Goal: Task Accomplishment & Management: Complete application form

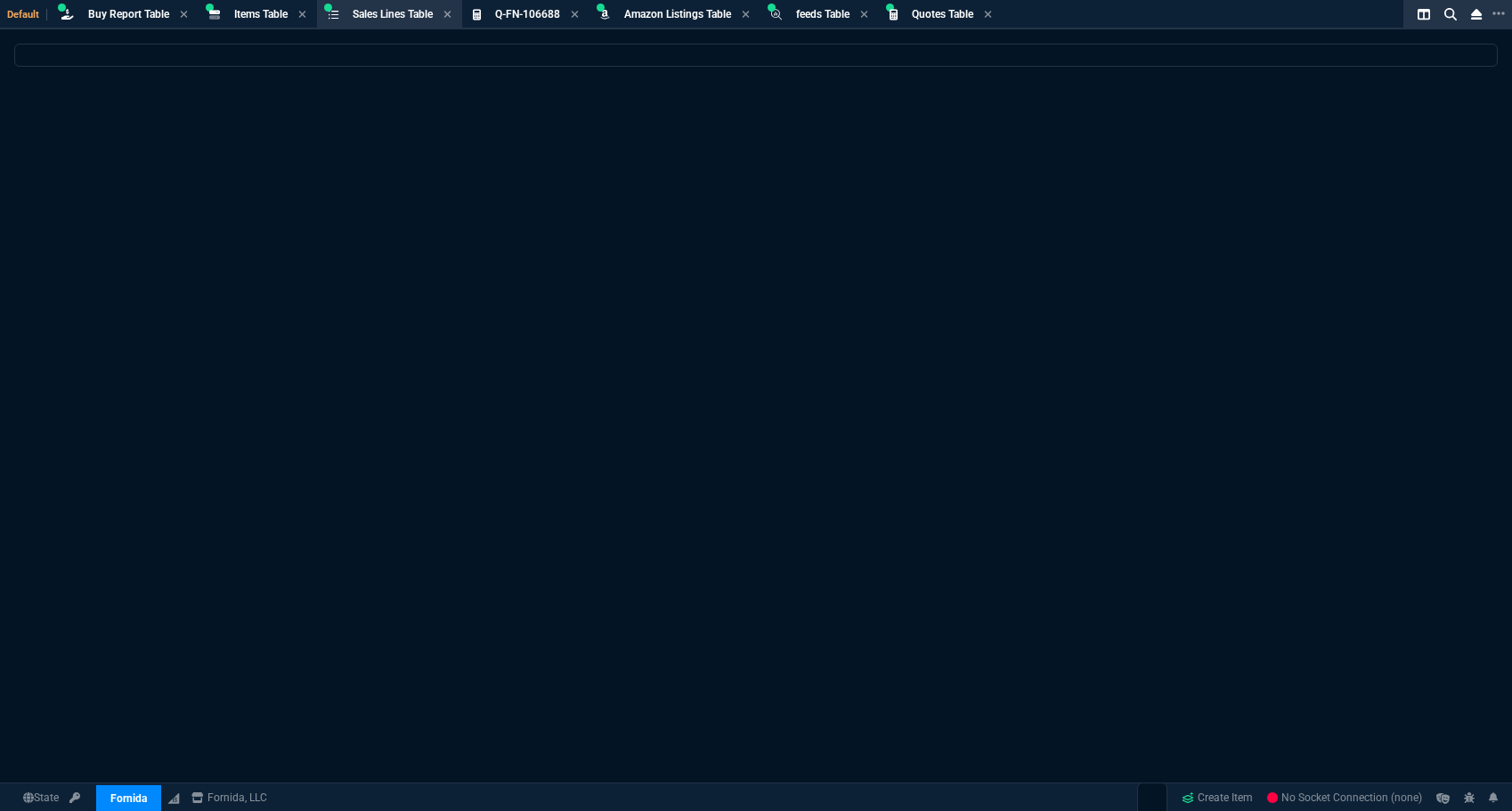
select select "8: NEPT"
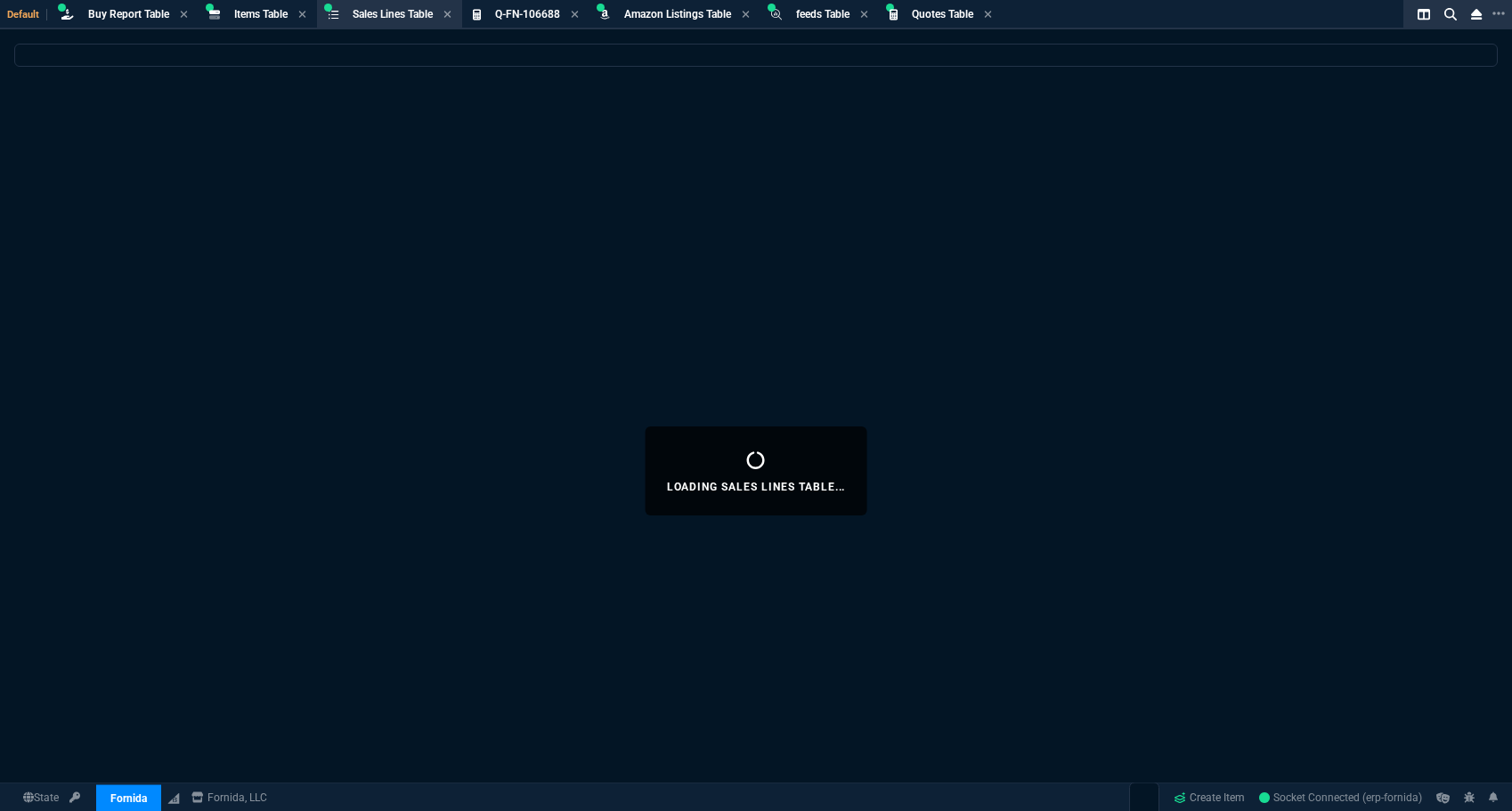
select select
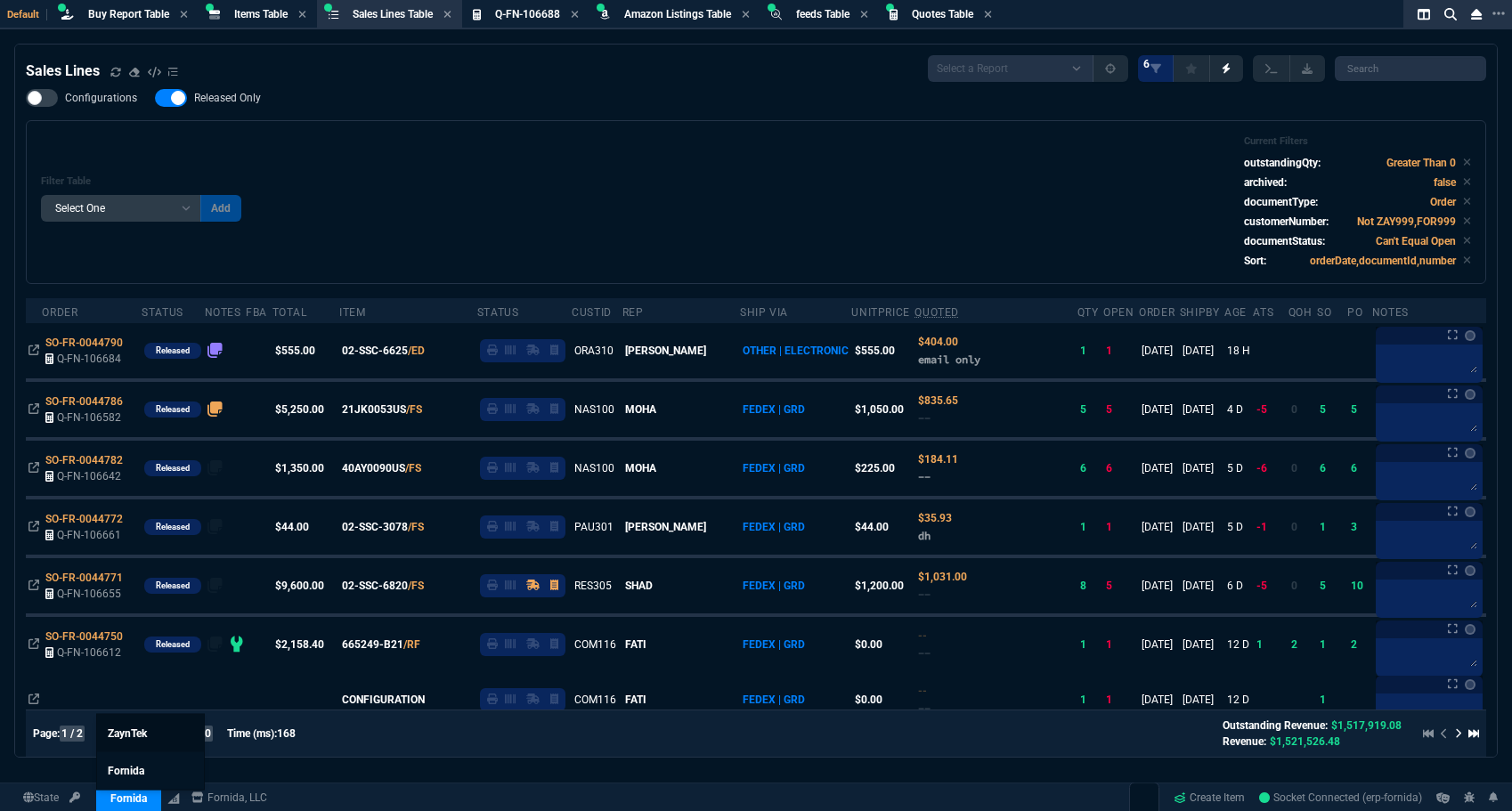
click at [136, 733] on span "ZaynTek" at bounding box center [127, 734] width 39 height 13
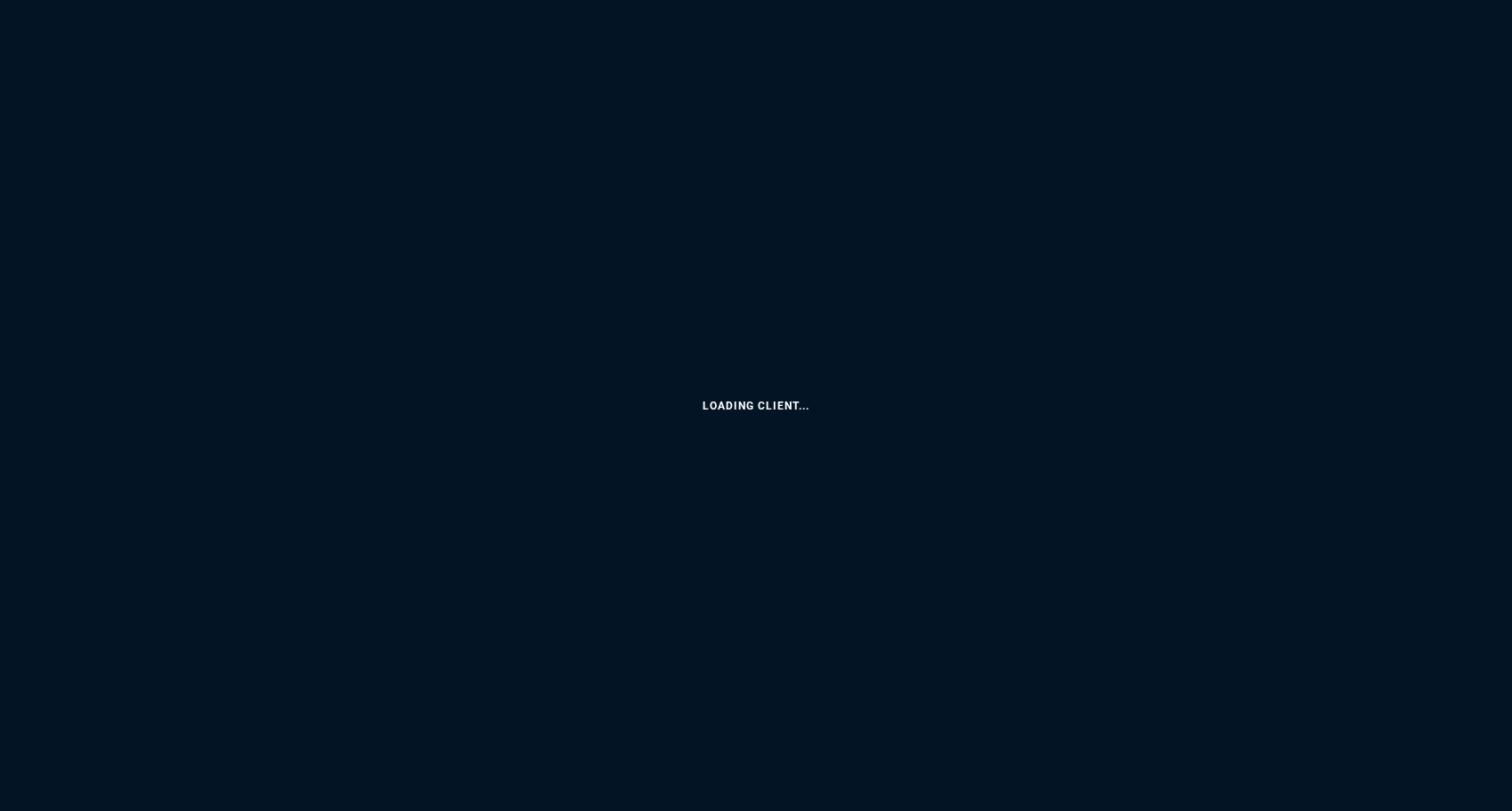
select select "8: NEPT"
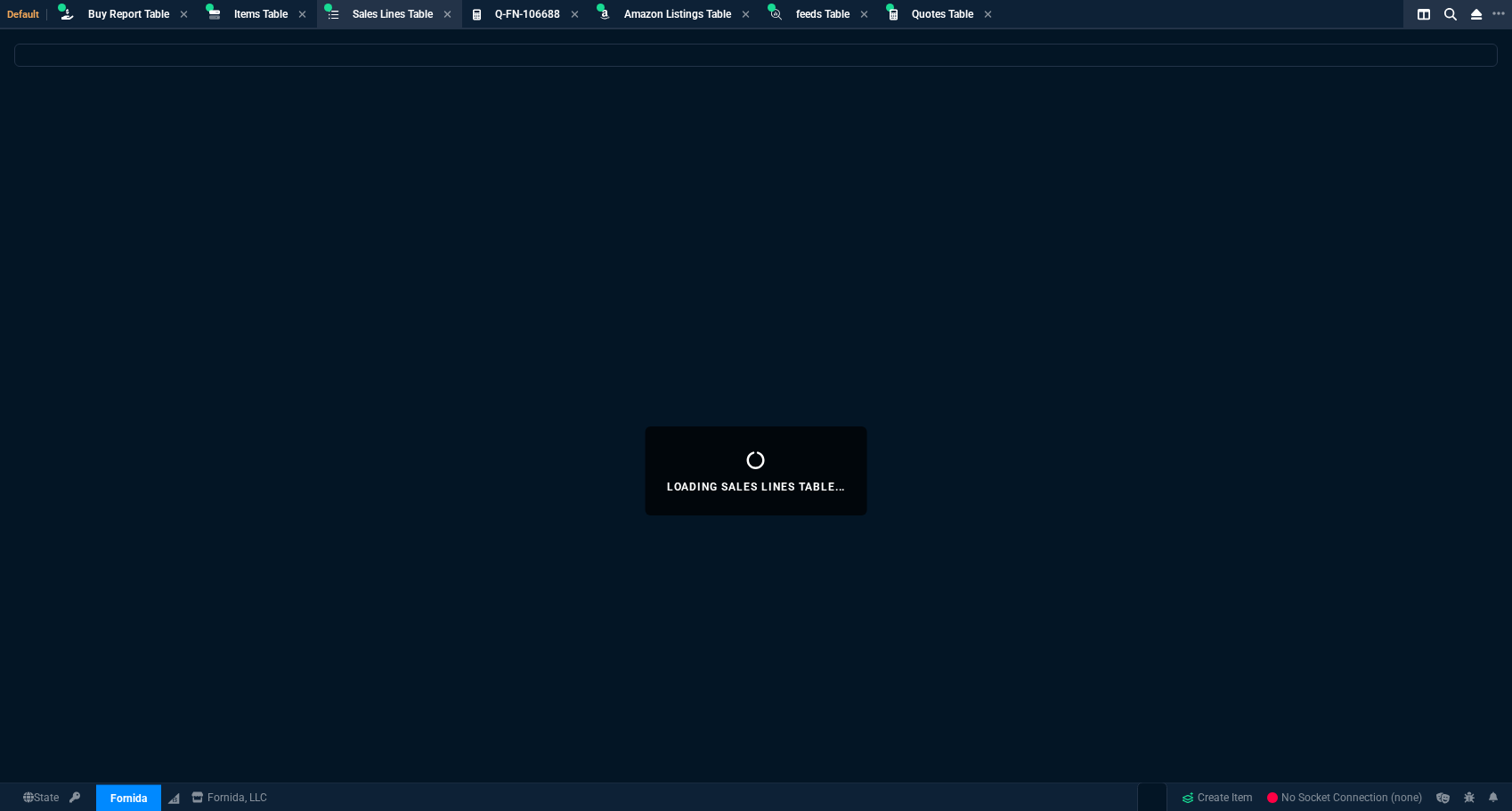
select select "8: NEPT"
select select
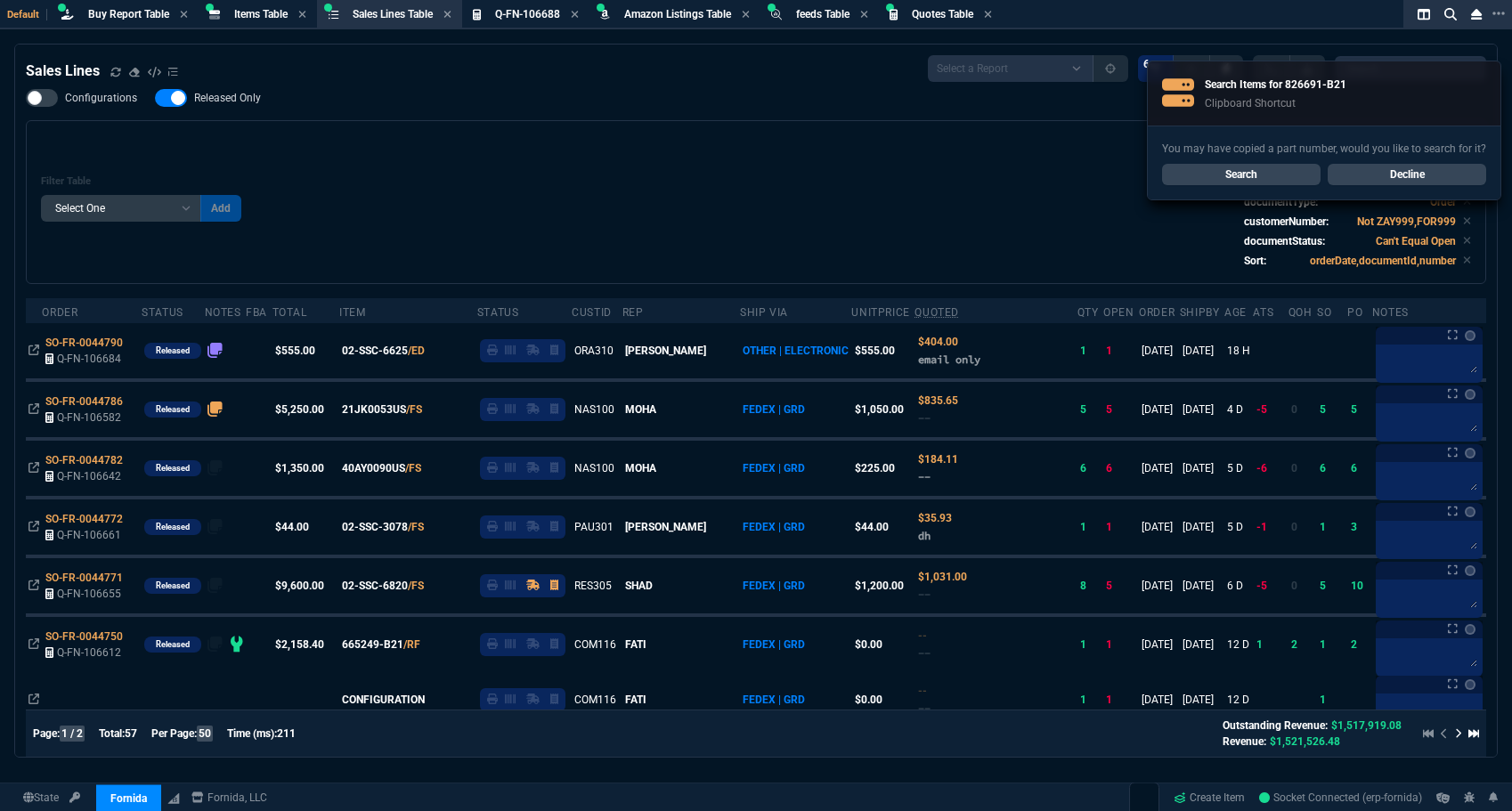
click at [543, 100] on div "Configurations Released Only Filter Table Select One Add Filter () Age () ATS (…" at bounding box center [755, 186] width 1460 height 195
click at [271, 15] on span "Items Table" at bounding box center [260, 14] width 54 height 13
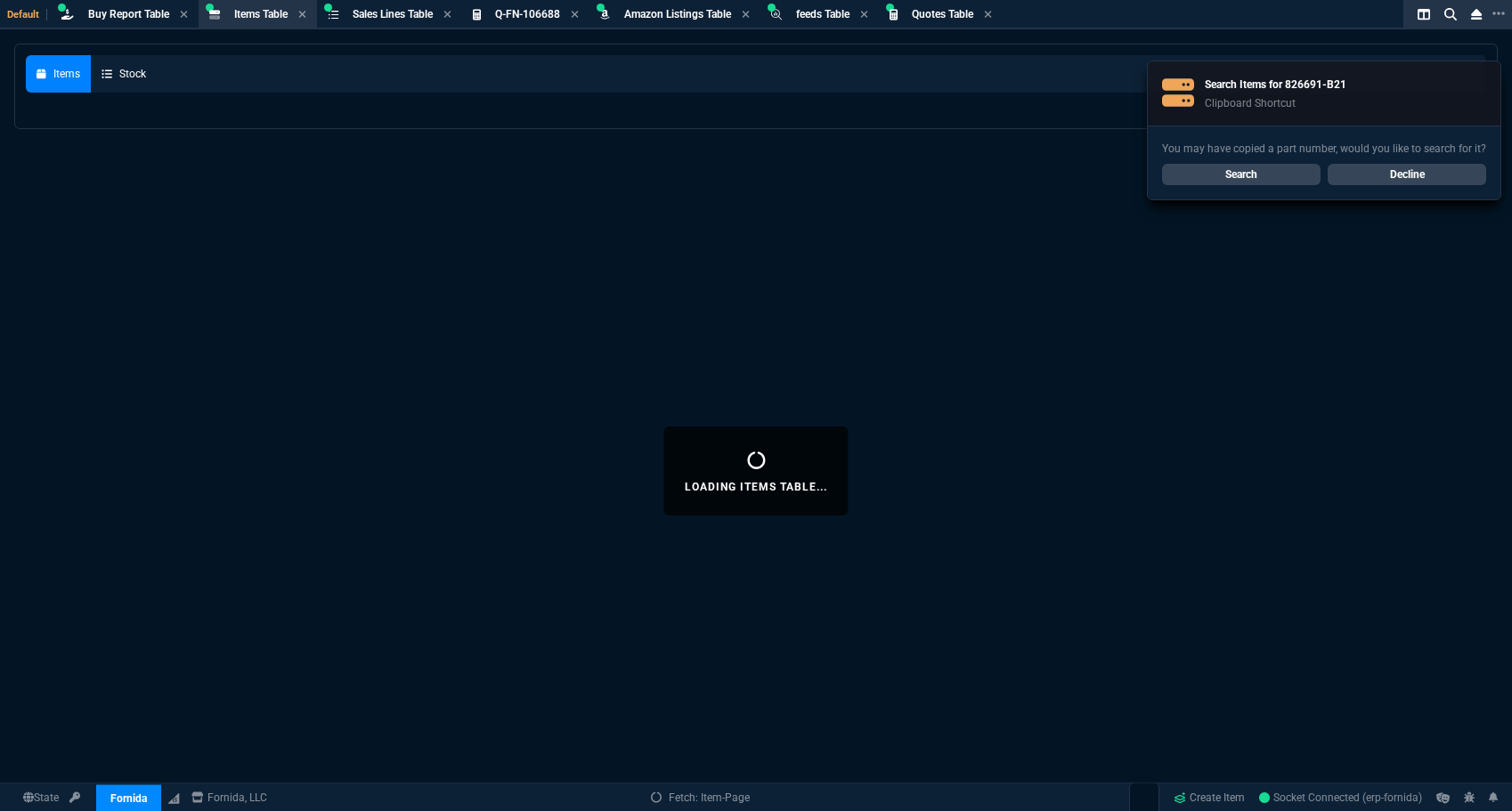
select select
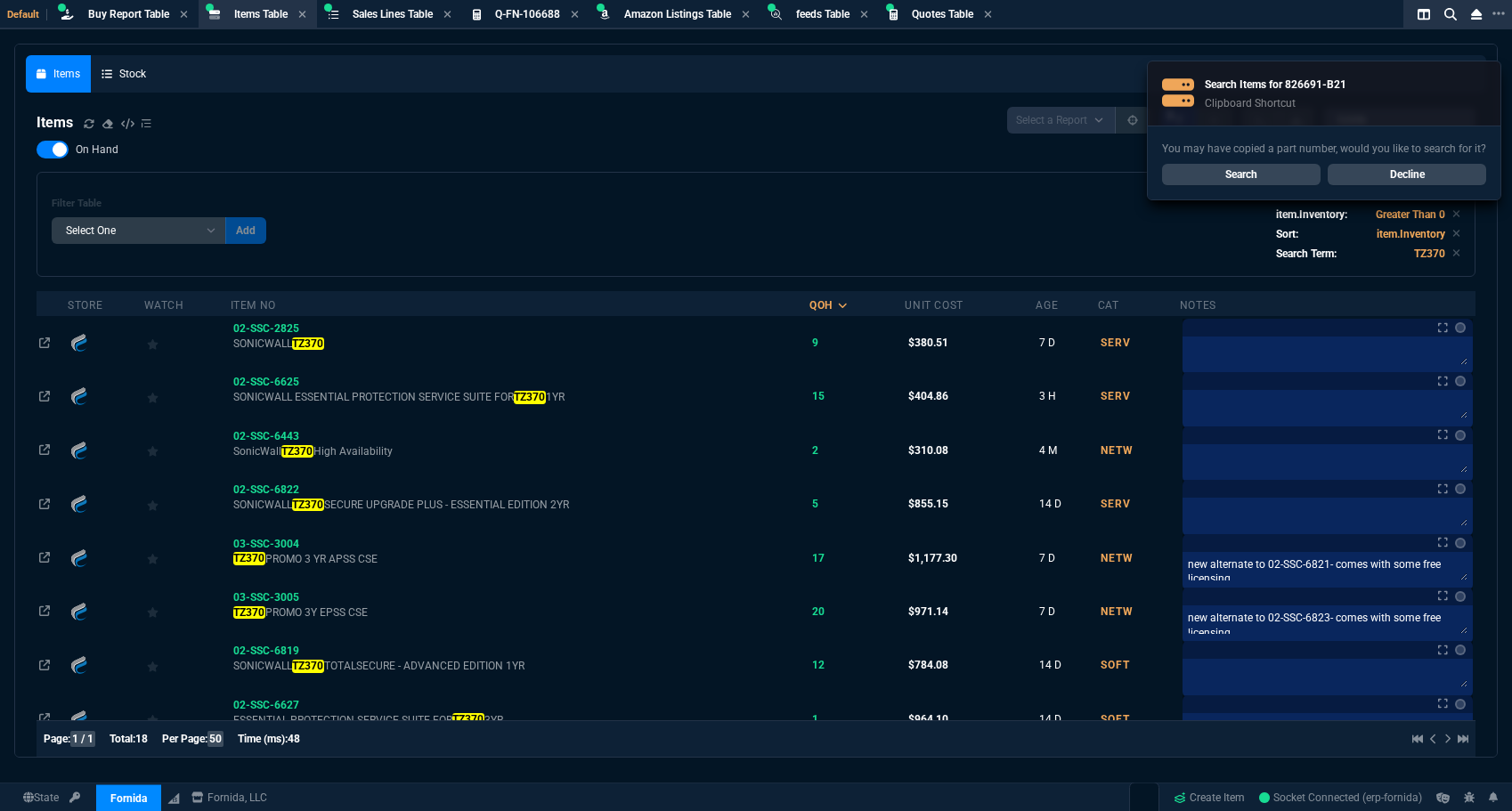
click at [1269, 173] on link "Search" at bounding box center [1242, 174] width 159 height 22
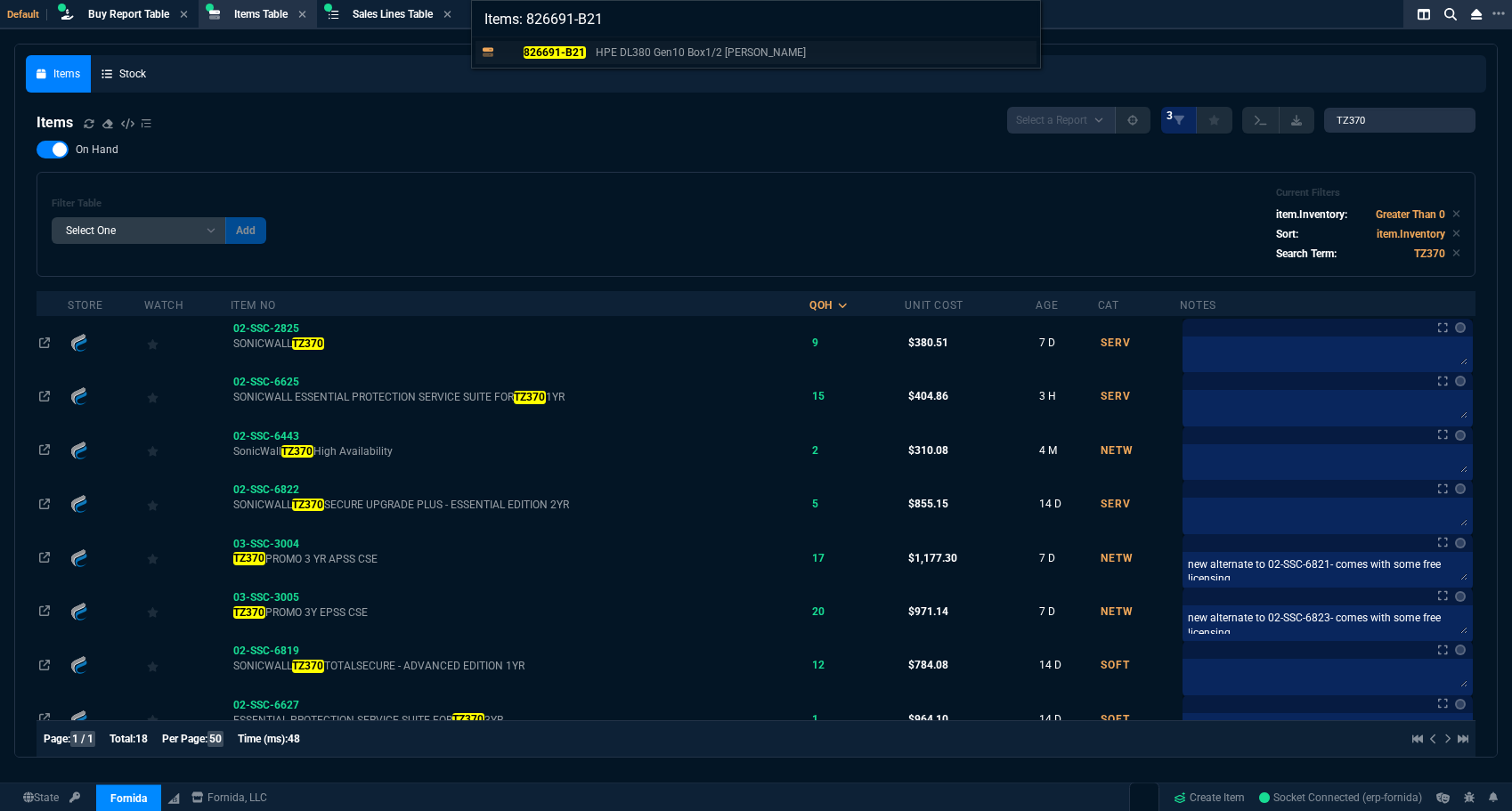
click at [578, 47] on mark "826691-B21" at bounding box center [555, 52] width 63 height 13
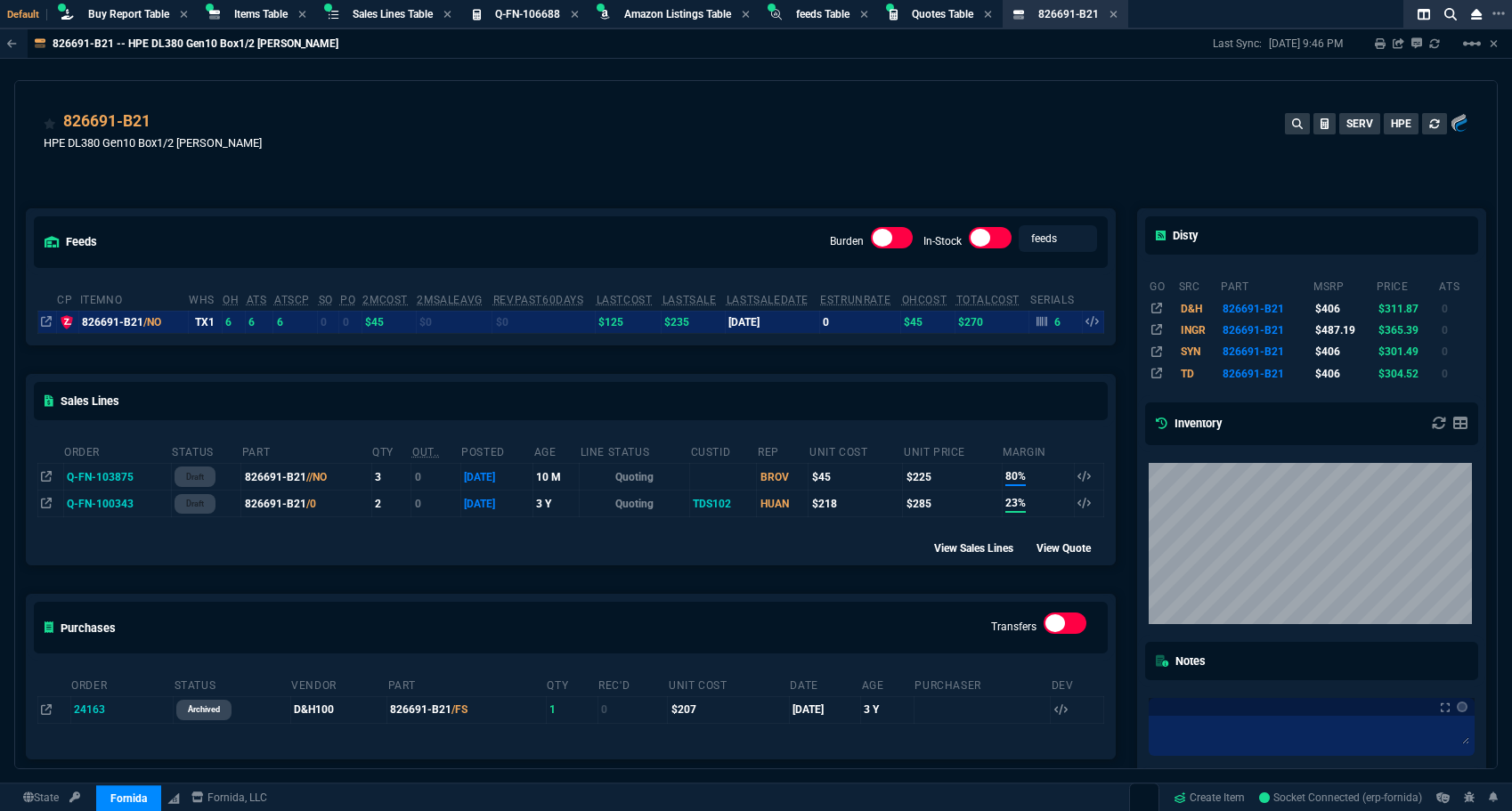
click at [489, 168] on div "826691-B21 HPE DL380 Gen10 Box1/2 Cage Bk SERV HPE" at bounding box center [756, 141] width 1425 height 64
click at [364, 13] on span "Sales Lines Table" at bounding box center [393, 14] width 80 height 13
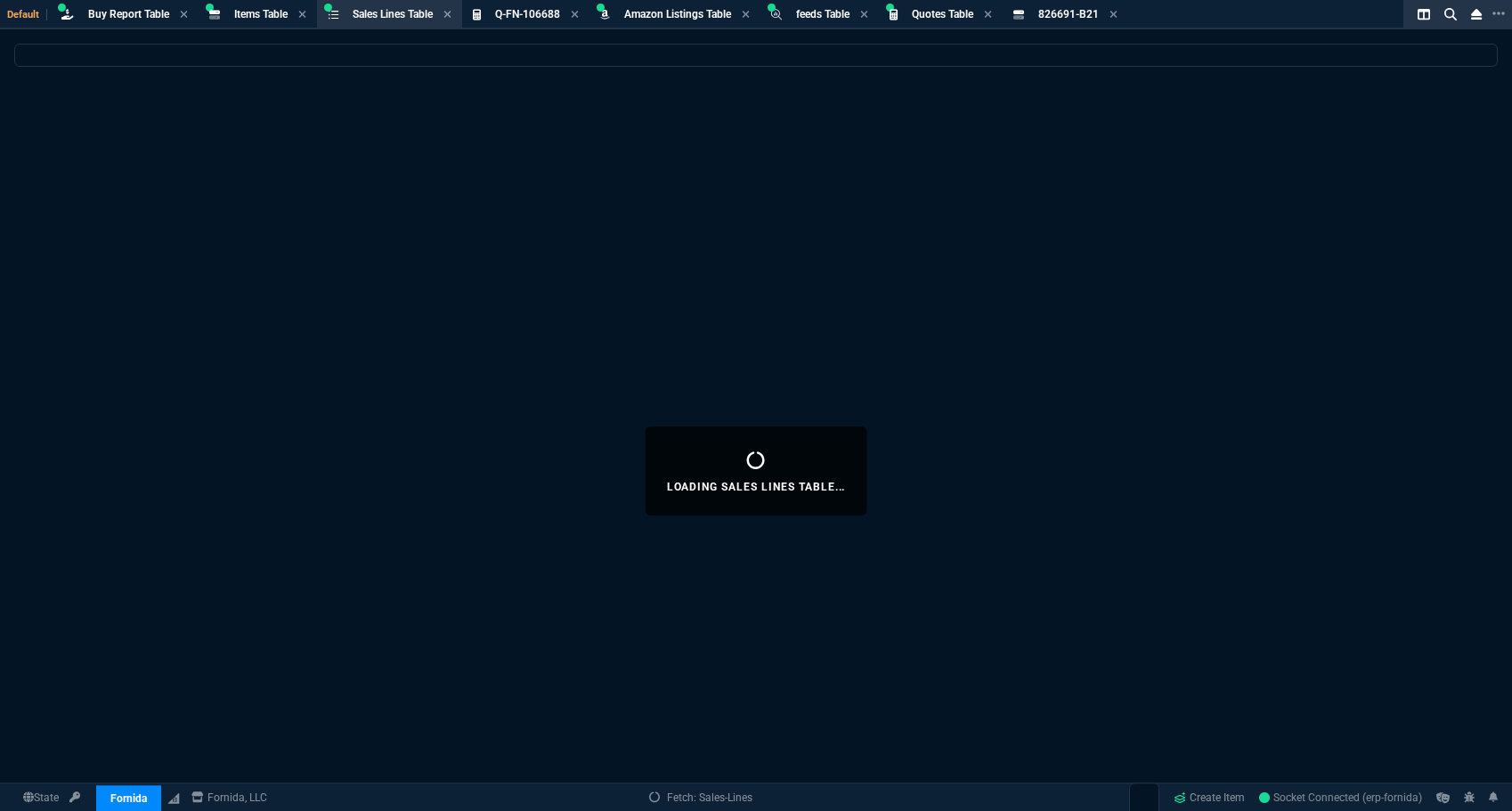
select select
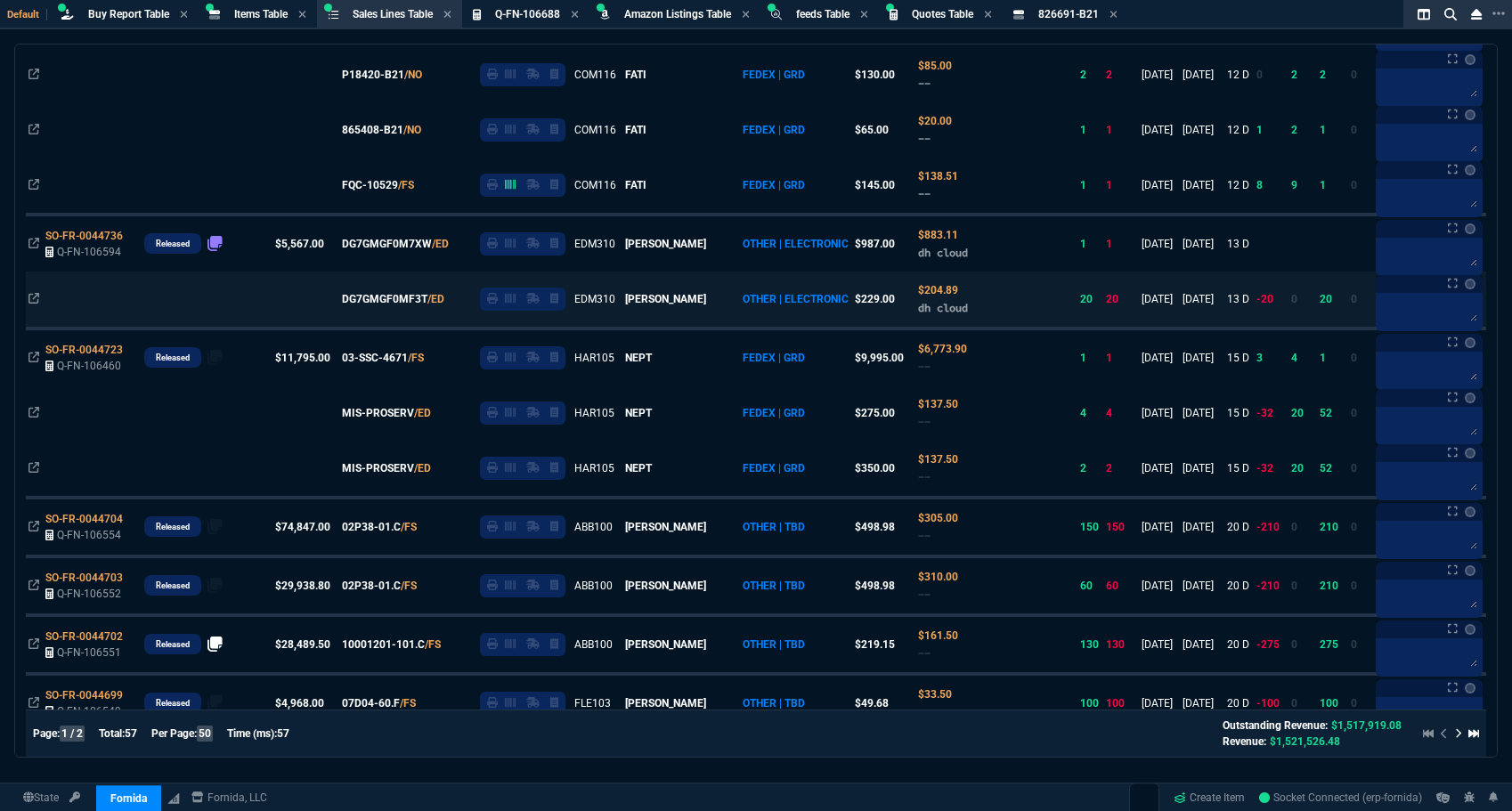
scroll to position [979, 0]
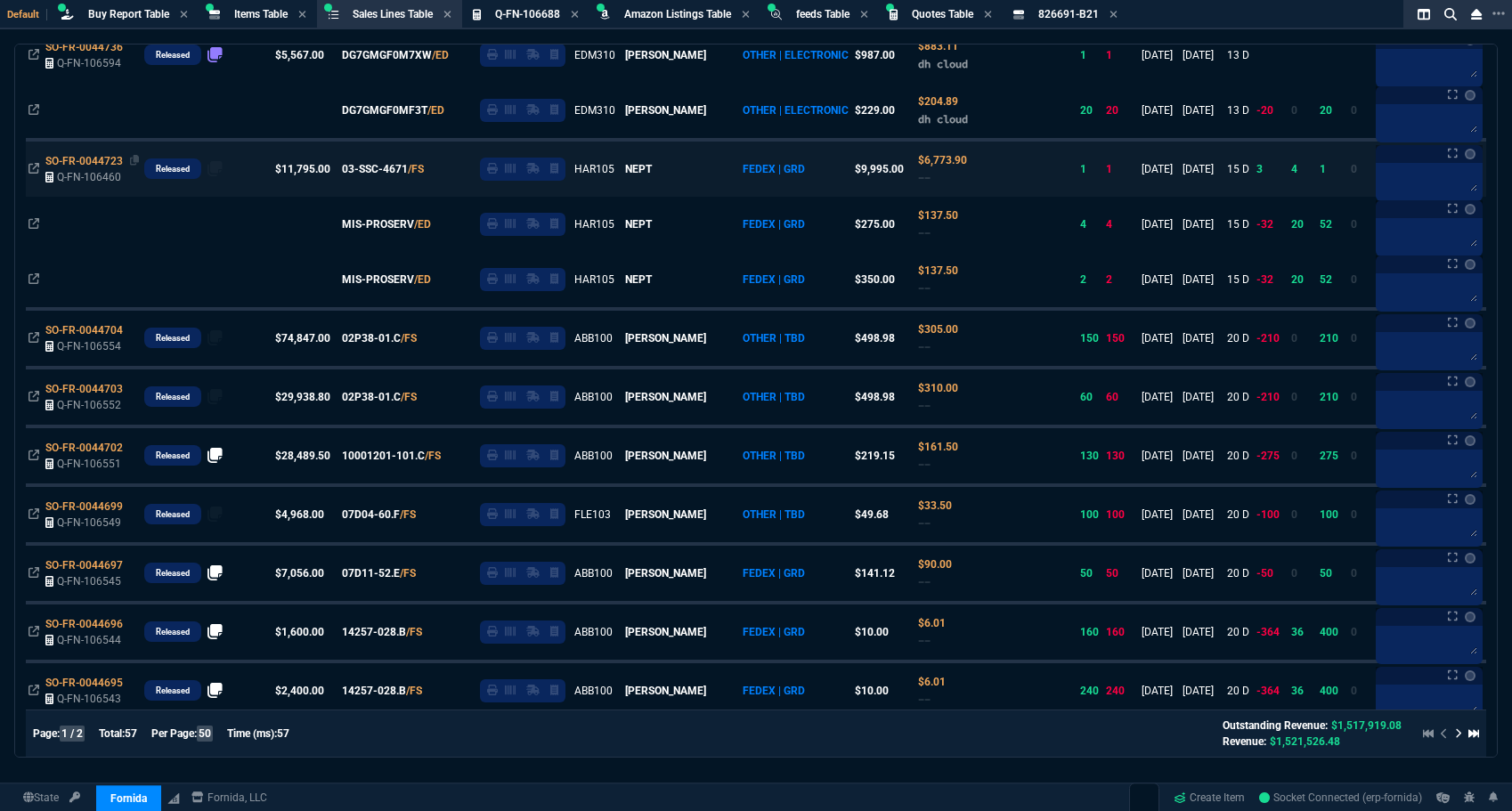
click at [99, 157] on span "SO-FR-0044723" at bounding box center [83, 161] width 77 height 13
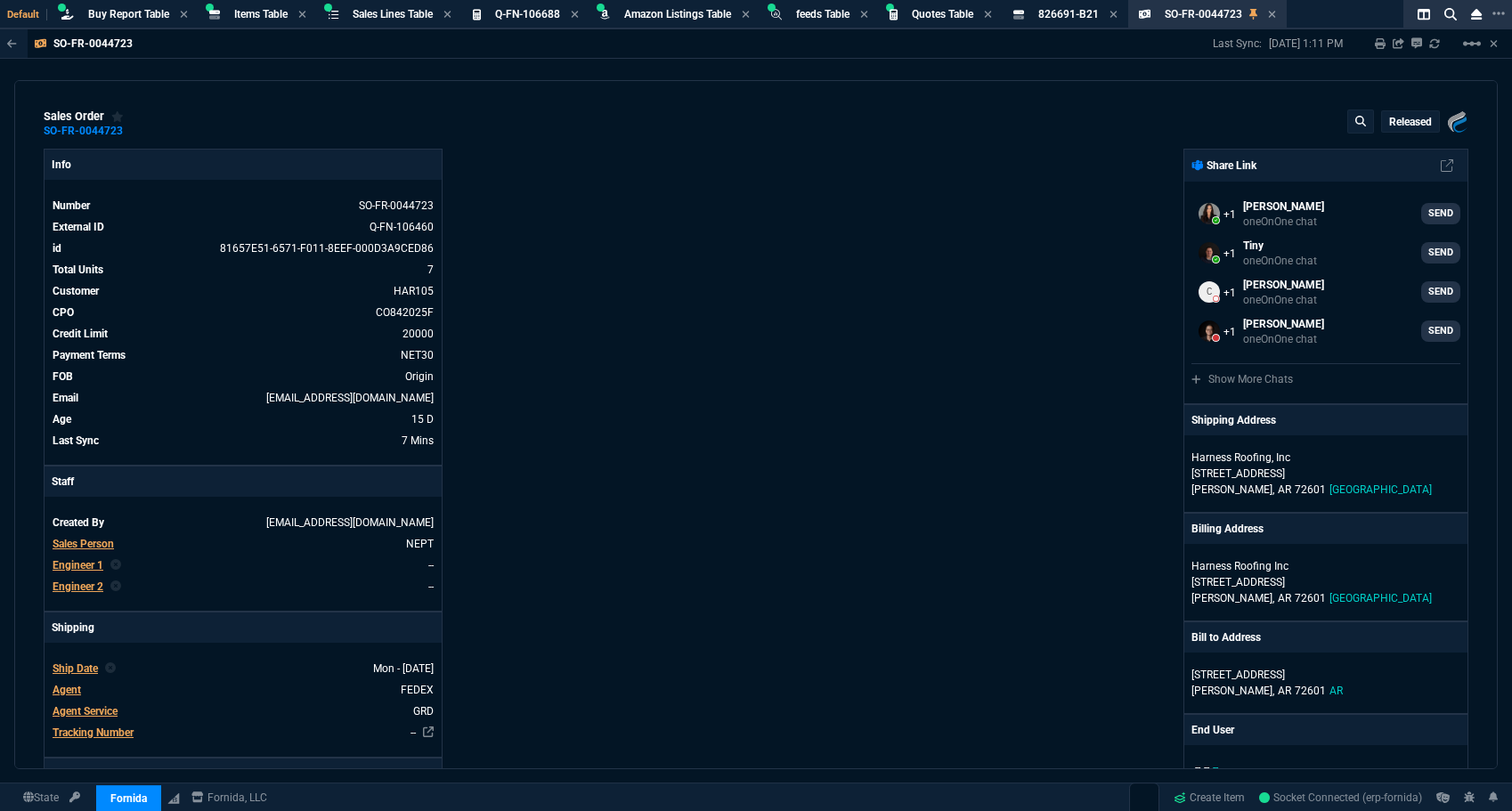
click at [650, 119] on div "sales order SO-FR-0044723 Released Fornida, LLC 2609 Technology Dr Suite 300 Pl…" at bounding box center [756, 123] width 1425 height 28
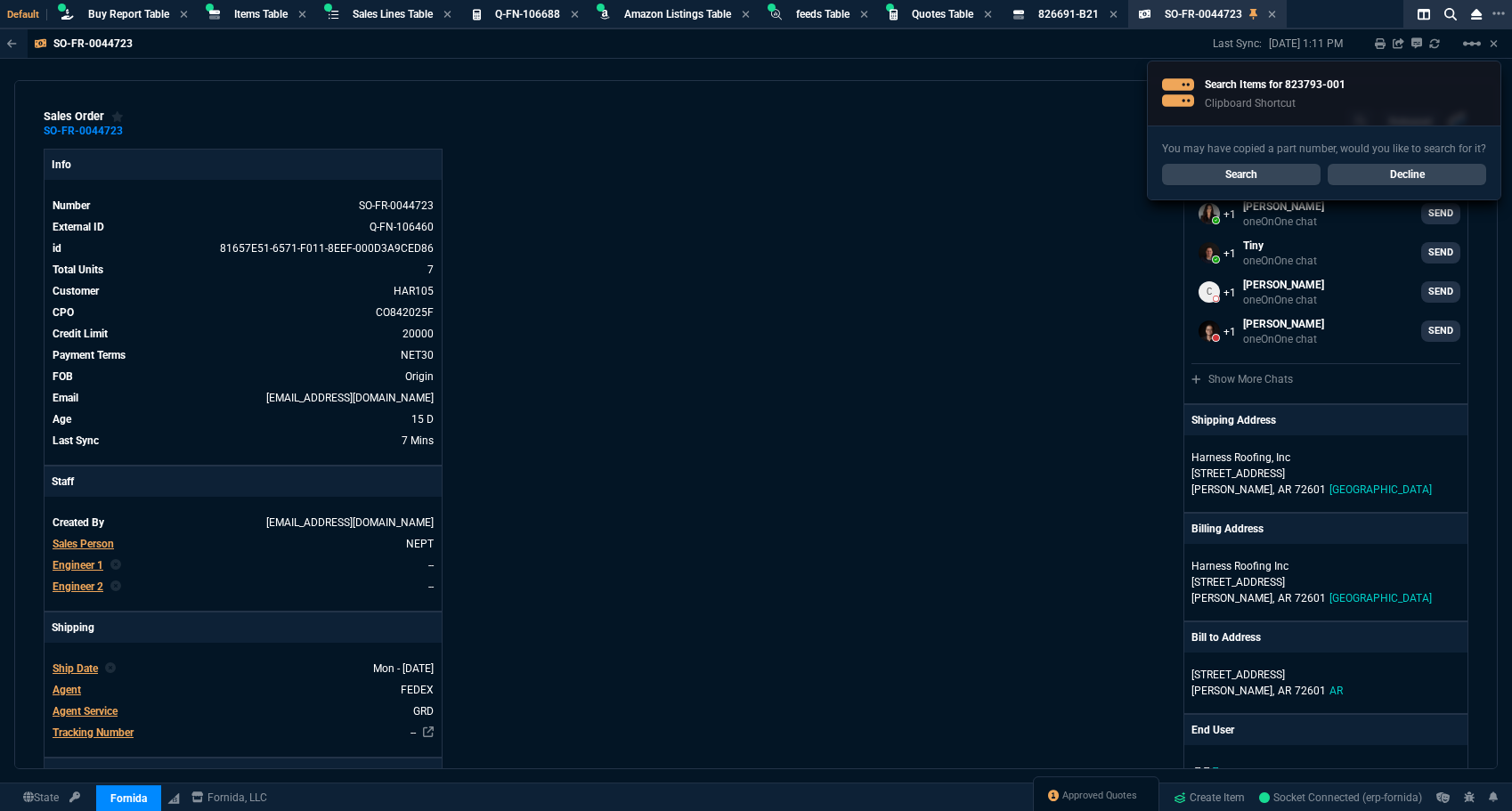
click at [693, 86] on div "sales order SO-FR-0044723 Released Fornida, LLC 2609 Technology Dr Suite 300 Pl…" at bounding box center [756, 425] width 1484 height 690
click at [1252, 177] on link "Search" at bounding box center [1242, 174] width 159 height 22
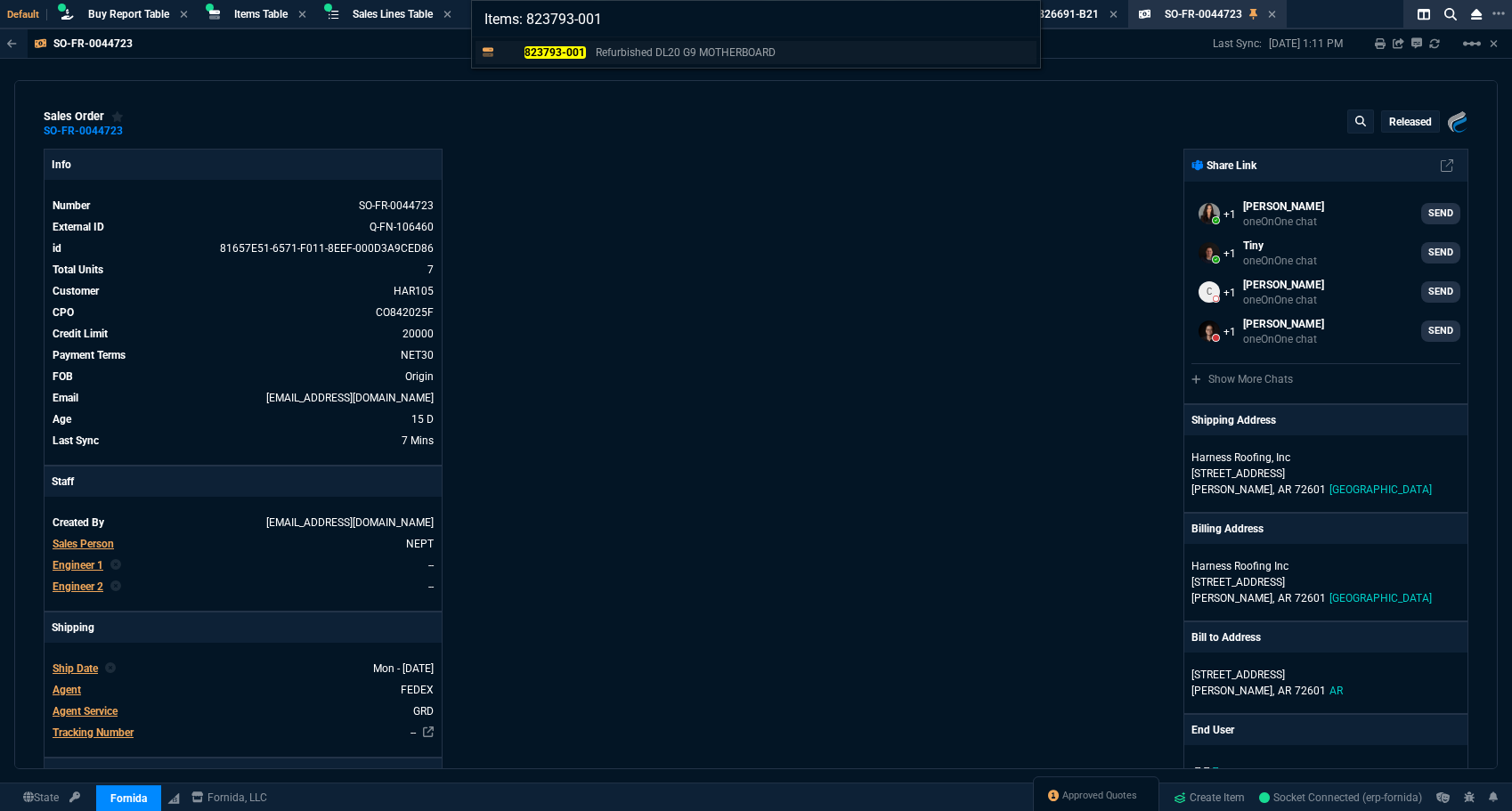
click at [629, 55] on p "Refurbished DL20 G9 MOTHERBOARD" at bounding box center [685, 52] width 180 height 16
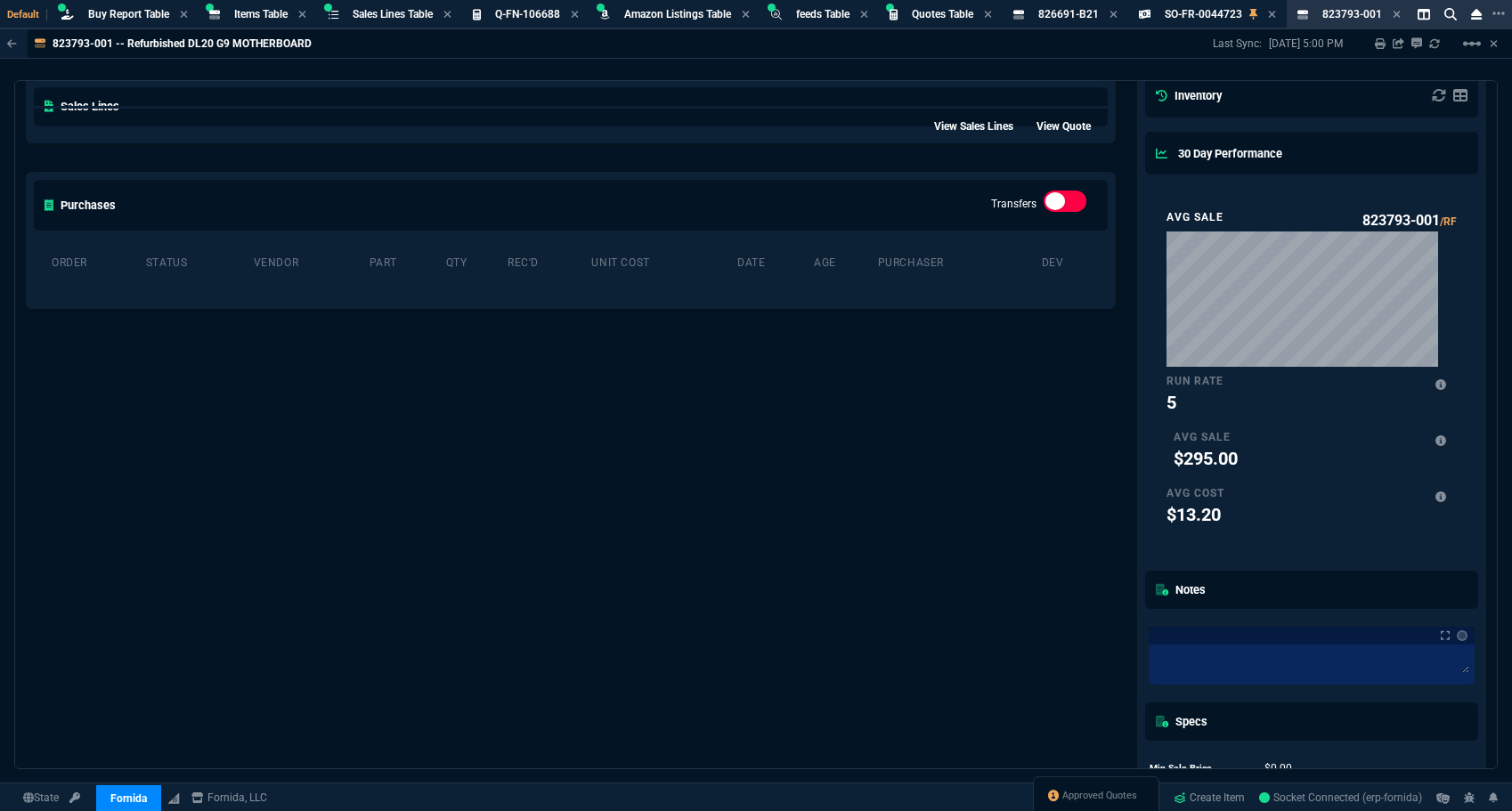
scroll to position [0, 0]
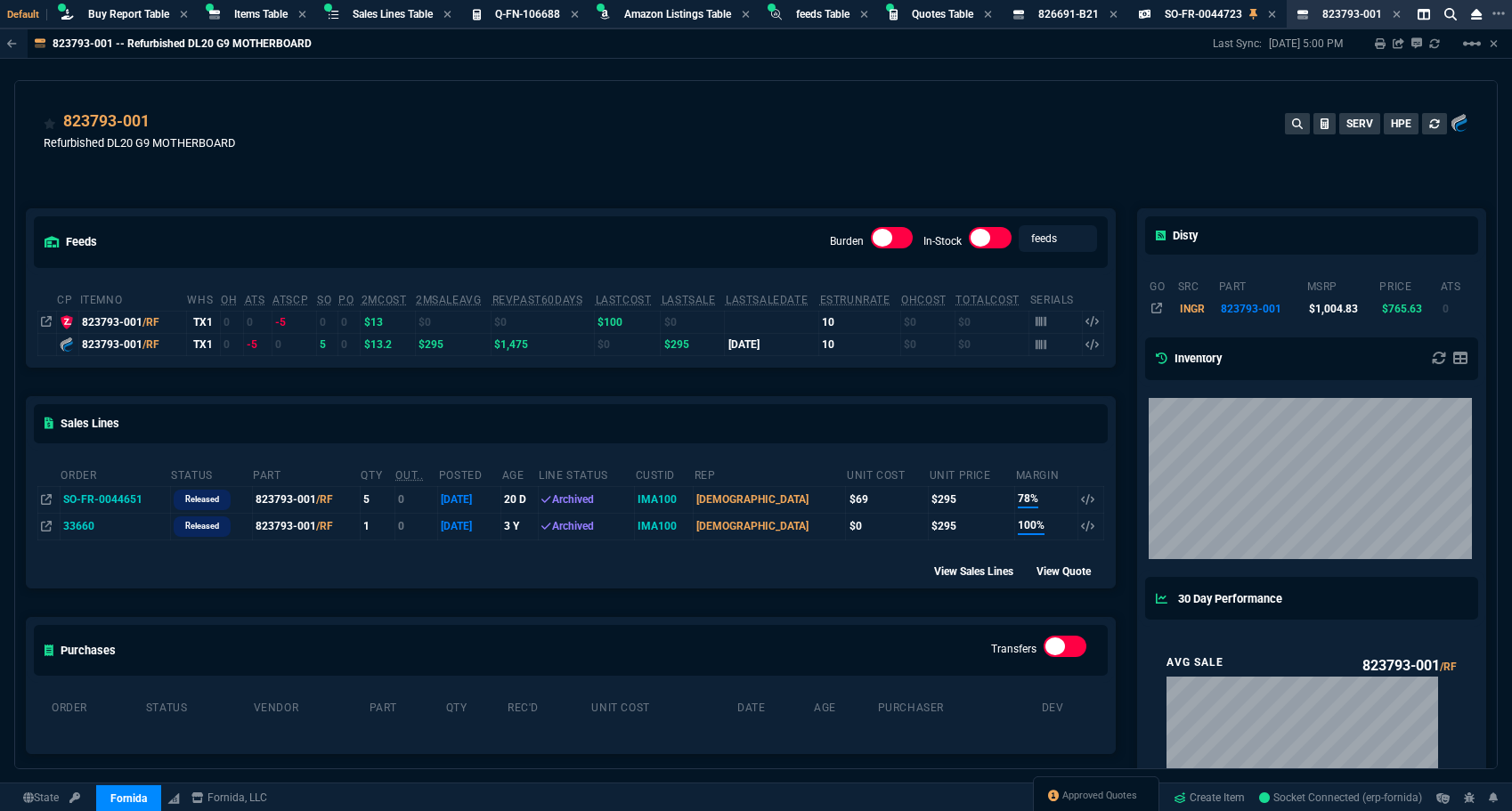
click at [518, 107] on div "823793-001 Refurbished DL20 G9 MOTHERBOARD SERV HPE" at bounding box center [755, 134] width 1482 height 106
click at [624, 115] on div "823793-001 Refurbished DL20 G9 MOTHERBOARD SERV HPE" at bounding box center [756, 141] width 1425 height 64
drag, startPoint x: 341, startPoint y: 207, endPoint x: 360, endPoint y: 188, distance: 26.9
click at [341, 207] on div "feeds Burden In-Stock feeds prices cp ItemNo WHS OH ATS ATSCP SO PO 2MCost 2MSa…" at bounding box center [570, 756] width 1111 height 1174
click at [258, 16] on span "Items Table" at bounding box center [260, 14] width 54 height 13
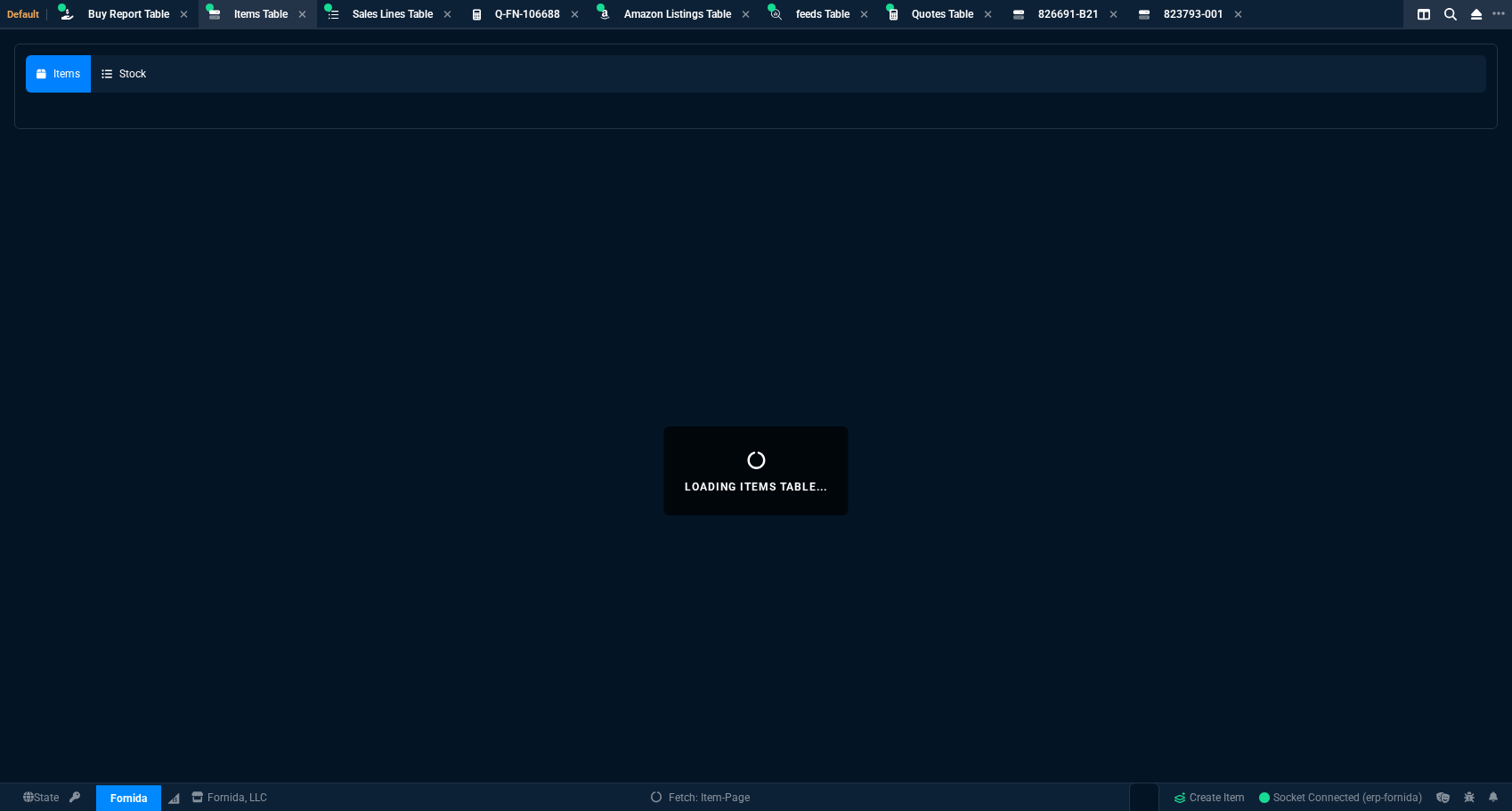
select select
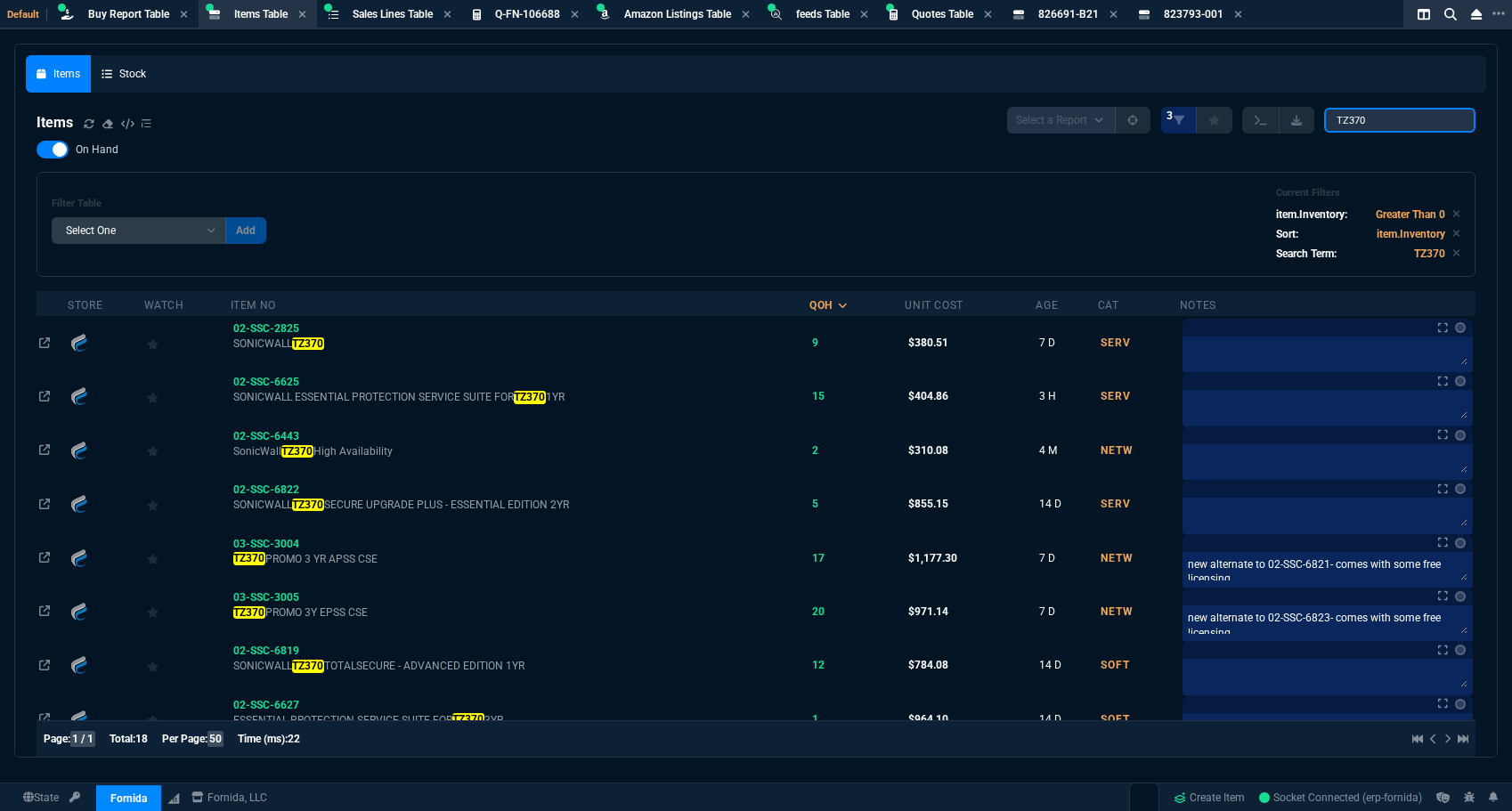
drag, startPoint x: 1380, startPoint y: 122, endPoint x: 1184, endPoint y: 97, distance: 197.6
click at [1184, 97] on nx-fornida-items-table "Items Select a Report NEW QUERY 3 TZ370 On Hand Filter Table Select One Add Fil…" at bounding box center [755, 717] width 1460 height 1243
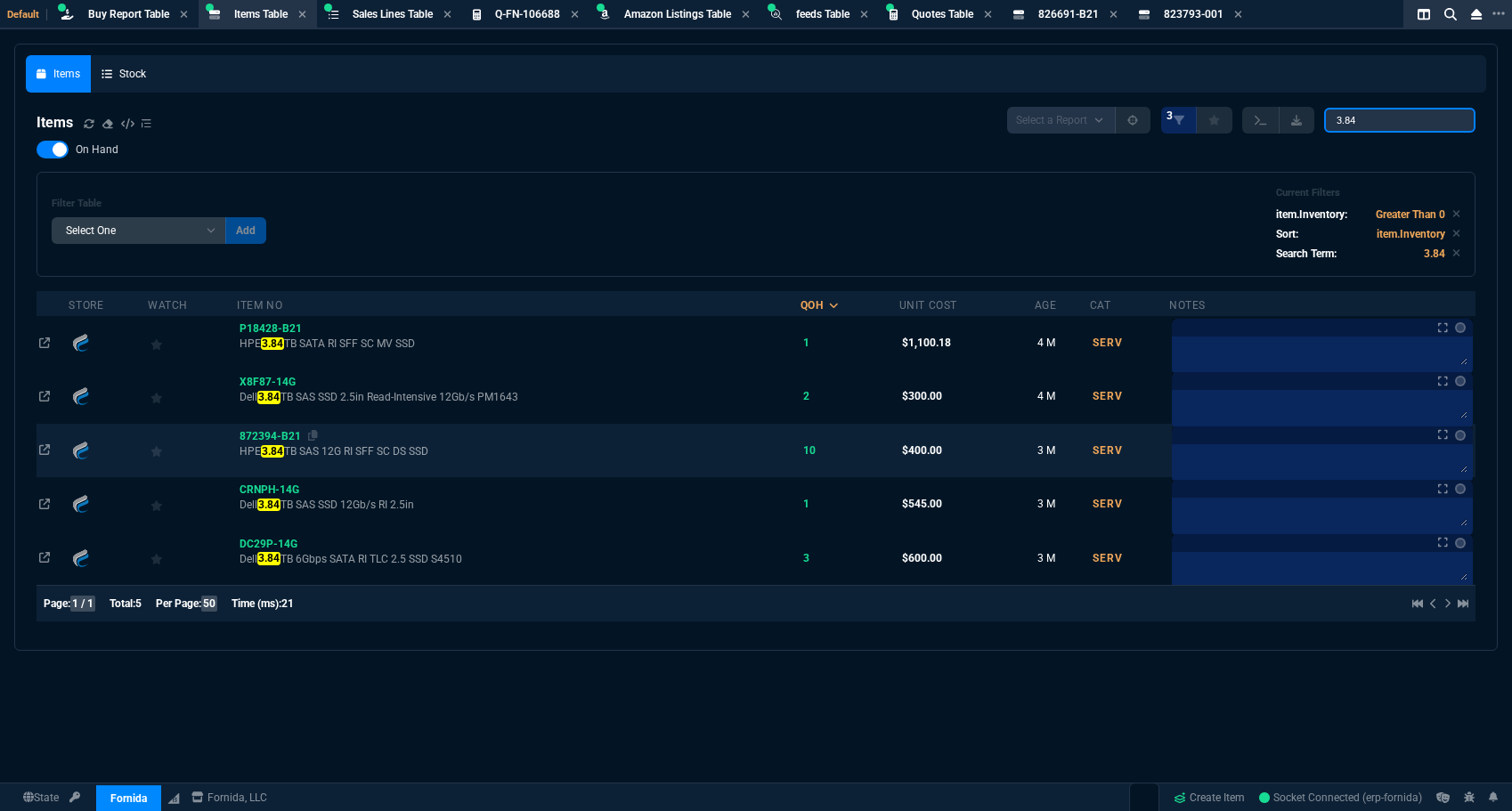
type input "3.84"
click at [275, 436] on span "872394-B21" at bounding box center [270, 436] width 62 height 13
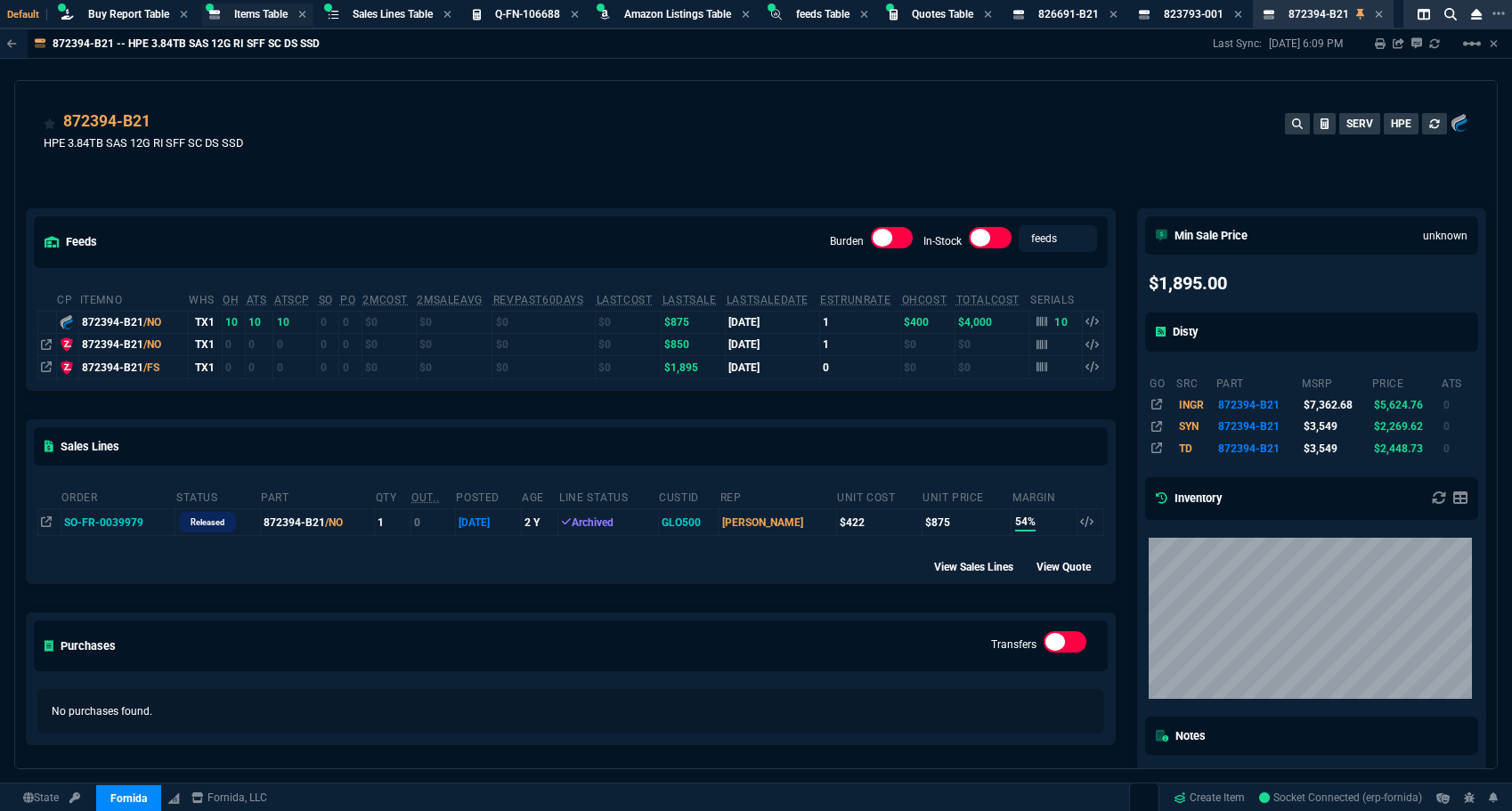
click at [260, 16] on span "Items Table" at bounding box center [260, 14] width 54 height 13
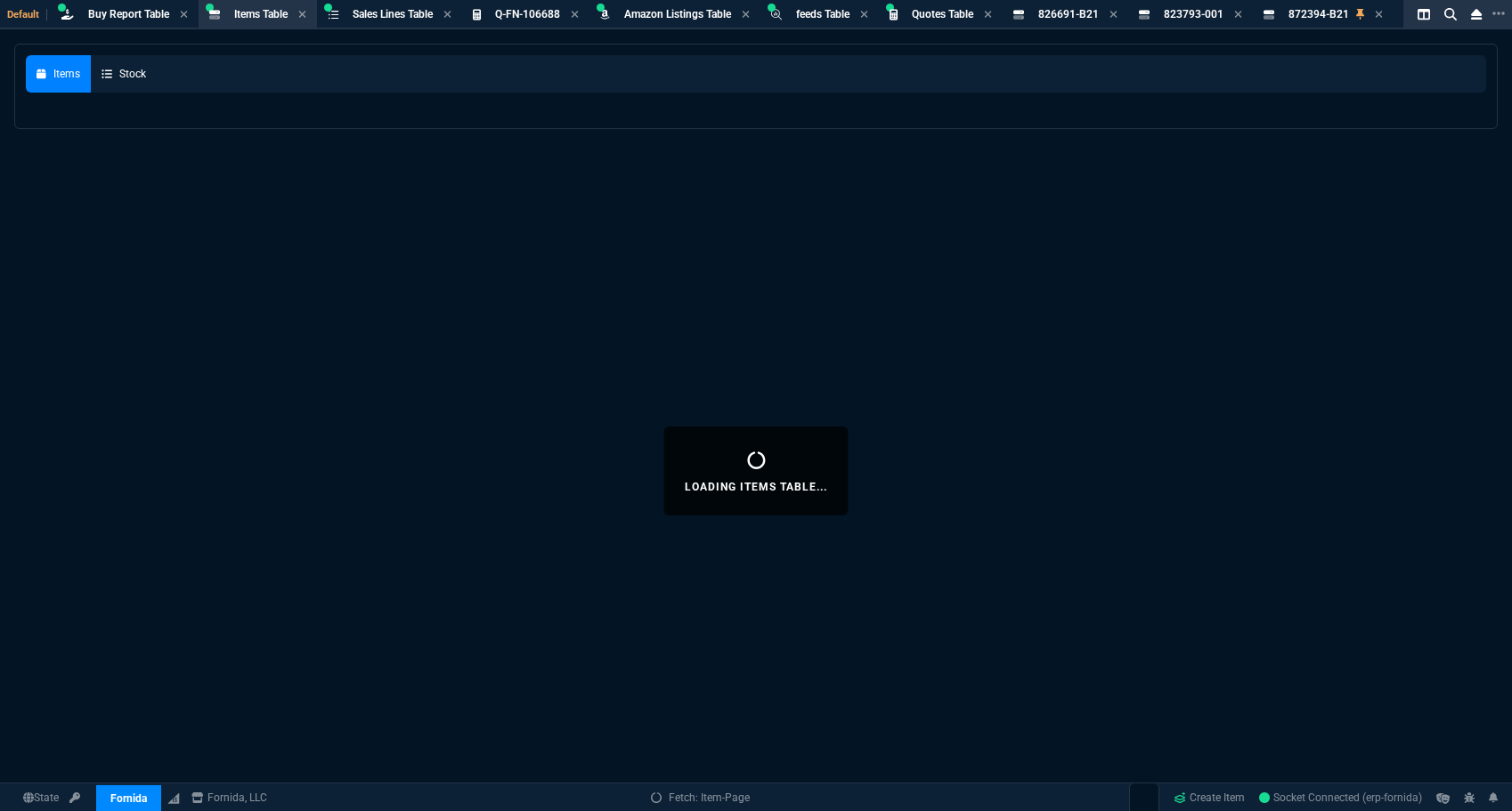
select select
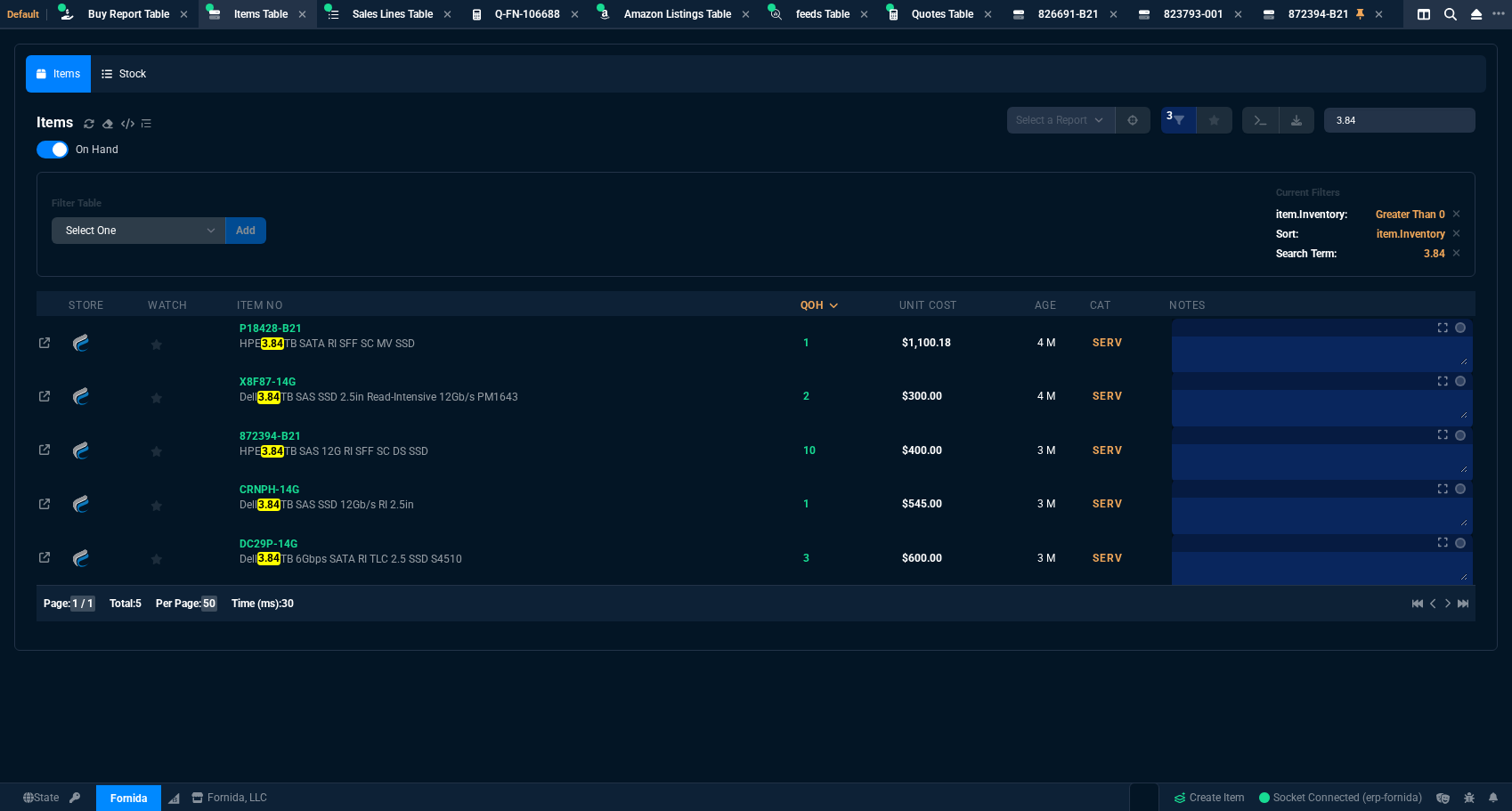
click at [577, 173] on div "Filter Table Select One Add Filter () Age () Cat (item.ItemCategoryCode) Item N…" at bounding box center [756, 224] width 1440 height 105
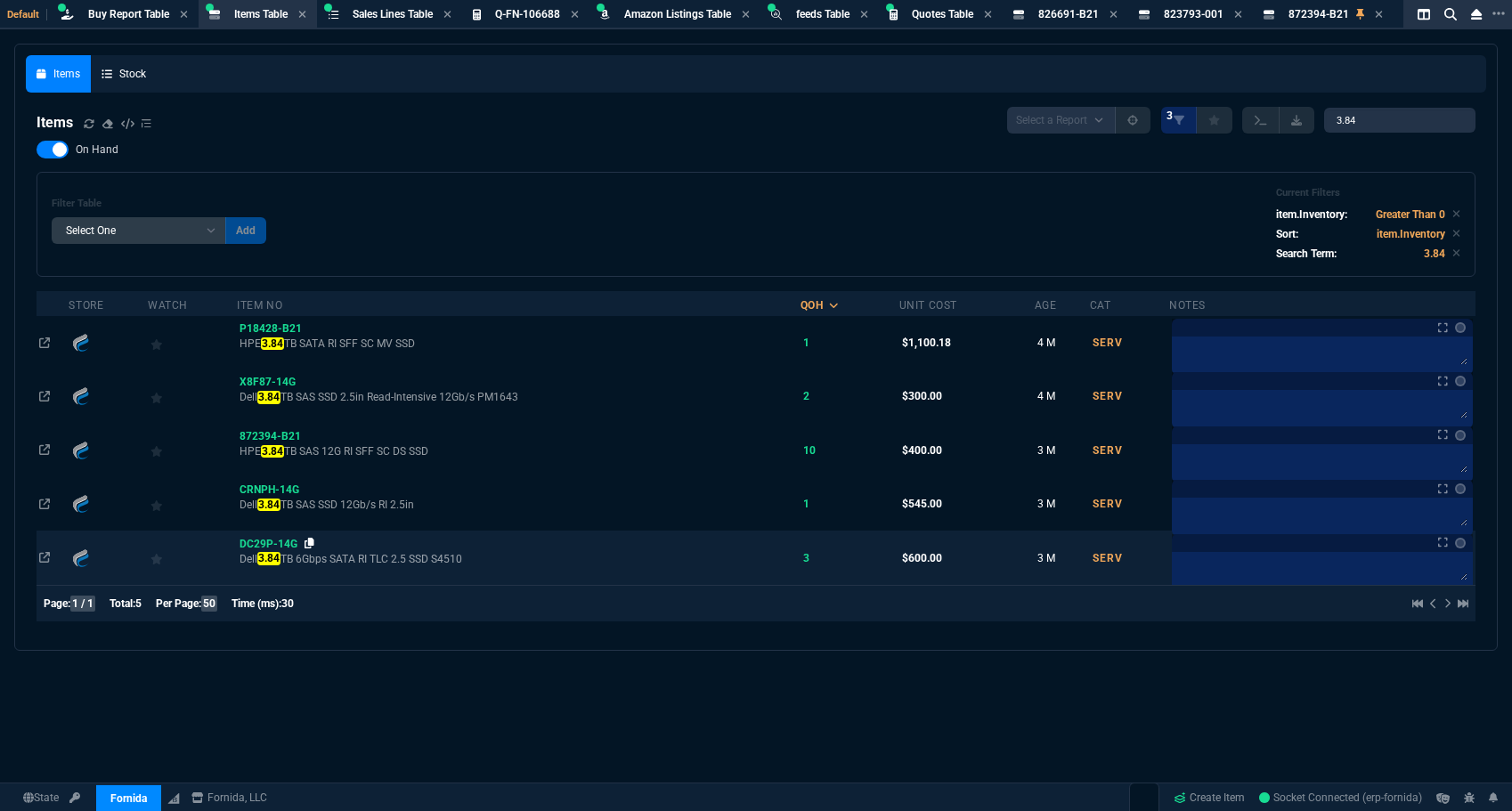
click at [311, 541] on icon at bounding box center [309, 543] width 10 height 11
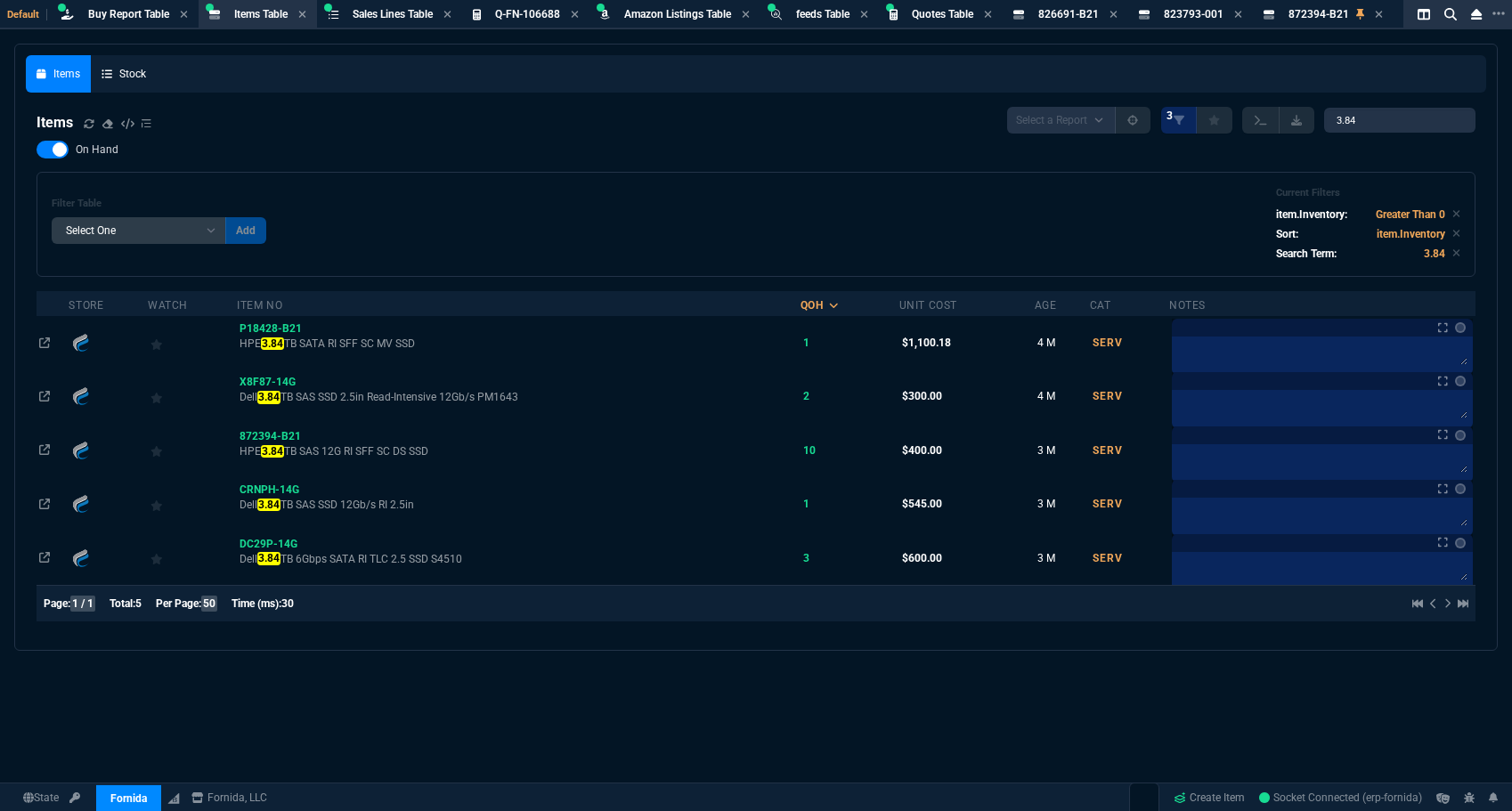
click at [952, 174] on div "Filter Table Select One Add Filter () Age () Cat (item.ItemCategoryCode) Item N…" at bounding box center [756, 224] width 1440 height 105
click at [638, 170] on div "On Hand Filter Table Select One Add Filter () Age () Cat (item.ItemCategoryCode…" at bounding box center [756, 209] width 1440 height 136
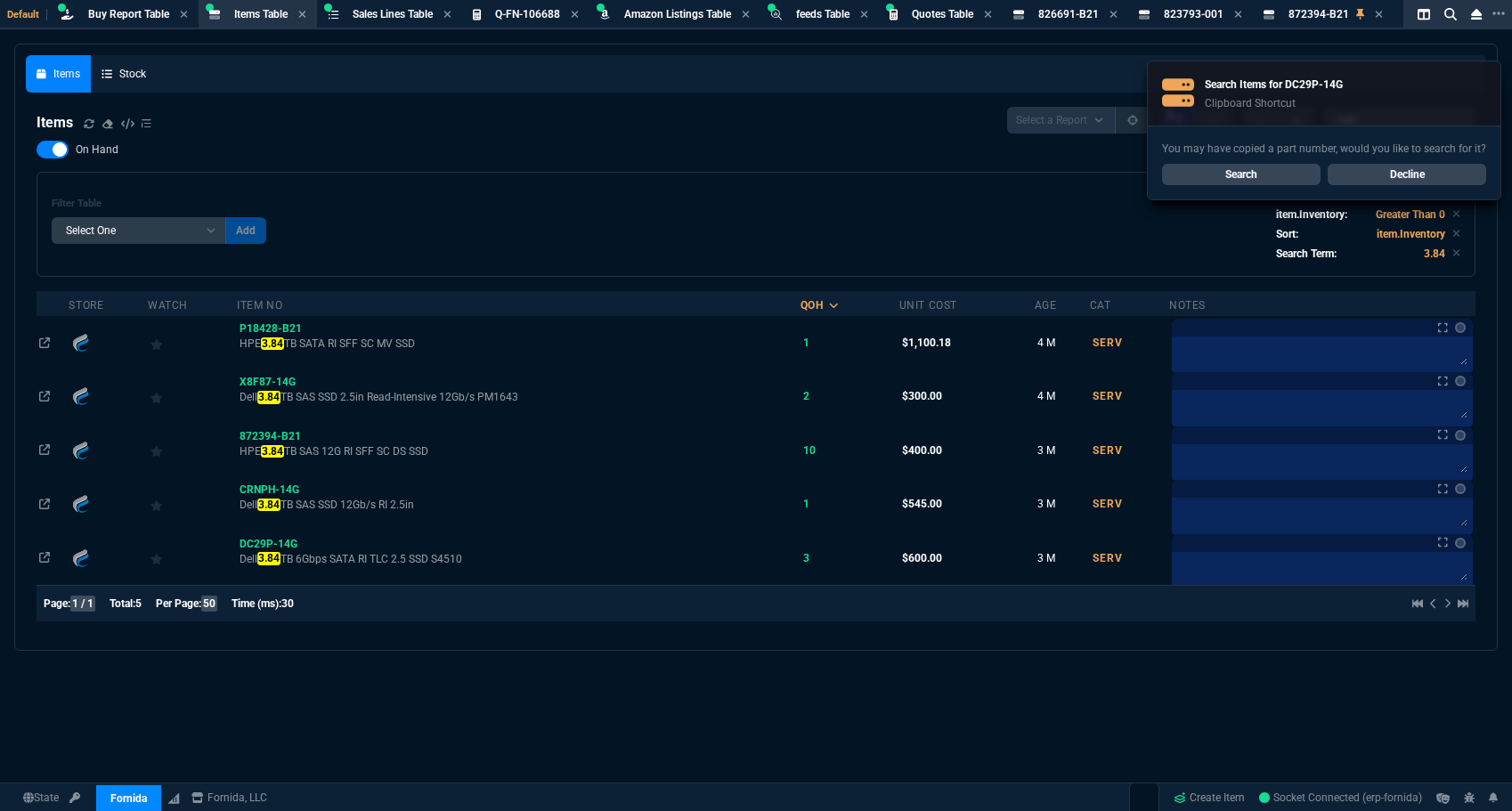
click at [889, 192] on div "Filter Table Select One Add Filter () Age () Cat (item.ItemCategoryCode) Item N…" at bounding box center [756, 224] width 1409 height 74
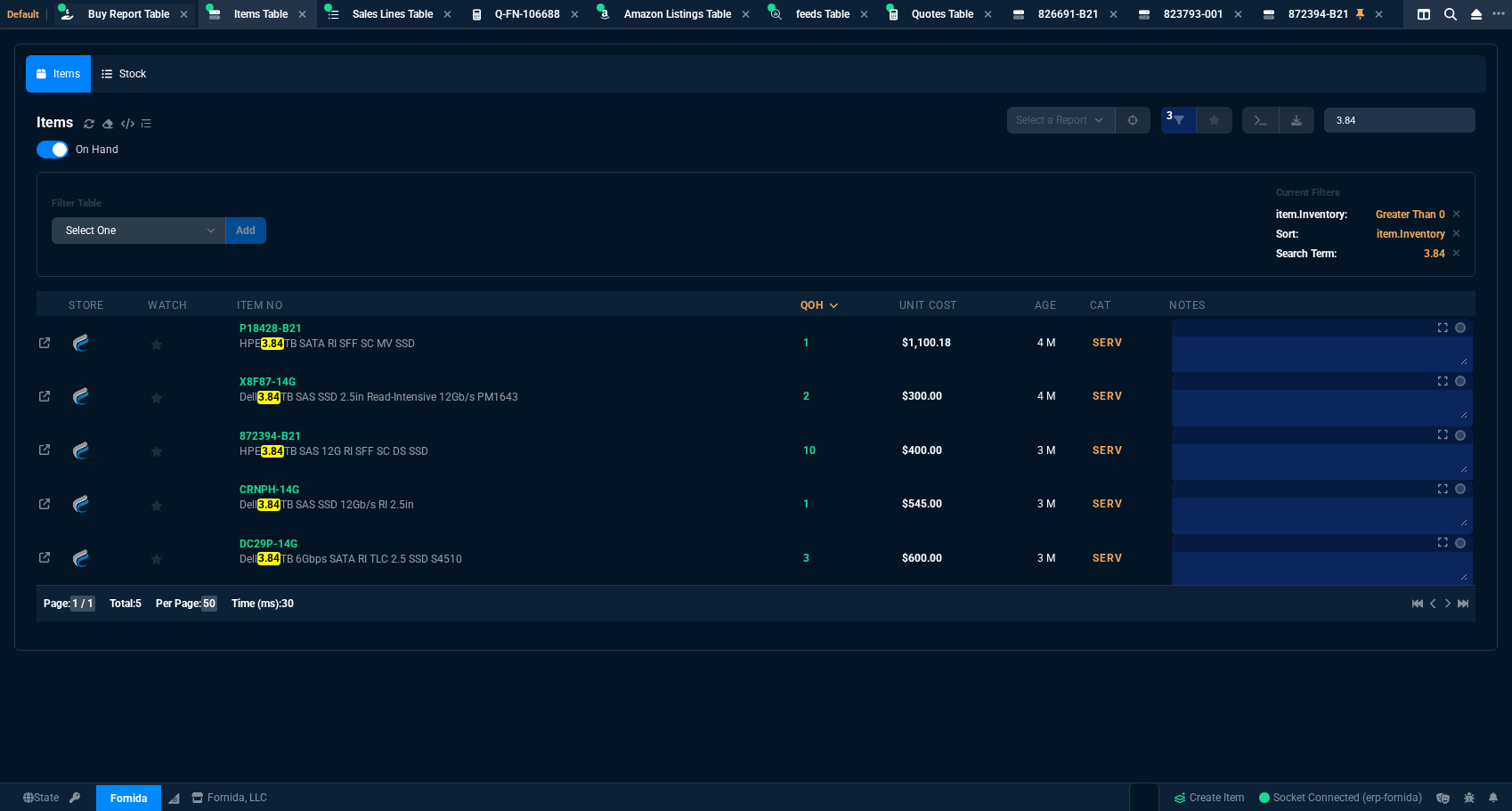
click at [133, 15] on span "Buy Report Table" at bounding box center [128, 14] width 81 height 13
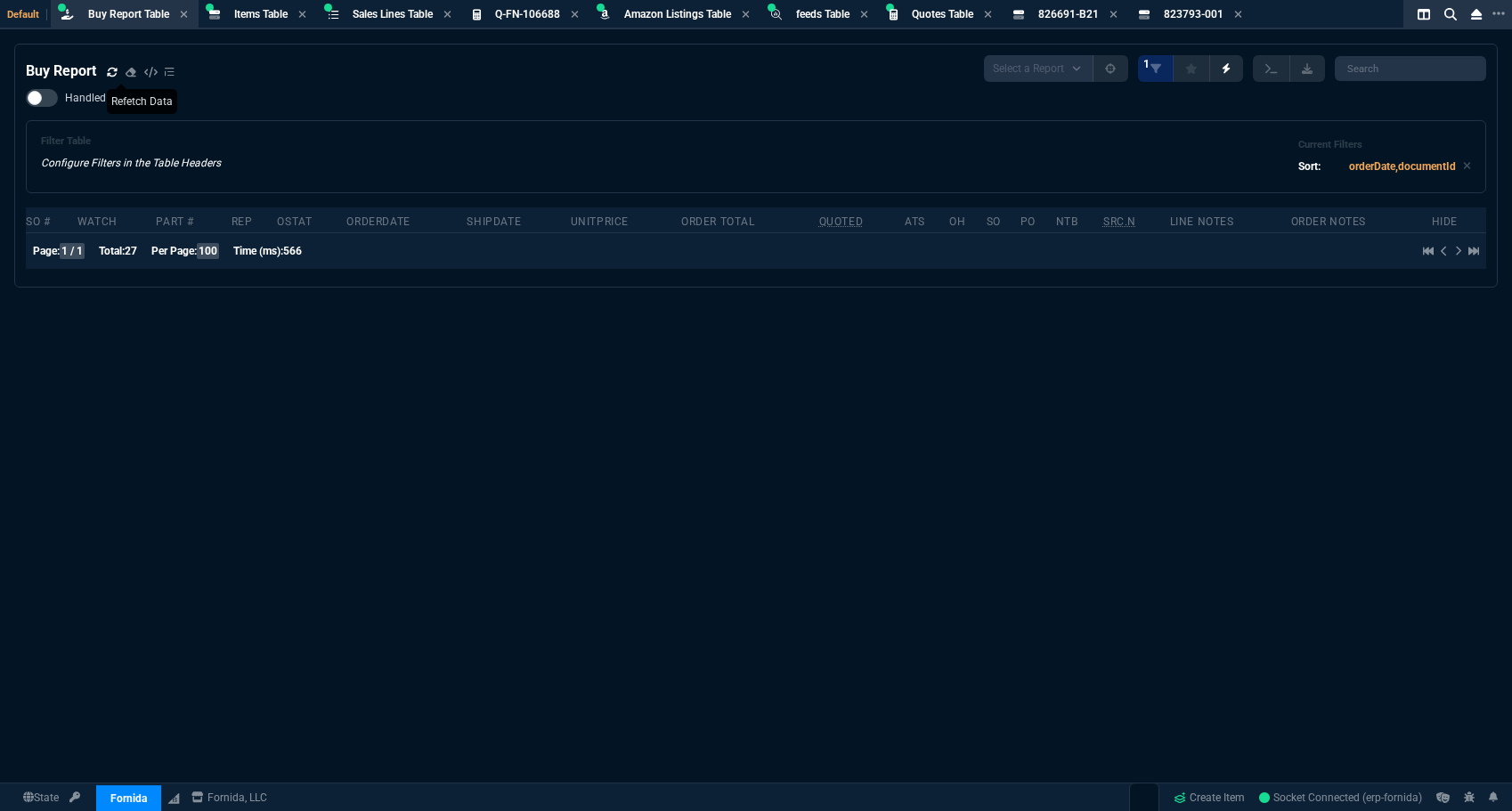
click at [112, 73] on icon at bounding box center [112, 71] width 10 height 9
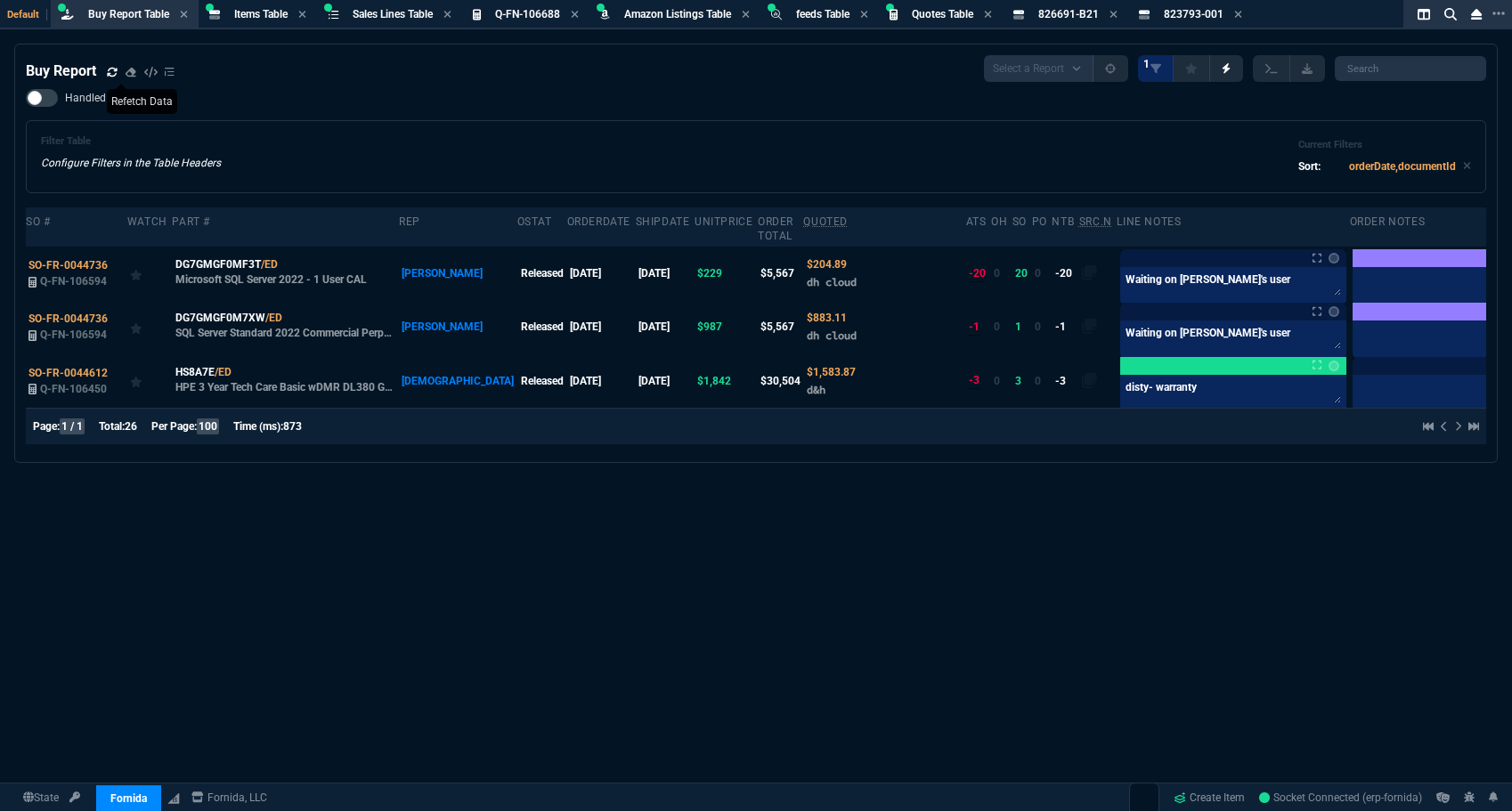
click at [431, 130] on div "Filter Table Configure Filters in the Table Headers Current Filters Sort: order…" at bounding box center [755, 157] width 1460 height 73
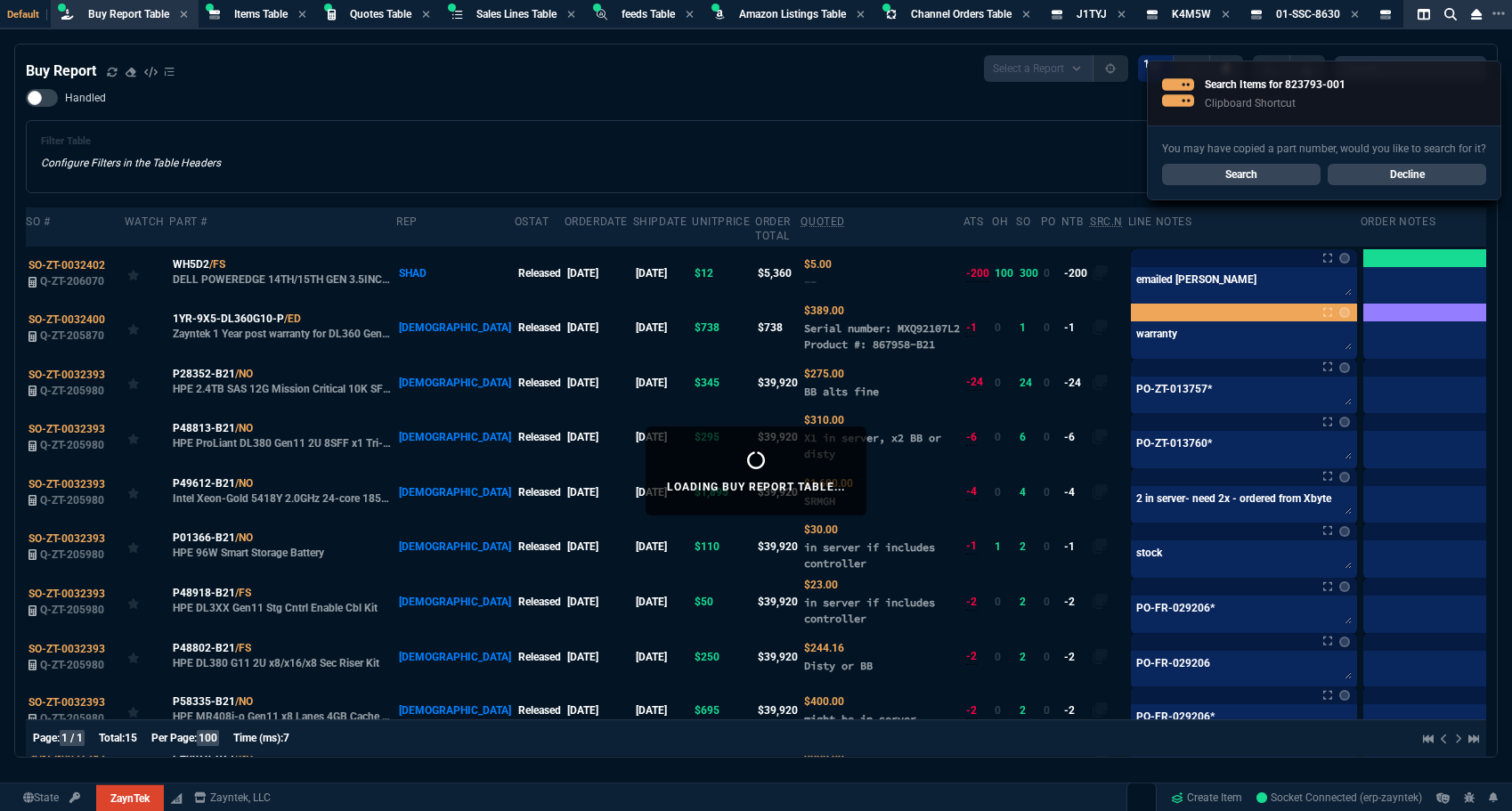
select select "8: NEPT"
click at [1233, 170] on link "Search" at bounding box center [1242, 174] width 159 height 22
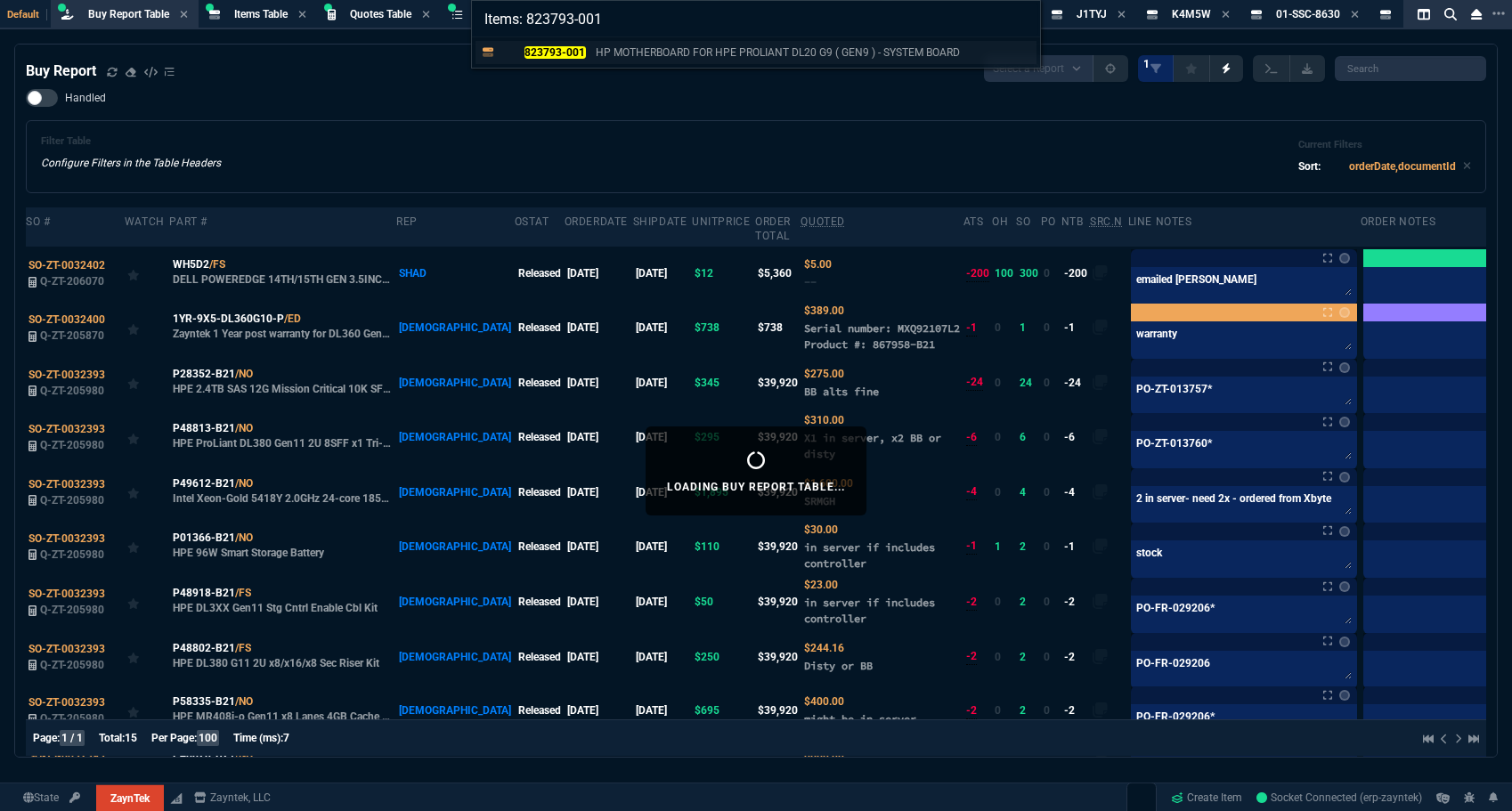
click at [555, 46] on mark "823793-001" at bounding box center [555, 52] width 62 height 13
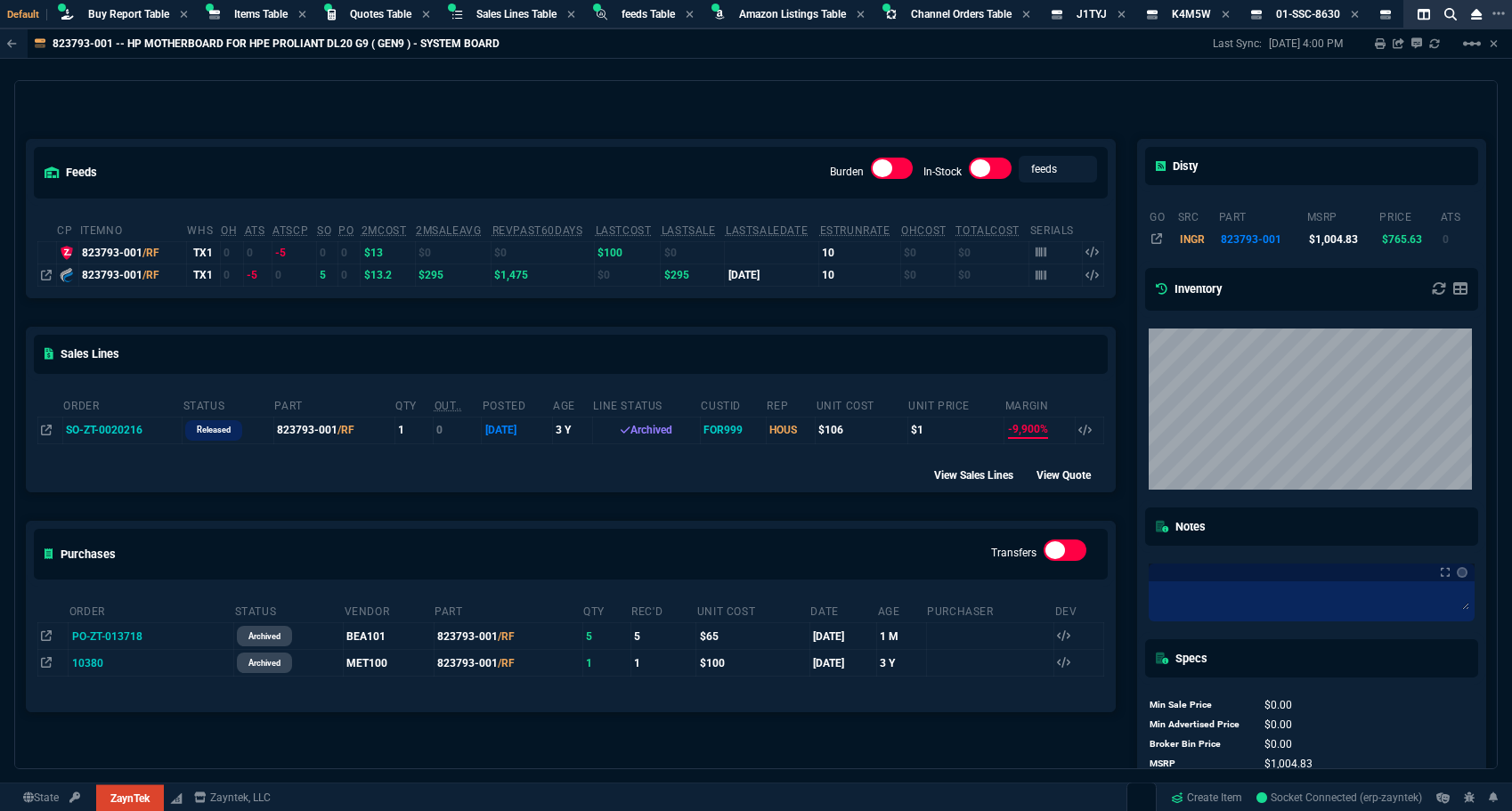
scroll to position [89, 0]
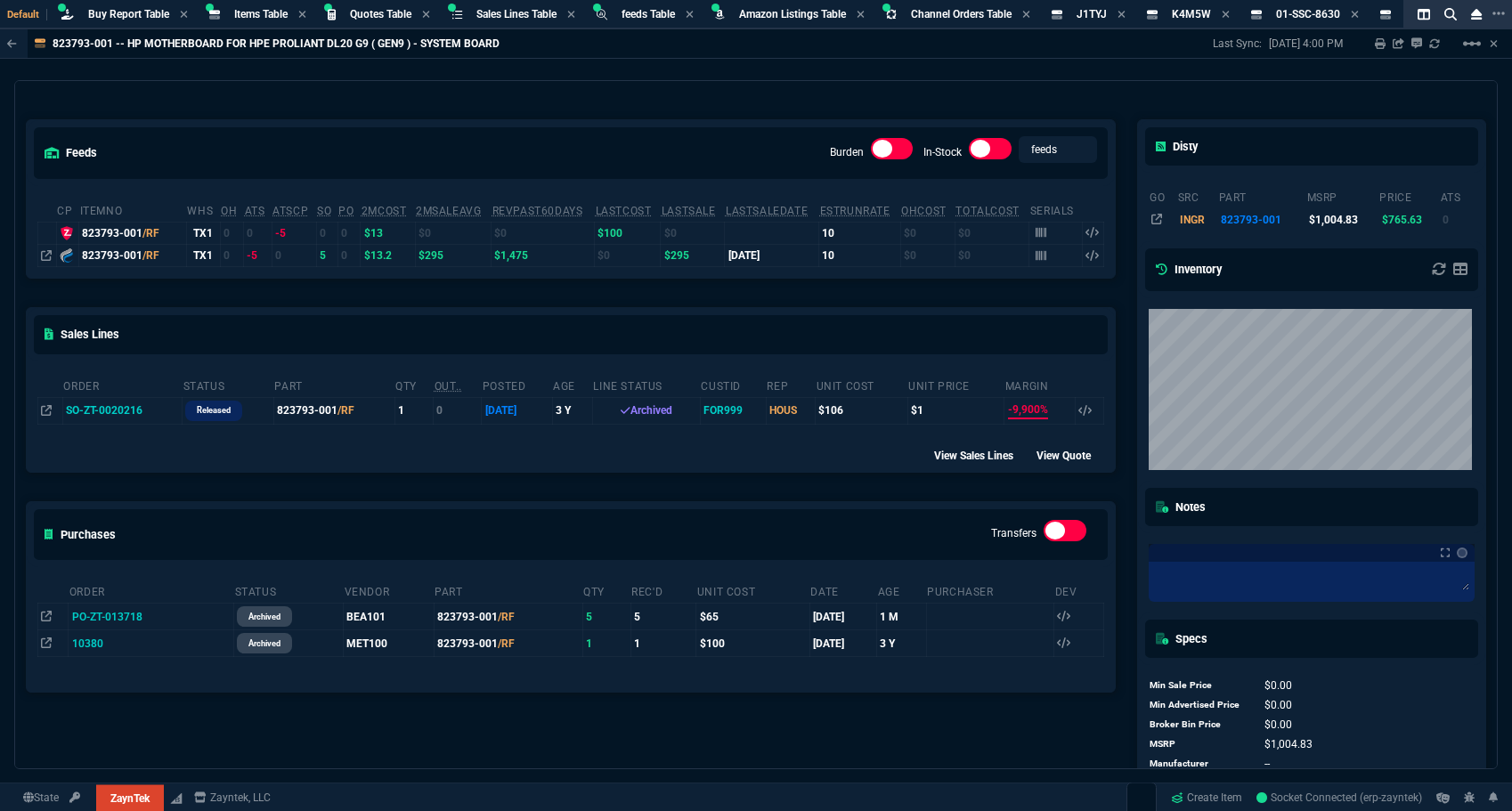
drag, startPoint x: 1016, startPoint y: 92, endPoint x: 1104, endPoint y: 106, distance: 89.1
click at [1016, 92] on div "feeds Burden In-Stock feeds prices cp ItemNo WHS OH ATS ATSCP SO PO 2MCost 2MSa…" at bounding box center [570, 448] width 1111 height 736
click at [999, 88] on div "feeds Burden In-Stock feeds prices cp ItemNo WHS OH ATS ATSCP SO PO 2MCost 2MSa…" at bounding box center [570, 448] width 1111 height 736
click at [674, 99] on div "feeds Burden In-Stock feeds prices cp ItemNo WHS OH ATS ATSCP SO PO 2MCost 2MSa…" at bounding box center [570, 448] width 1111 height 736
click at [694, 85] on div "feeds Burden In-Stock feeds prices cp ItemNo WHS OH ATS ATSCP SO PO 2MCost 2MSa…" at bounding box center [570, 448] width 1111 height 736
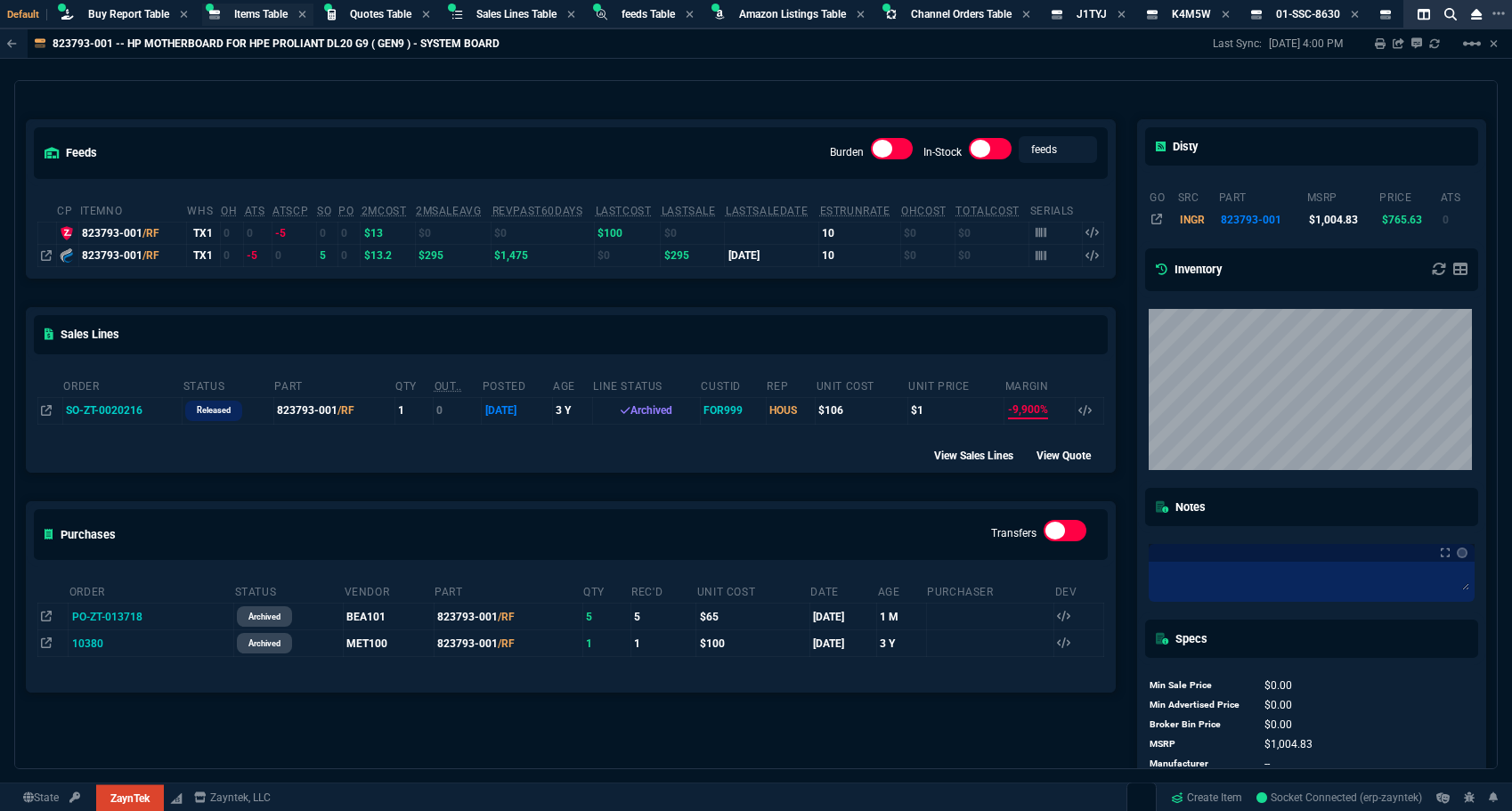
click at [236, 9] on span "Items Table" at bounding box center [260, 14] width 54 height 13
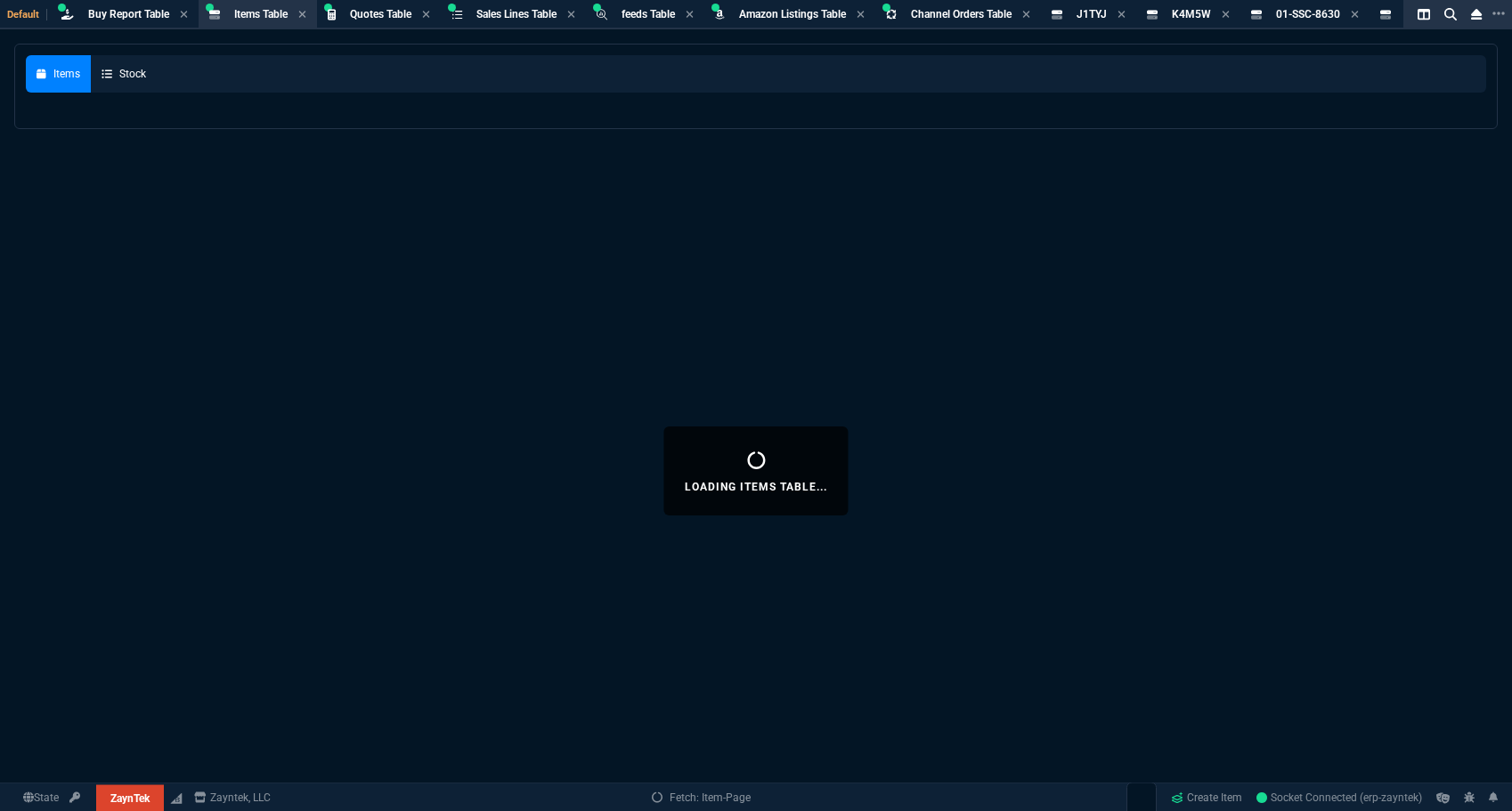
select select
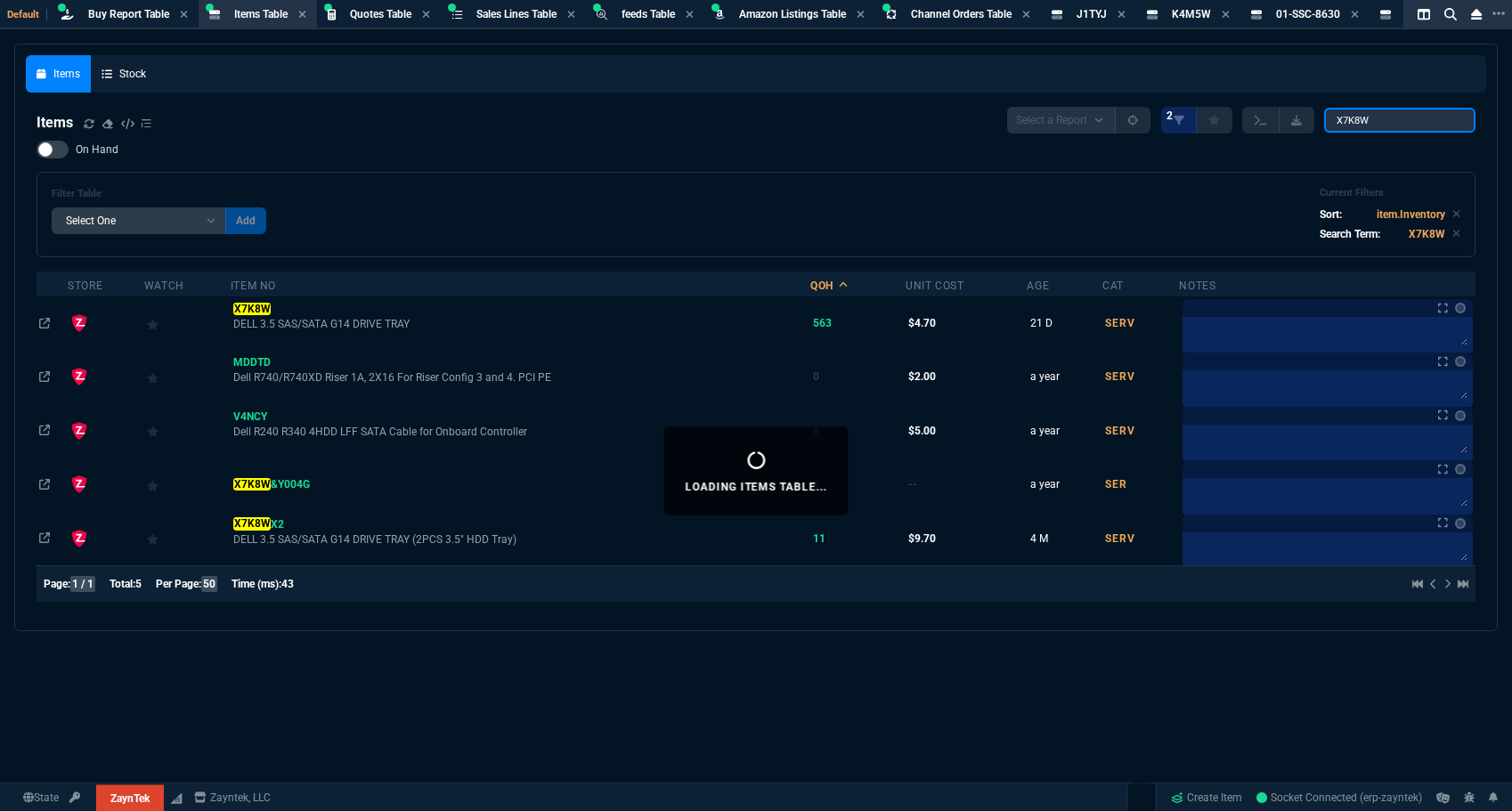
drag, startPoint x: 1381, startPoint y: 122, endPoint x: 1211, endPoint y: 91, distance: 172.8
click at [1224, 92] on div "Items Stock Items Select a Report NEW QUERY 2 X7K8W On Hand Filter Table Select…" at bounding box center [755, 337] width 1460 height 565
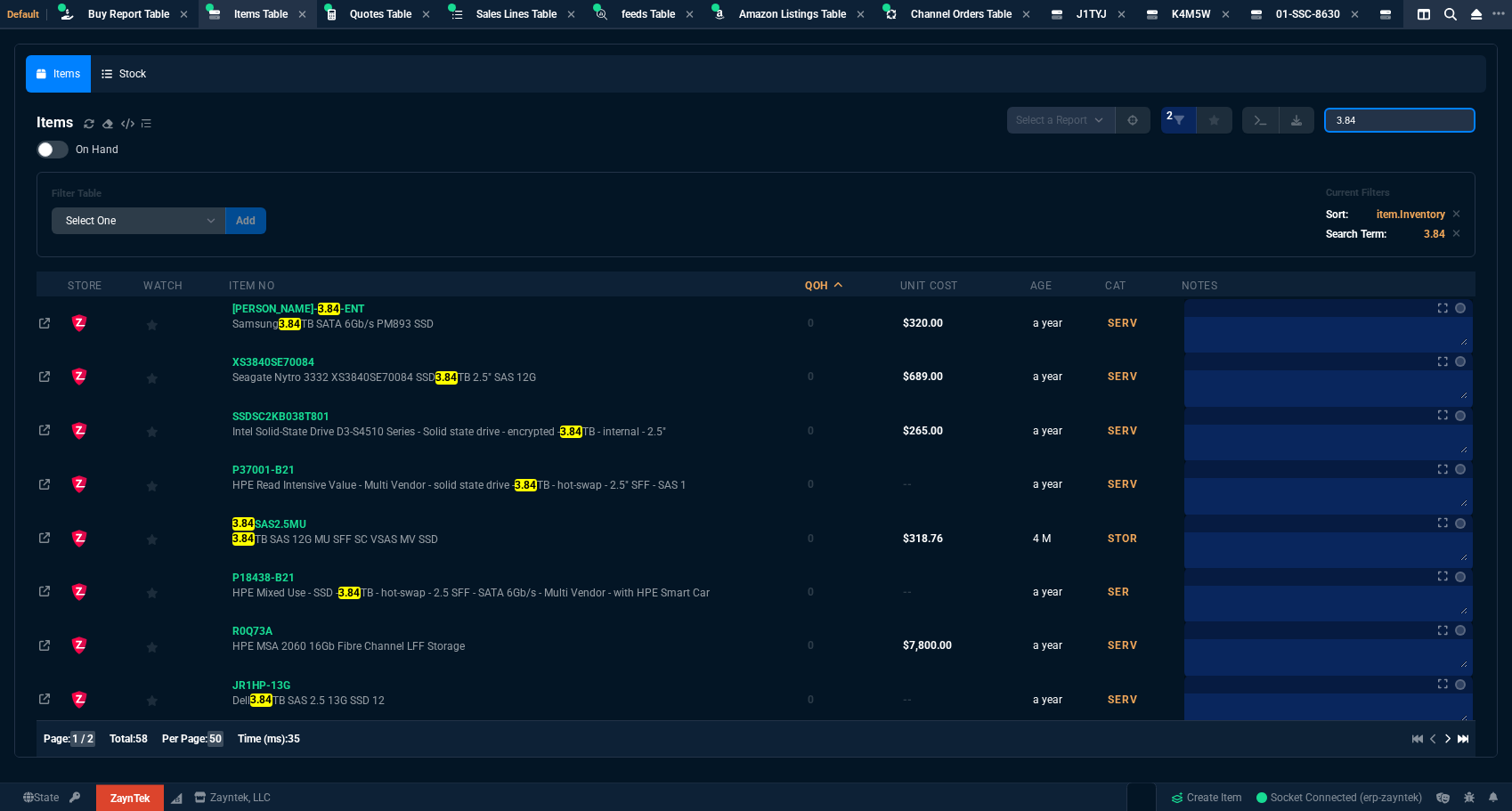
type input "3.84"
click at [61, 151] on div at bounding box center [52, 150] width 32 height 18
click at [36, 151] on input "On Hand" at bounding box center [35, 150] width 1 height 1
checkbox input "true"
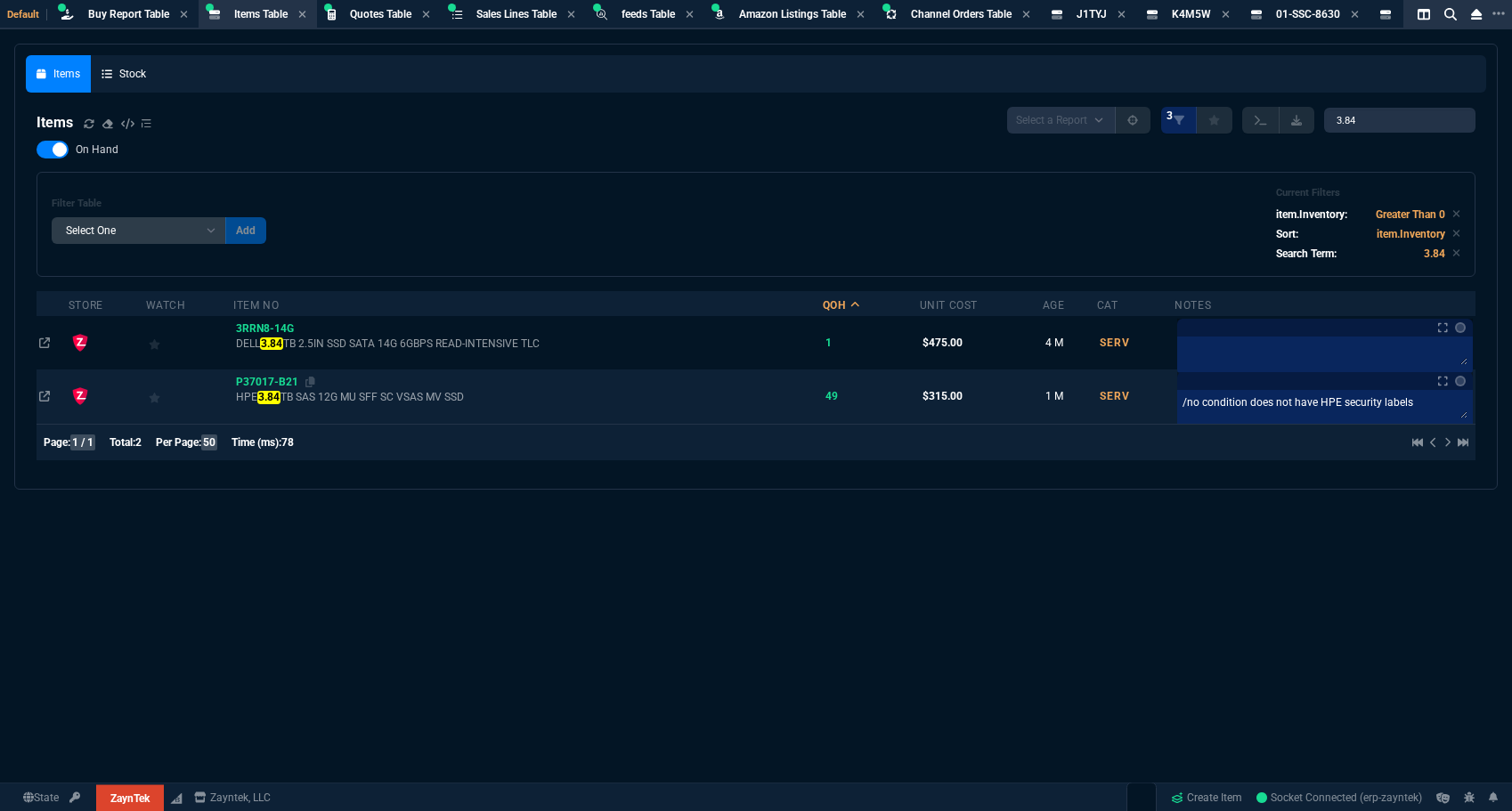
click at [286, 381] on span "P37017-B21" at bounding box center [267, 382] width 63 height 13
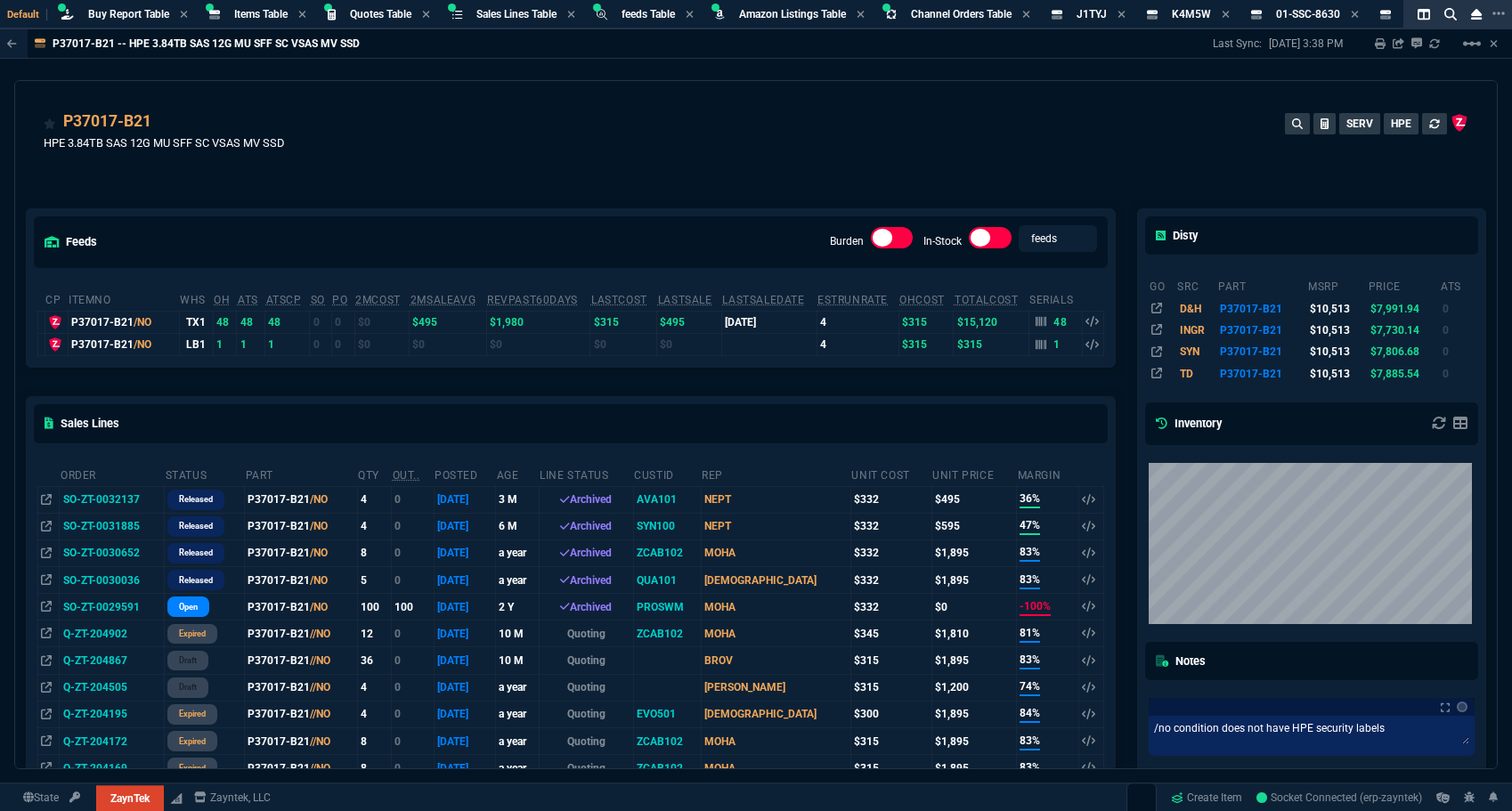
select select "8: NEPT"
click at [548, 164] on div "P37017-B21 HPE 3.84TB SAS 12G MU SFF SC VSAS MV SSD SERV HPE" at bounding box center [756, 141] width 1425 height 64
click at [1198, 802] on link "Create Item" at bounding box center [1206, 797] width 85 height 26
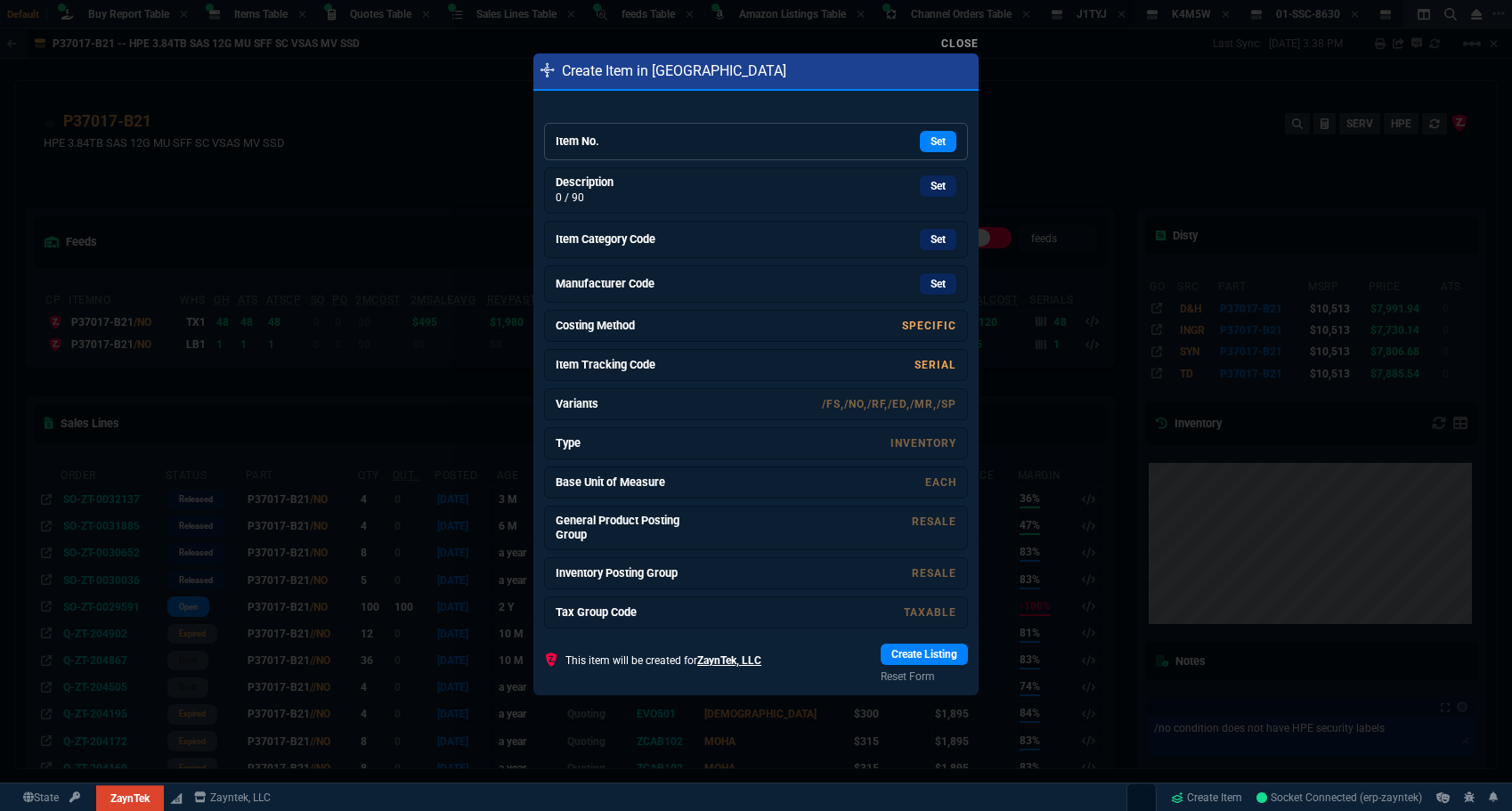
click at [643, 141] on h6 "Item No." at bounding box center [622, 141] width 133 height 15
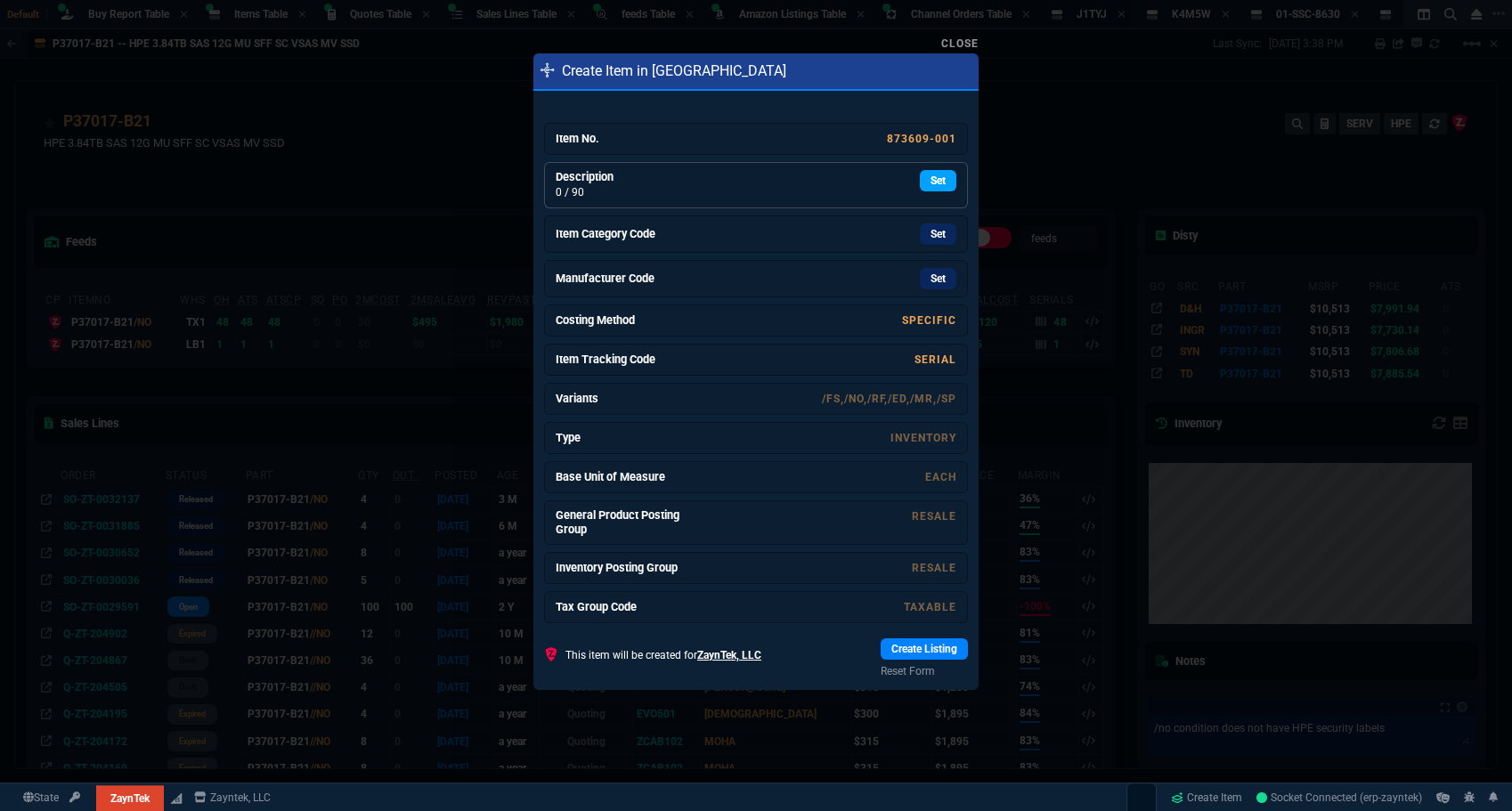
click at [932, 186] on link "Set" at bounding box center [937, 181] width 36 height 22
click at [928, 239] on link "Set" at bounding box center [937, 234] width 36 height 22
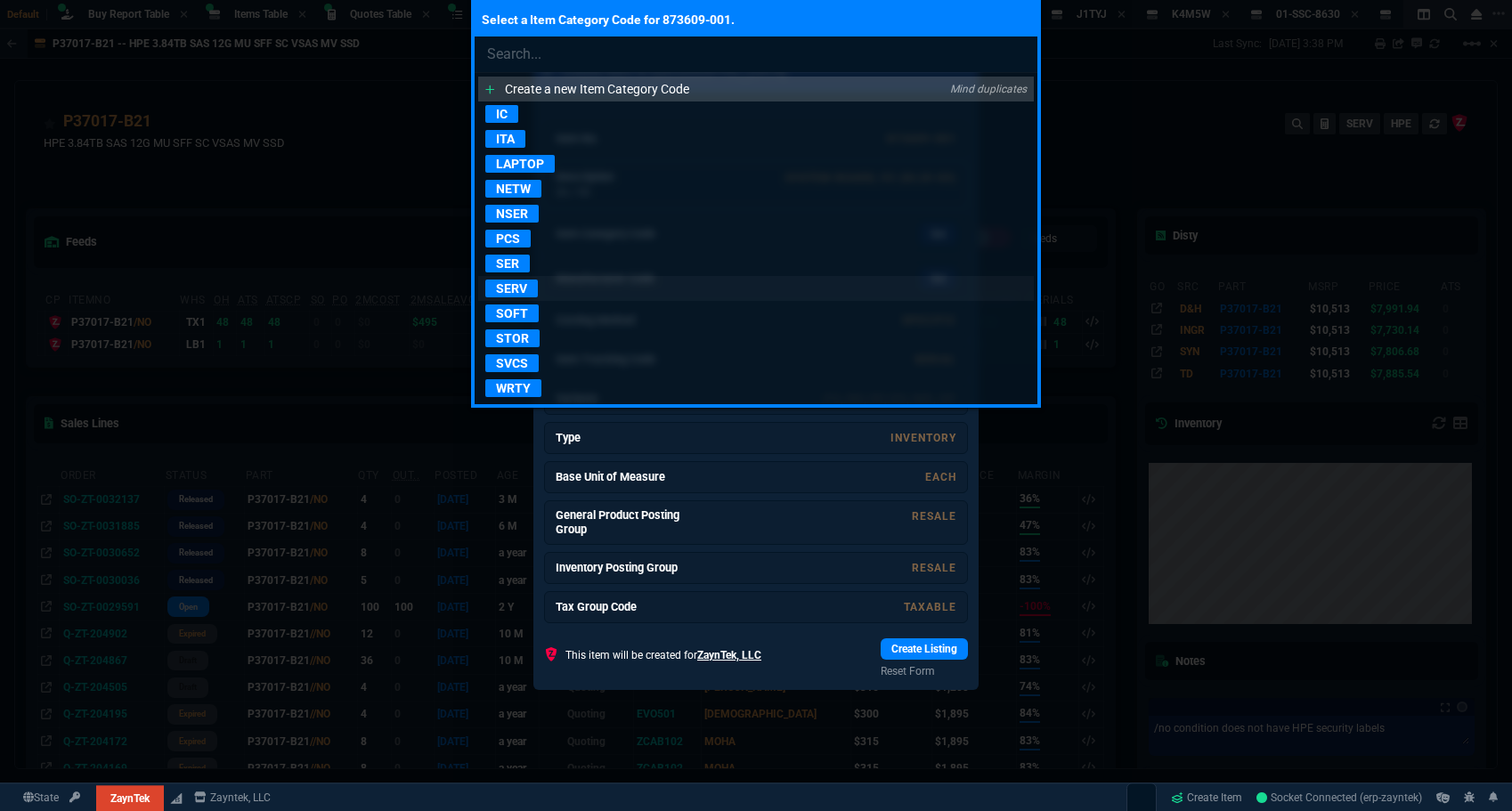
click at [502, 288] on p "SERV" at bounding box center [512, 289] width 53 height 18
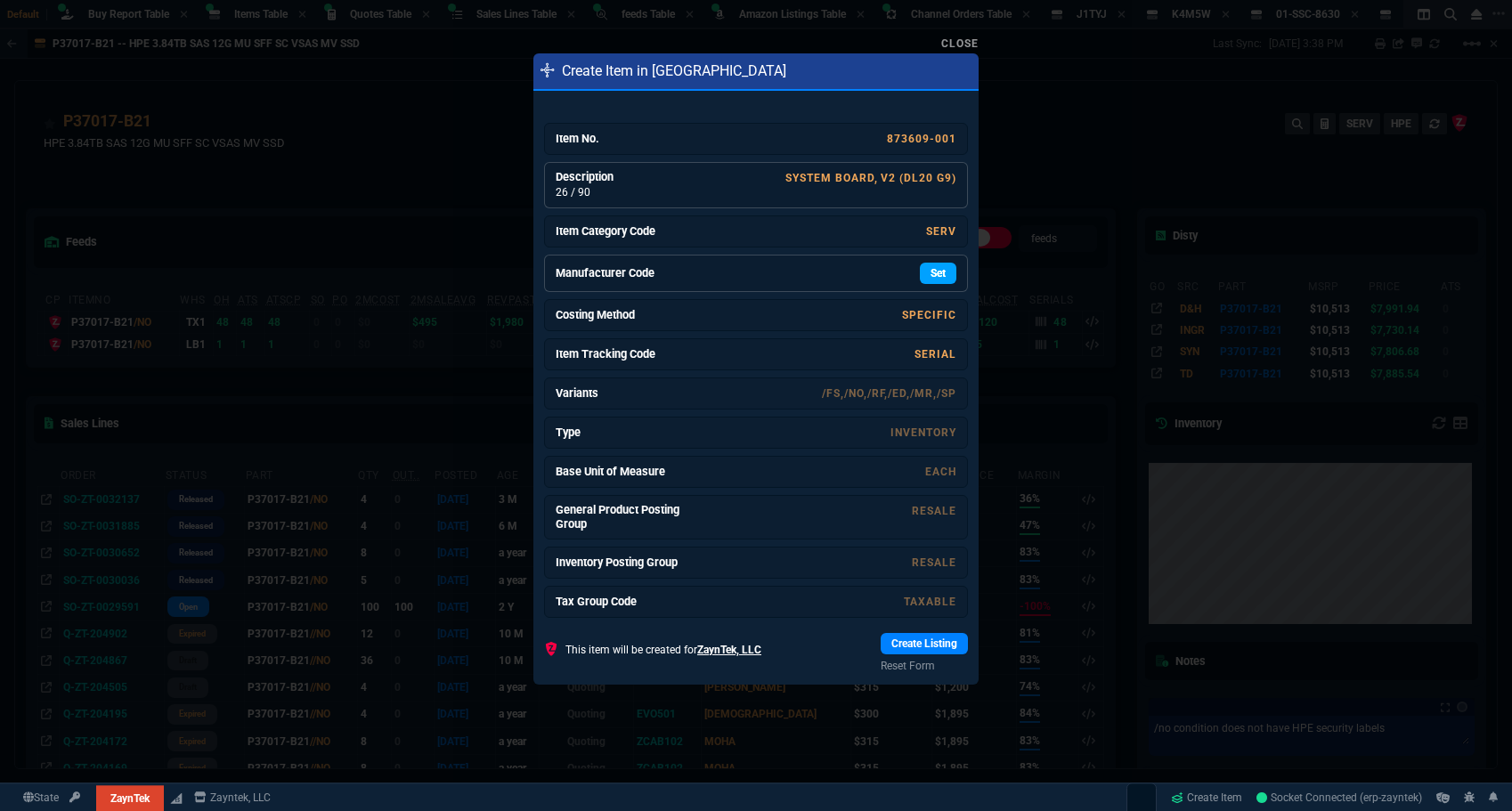
click at [921, 270] on link "Set" at bounding box center [937, 273] width 36 height 22
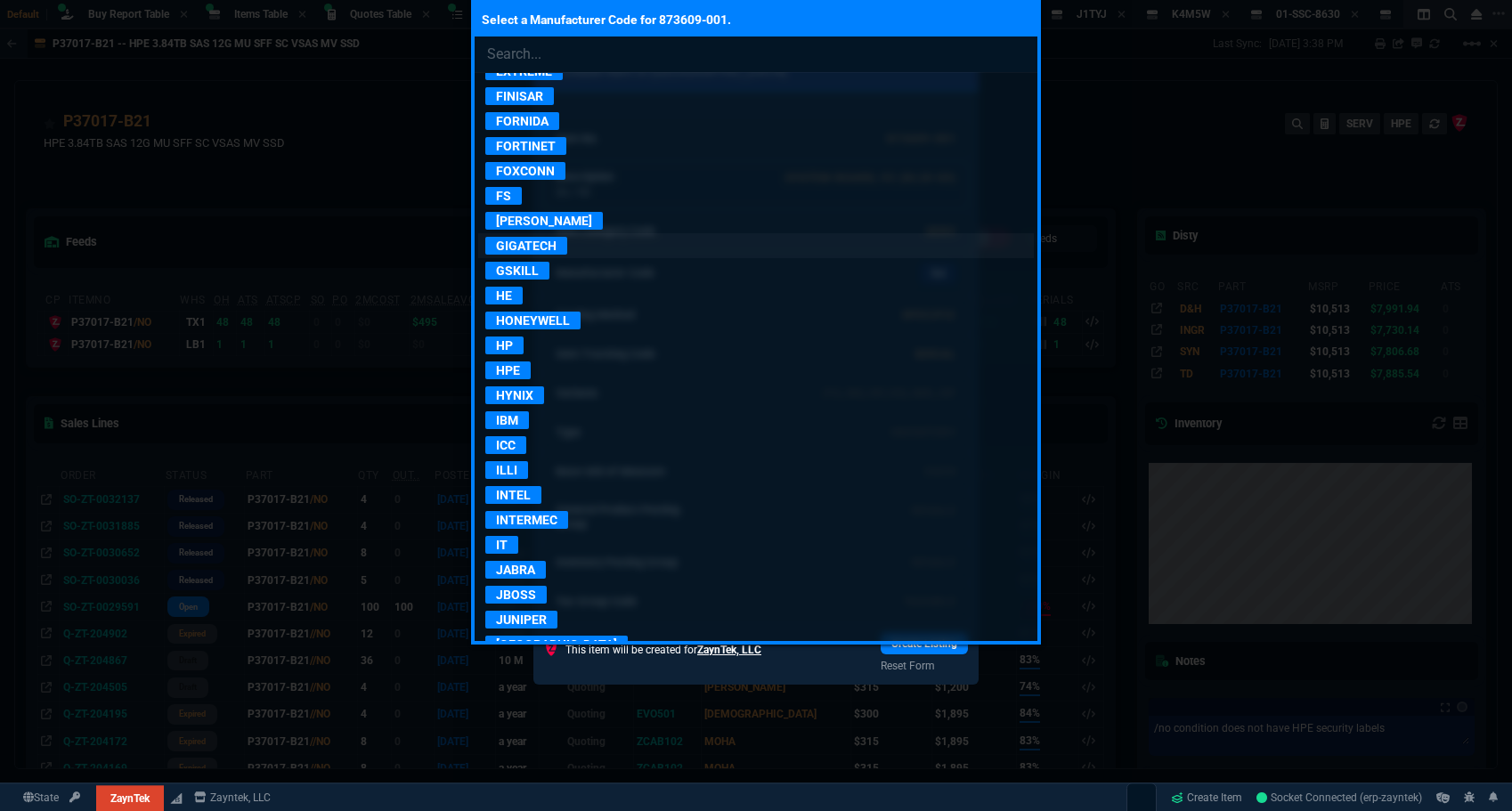
scroll to position [801, 0]
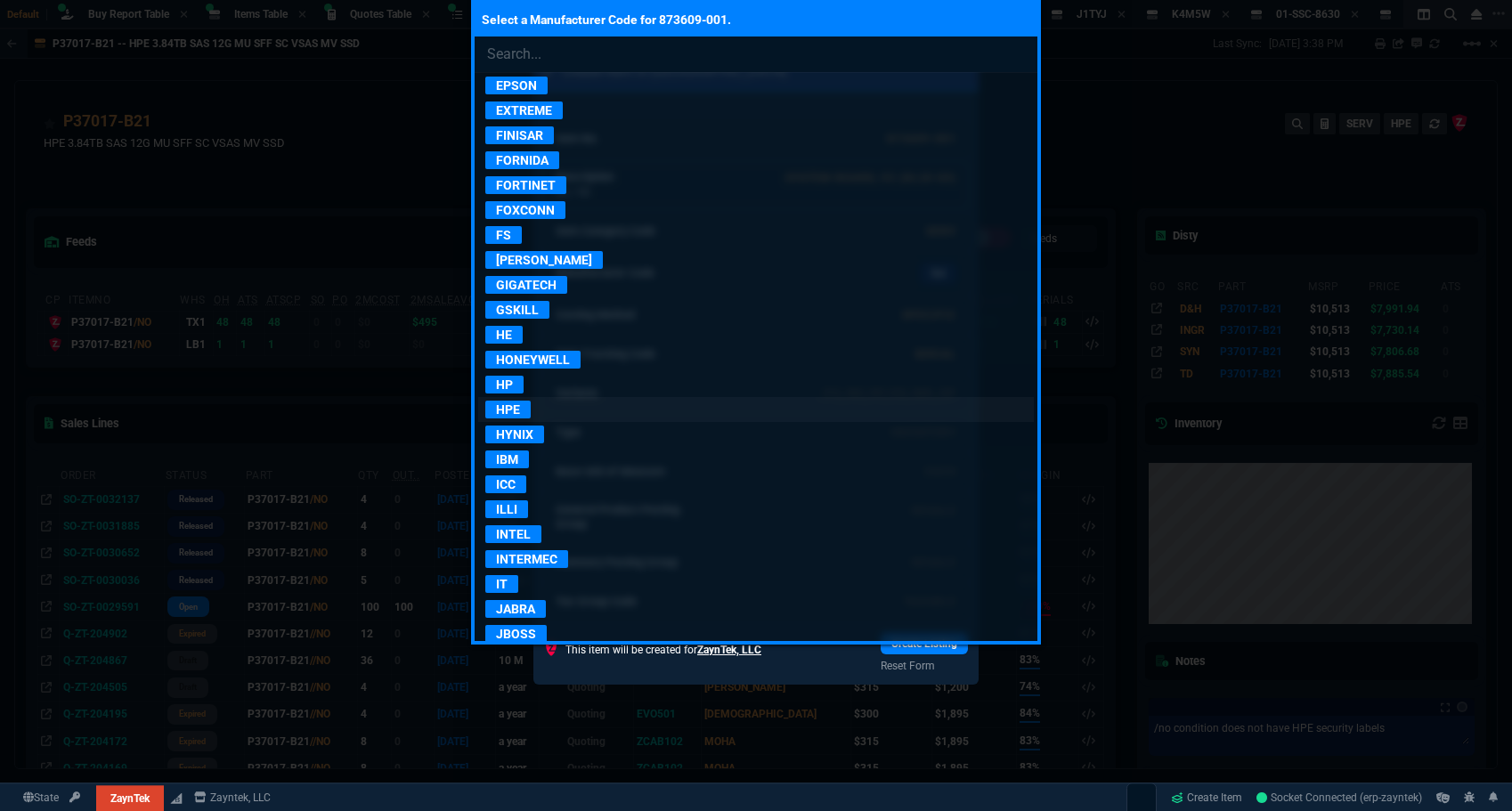
click at [510, 408] on p "HPE" at bounding box center [508, 409] width 45 height 18
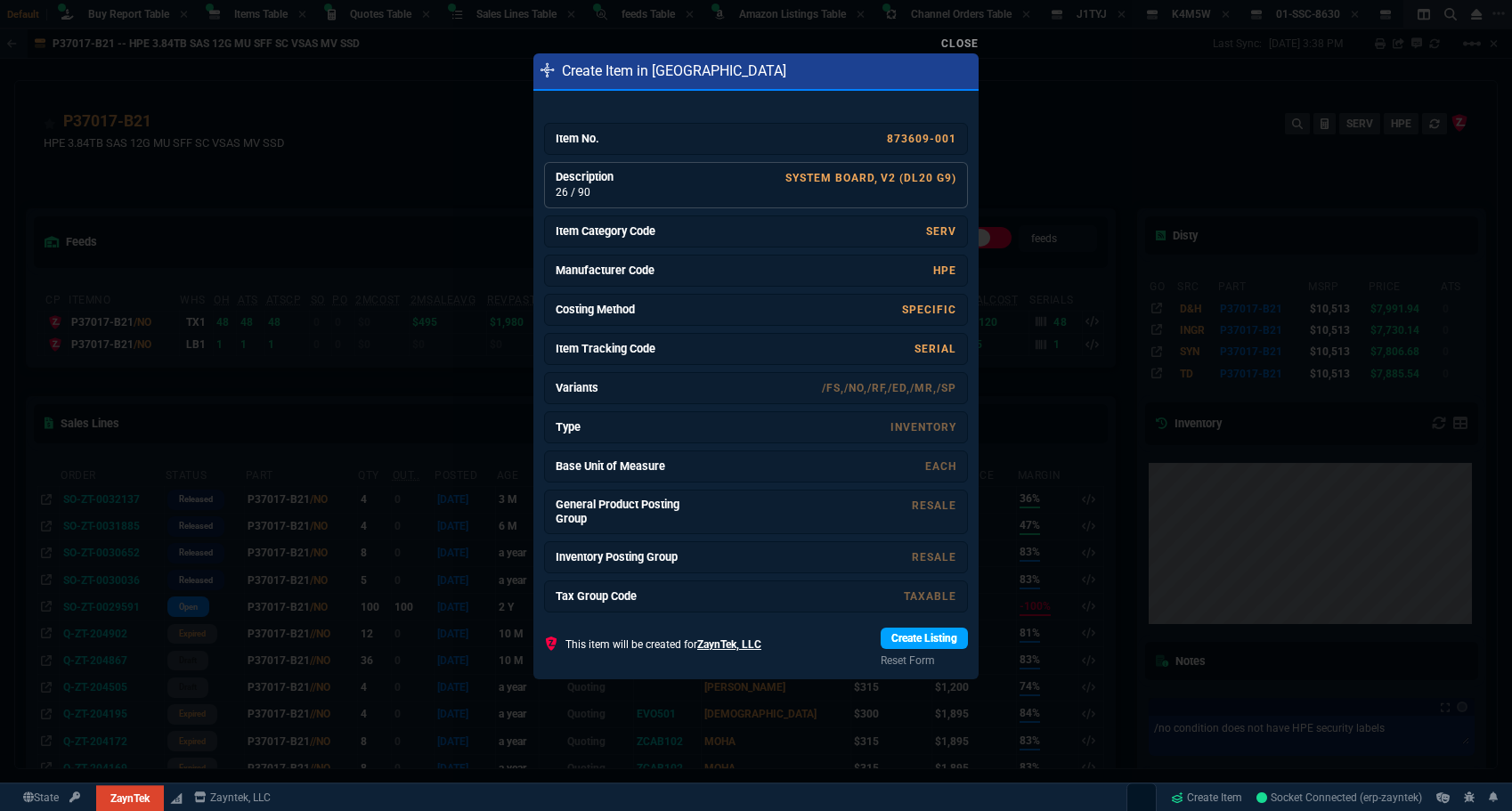
click at [928, 640] on link "Create Listing" at bounding box center [923, 639] width 87 height 22
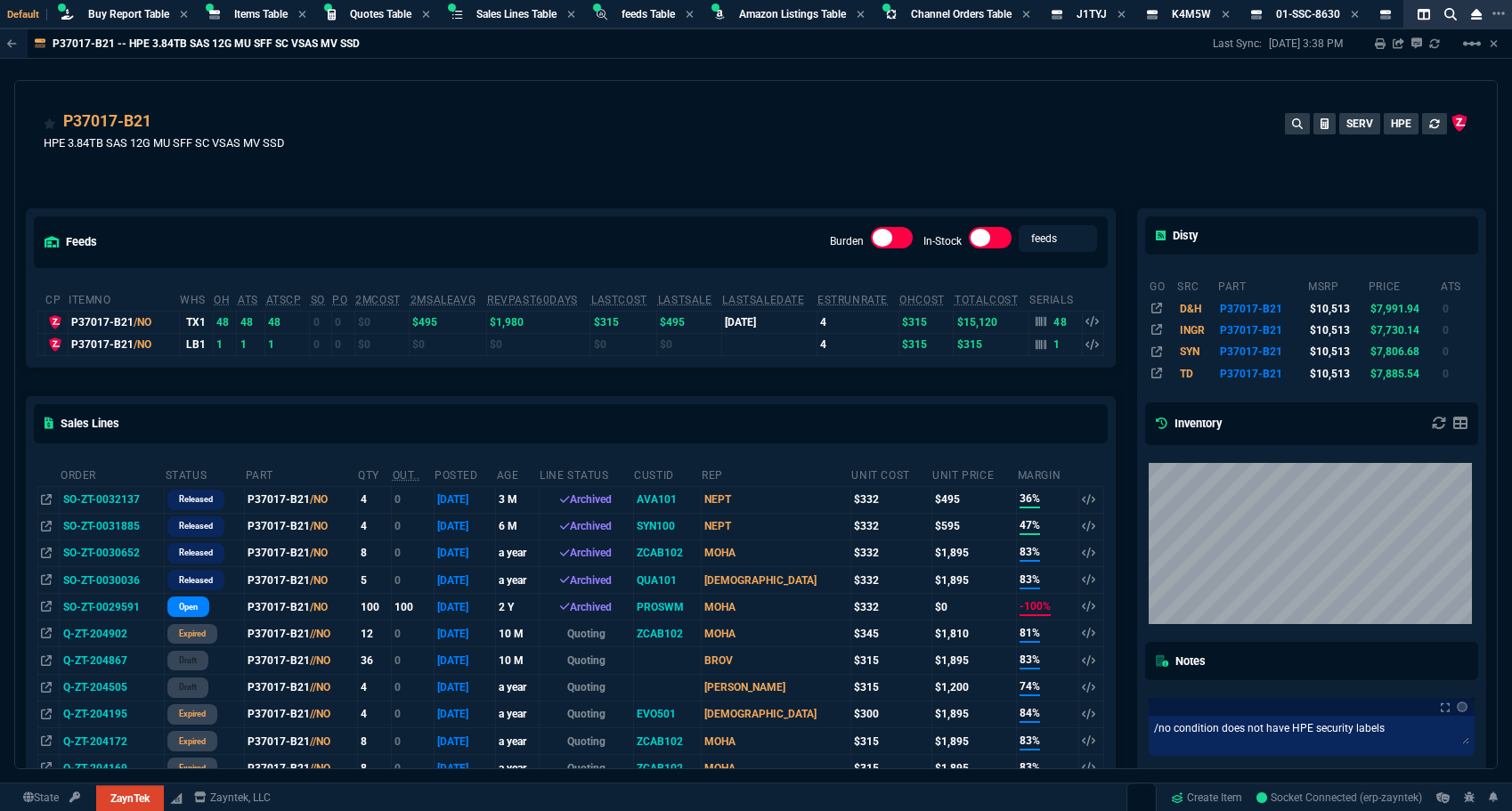
click at [1042, 136] on div "P37017-B21 HPE 3.84TB SAS 12G MU SFF SC VSAS MV SSD SERV HPE" at bounding box center [756, 141] width 1425 height 64
click at [582, 164] on div "P37017-B21 HPE 3.84TB SAS 12G MU SFF SC VSAS MV SSD SERV HPE" at bounding box center [756, 141] width 1425 height 64
click at [596, 125] on div "P37017-B21 HPE 3.84TB SAS 12G MU SFF SC VSAS MV SSD SERV HPE" at bounding box center [756, 141] width 1425 height 64
click at [488, 144] on div "P37017-B21 HPE 3.84TB SAS 12G MU SFF SC VSAS MV SSD SERV HPE" at bounding box center [756, 141] width 1425 height 64
click at [129, 12] on span "Buy Report Table" at bounding box center [128, 14] width 81 height 13
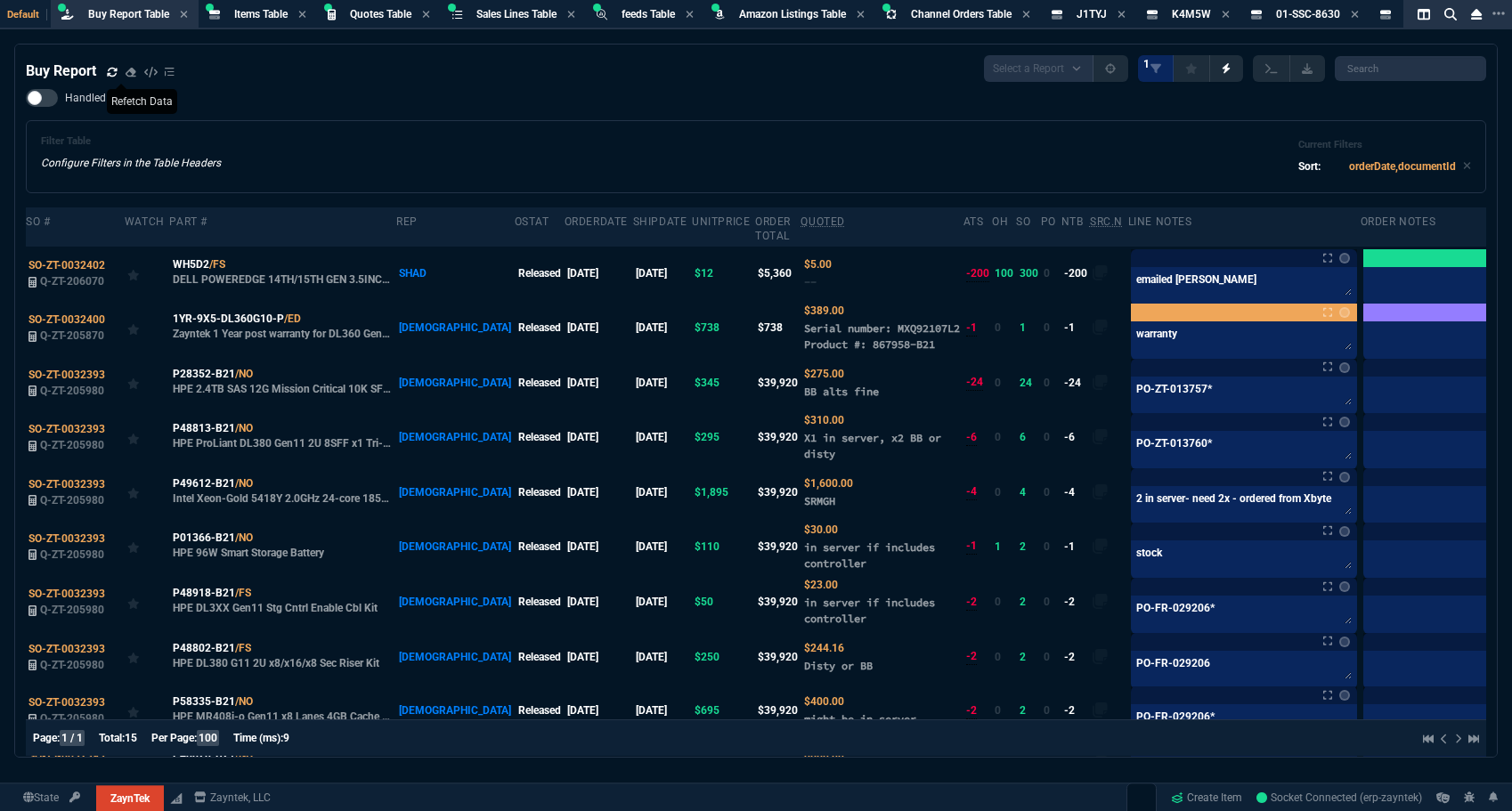
click at [113, 73] on icon at bounding box center [112, 72] width 11 height 11
click at [1100, 172] on div "Filter Table Configure Filters in the Table Headers Current Filters Sort: order…" at bounding box center [756, 157] width 1430 height 43
click at [374, 117] on div "Handled Filter Table Configure Filters in the Table Headers Current Filters Sor…" at bounding box center [755, 141] width 1460 height 104
click at [909, 122] on div "Filter Table Configure Filters in the Table Headers Current Filters Sort: order…" at bounding box center [755, 157] width 1460 height 73
click at [925, 119] on div "Handled Filter Table Configure Filters in the Table Headers Current Filters Sor…" at bounding box center [755, 141] width 1460 height 104
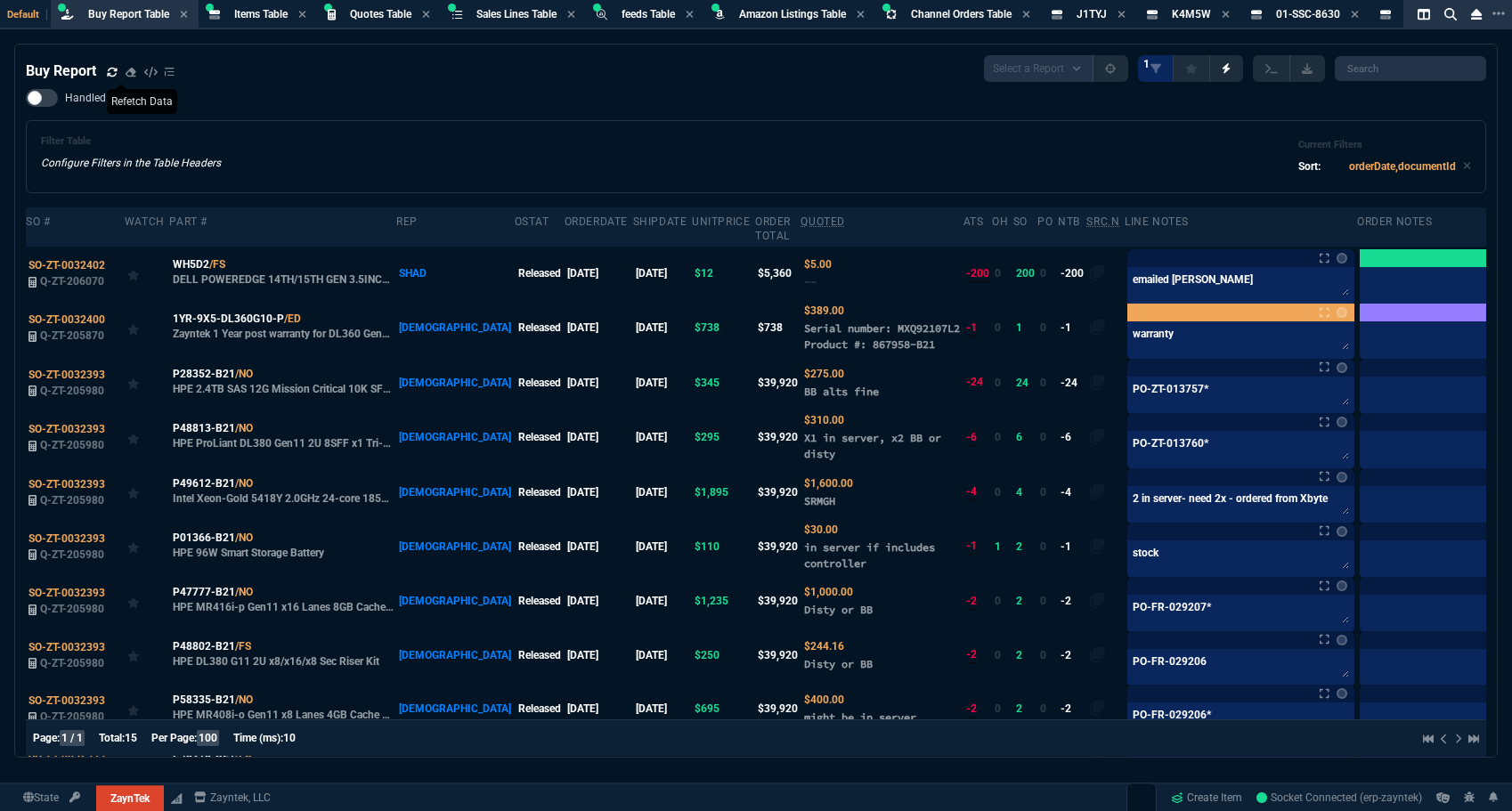
click at [792, 151] on div "Filter Table Configure Filters in the Table Headers Current Filters Sort: order…" at bounding box center [756, 157] width 1430 height 43
click at [1125, 15] on icon at bounding box center [1120, 14] width 7 height 7
click at [1134, 12] on icon at bounding box center [1129, 14] width 7 height 7
click at [1159, 14] on icon at bounding box center [1156, 14] width 8 height 11
click at [1132, 16] on icon at bounding box center [1128, 14] width 7 height 7
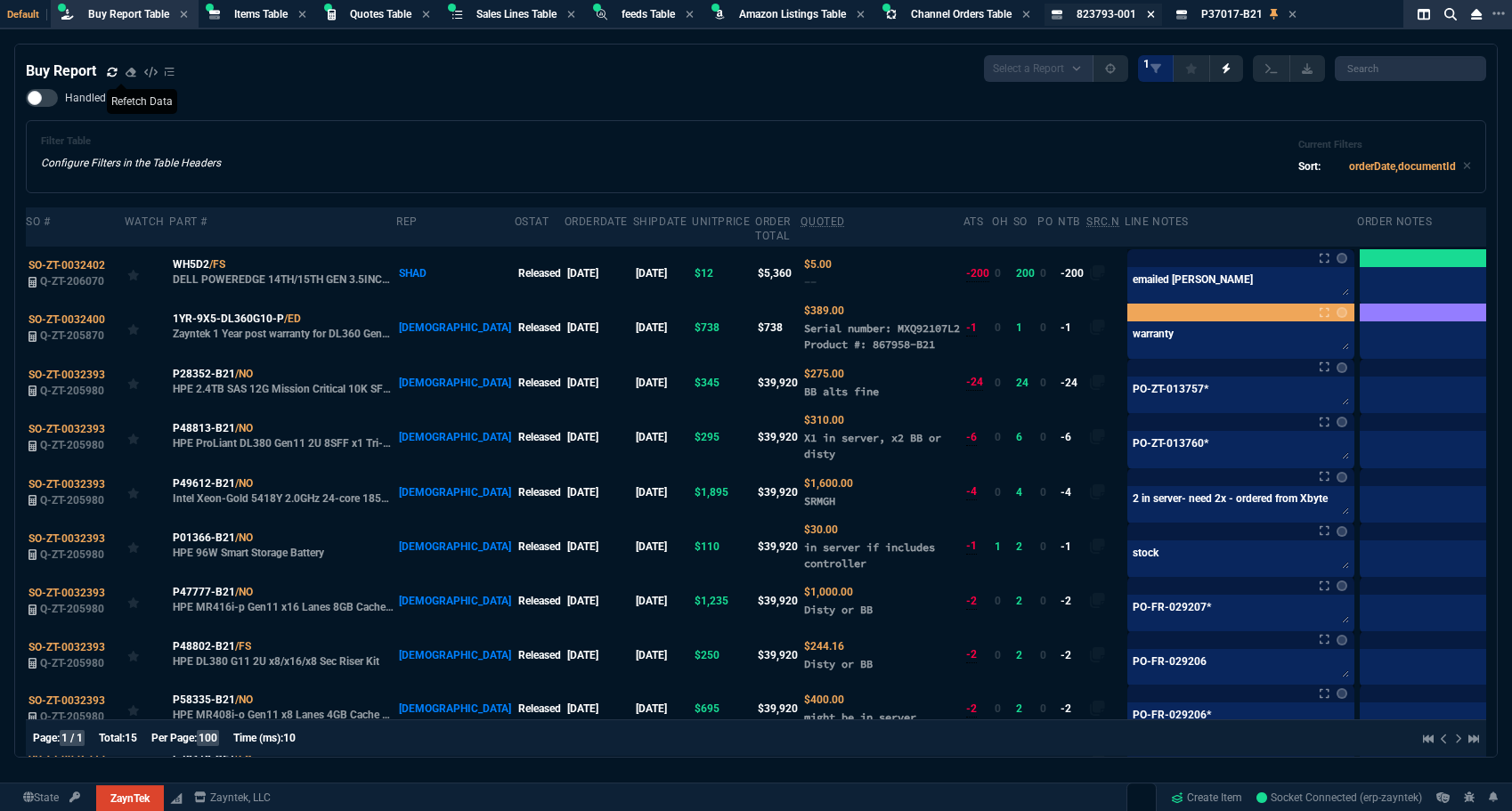
click at [1155, 15] on icon at bounding box center [1151, 14] width 8 height 11
click at [1171, 13] on icon at bounding box center [1167, 14] width 7 height 7
click at [858, 117] on div "Handled Filter Table Configure Filters in the Table Headers Current Filters Sor…" at bounding box center [755, 141] width 1460 height 104
click at [270, 141] on div "Filter Table Configure Filters in the Table Headers Current Filters Sort: order…" at bounding box center [756, 157] width 1430 height 43
click at [507, 119] on div "Handled Filter Table Configure Filters in the Table Headers Current Filters Sor…" at bounding box center [755, 141] width 1460 height 104
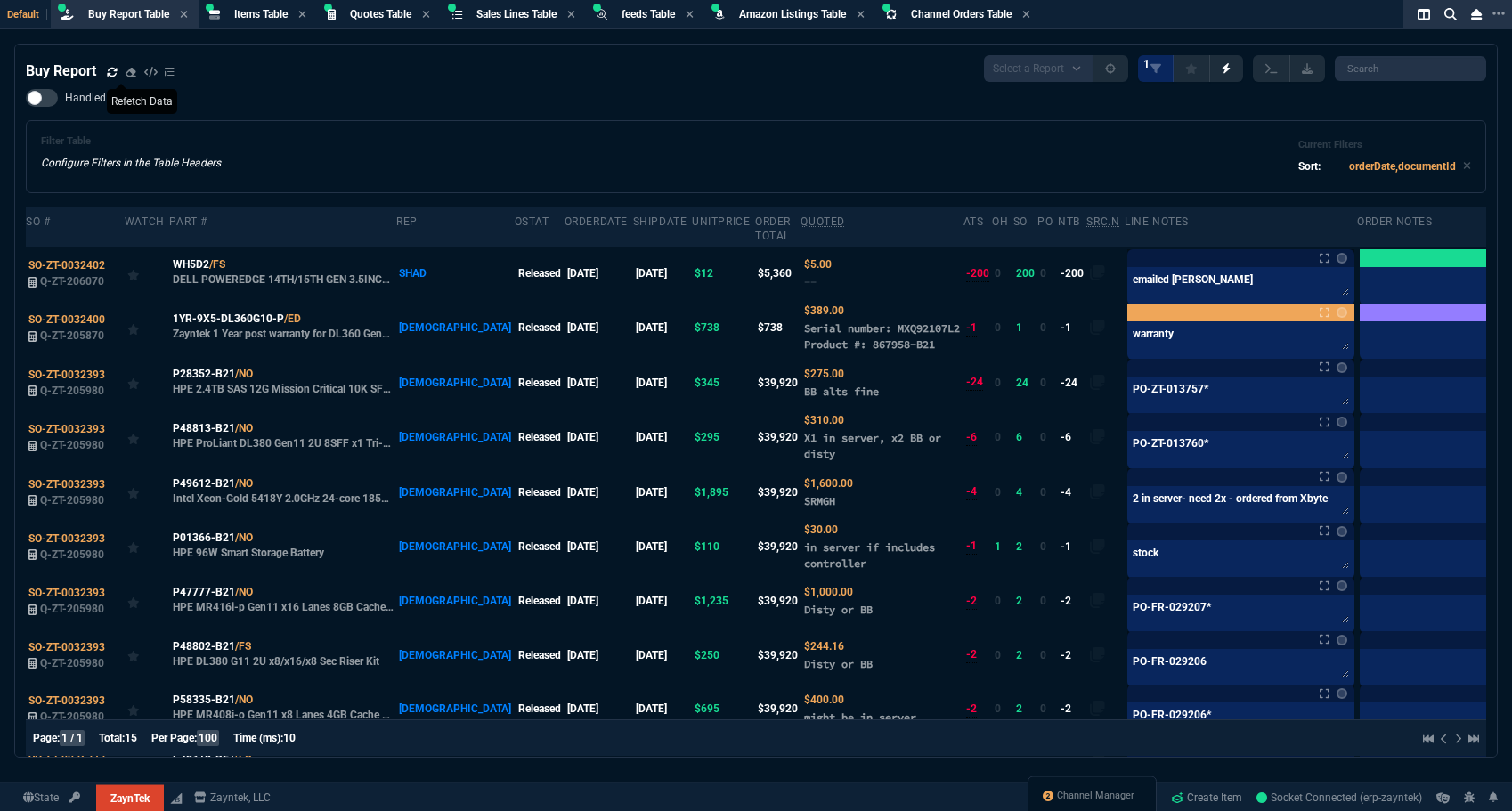
click at [617, 121] on div "Filter Table Configure Filters in the Table Headers Current Filters Sort: order…" at bounding box center [755, 157] width 1460 height 73
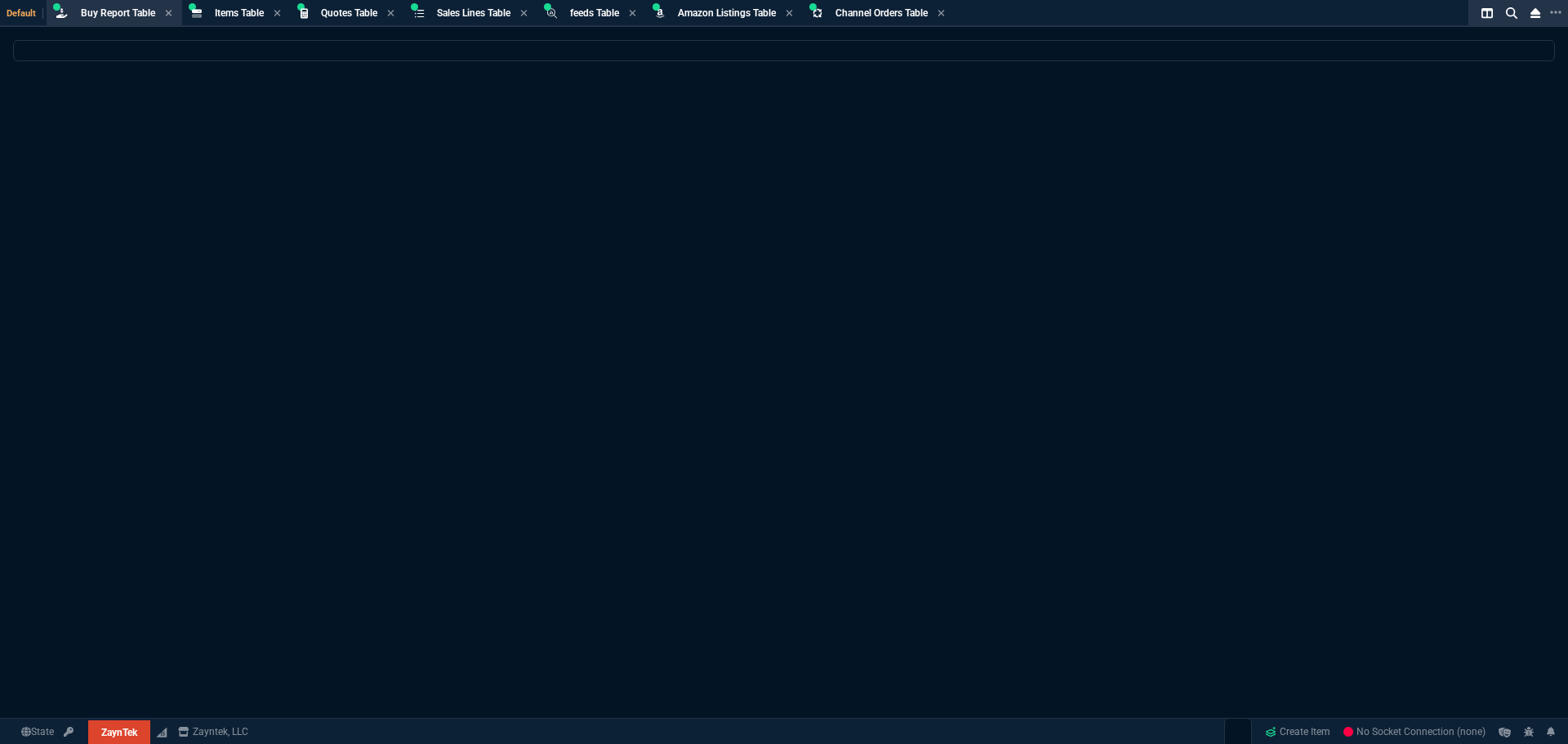
select select "8: NEPT"
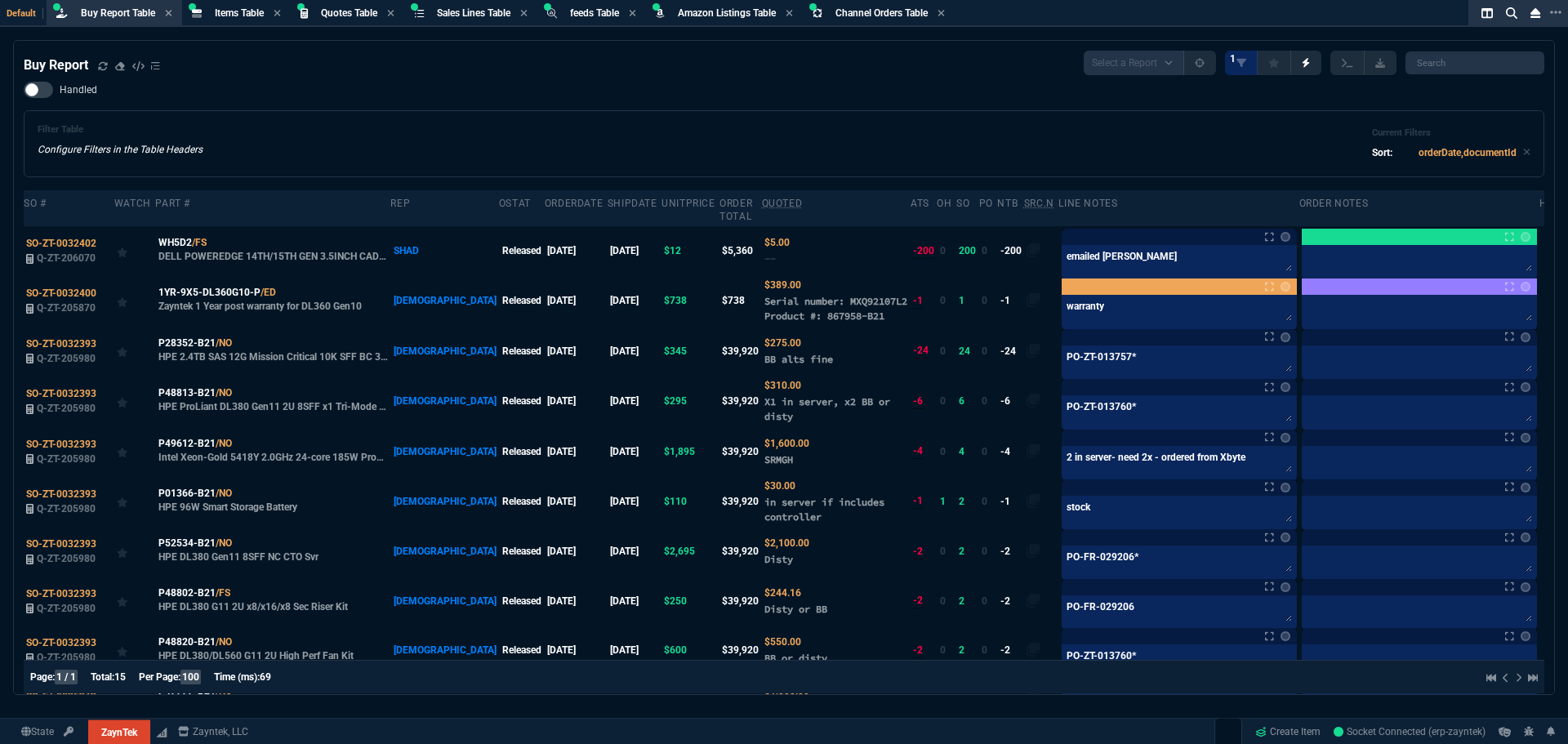
click at [801, 134] on div "Filter Table Configure Filters in the Table Headers Current Filters Sort: order…" at bounding box center [784, 144] width 1493 height 40
click at [862, 149] on div "Filter Table Configure Filters in the Table Headers Current Filters Sort: order…" at bounding box center [784, 144] width 1493 height 40
click at [608, 128] on div "Filter Table Configure Filters in the Table Headers Current Filters Sort: order…" at bounding box center [784, 144] width 1493 height 40
click at [419, 95] on div "Handled Filter Table Configure Filters in the Table Headers Current Filters Sor…" at bounding box center [783, 129] width 1520 height 95
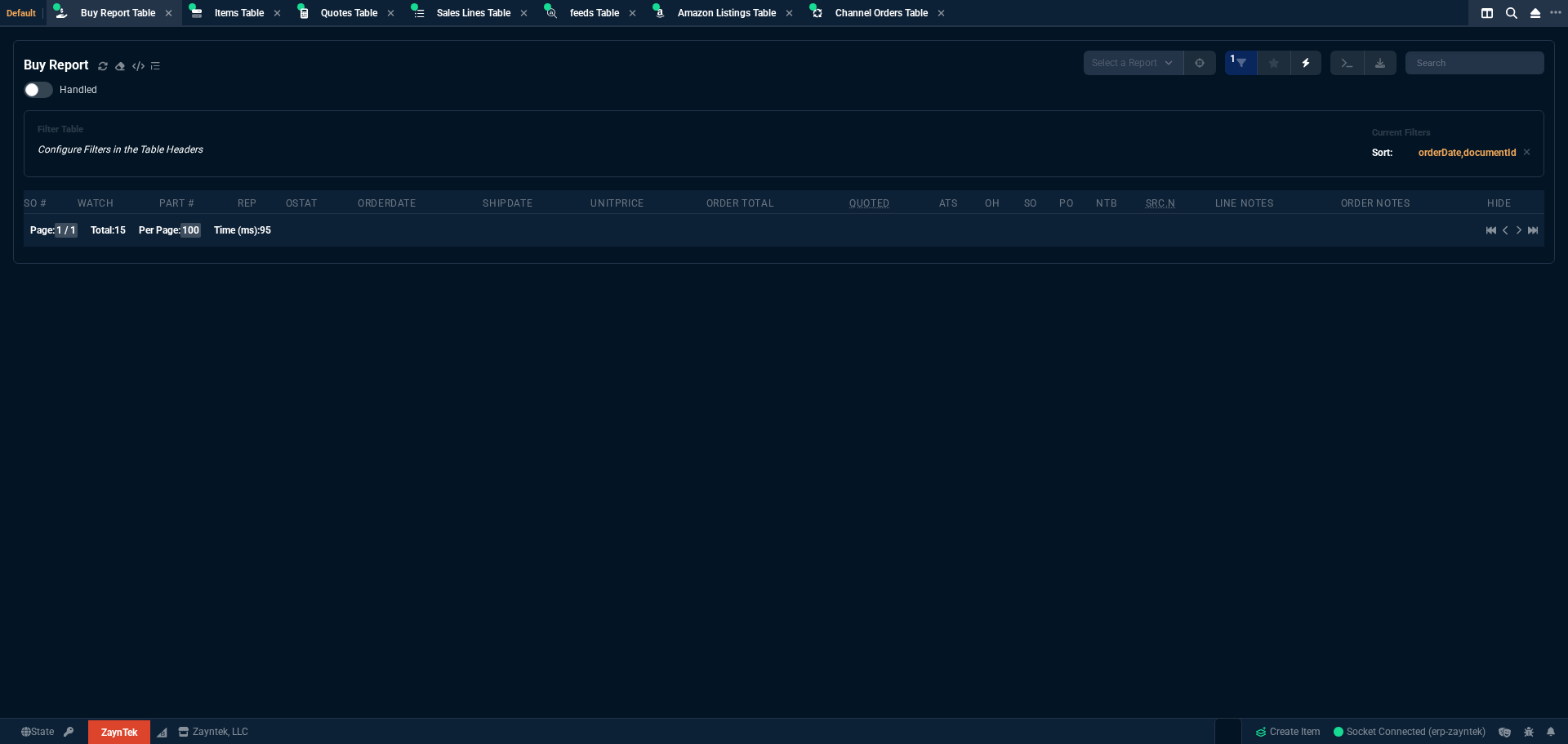
select select "8: NEPT"
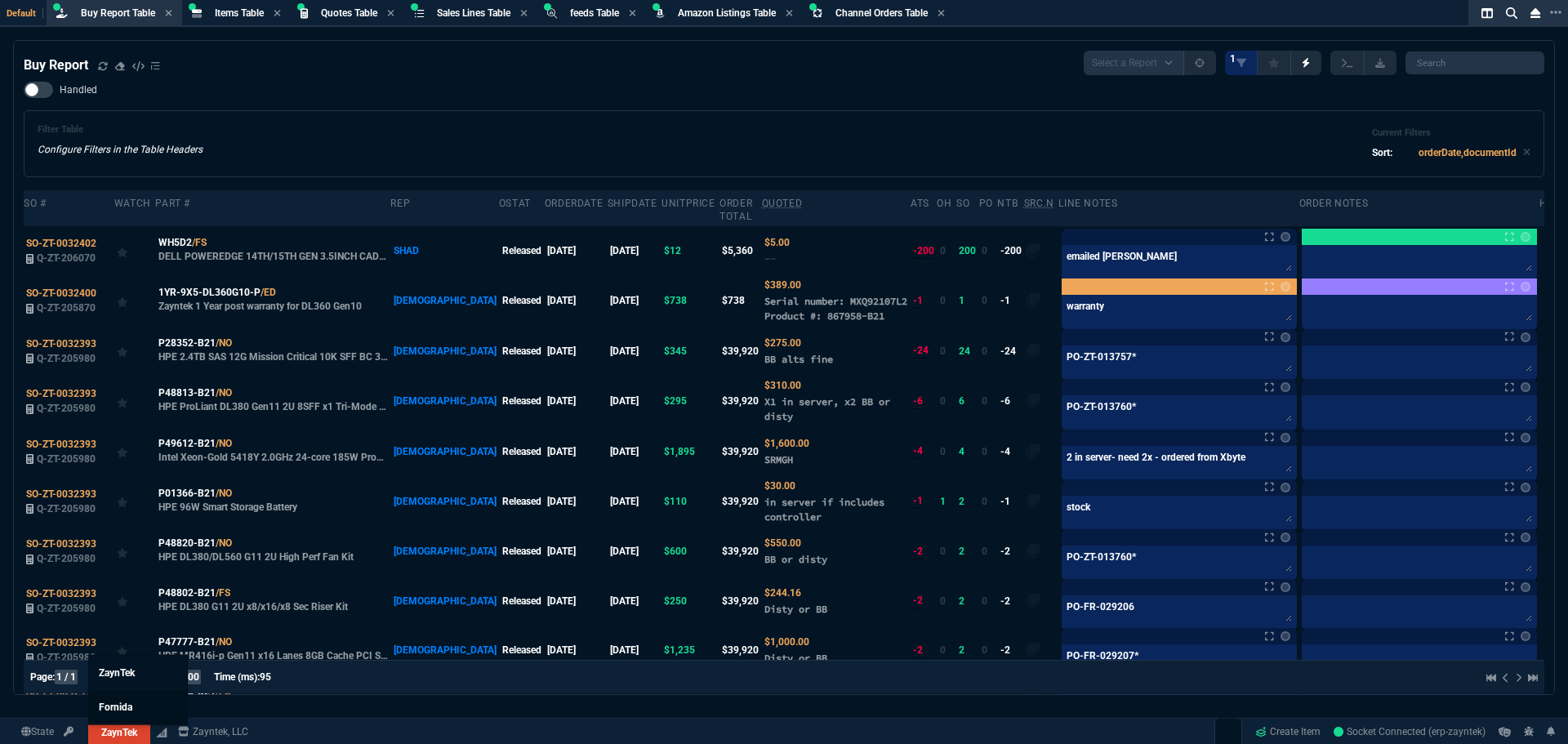
click at [135, 708] on link "Fornida" at bounding box center [137, 707] width 98 height 34
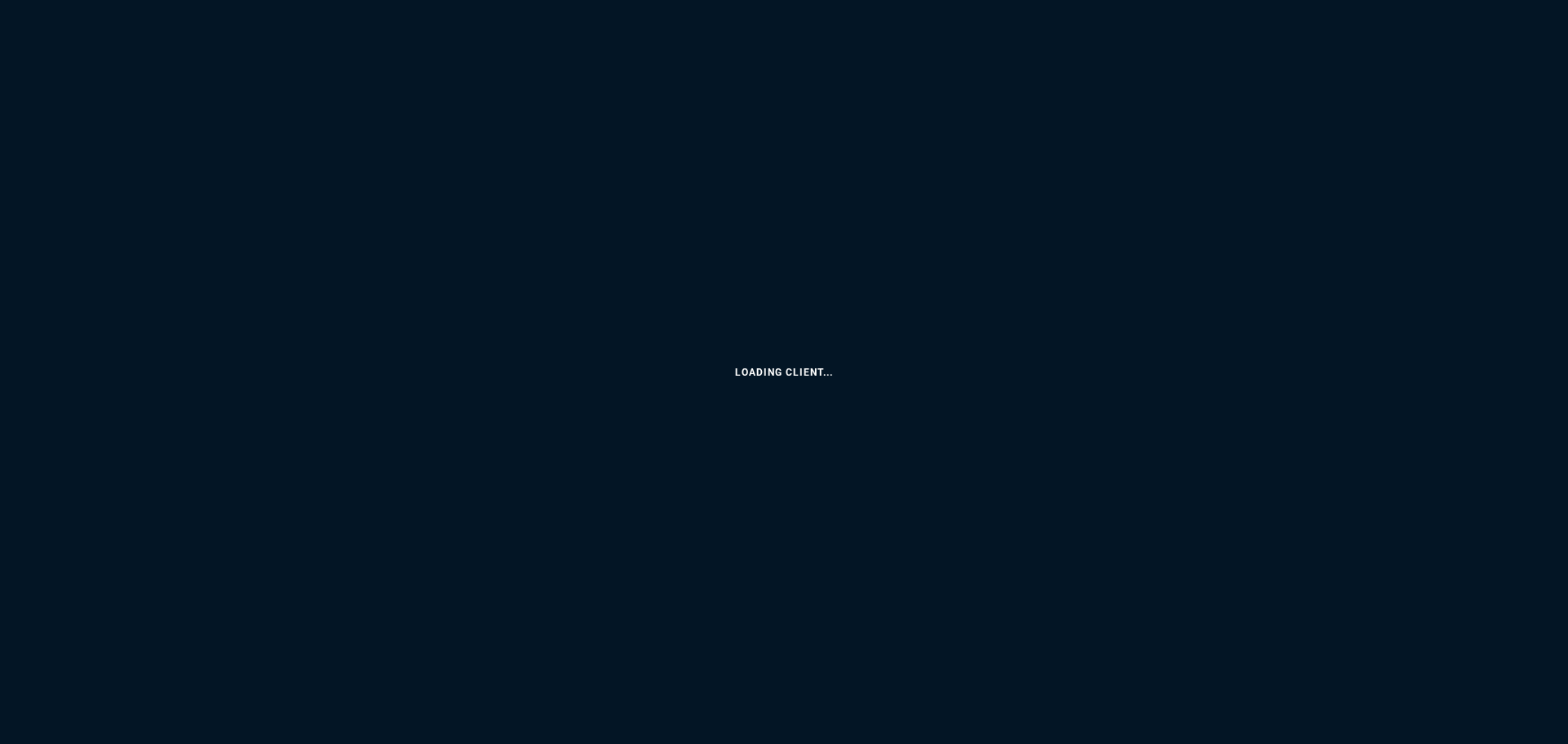
select select "8: NEPT"
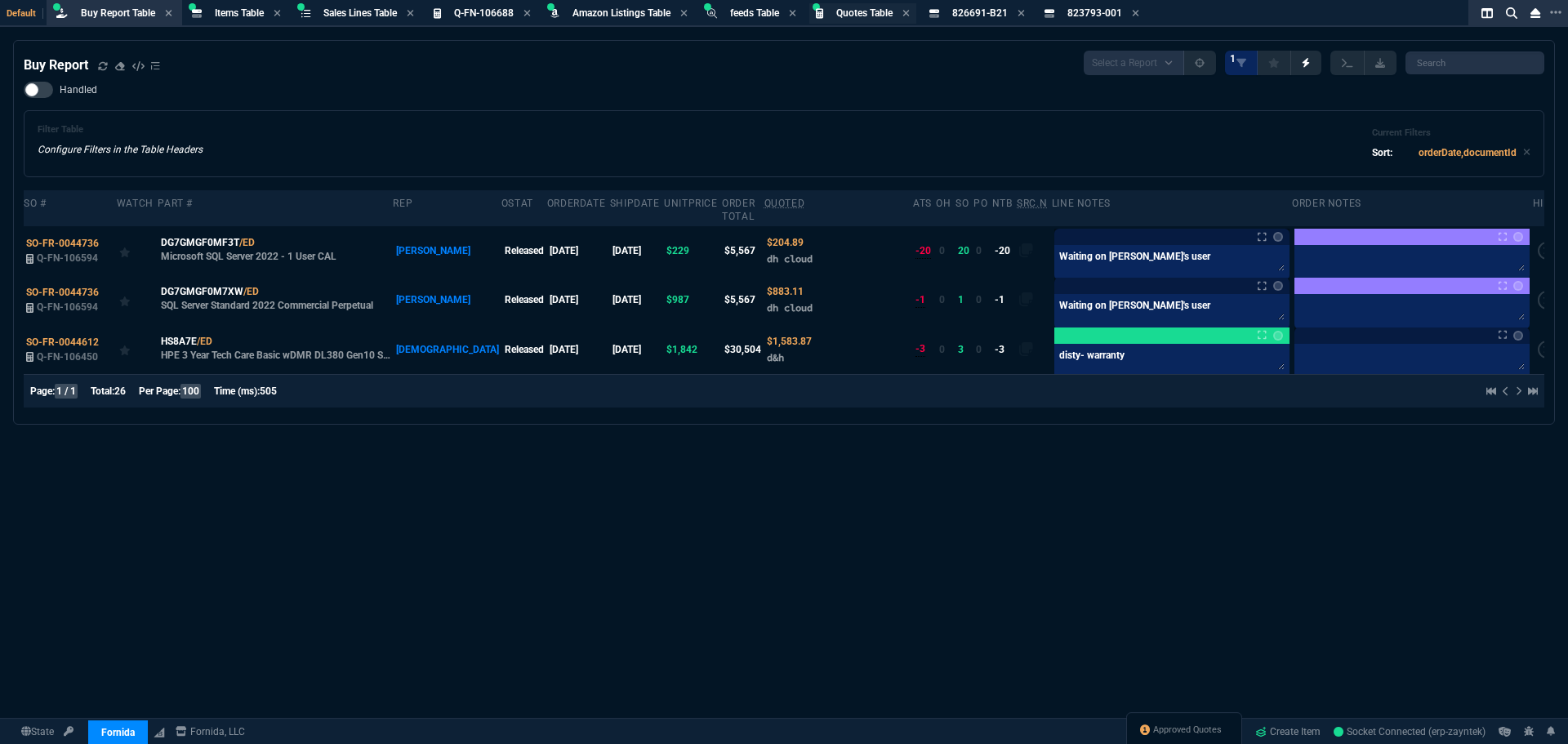
click at [880, 17] on span "Quotes Table" at bounding box center [864, 13] width 57 height 12
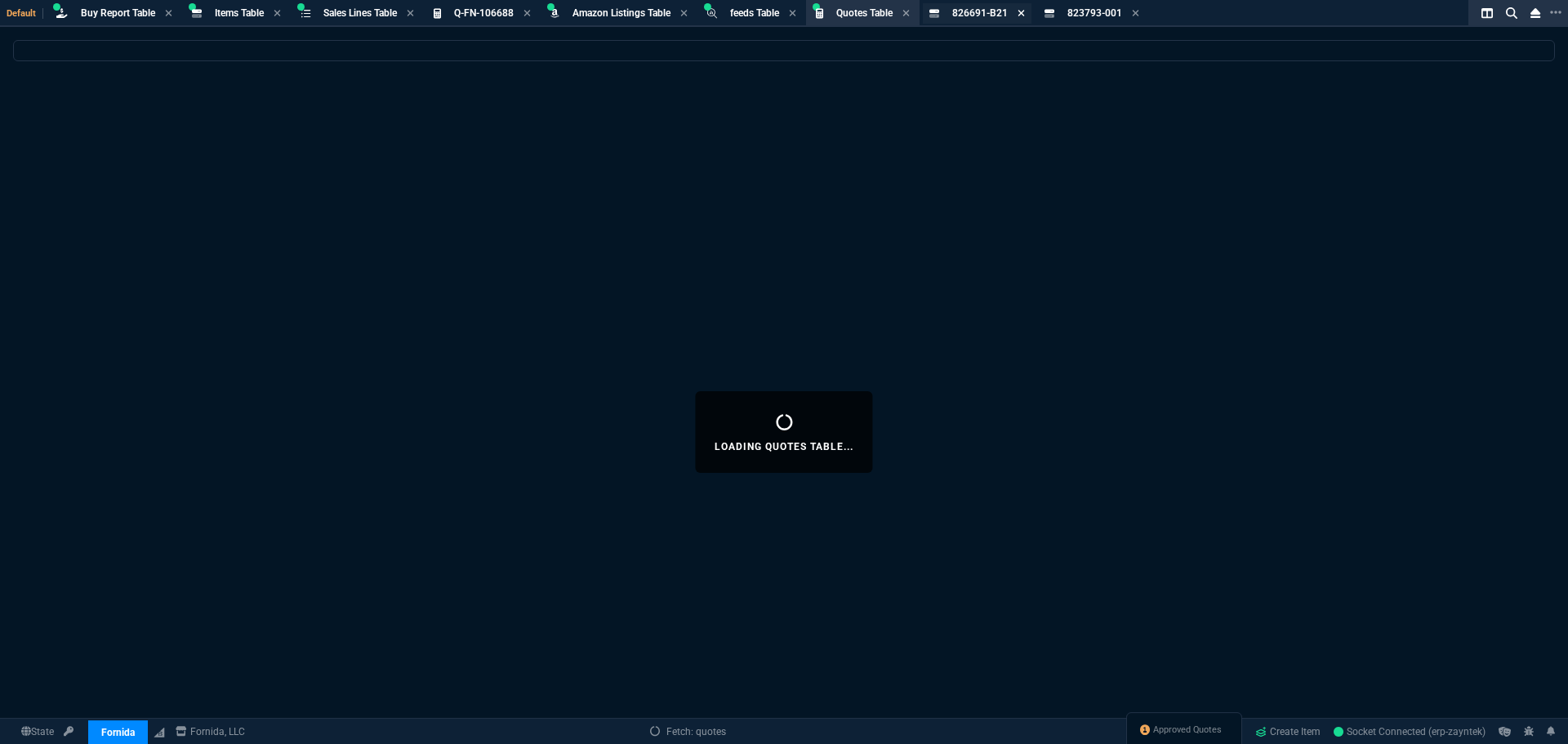
click at [1024, 13] on icon at bounding box center [1020, 13] width 6 height 6
click at [1023, 13] on icon at bounding box center [1019, 13] width 6 height 6
select select
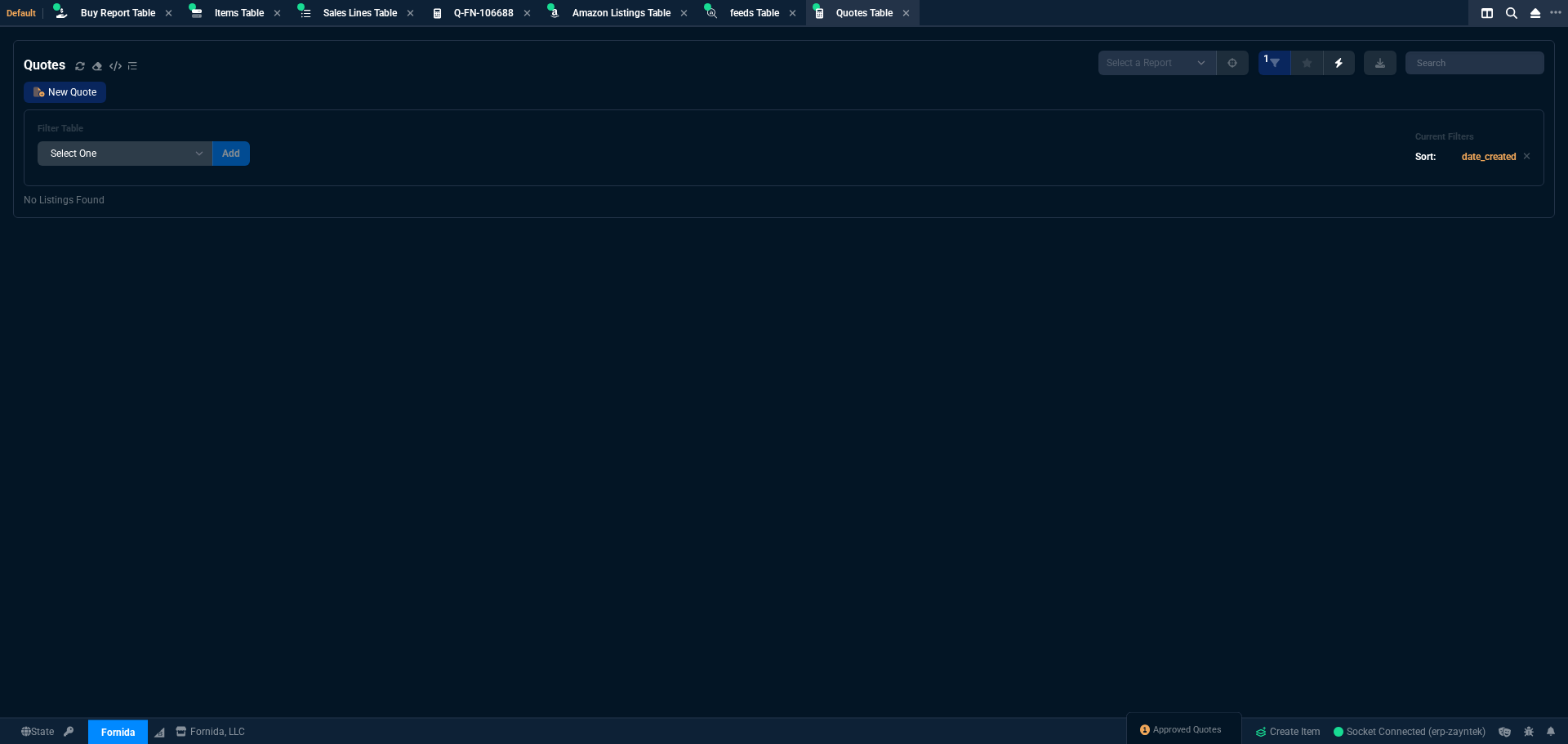
click at [79, 93] on link "New Quote" at bounding box center [65, 93] width 83 height 22
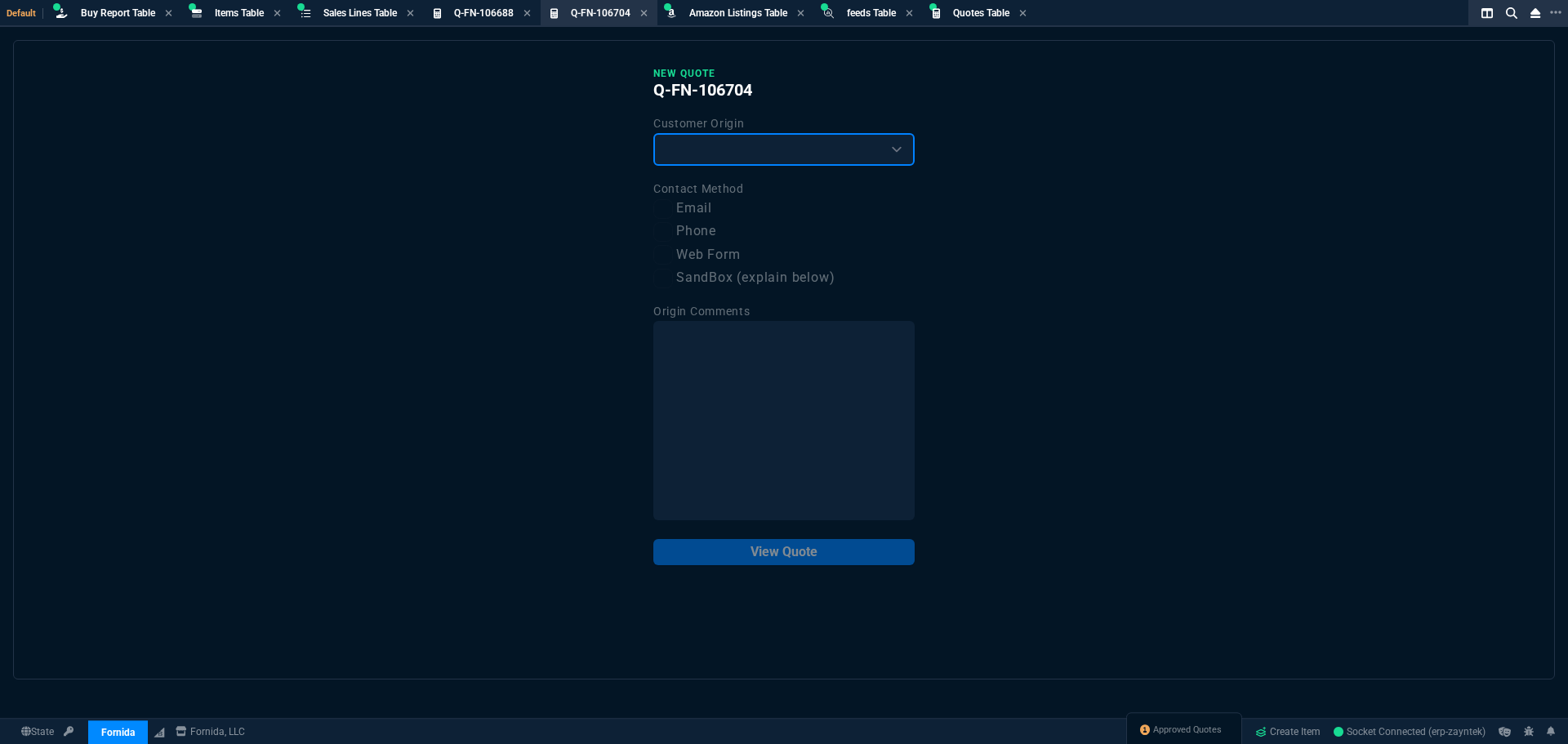
click at [755, 151] on select "Existing Customer Amazon Lead (first order) Website Lead (first order) Called (…" at bounding box center [783, 149] width 261 height 32
select select "existing"
click at [653, 134] on select "Existing Customer Amazon Lead (first order) Website Lead (first order) Called (…" at bounding box center [783, 149] width 261 height 32
click at [708, 208] on label "Email" at bounding box center [783, 208] width 261 height 21
click at [673, 208] on input "Email" at bounding box center [663, 209] width 20 height 20
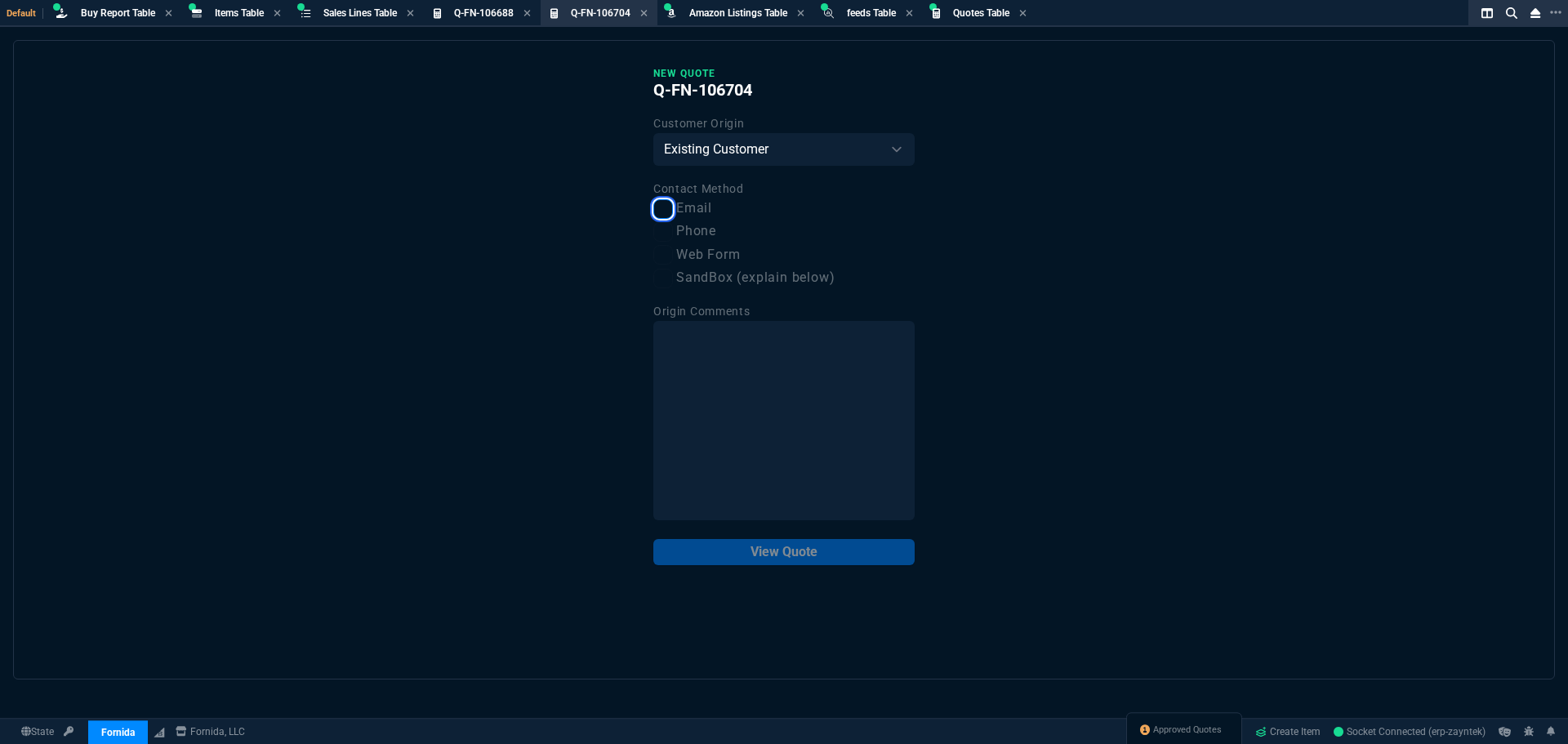
checkbox input "true"
click at [854, 554] on button "View Quote" at bounding box center [783, 552] width 261 height 26
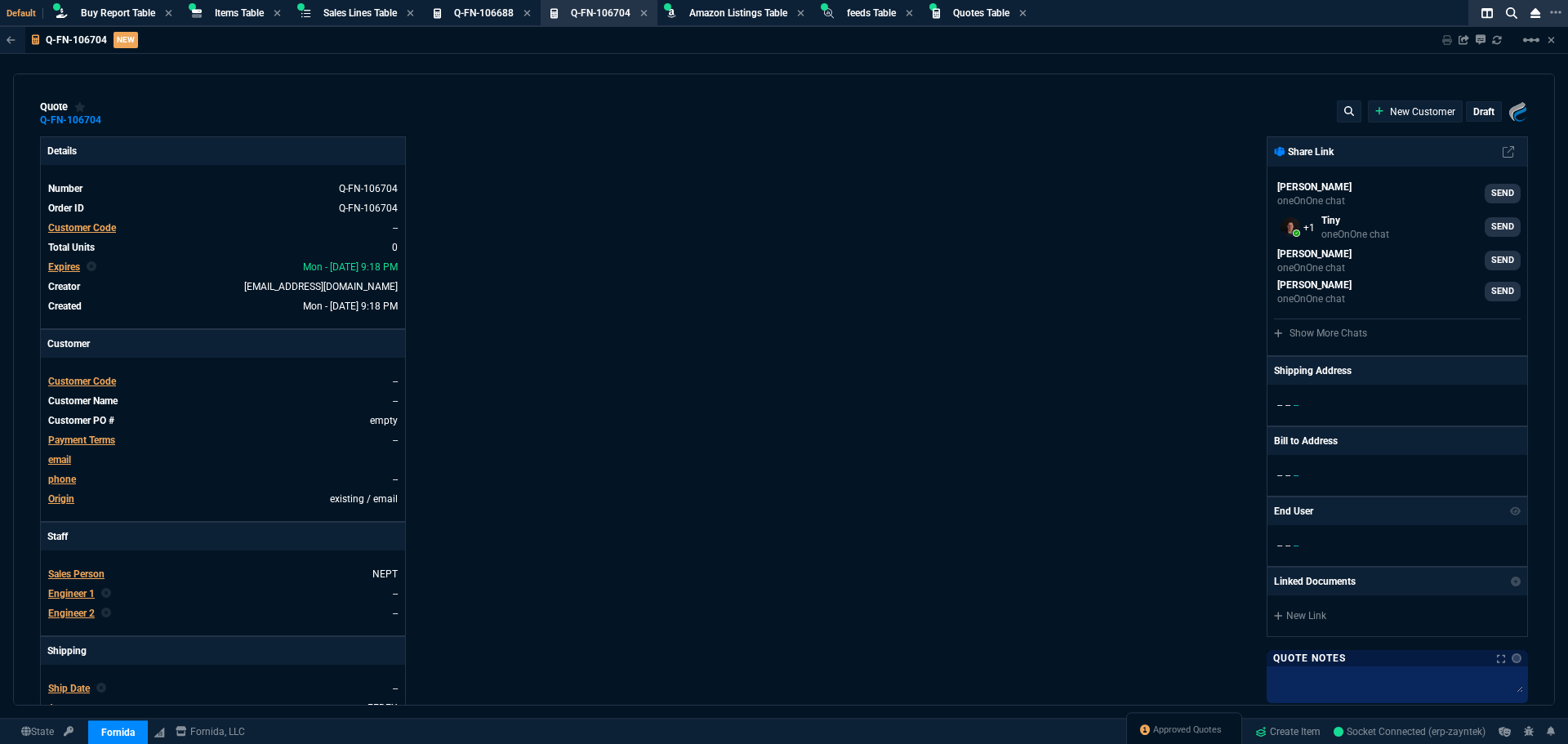
click at [94, 227] on span "Customer Code" at bounding box center [82, 227] width 67 height 12
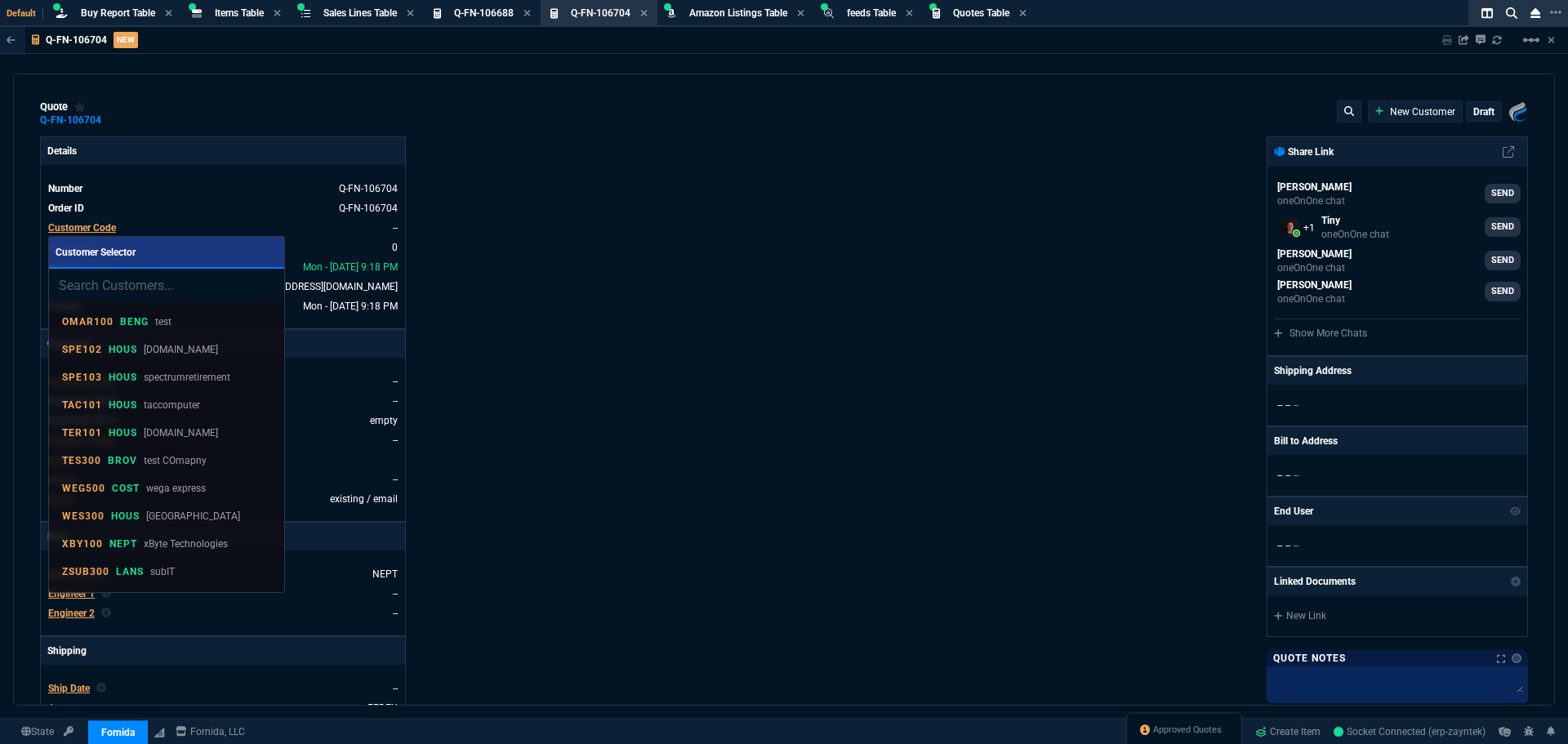
click at [158, 287] on input "search" at bounding box center [167, 285] width 235 height 32
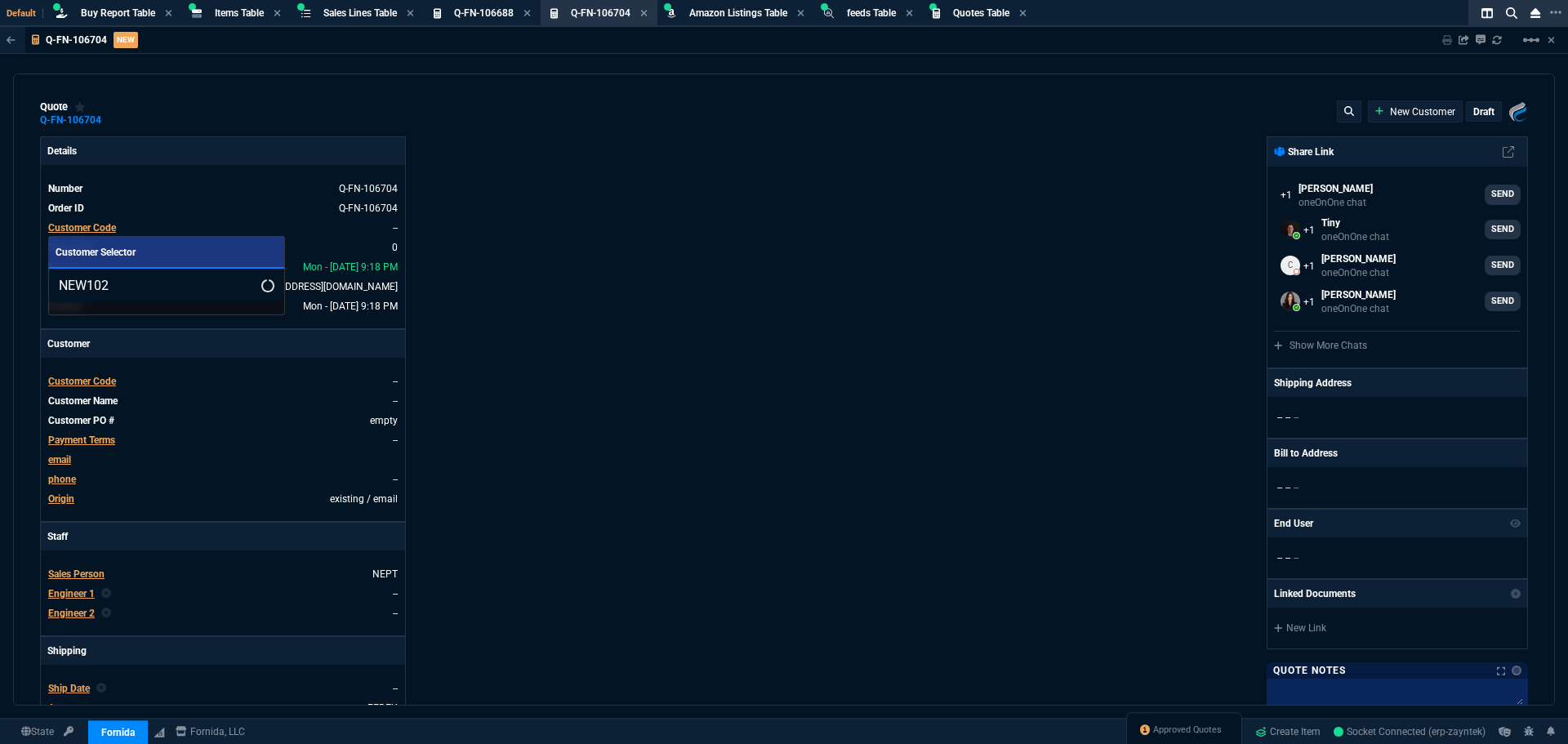
type input "NEW102"
click at [609, 249] on div at bounding box center [784, 372] width 1568 height 744
click at [593, 197] on div "Details Number Q-FN-106704 Order ID Q-FN-106704 Customer Code -- Total Units 0 …" at bounding box center [412, 558] width 744 height 843
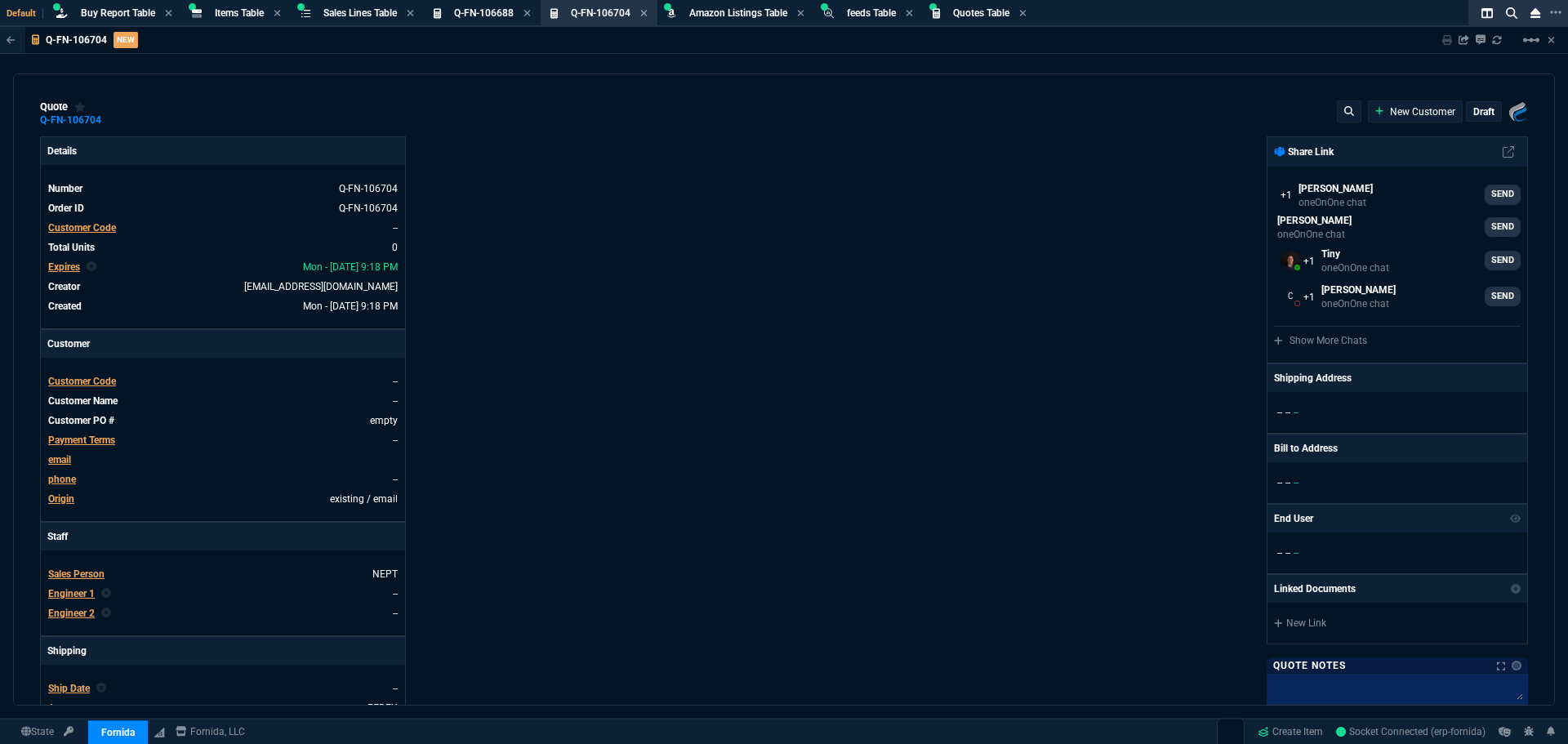
select select "8: NEPT"
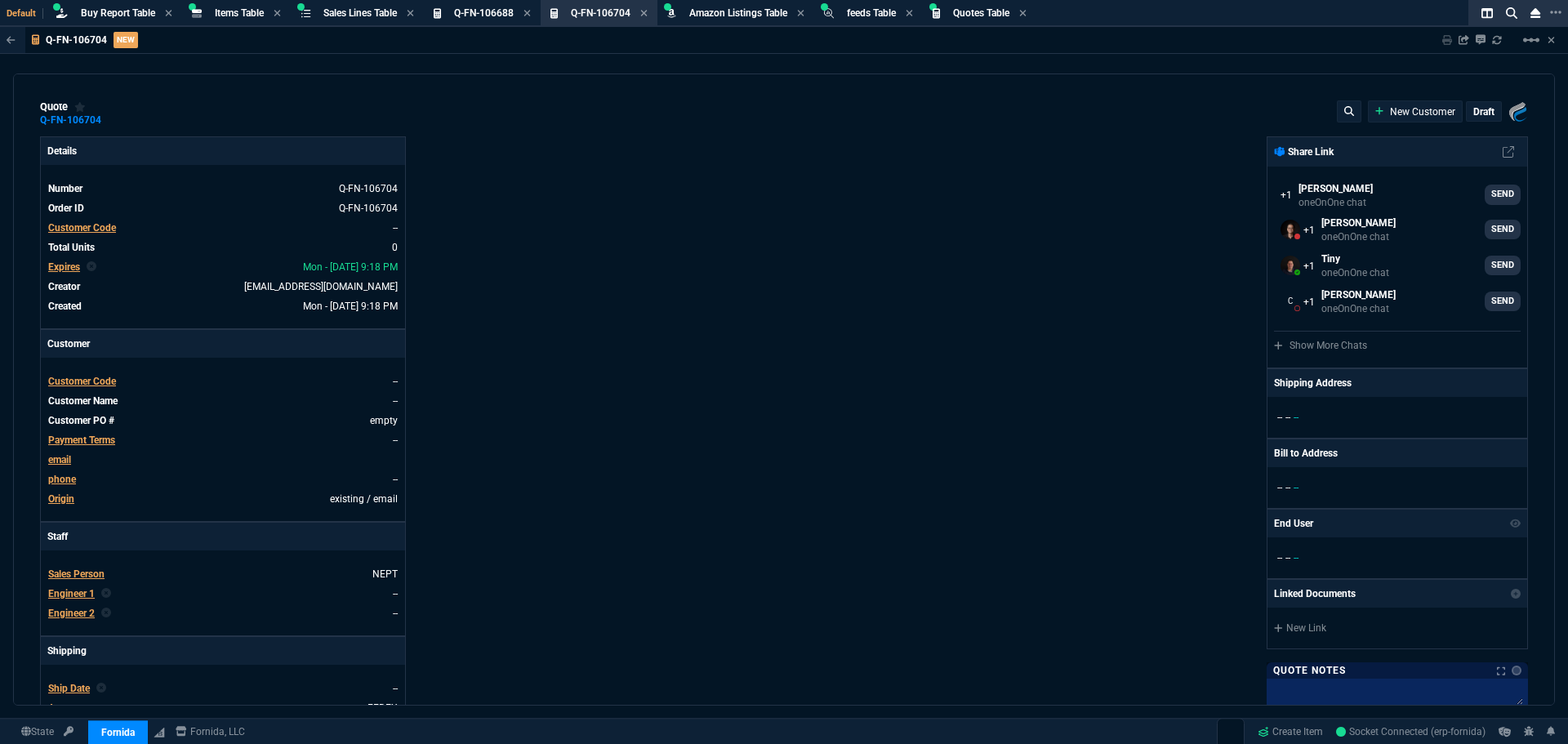
click at [69, 229] on span "Customer Code" at bounding box center [82, 227] width 67 height 12
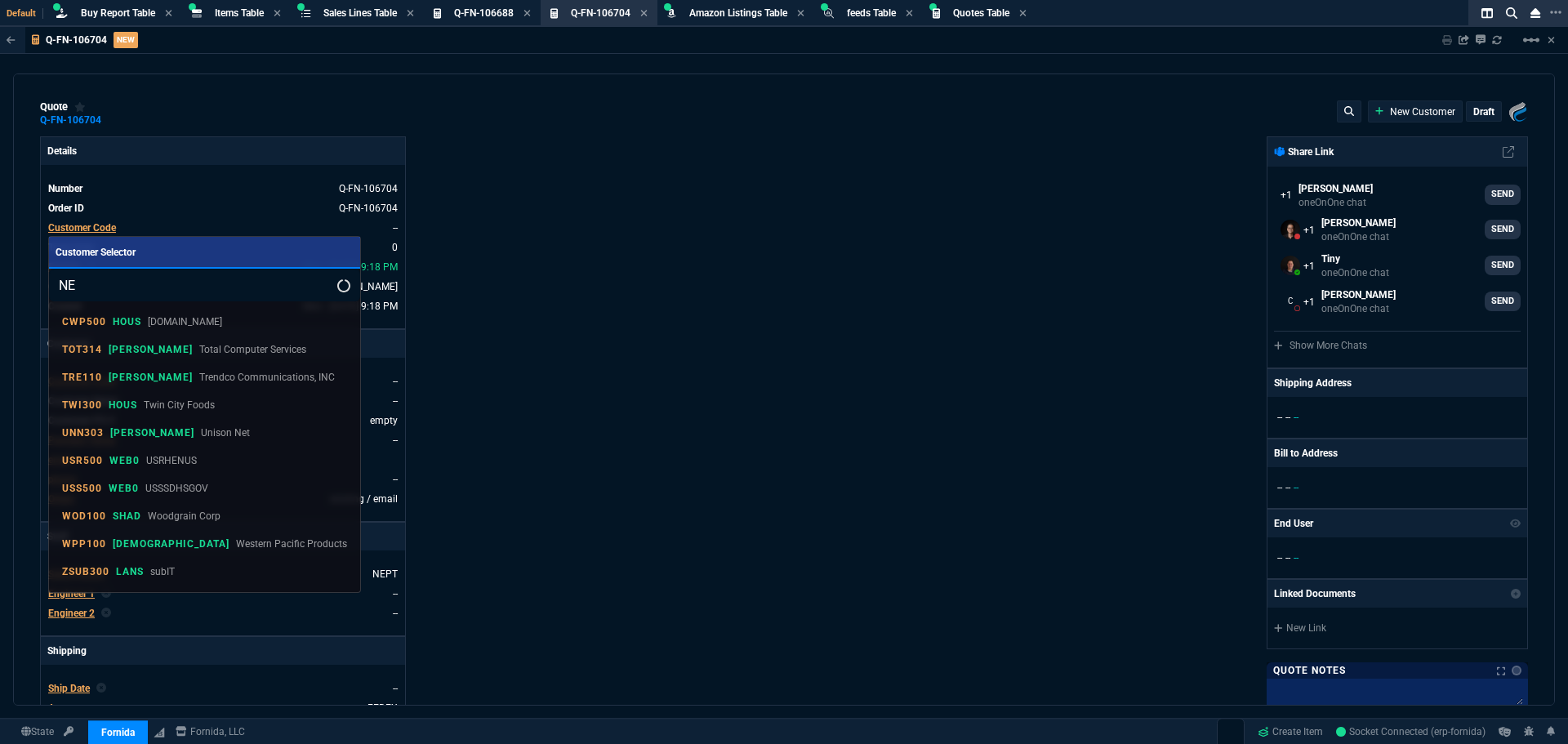
type input "N"
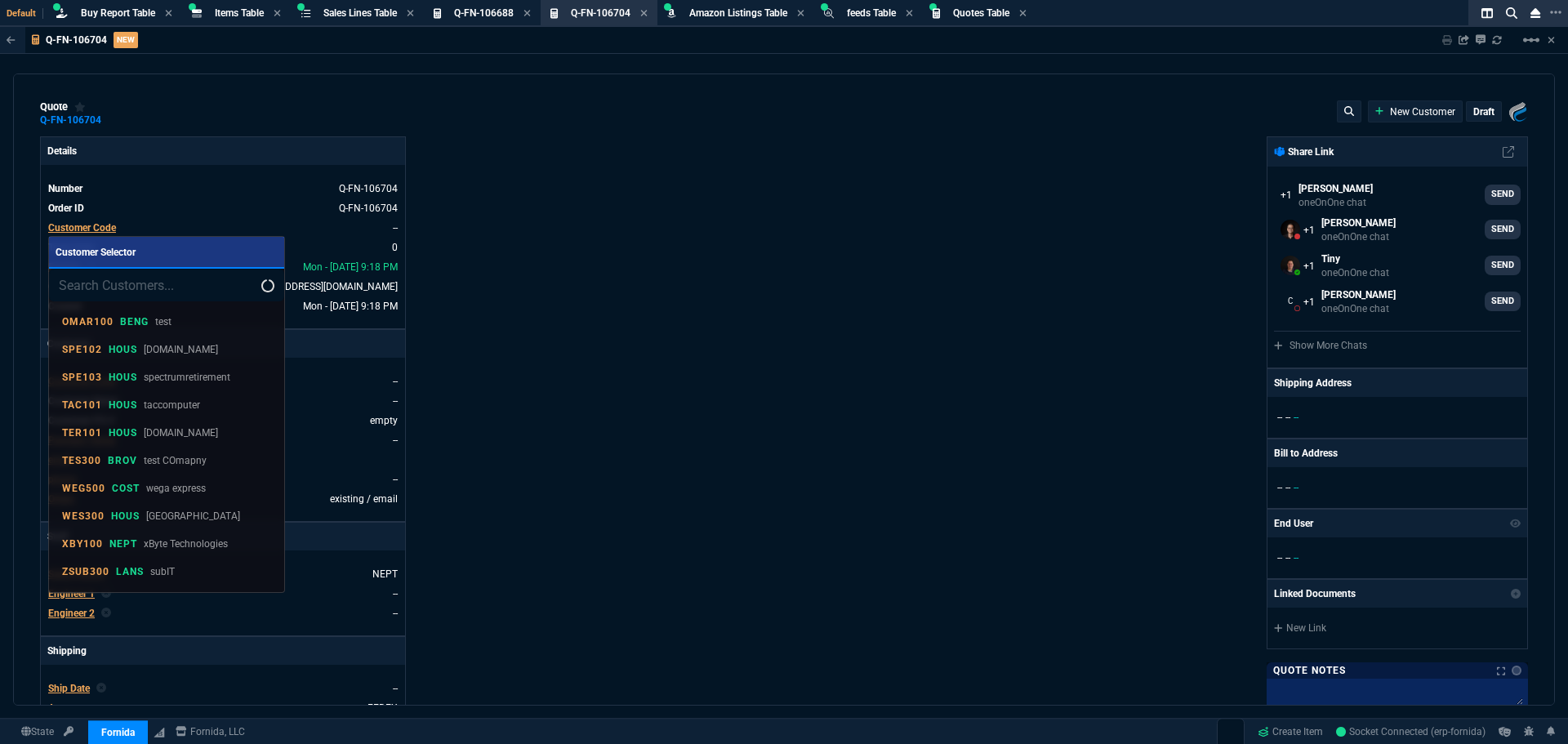
click at [682, 305] on div at bounding box center [784, 372] width 1568 height 744
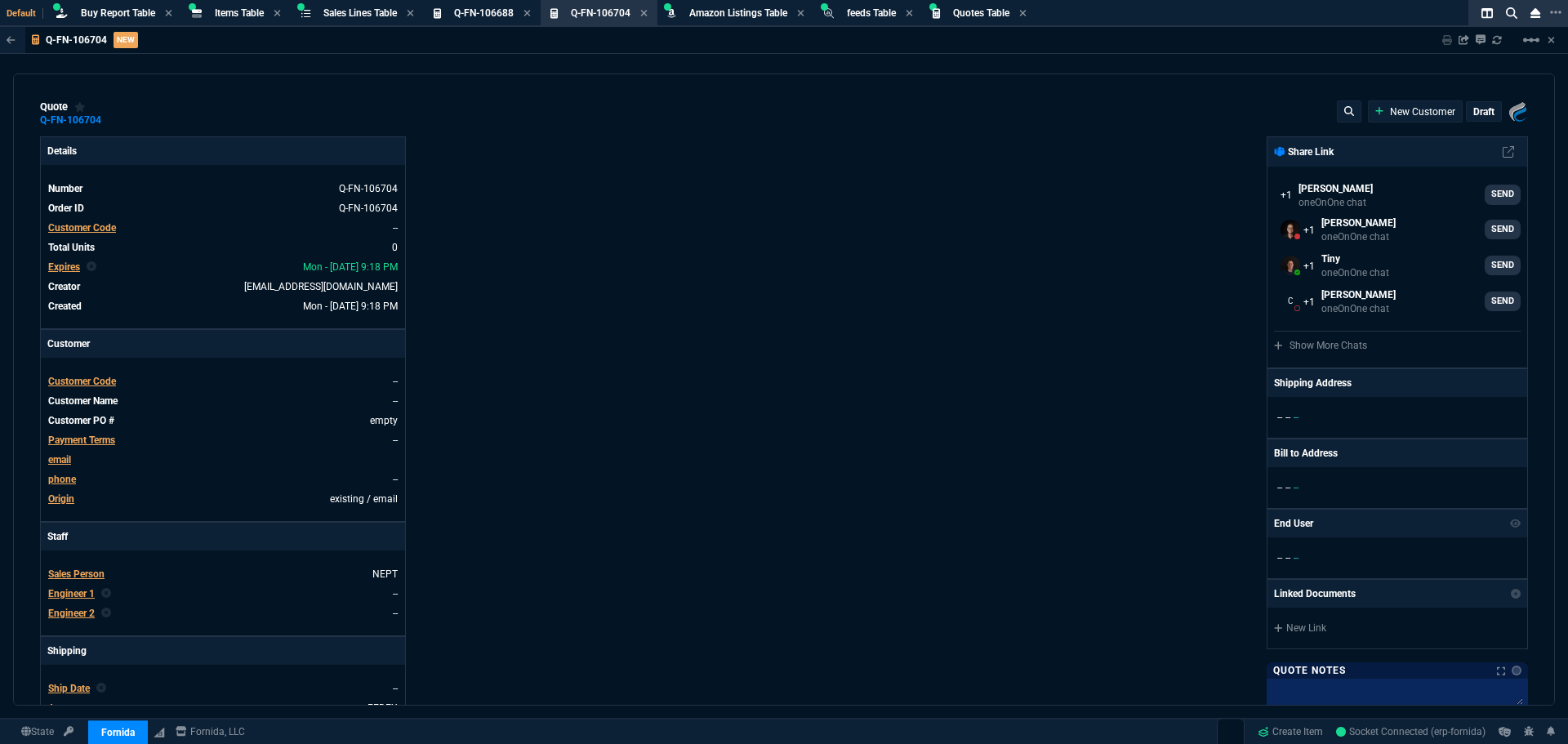
click at [518, 302] on div "Details Number Q-FN-106704 Order ID Q-FN-106704 Customer Code -- Total Units 0 …" at bounding box center [412, 558] width 744 height 843
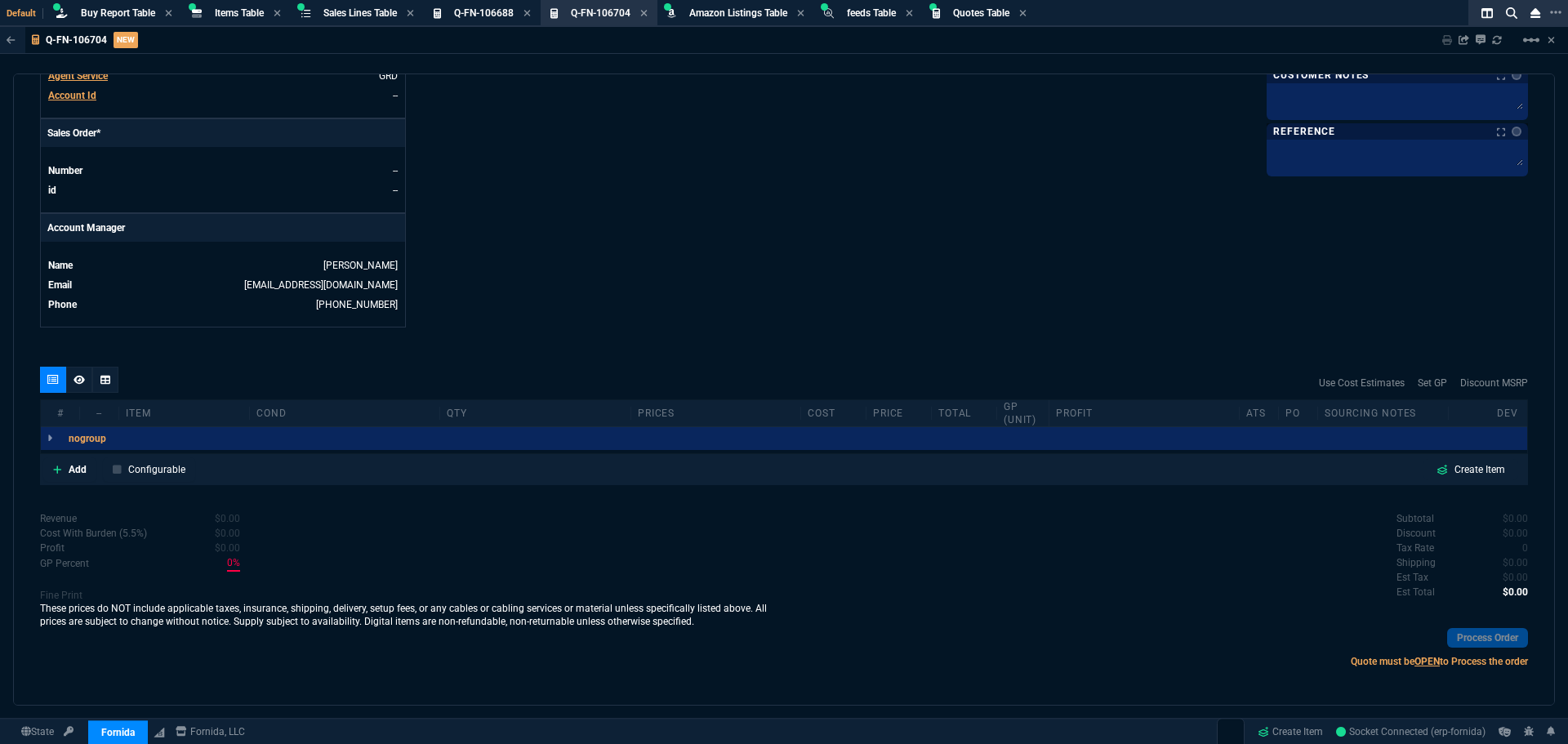
scroll to position [653, 0]
click at [75, 471] on p "Add" at bounding box center [77, 468] width 18 height 14
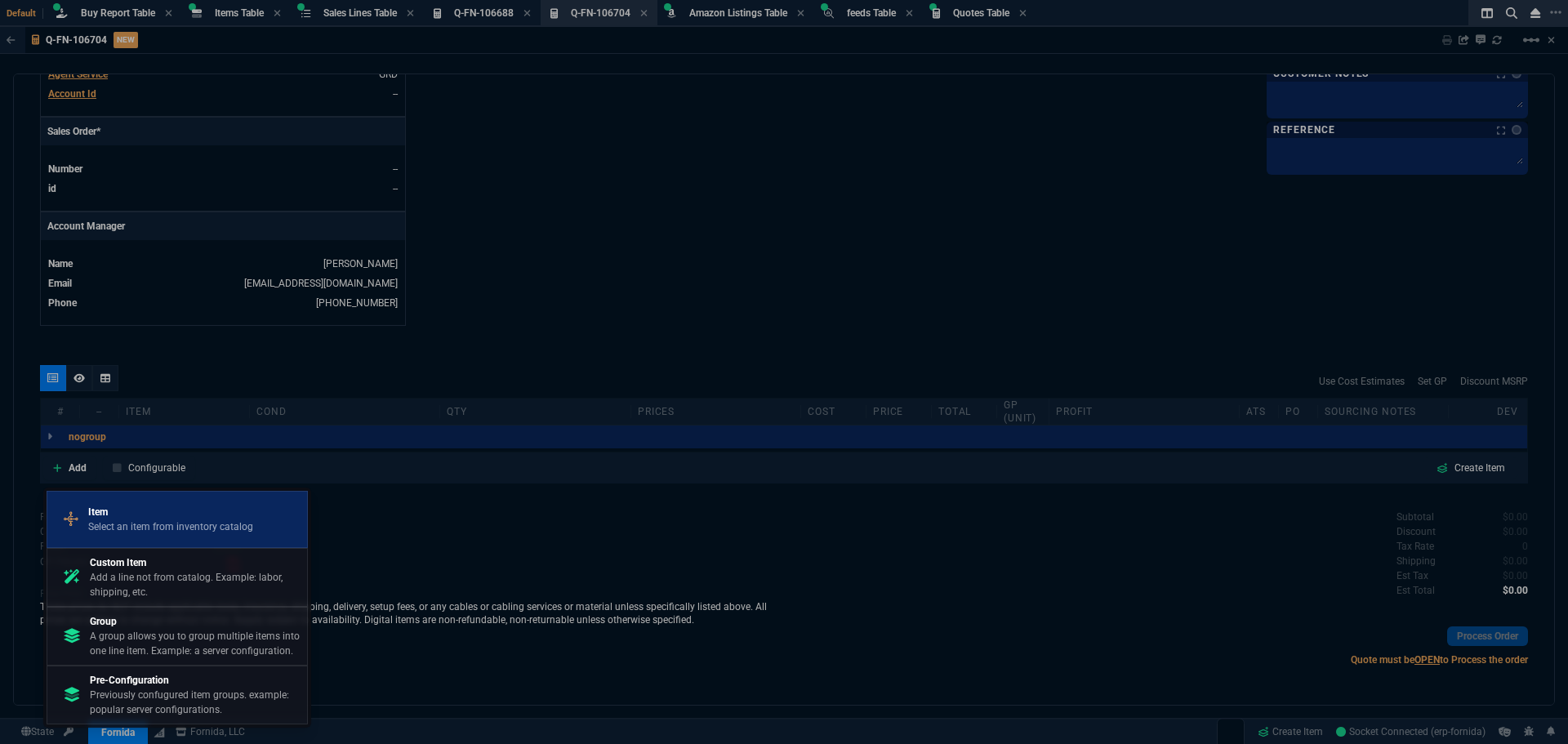
click at [133, 519] on p "Select an item from inventory catalog" at bounding box center [171, 527] width 165 height 14
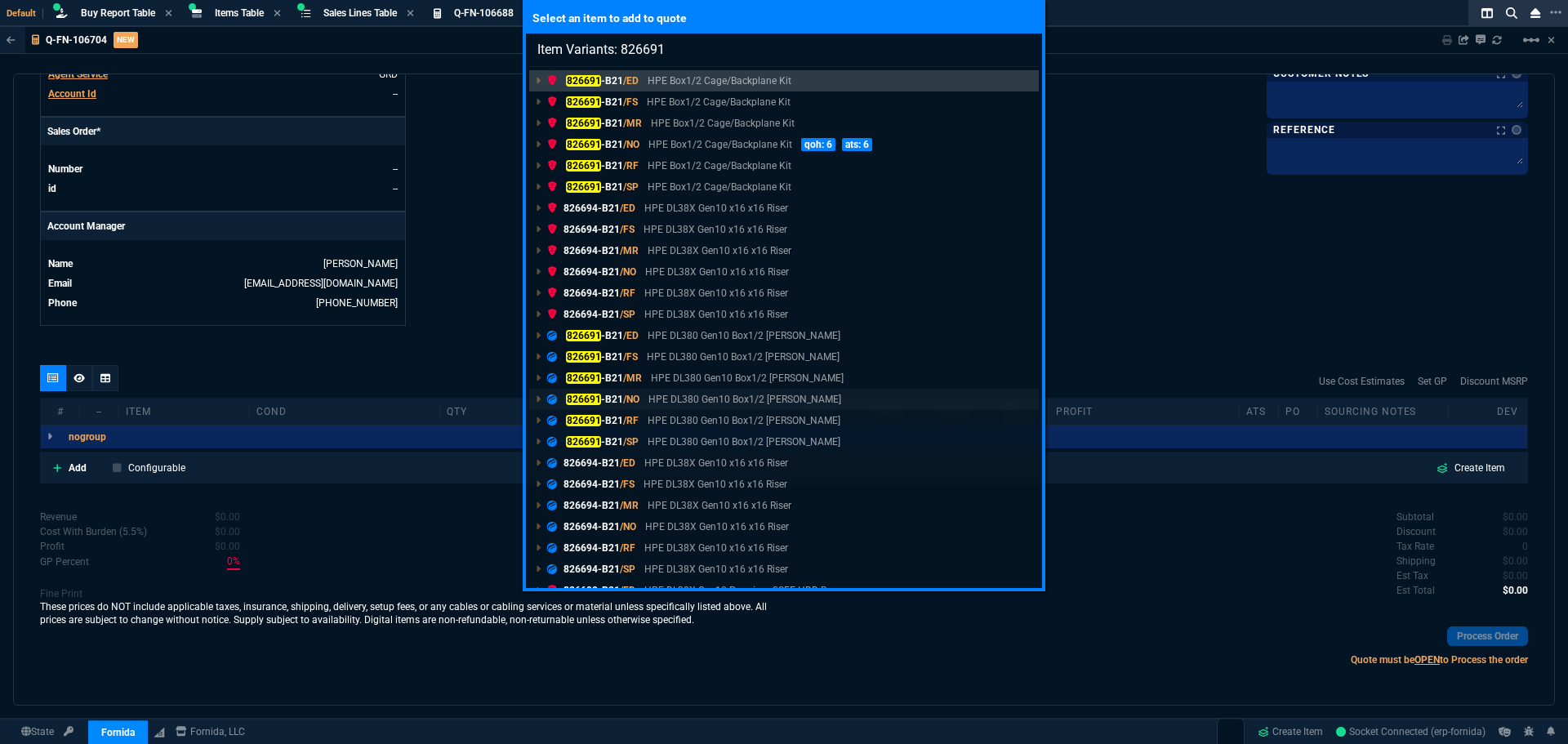
type input "Item Variants: 826691"
click at [646, 402] on div "826691 -B21 /NO HPE DL380 Gen10 Box1/2 [PERSON_NAME]" at bounding box center [697, 399] width 301 height 14
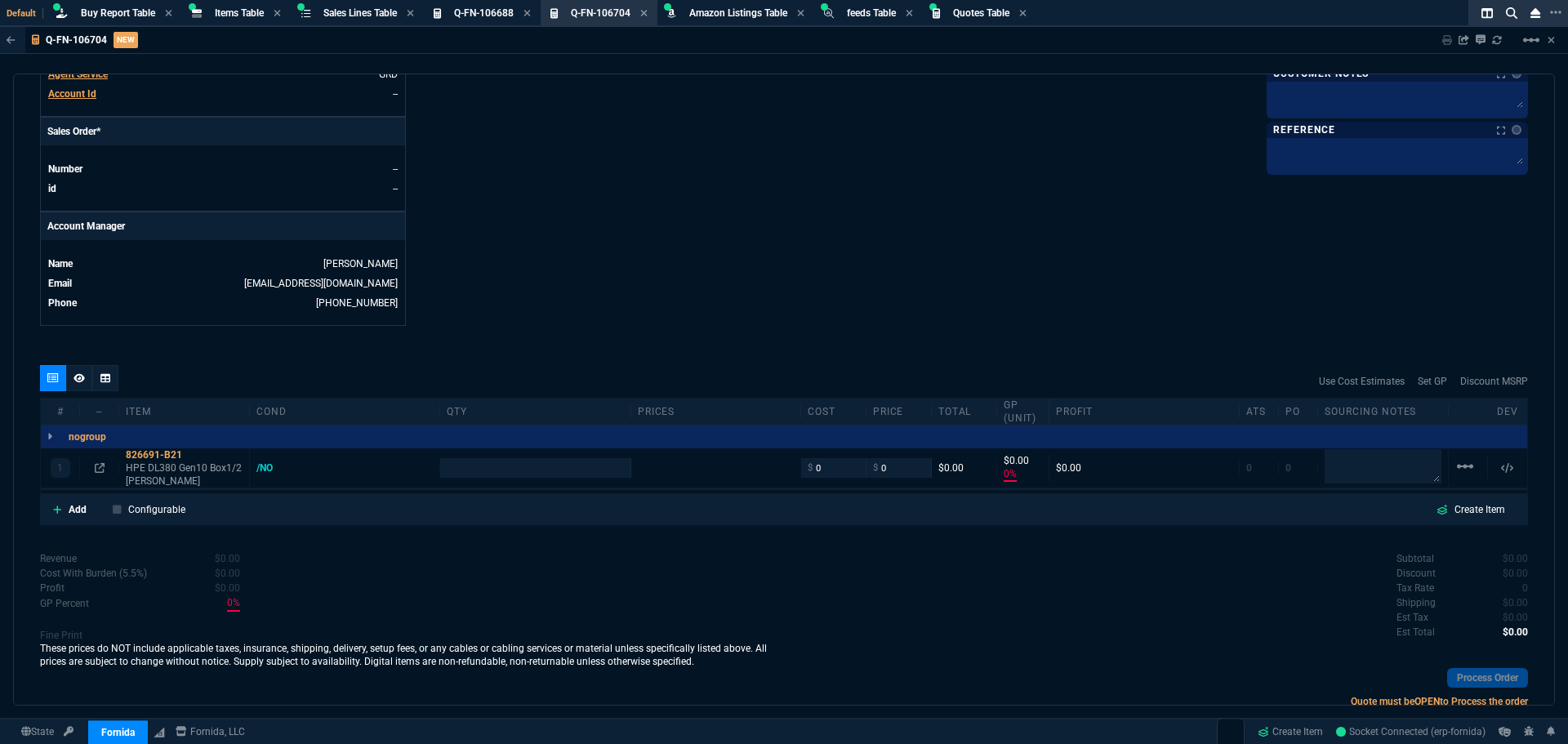
scroll to position [608, 0]
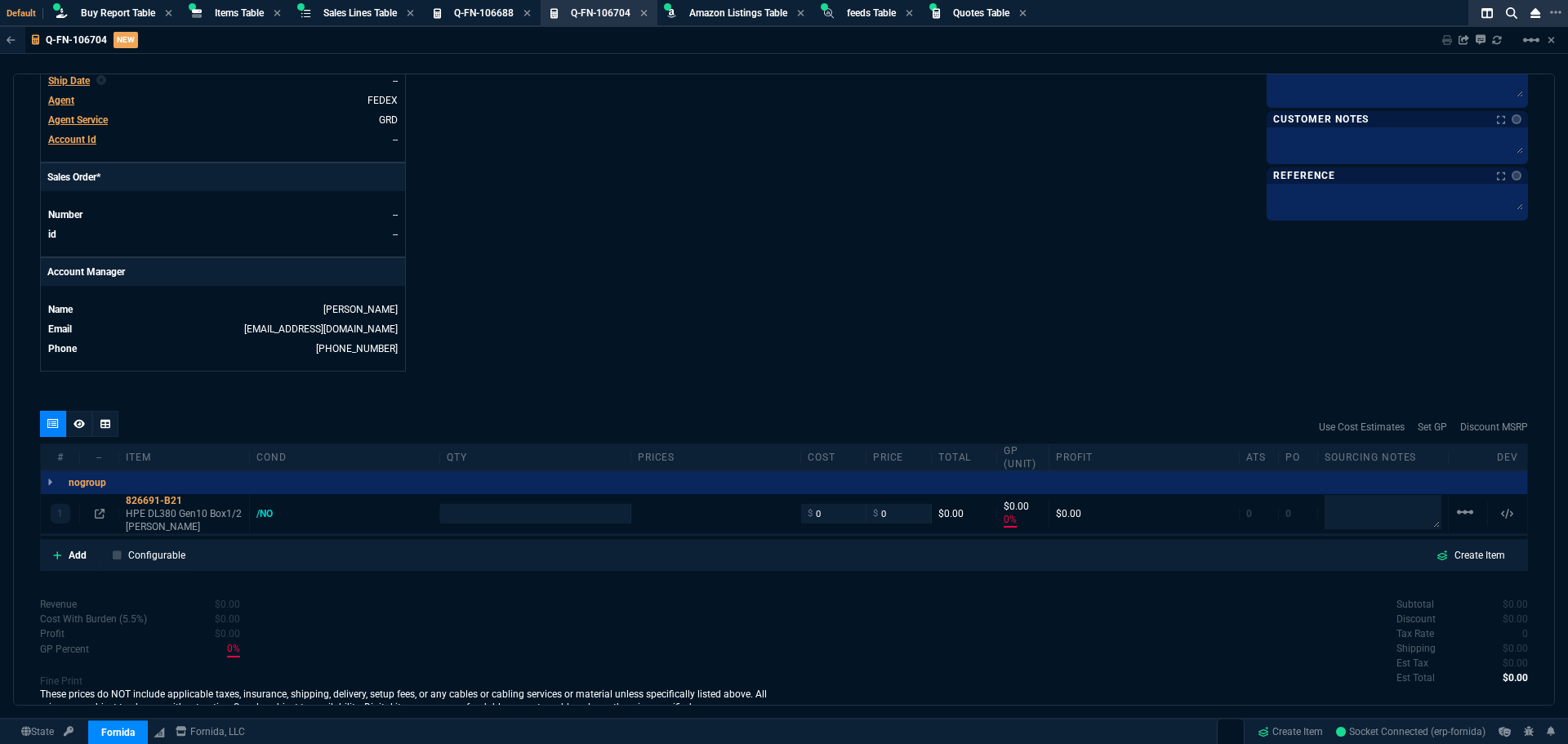
type input "0"
type input "406"
type input "100"
type input "0"
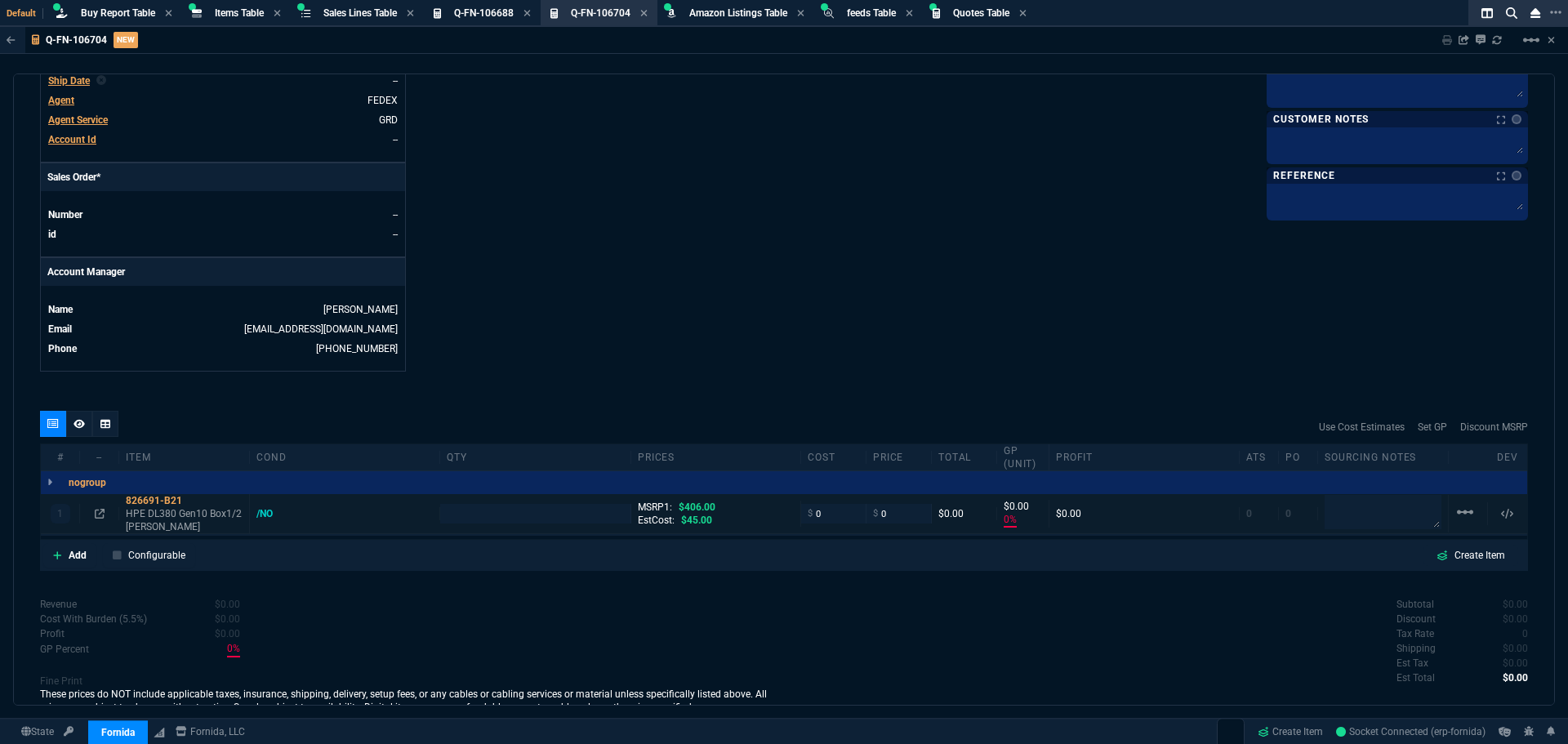
type input "0"
type input "100"
click at [483, 509] on input "number" at bounding box center [534, 513] width 176 height 19
type input "1"
type input "4"
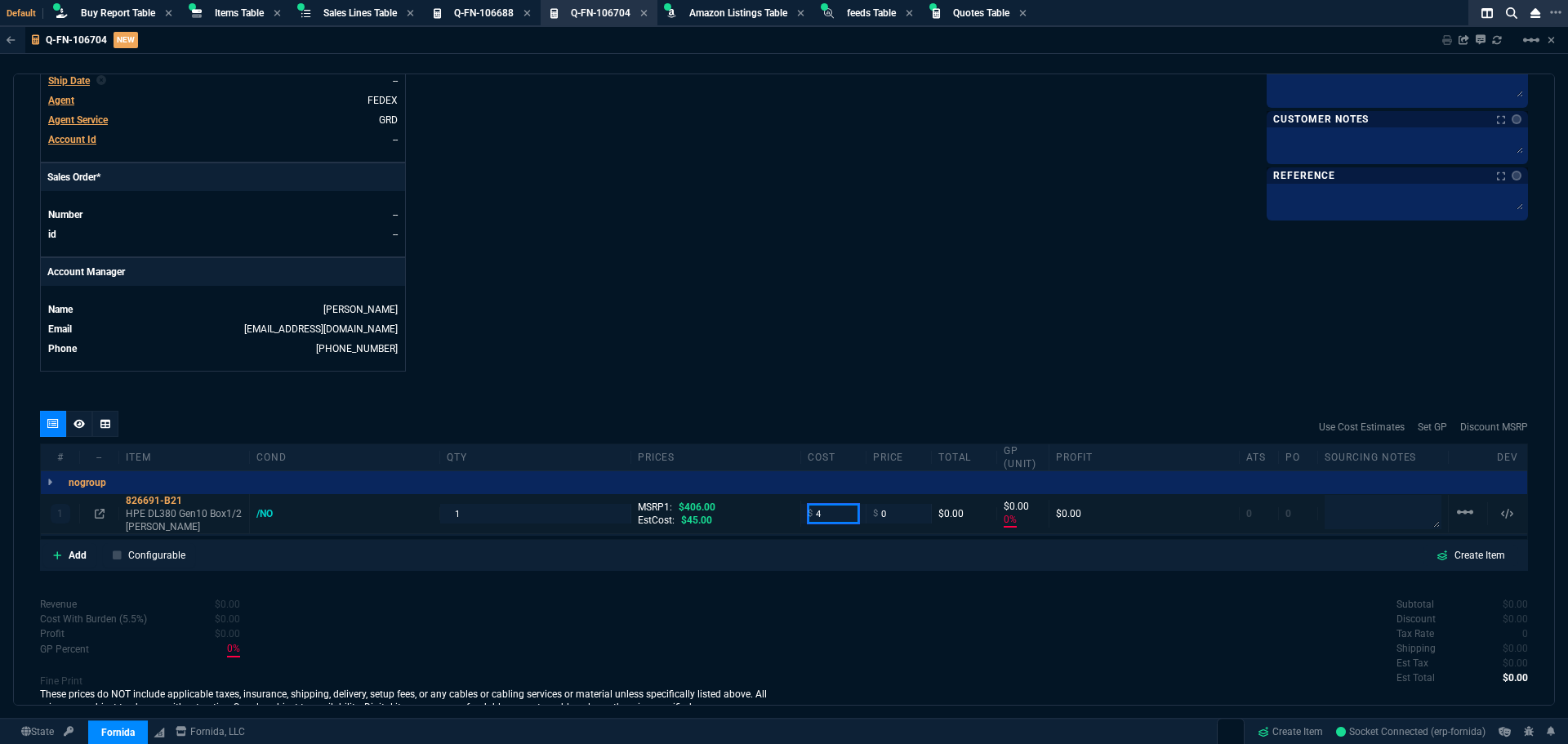
type input "4"
type input "45"
type input "-100"
type input "-4"
type input "45"
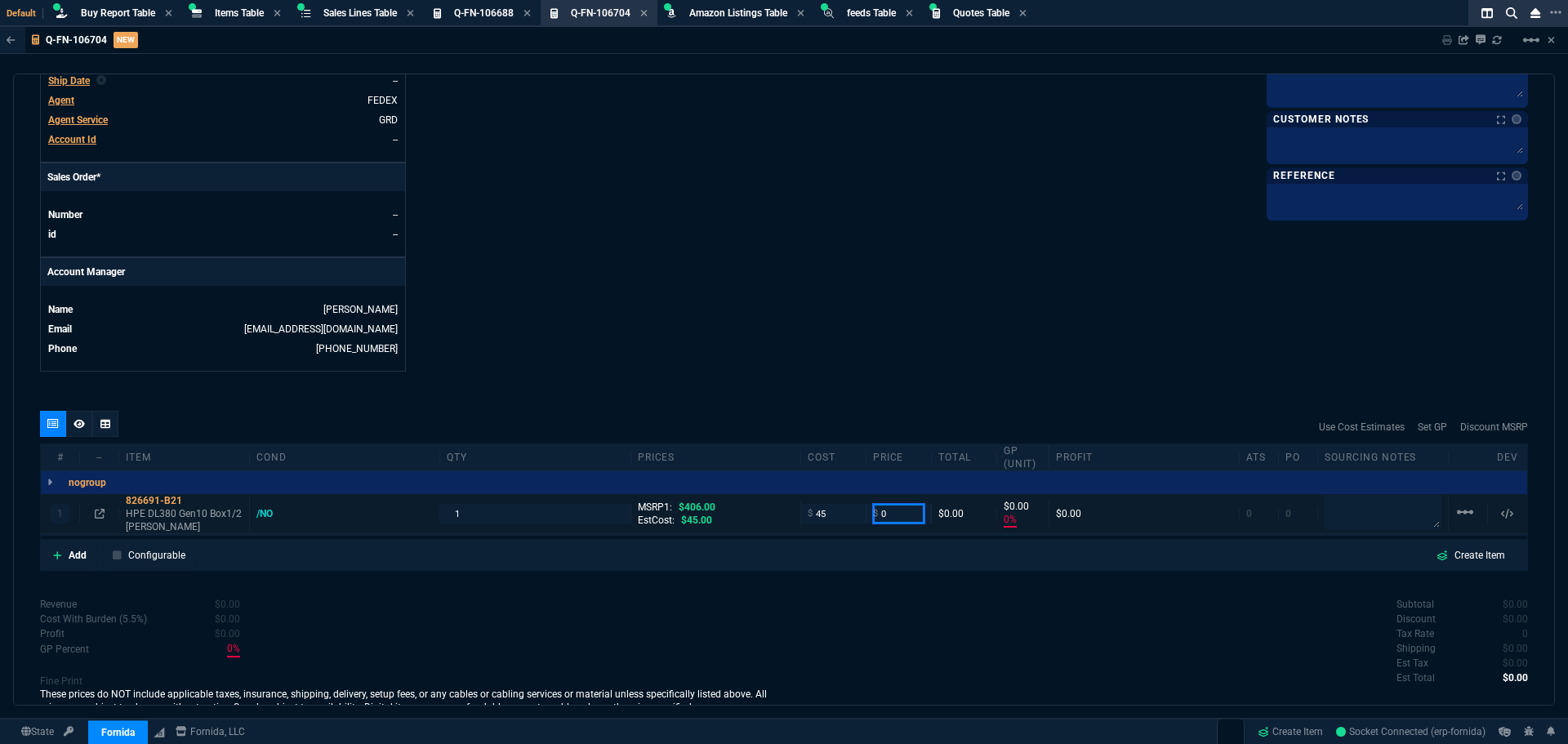
type input "45"
type input "-45"
type input "65"
type input "31"
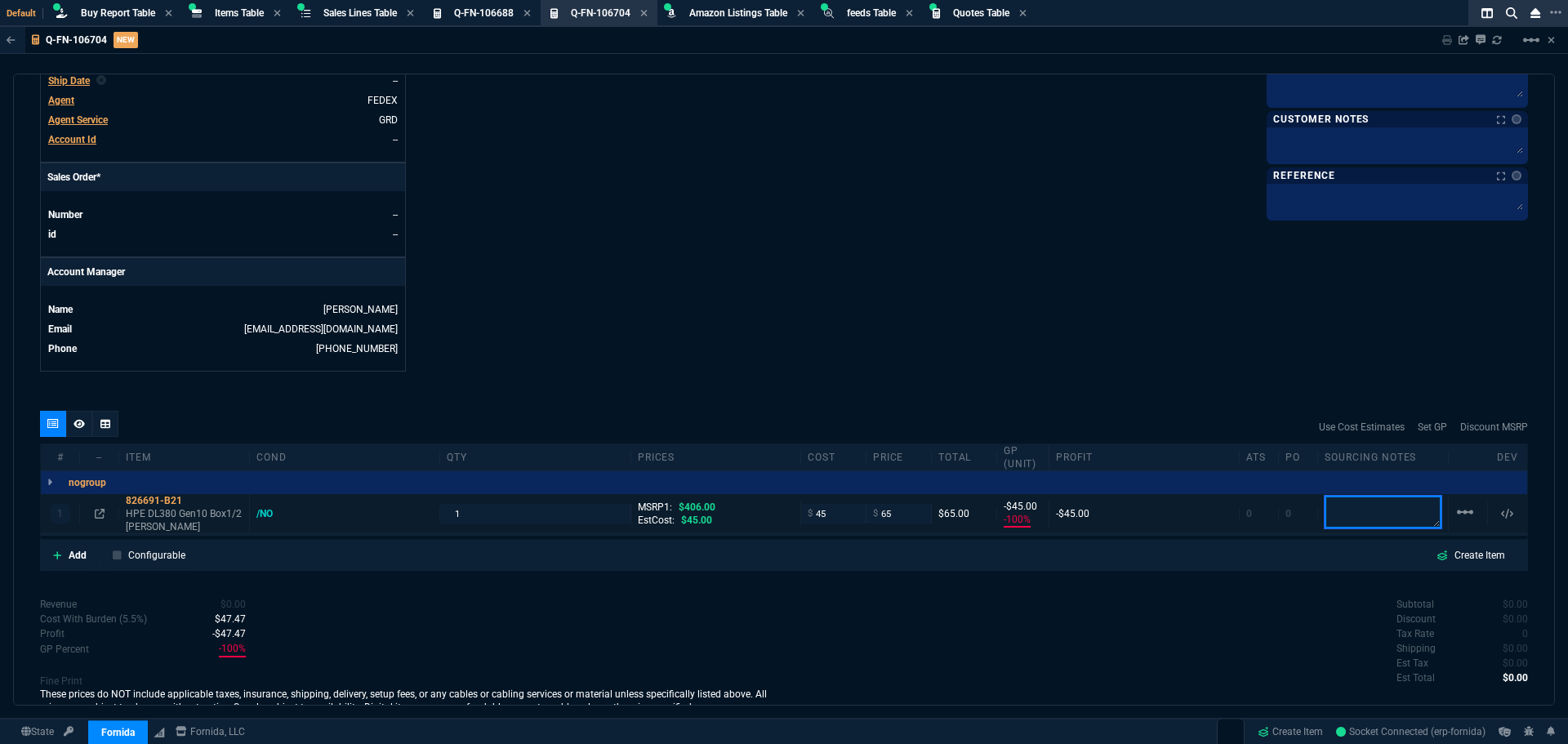
type input "20"
type input "84"
drag, startPoint x: 935, startPoint y: 323, endPoint x: 1445, endPoint y: 306, distance: 510.3
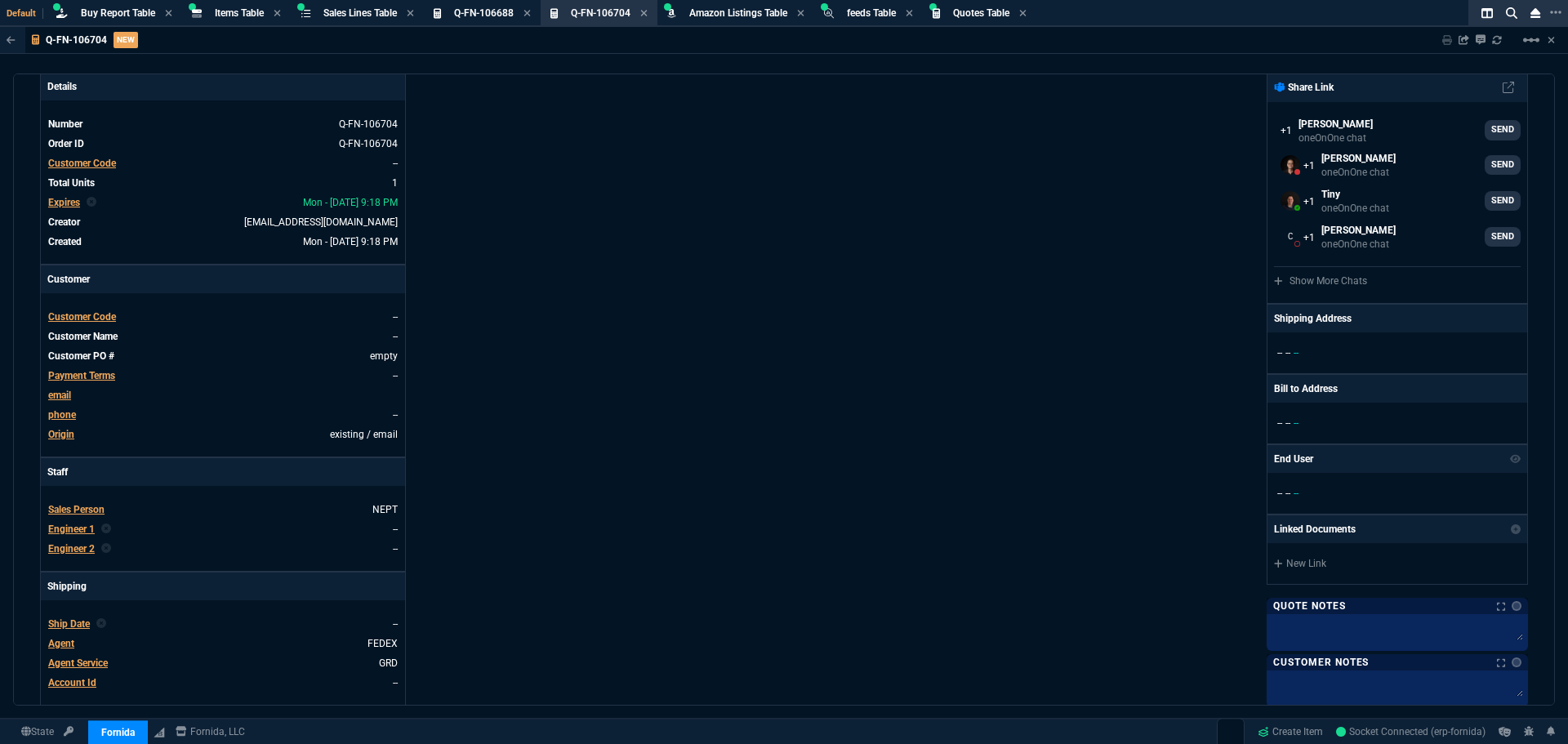
scroll to position [36, 0]
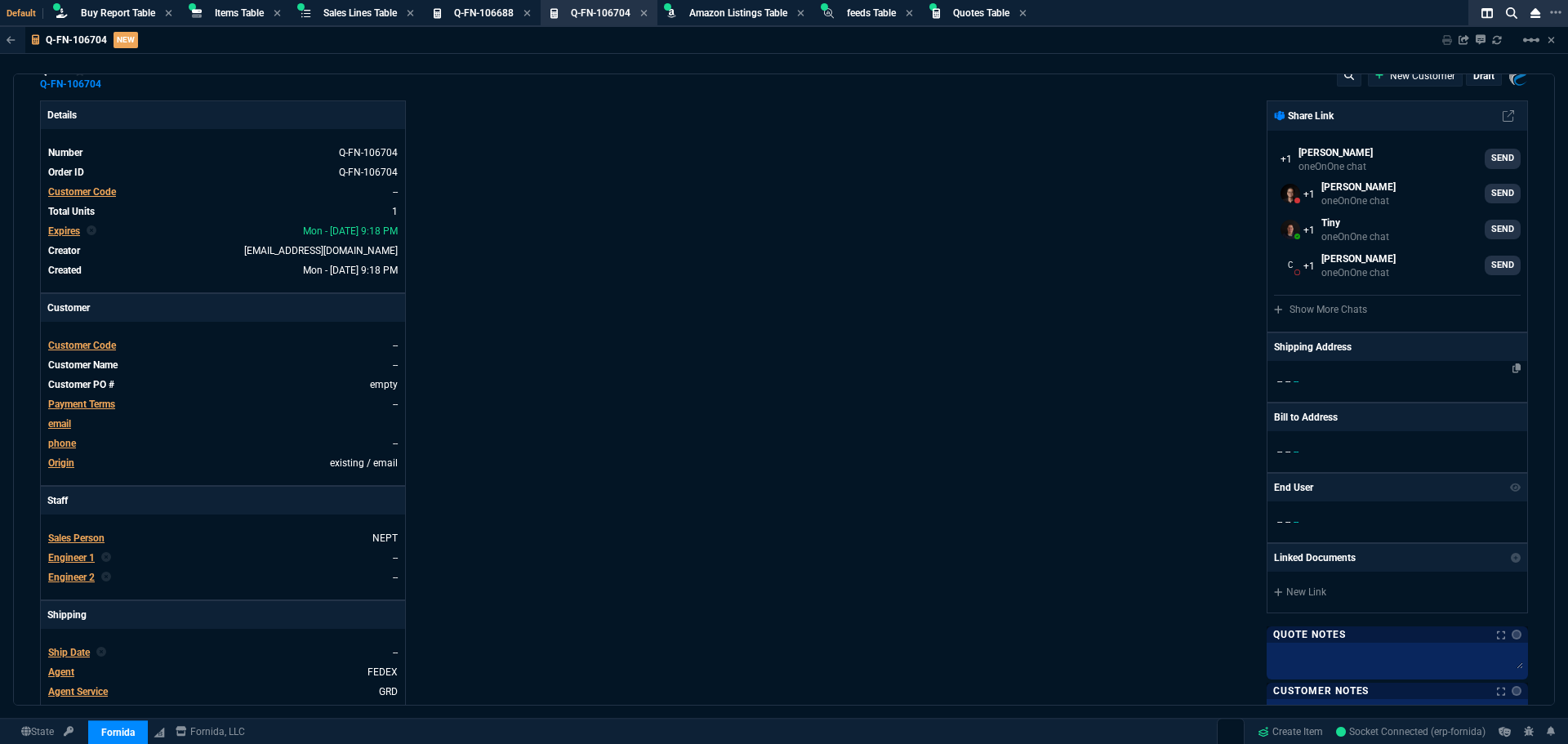
click at [1318, 375] on p "-- -- --" at bounding box center [1397, 381] width 247 height 14
select select
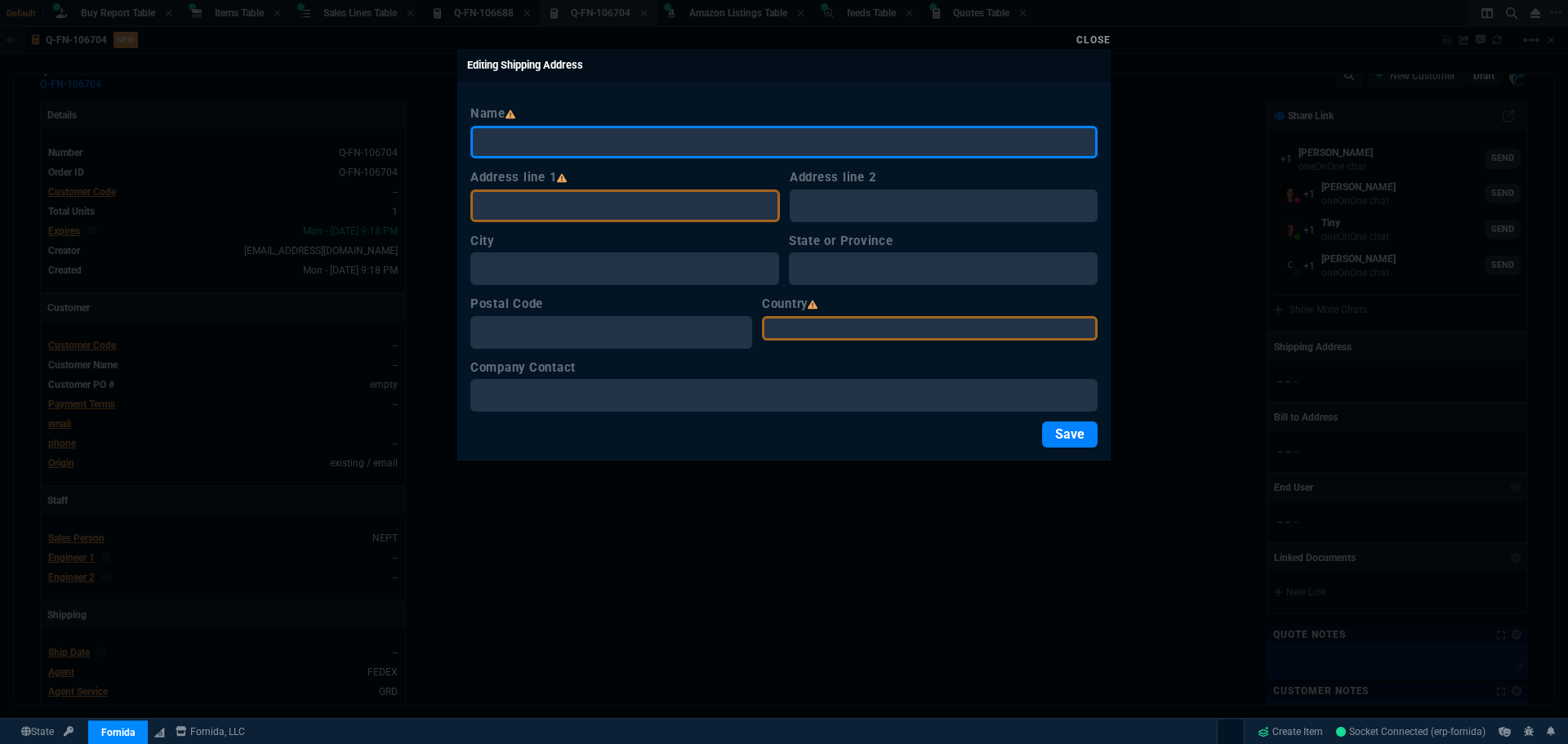
click at [561, 142] on input "Name" at bounding box center [784, 142] width 627 height 32
type input "USE CUSTOMER LABEL"
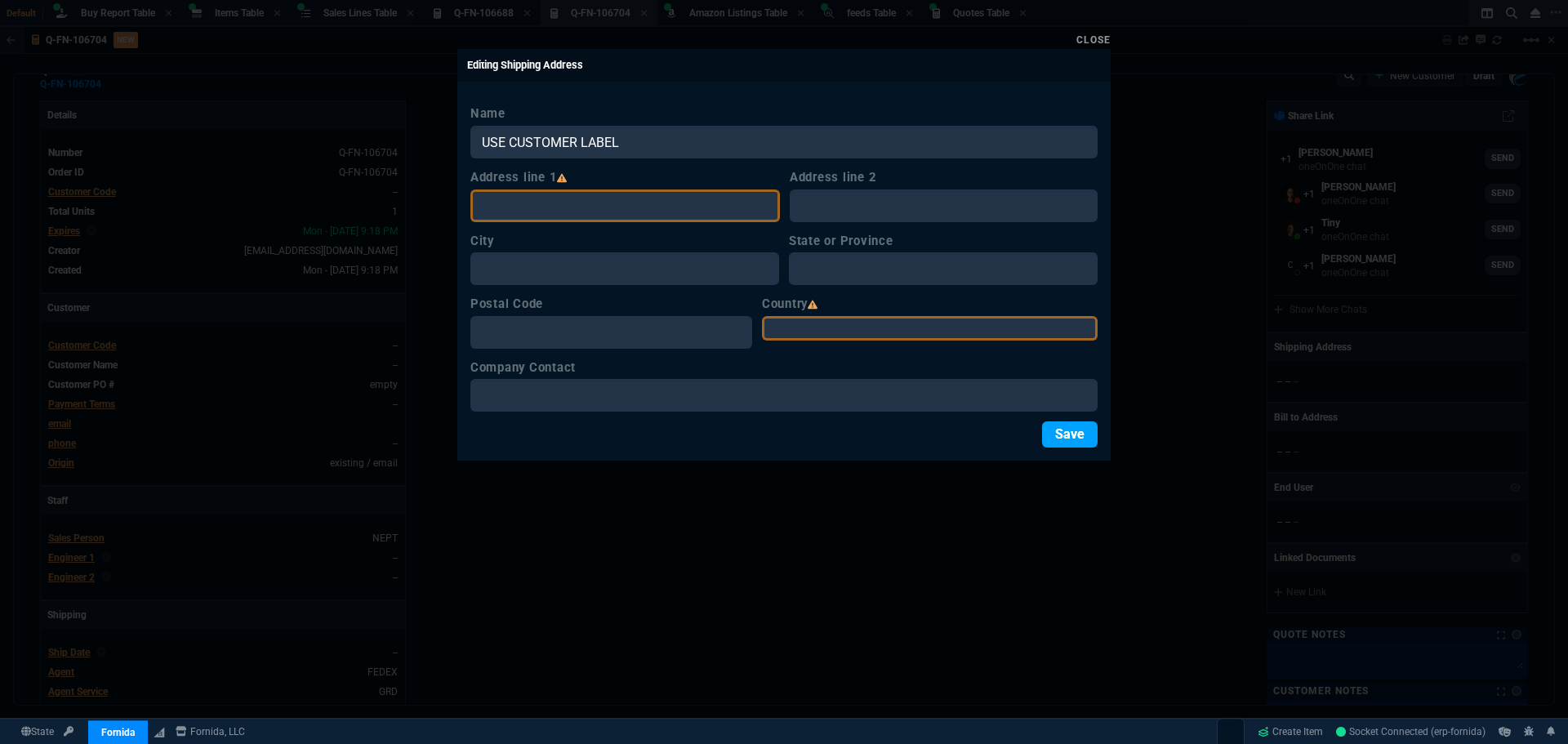
click at [1071, 429] on button "Save" at bounding box center [1070, 434] width 56 height 26
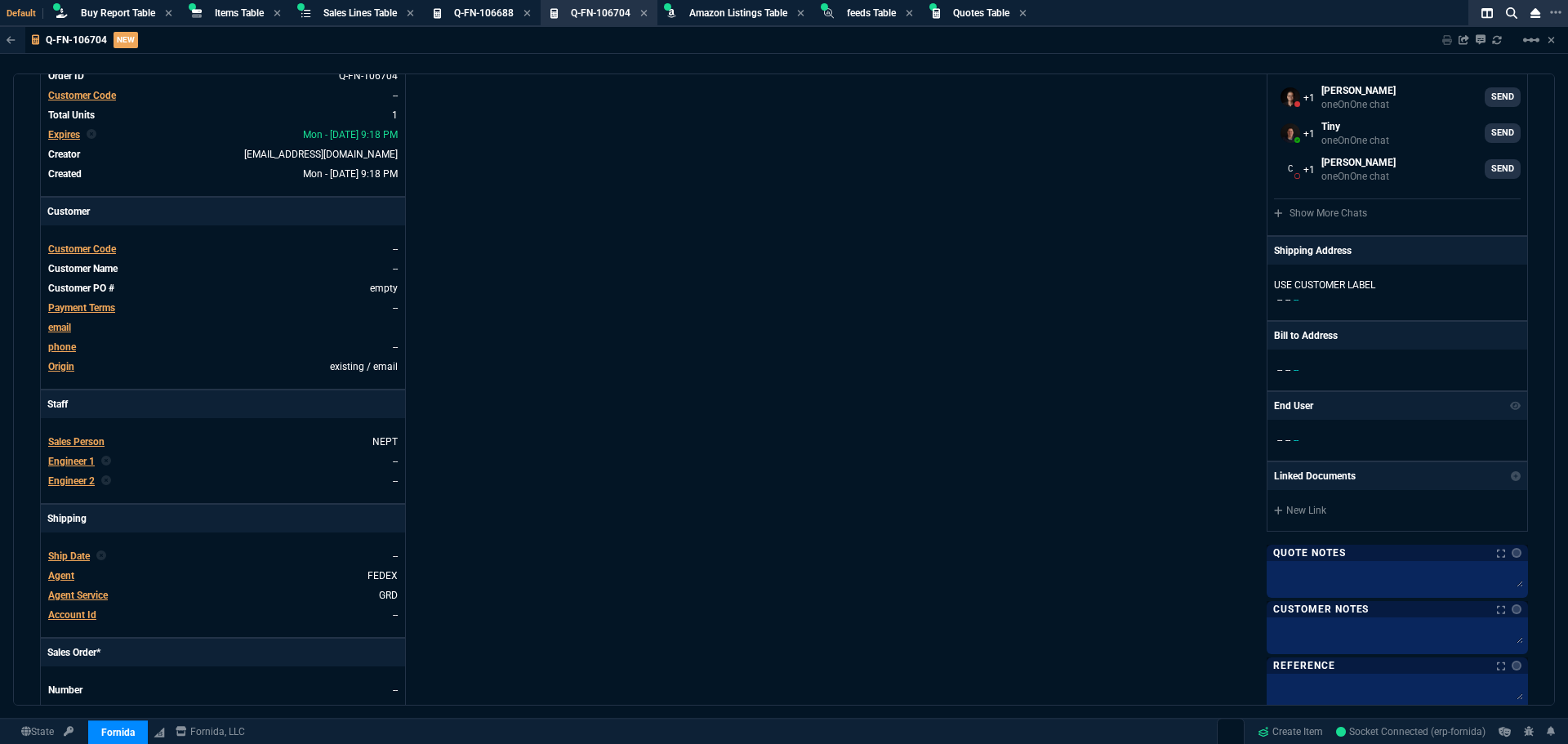
scroll to position [281, 0]
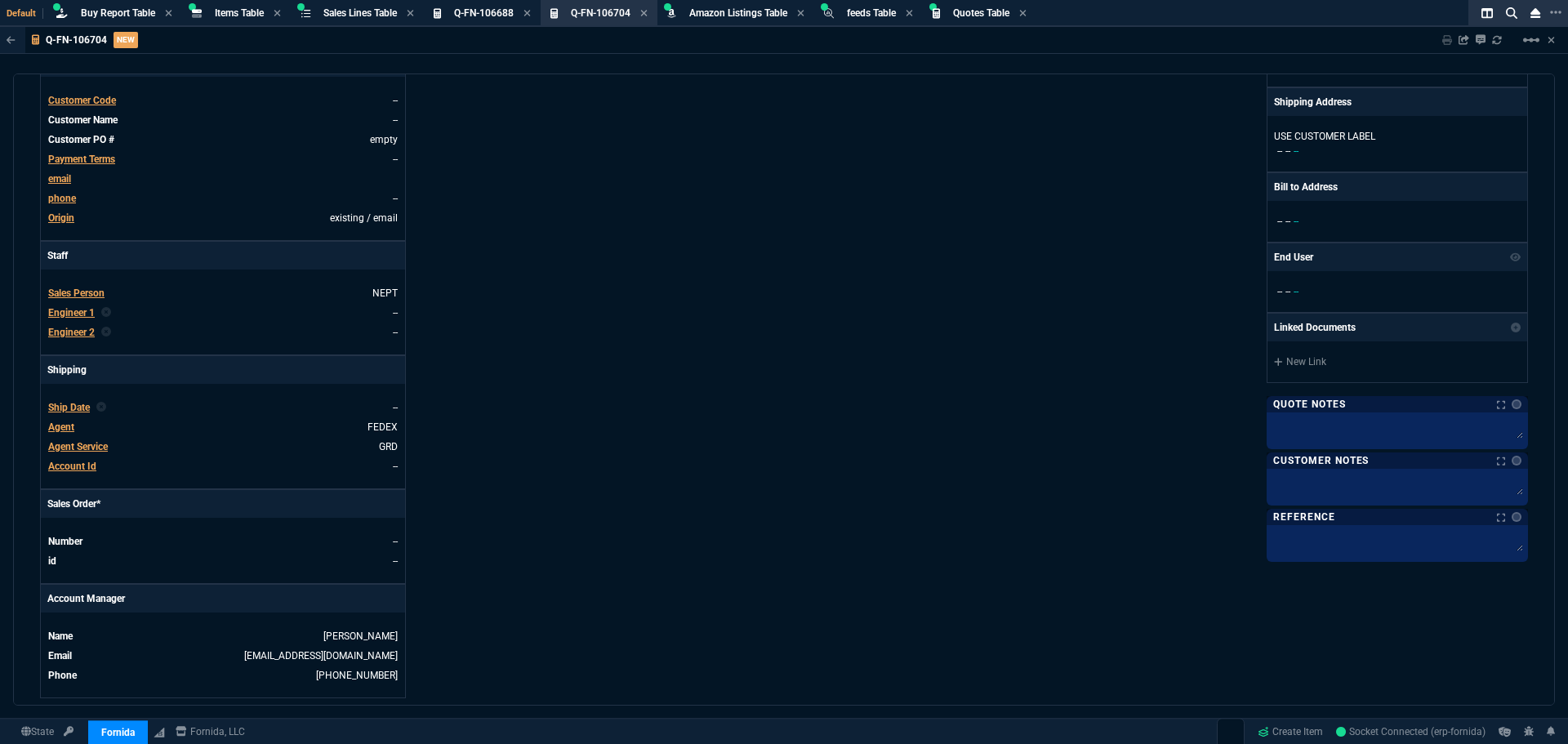
click at [58, 429] on span "Agent" at bounding box center [61, 427] width 26 height 12
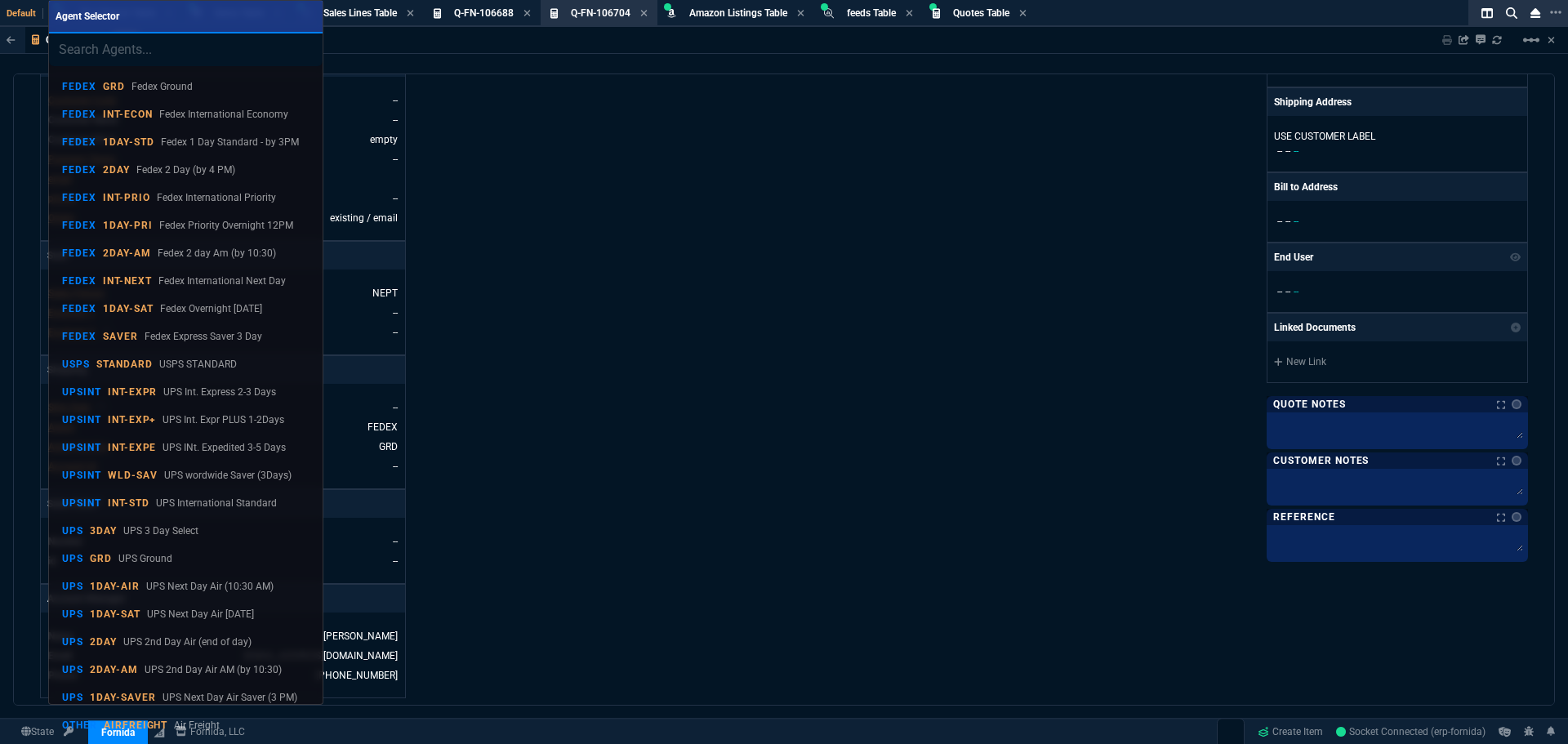
click at [119, 48] on input "search" at bounding box center [186, 49] width 274 height 32
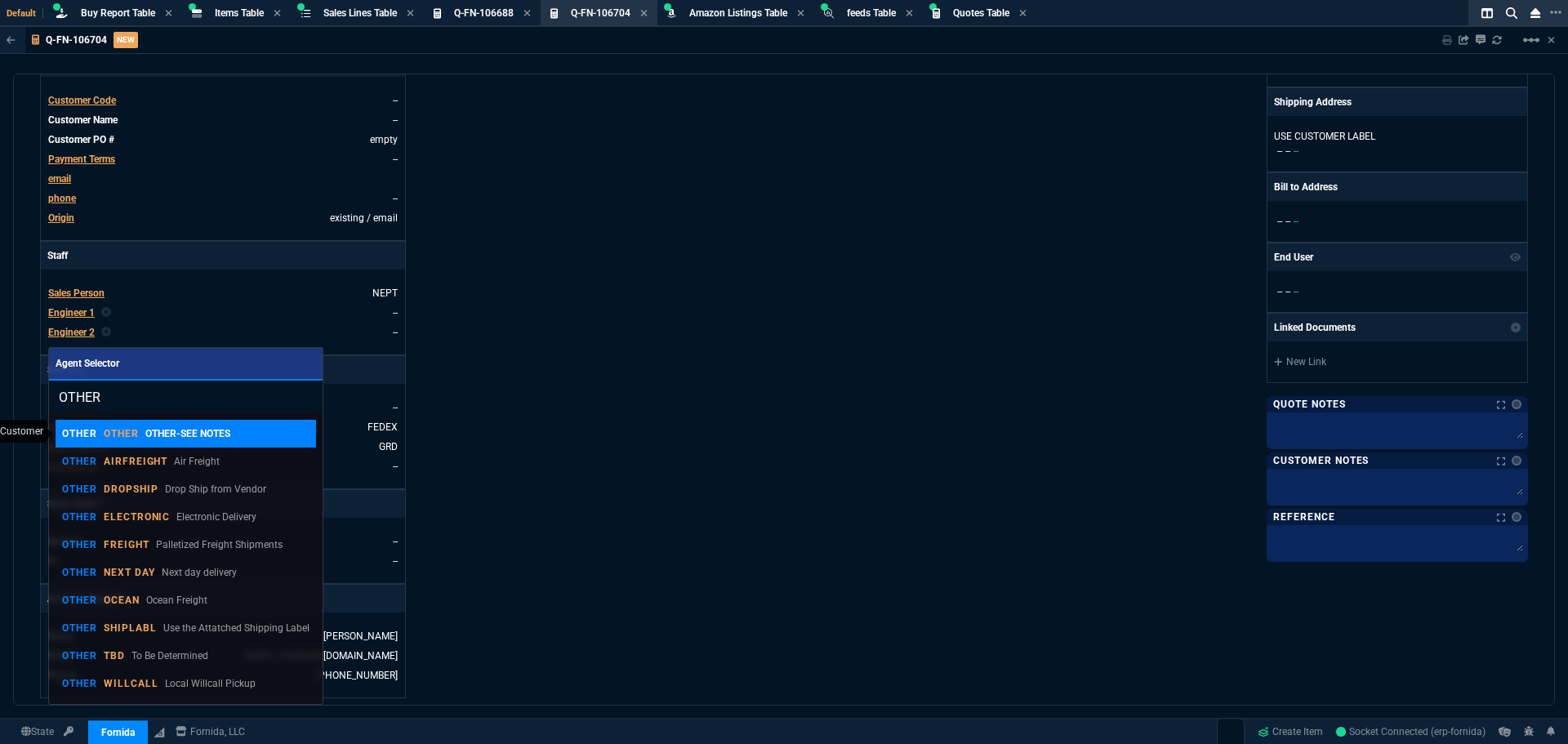
type input "OTHER"
click at [162, 429] on p "OTHER-SEE NOTES" at bounding box center [188, 434] width 85 height 14
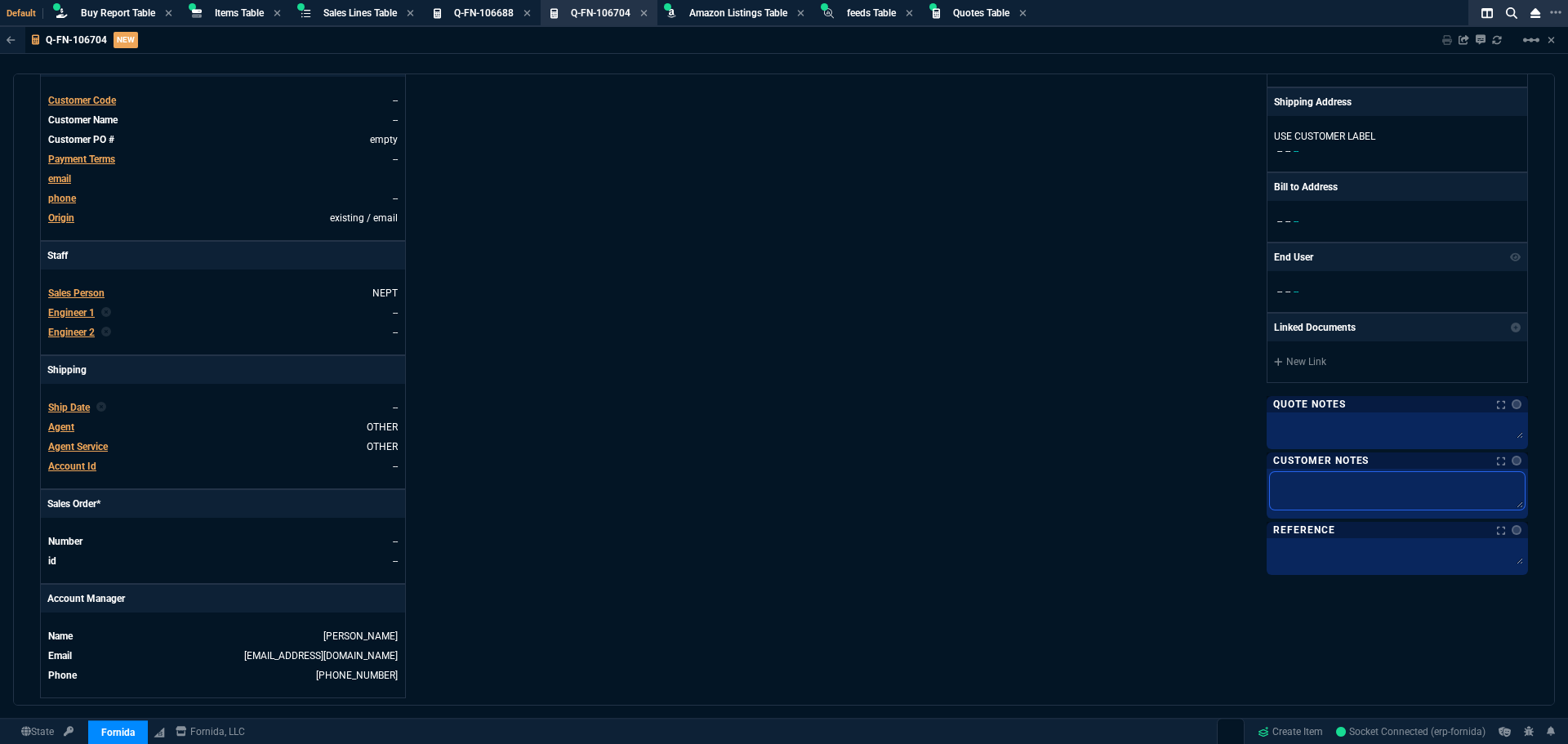
click at [1337, 477] on textarea at bounding box center [1397, 492] width 255 height 38
type textarea "u"
type textarea "us"
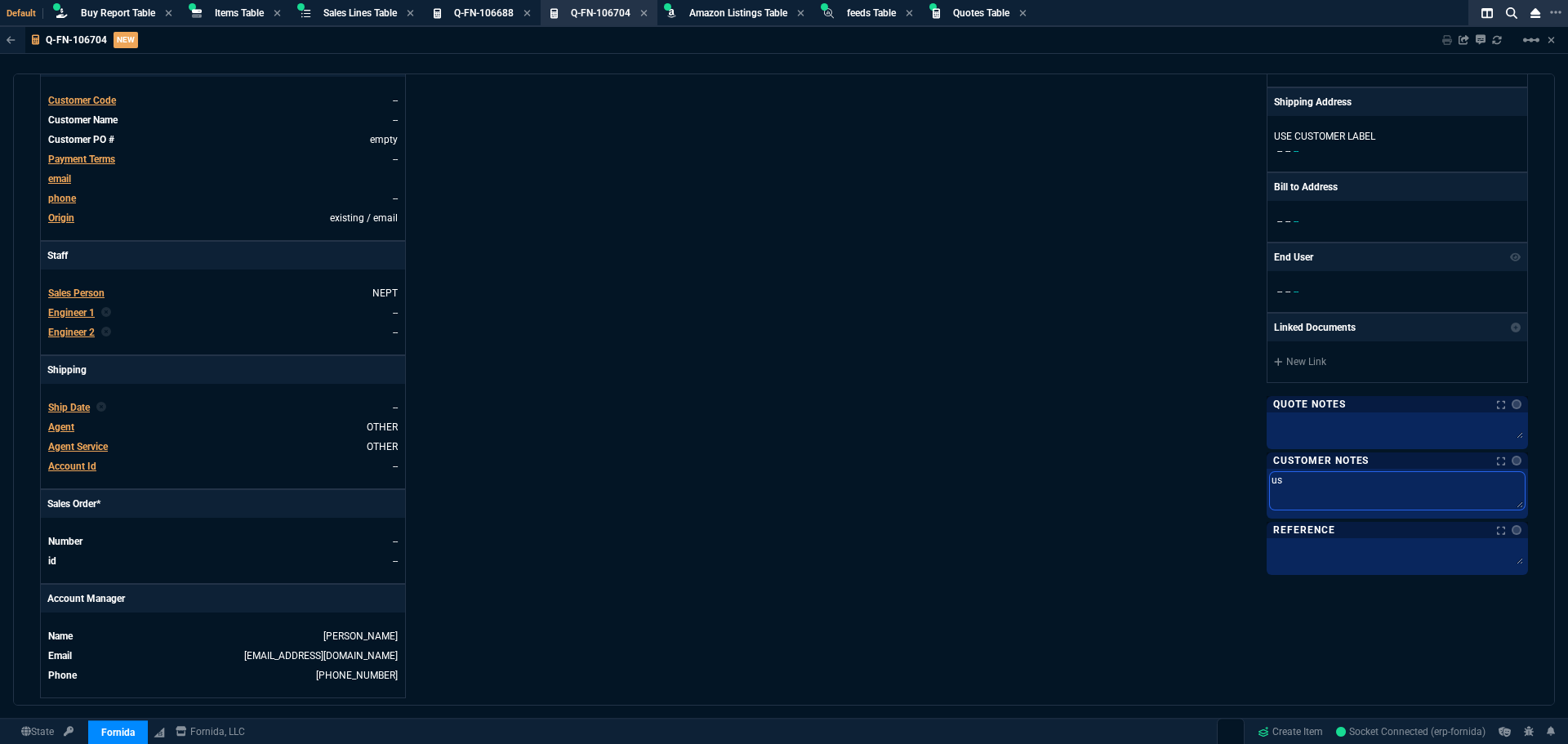
type textarea "use"
type textarea "use c"
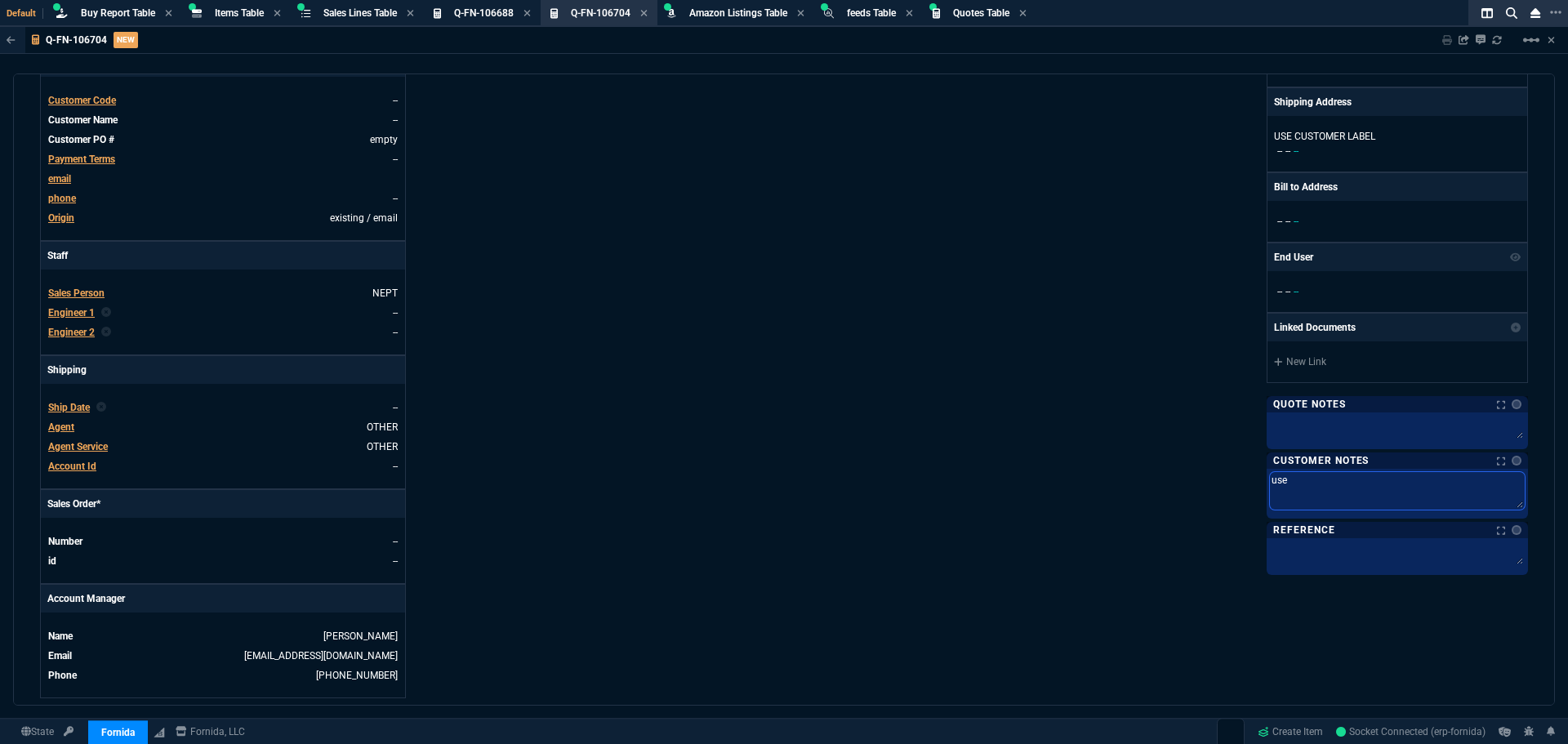
type textarea "use c"
type textarea "use cu"
type textarea "use cus"
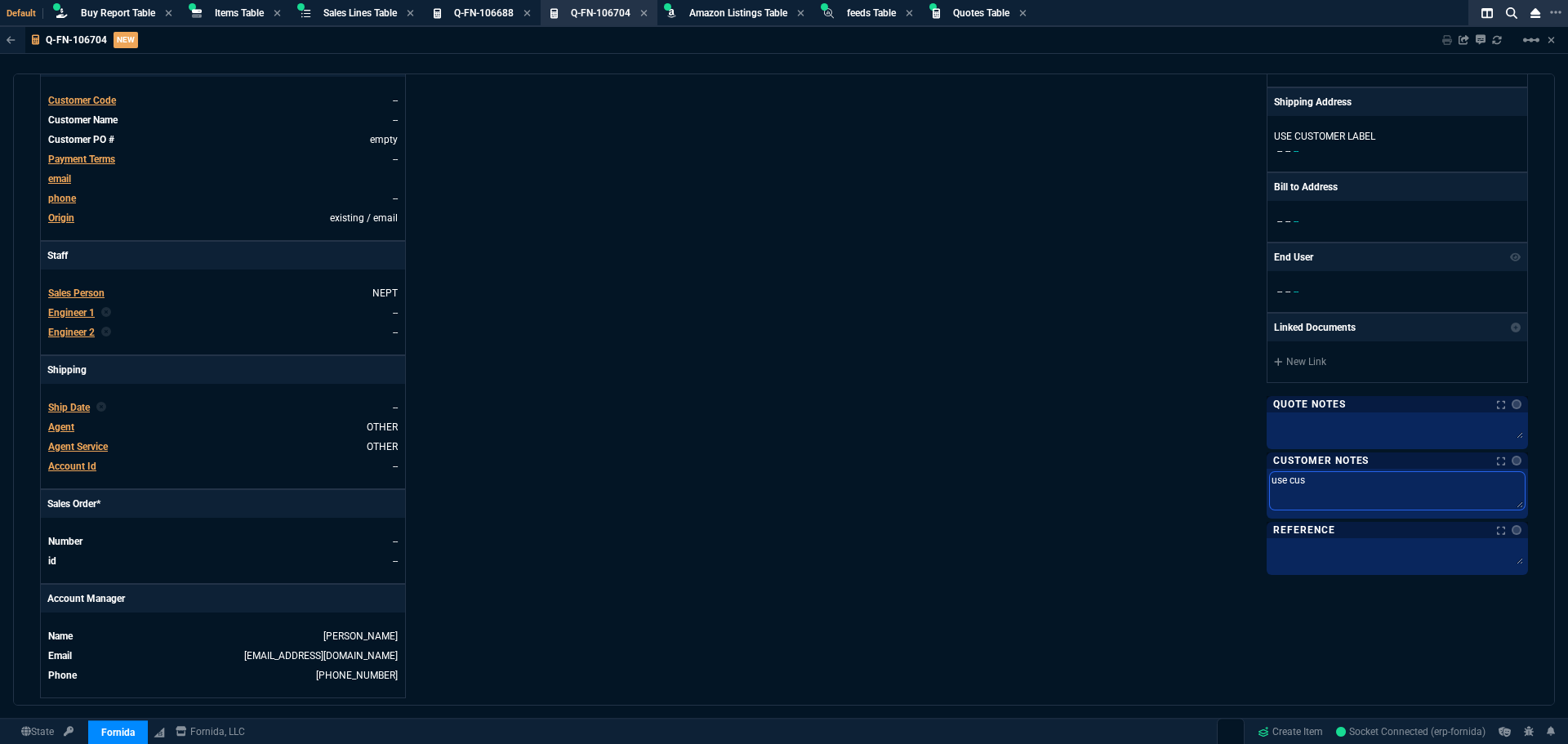
type textarea "use cust"
type textarea "use custo"
type textarea "use custom"
type textarea "use custome"
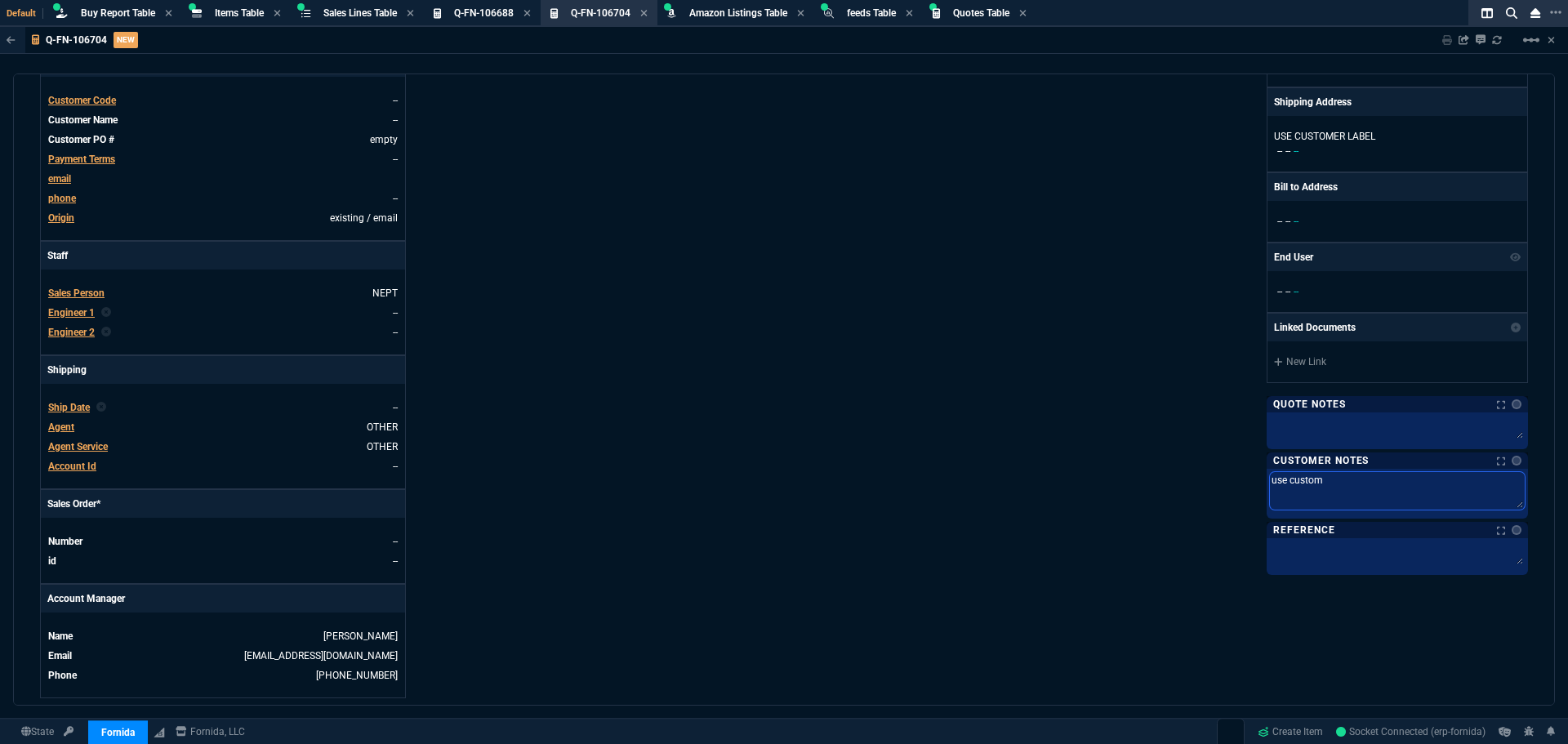
type textarea "use custome"
type textarea "use customer"
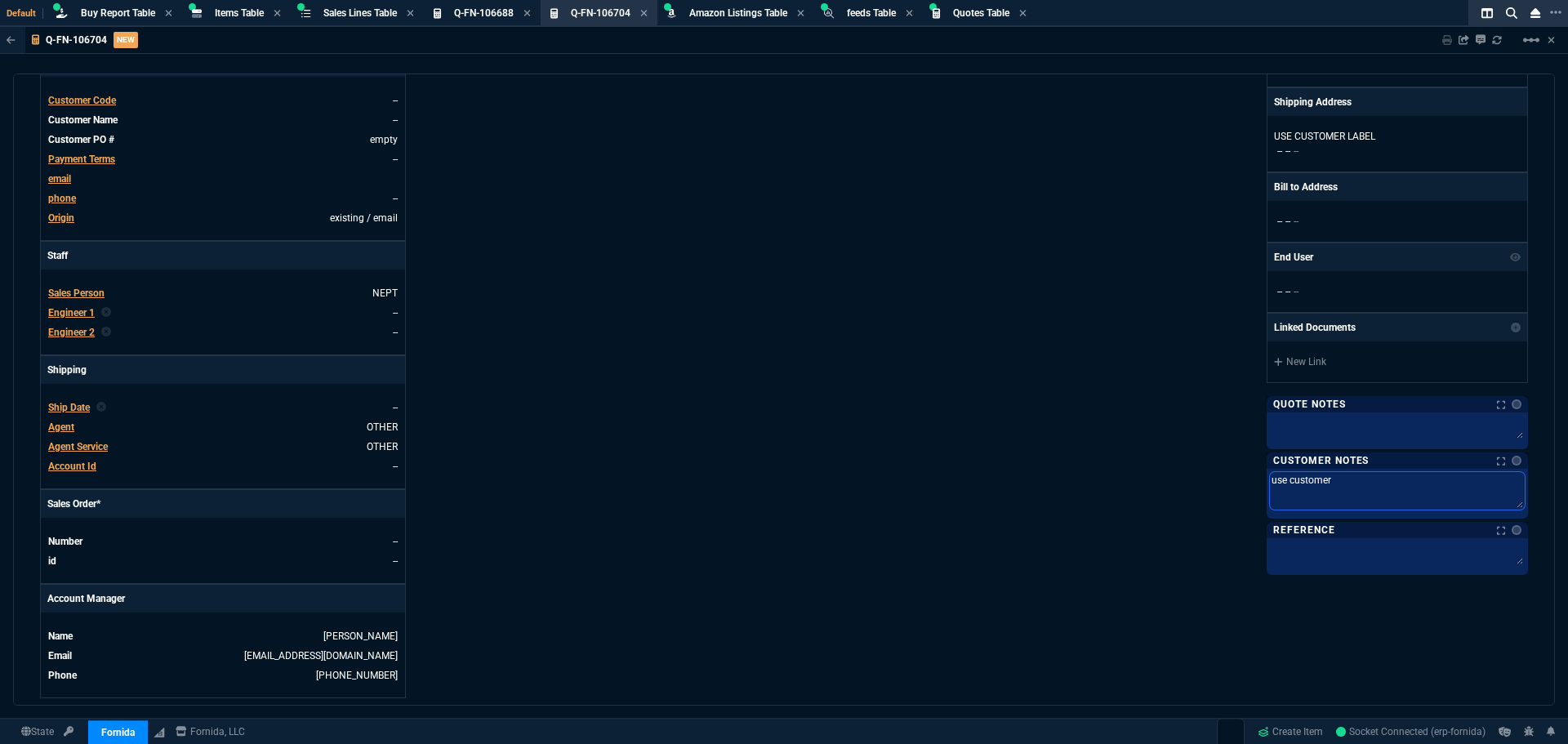
type textarea "use customer p"
type textarea "use customer pr"
type textarea "use customer pro"
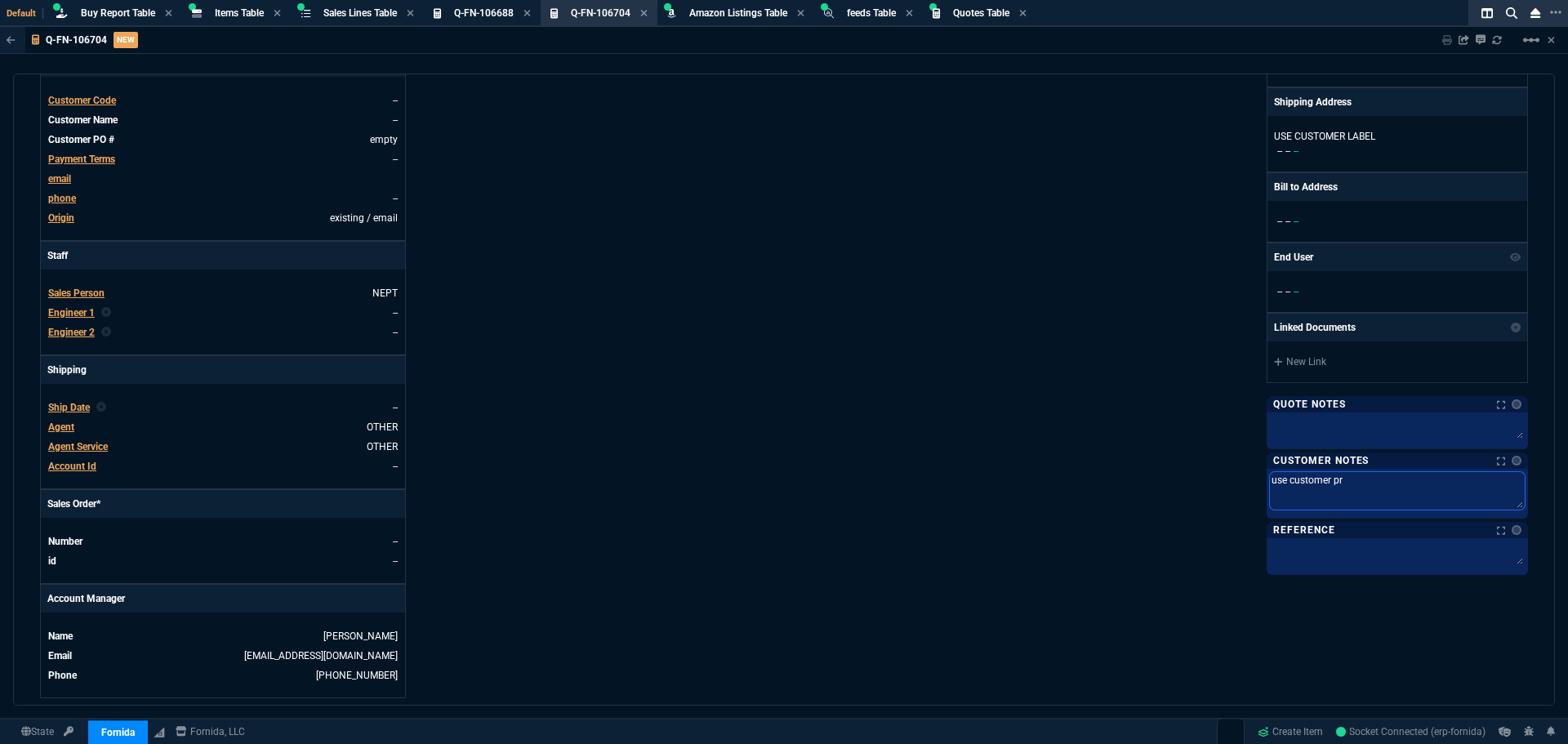
type textarea "use customer pro"
type textarea "use customer proc"
type textarea "use customer pro"
type textarea "use customer prov"
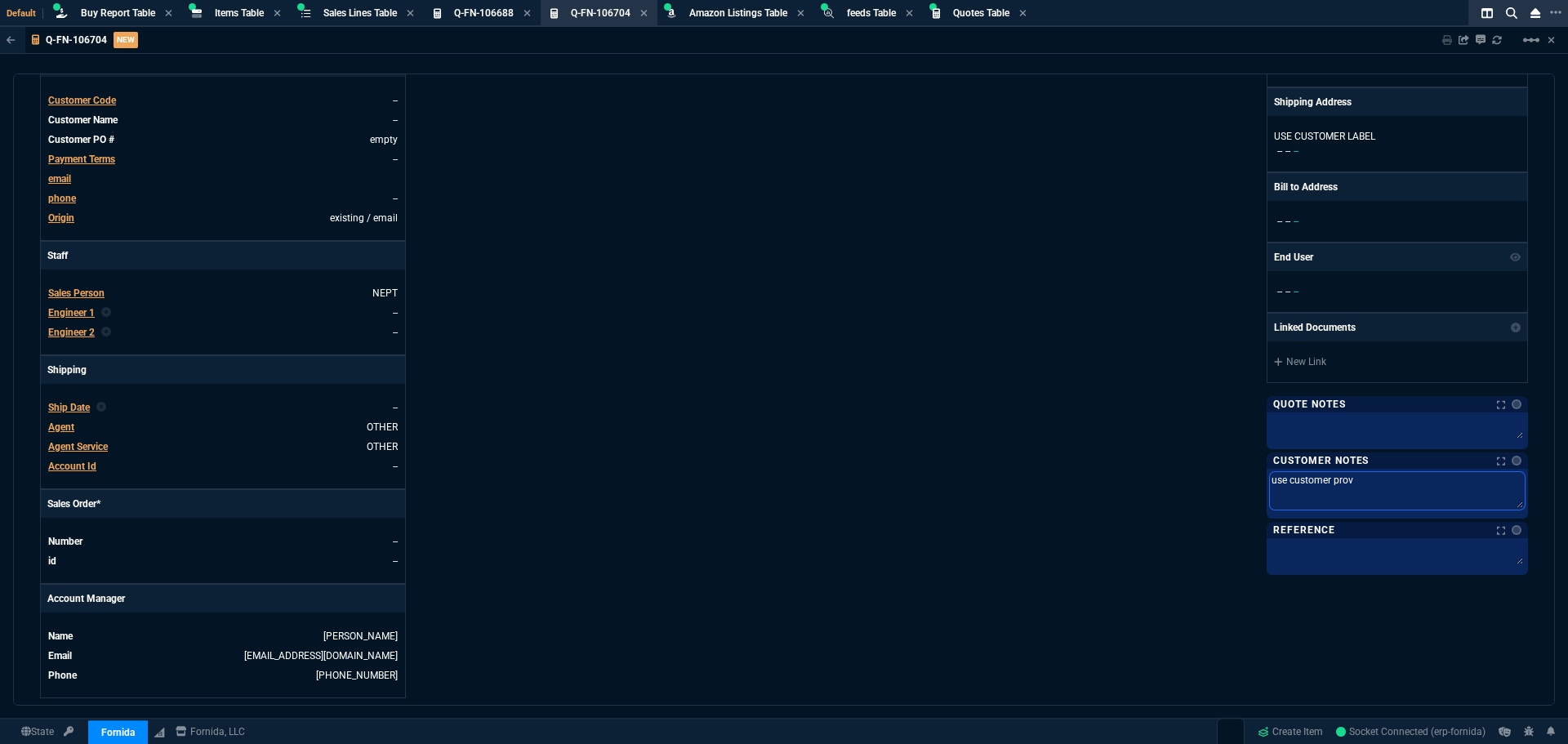
type textarea "use customer provi"
type textarea "use customer provid"
type textarea "use customer provide"
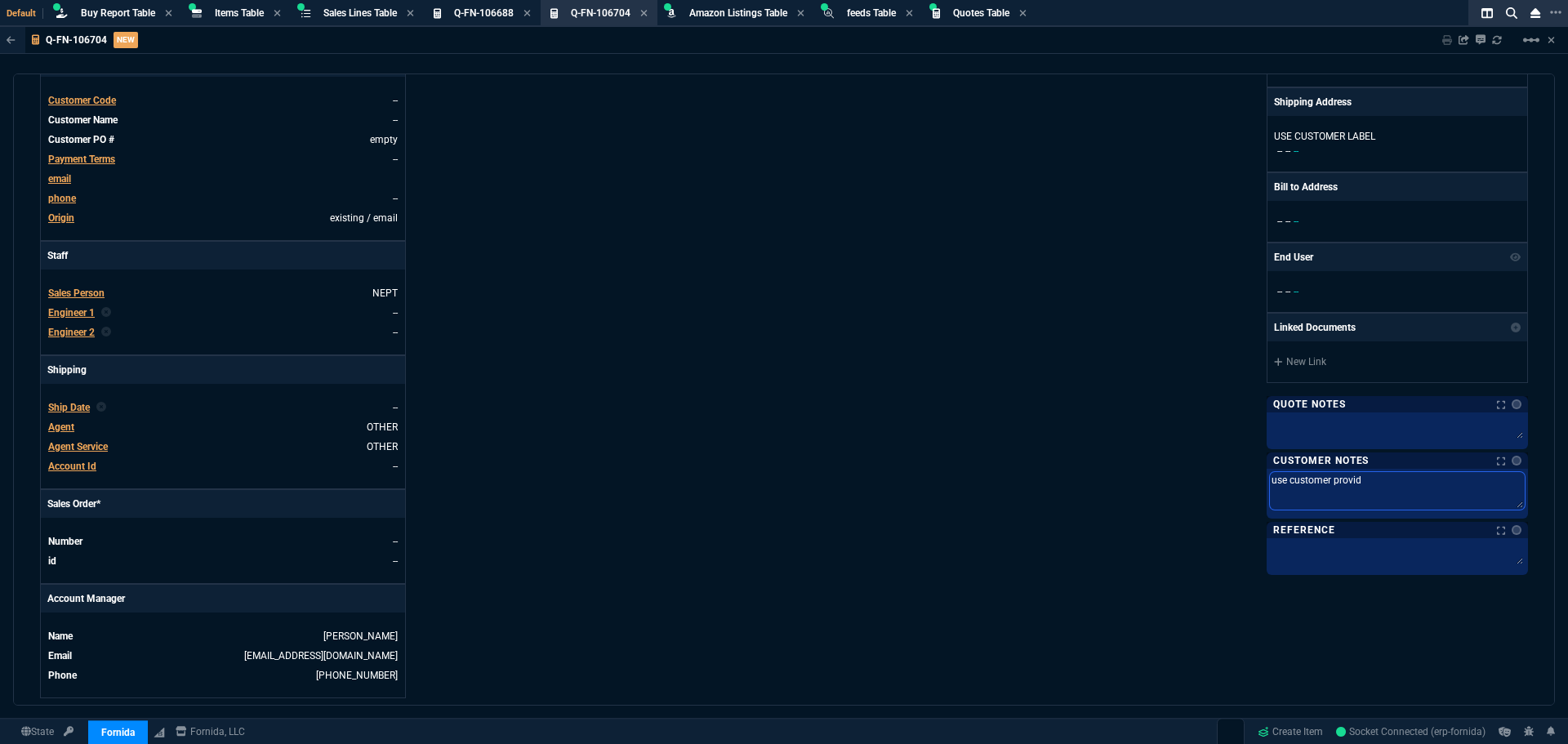
type textarea "use customer provide"
type textarea "use customer provided"
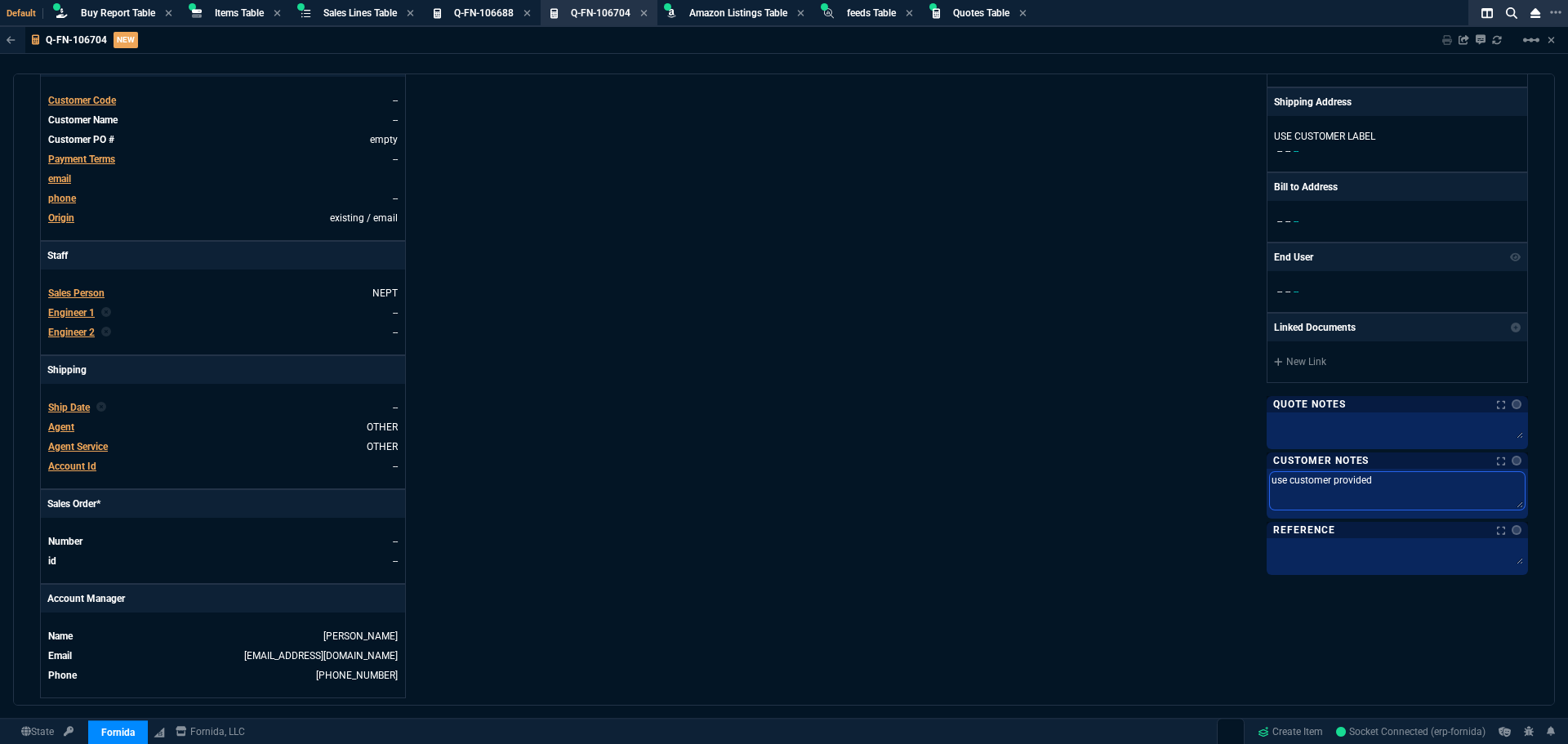
type textarea "use customer provided l"
type textarea "use customer provided la"
type textarea "use customer provided lab"
type textarea "use customer provided labe"
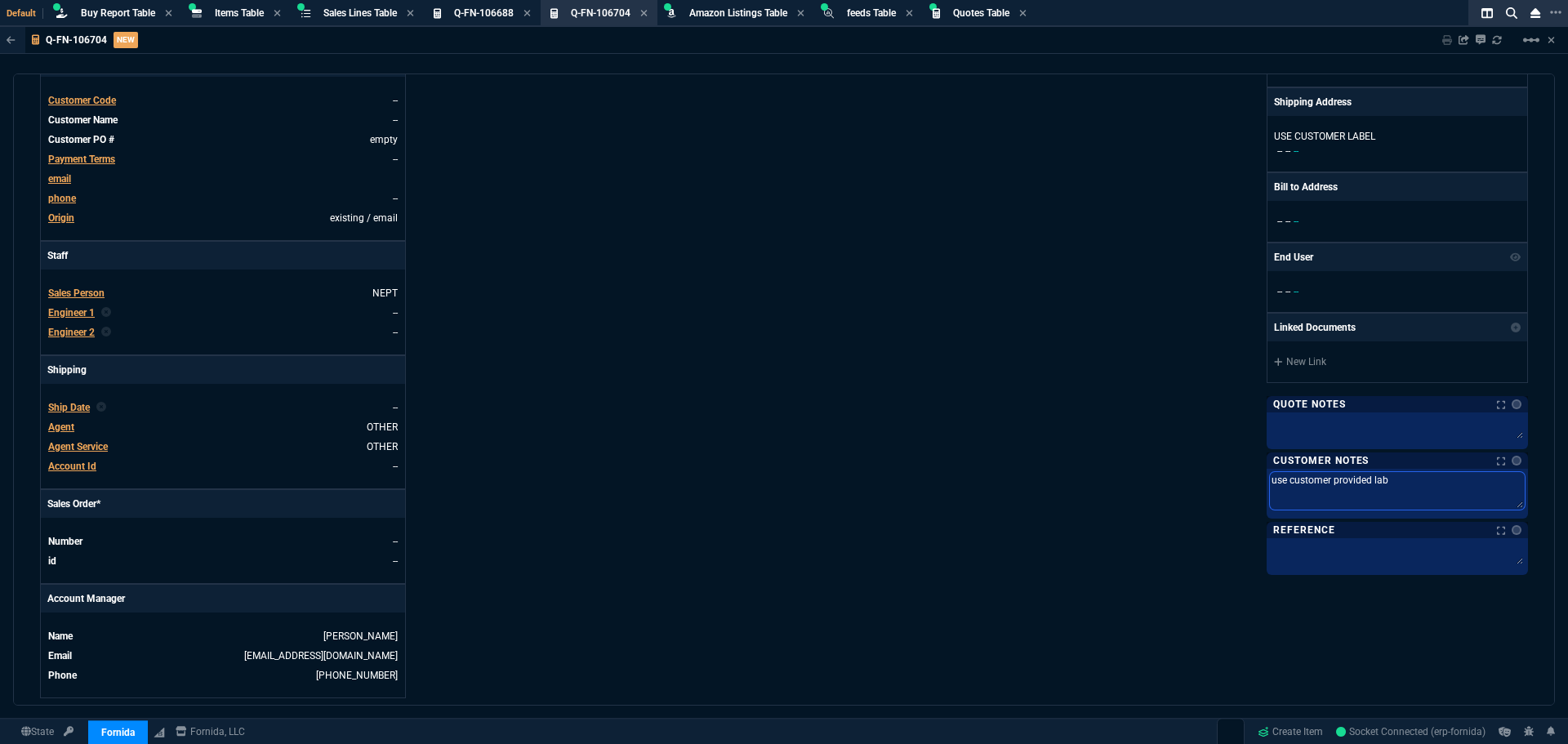
type textarea "use customer provided labe"
type textarea "use customer provided label"
click at [1063, 495] on div "Fornida, LLC 2609 Technology Dr Suite 300 Plano, TX 75074 Share Link Mike Drumm…" at bounding box center [1156, 277] width 744 height 843
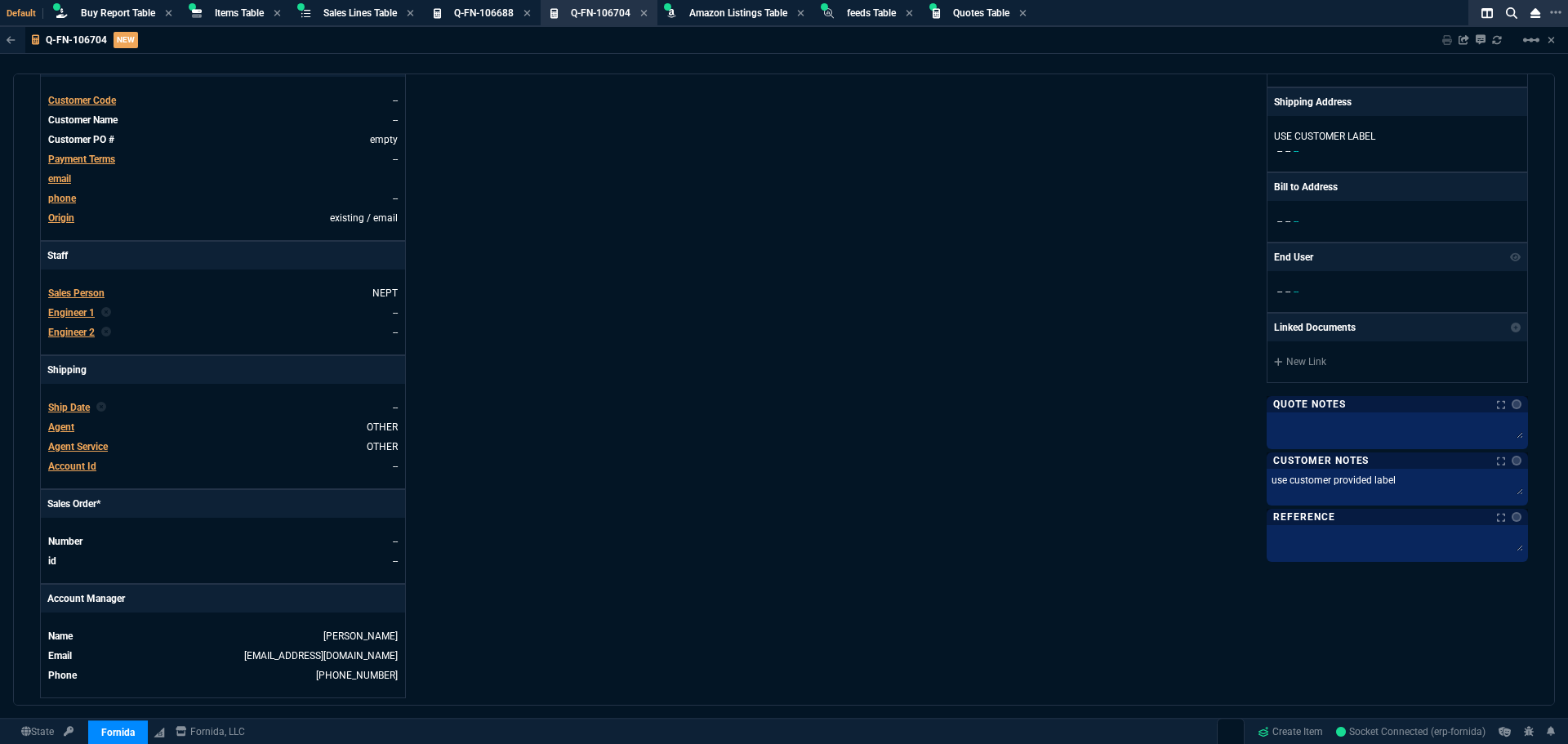
scroll to position [0, 0]
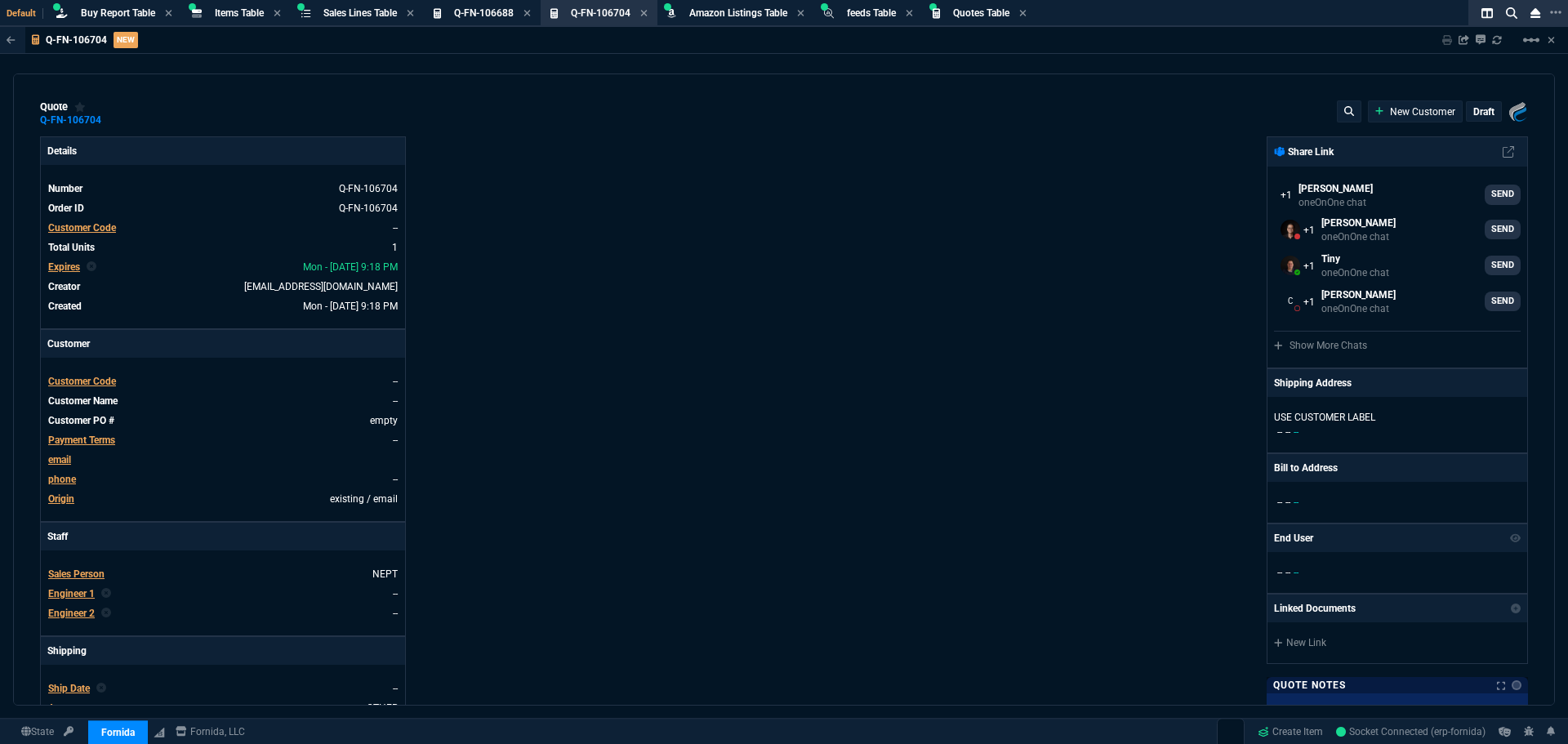
click at [551, 203] on div "Details Number Q-FN-106704 Order ID Q-FN-106704 Customer Code -- Total Units 1 …" at bounding box center [412, 558] width 744 height 843
click at [725, 307] on div "Details Number Q-FN-106704 Order ID Q-FN-106704 Customer Code -- Total Units 1 …" at bounding box center [412, 558] width 744 height 843
click at [107, 108] on div "quote Q-FN-106704" at bounding box center [78, 113] width 76 height 26
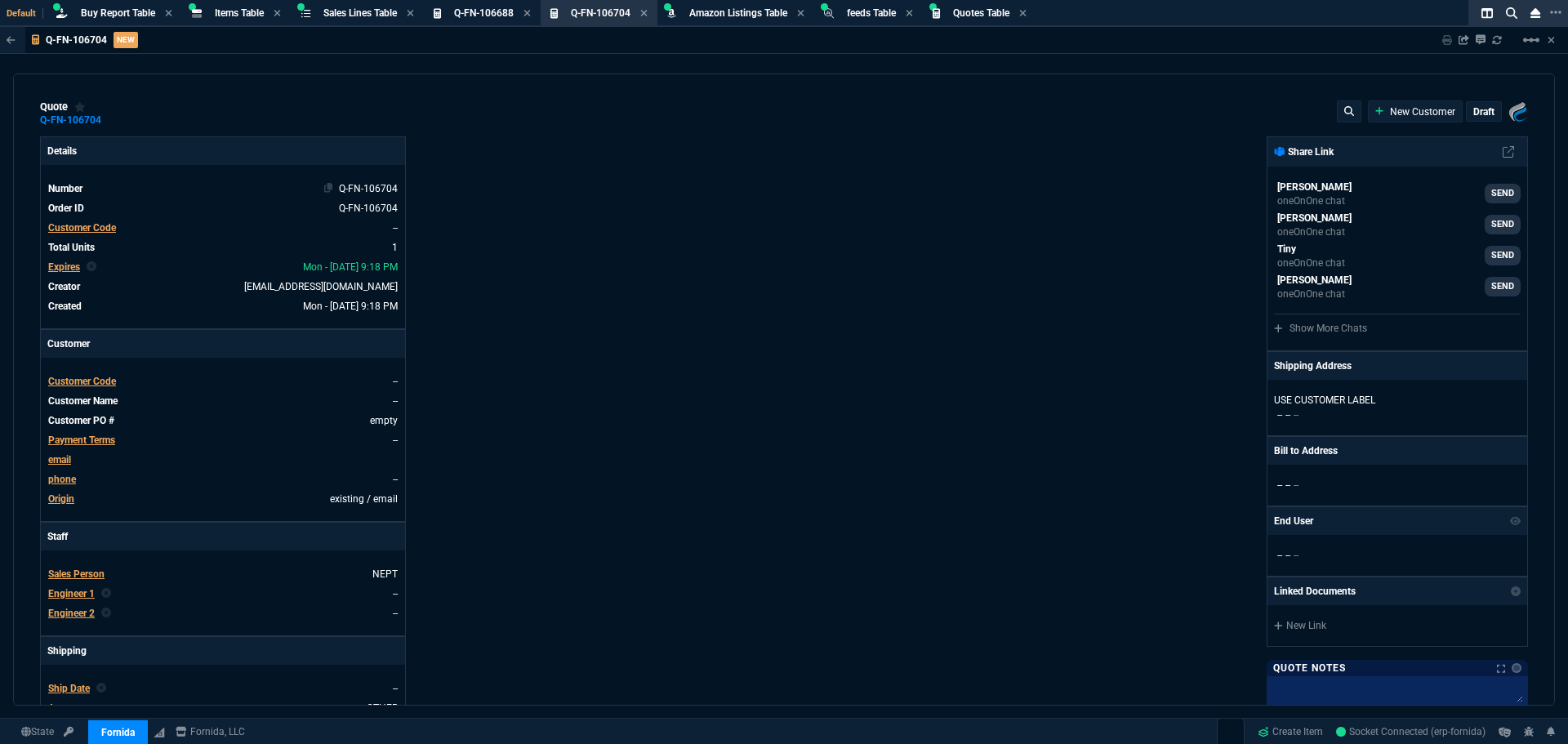
type input "31"
type input "20"
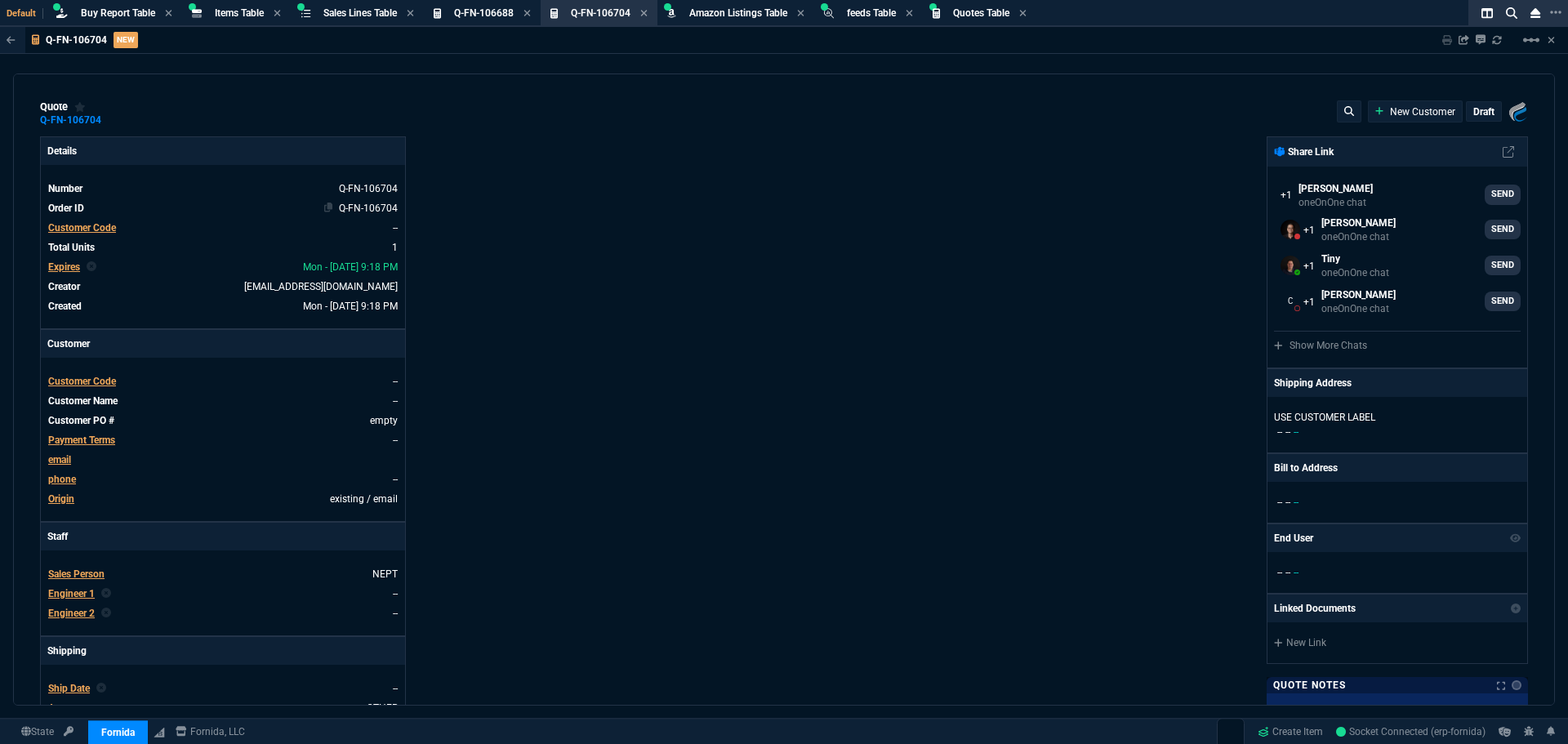
type input "406"
type input "84"
select select "8: NEPT"
click at [85, 226] on span "Customer Code" at bounding box center [82, 227] width 67 height 12
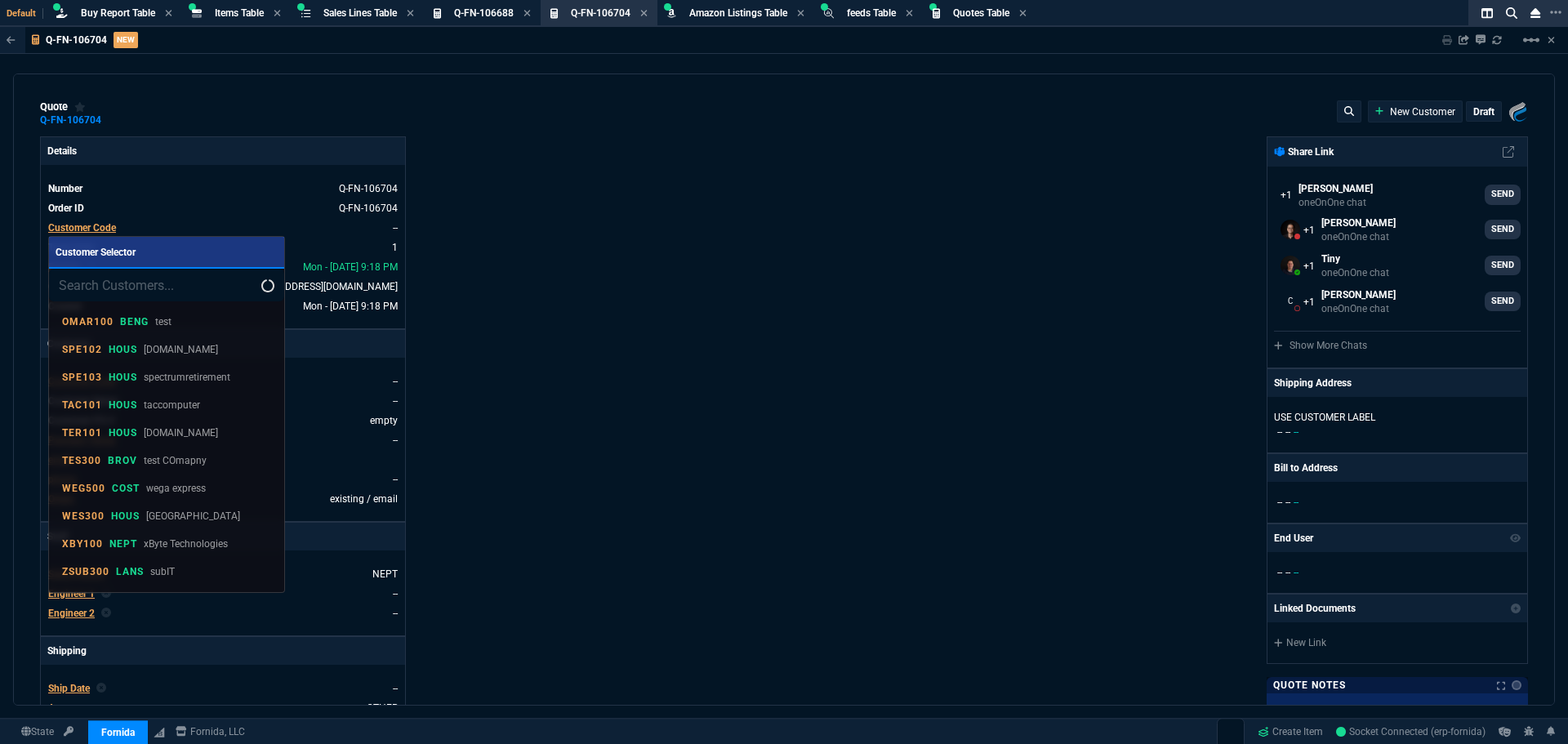
click at [137, 290] on input "search" at bounding box center [167, 285] width 235 height 32
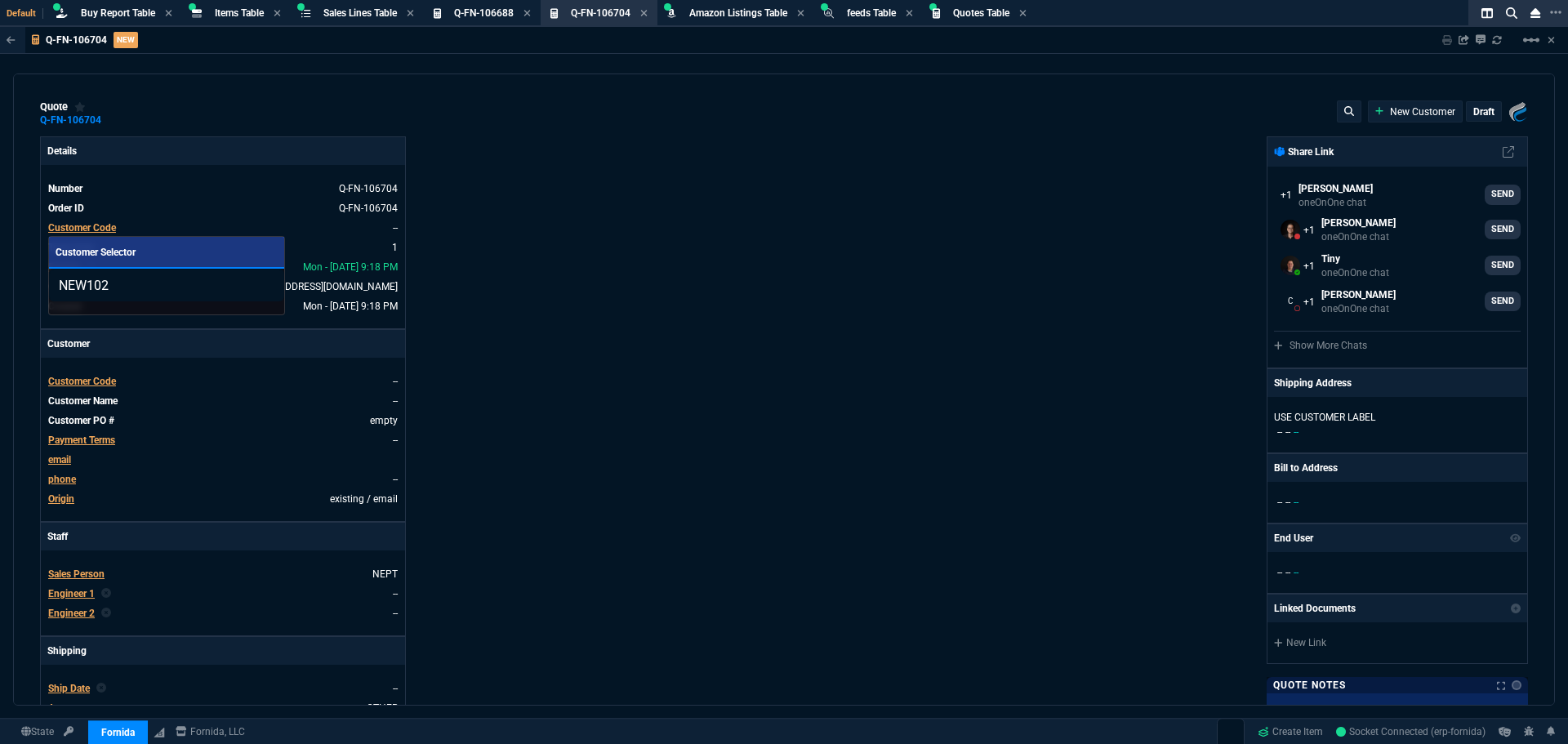
click at [137, 290] on input "NEW102" at bounding box center [167, 285] width 235 height 32
drag, startPoint x: 131, startPoint y: 285, endPoint x: 55, endPoint y: 284, distance: 76.0
click at [55, 284] on input "NEW102" at bounding box center [167, 285] width 235 height 32
click at [128, 287] on input "NEW102" at bounding box center [167, 285] width 235 height 32
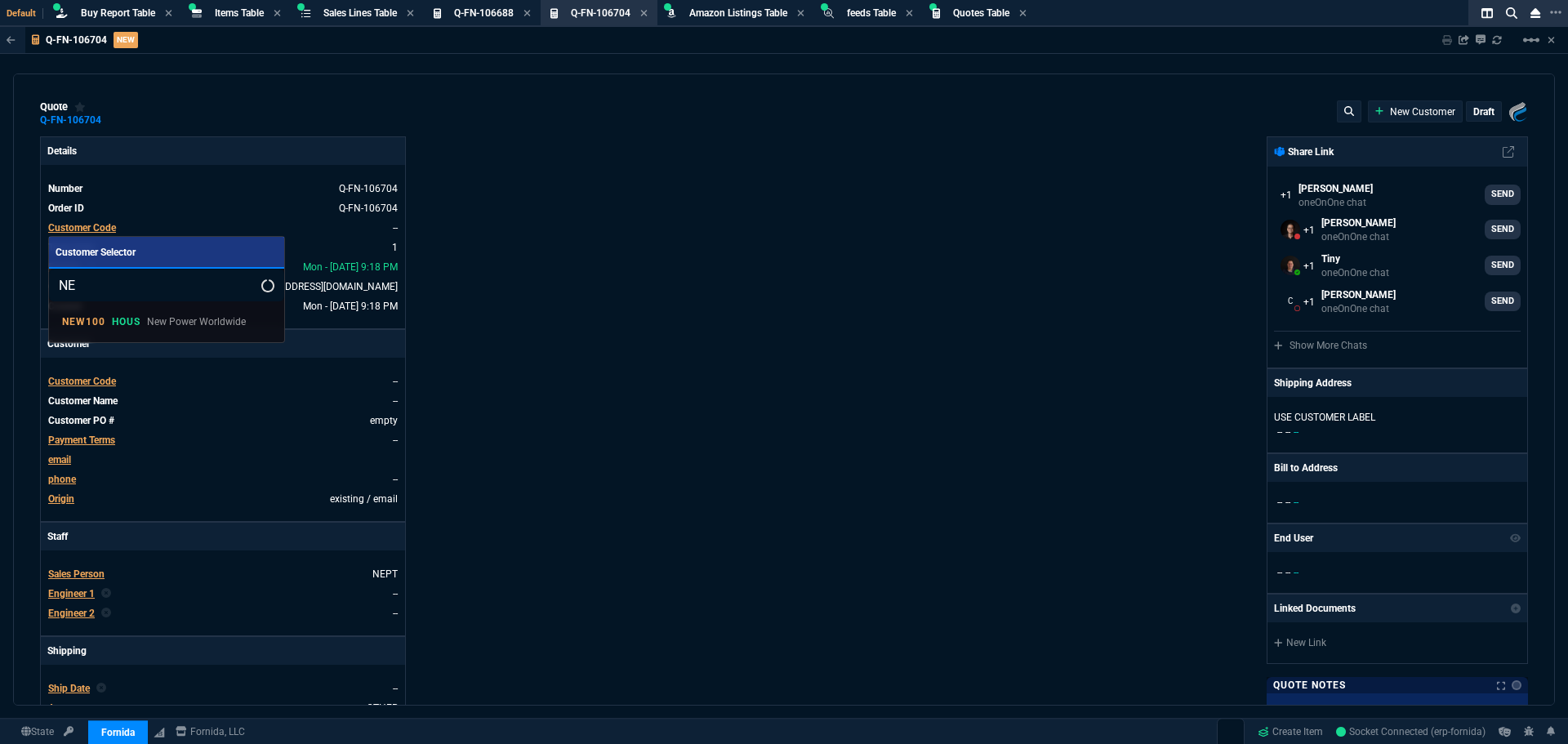
type input "N"
click at [139, 287] on input "new102" at bounding box center [167, 285] width 235 height 32
type input "new102"
click at [229, 102] on div at bounding box center [784, 372] width 1568 height 744
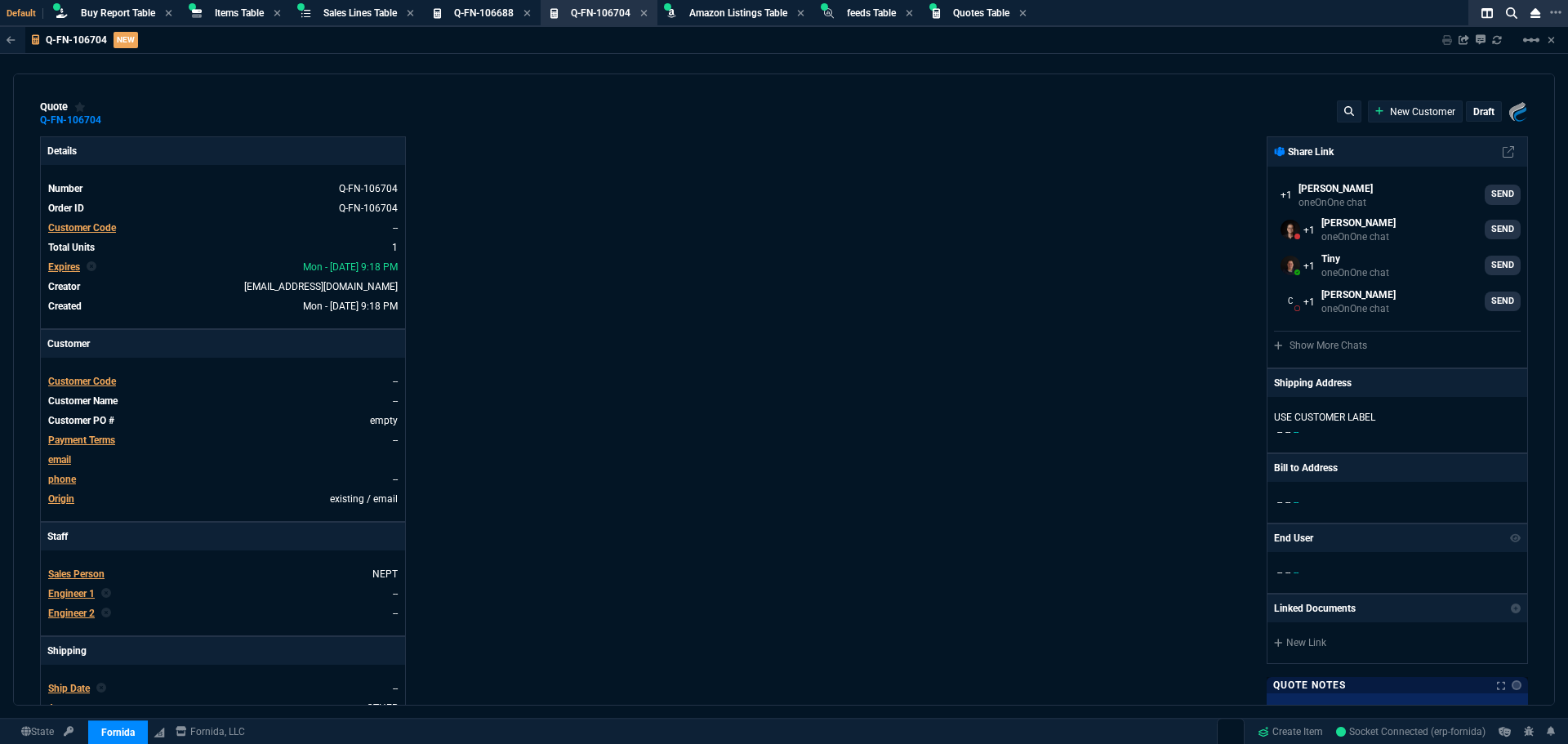
click at [472, 300] on div "Details Number Q-FN-106704 Order ID Q-FN-106704 Customer Code -- Total Units 1 …" at bounding box center [412, 558] width 744 height 843
click at [71, 225] on span "Customer Code" at bounding box center [82, 227] width 67 height 12
drag, startPoint x: 130, startPoint y: 288, endPoint x: 14, endPoint y: 315, distance: 119.1
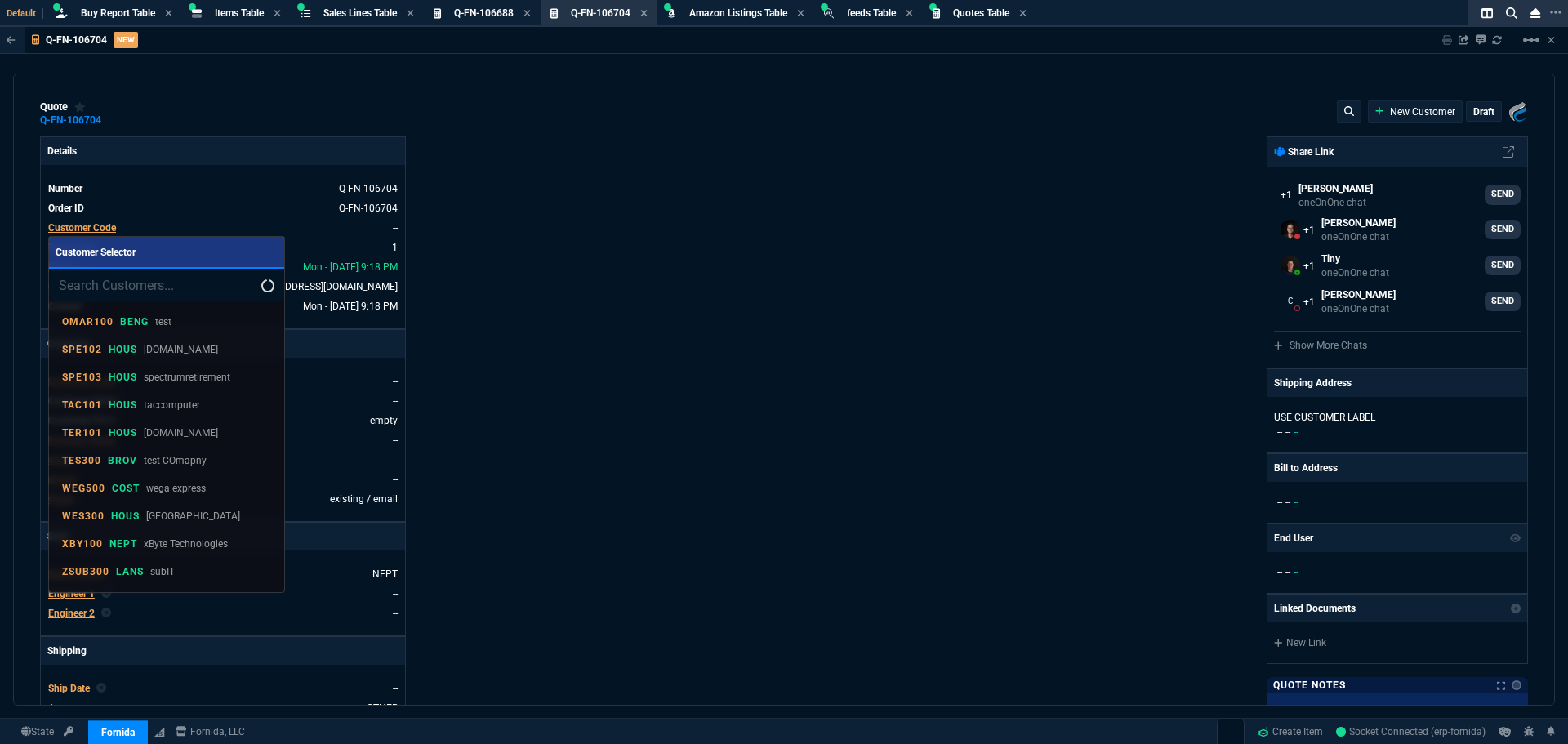
click at [110, 289] on input "search" at bounding box center [167, 285] width 235 height 32
click at [855, 215] on div at bounding box center [784, 372] width 1568 height 744
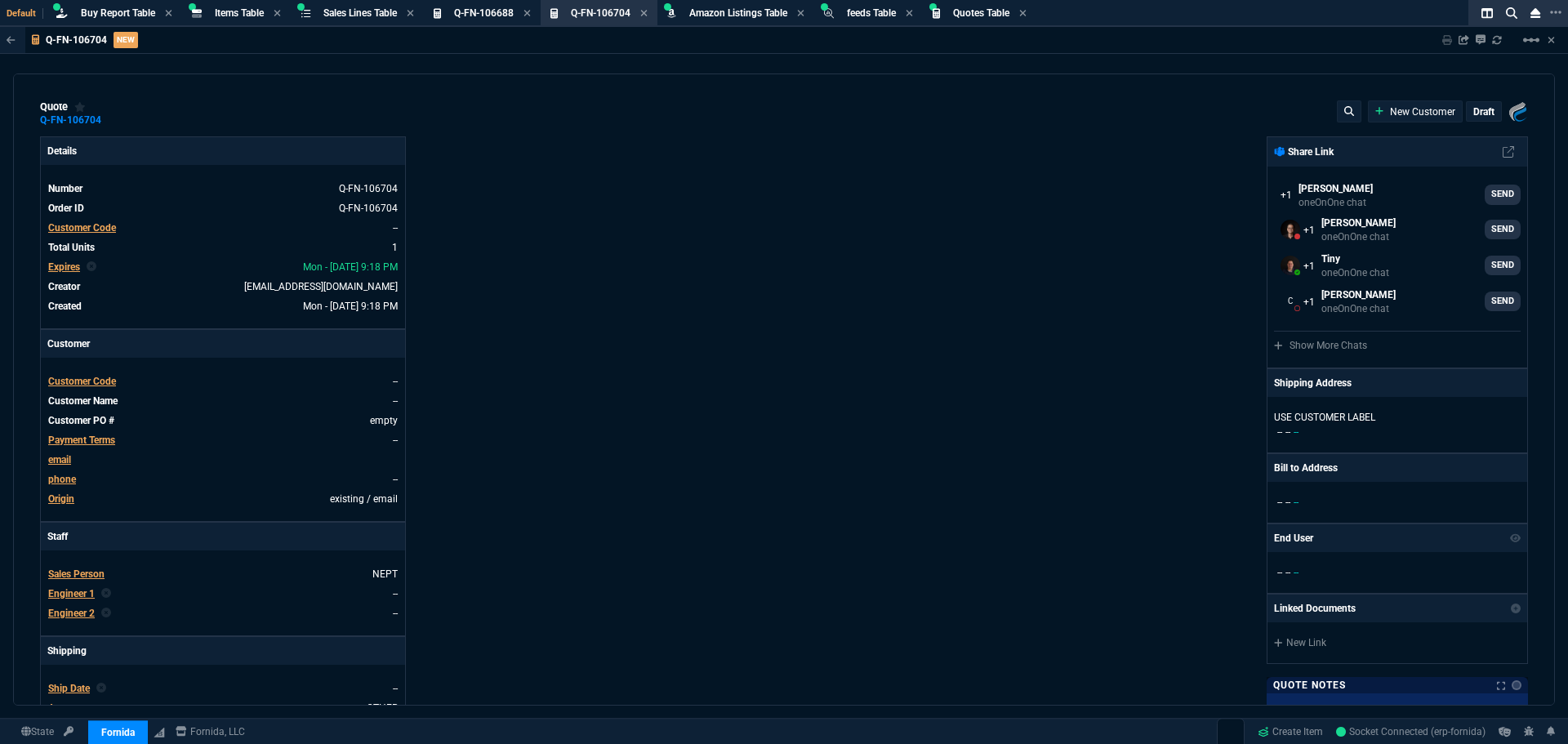
click at [110, 230] on span "Customer Code" at bounding box center [82, 227] width 67 height 12
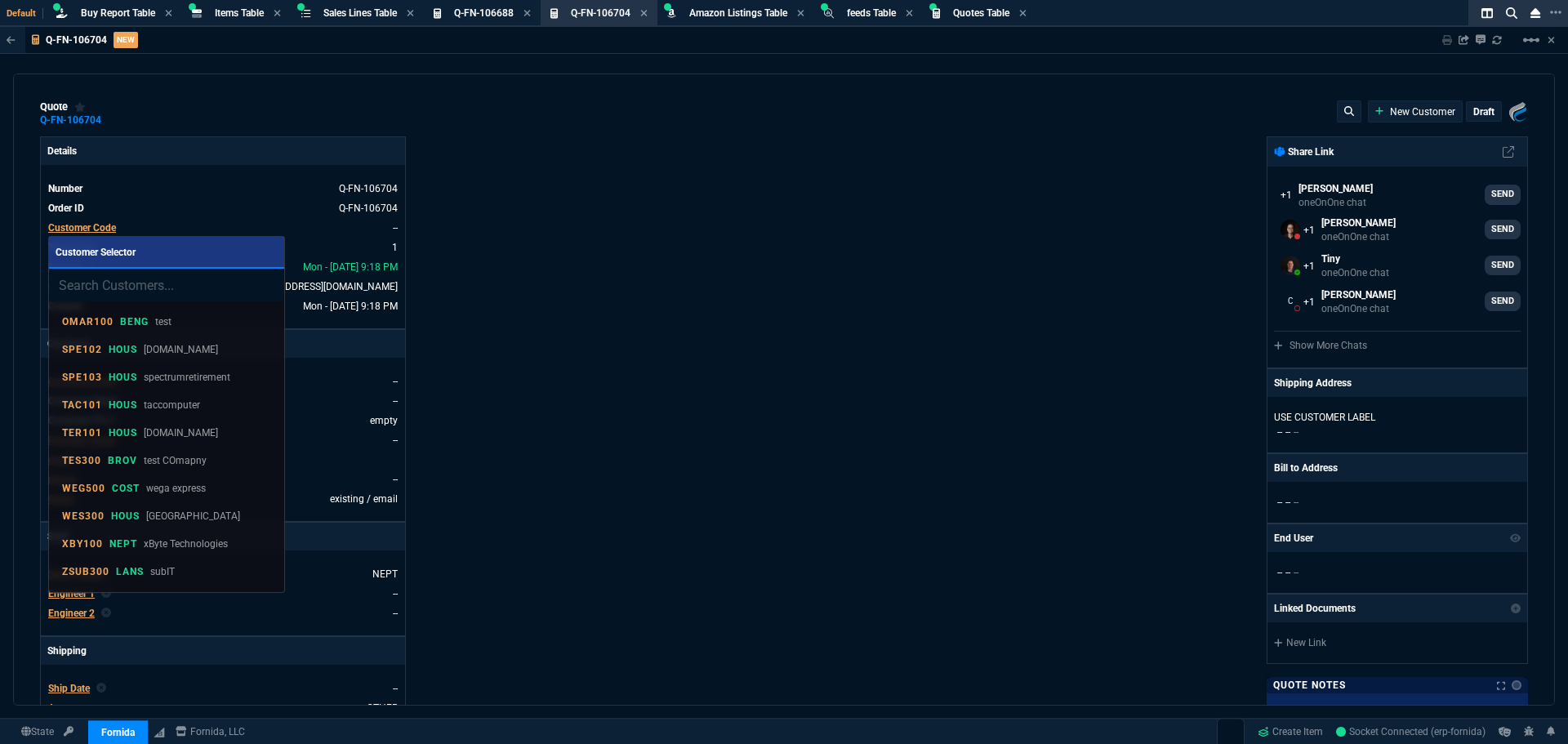
click at [189, 275] on input "search" at bounding box center [167, 285] width 235 height 32
click at [151, 285] on input "search" at bounding box center [167, 285] width 235 height 32
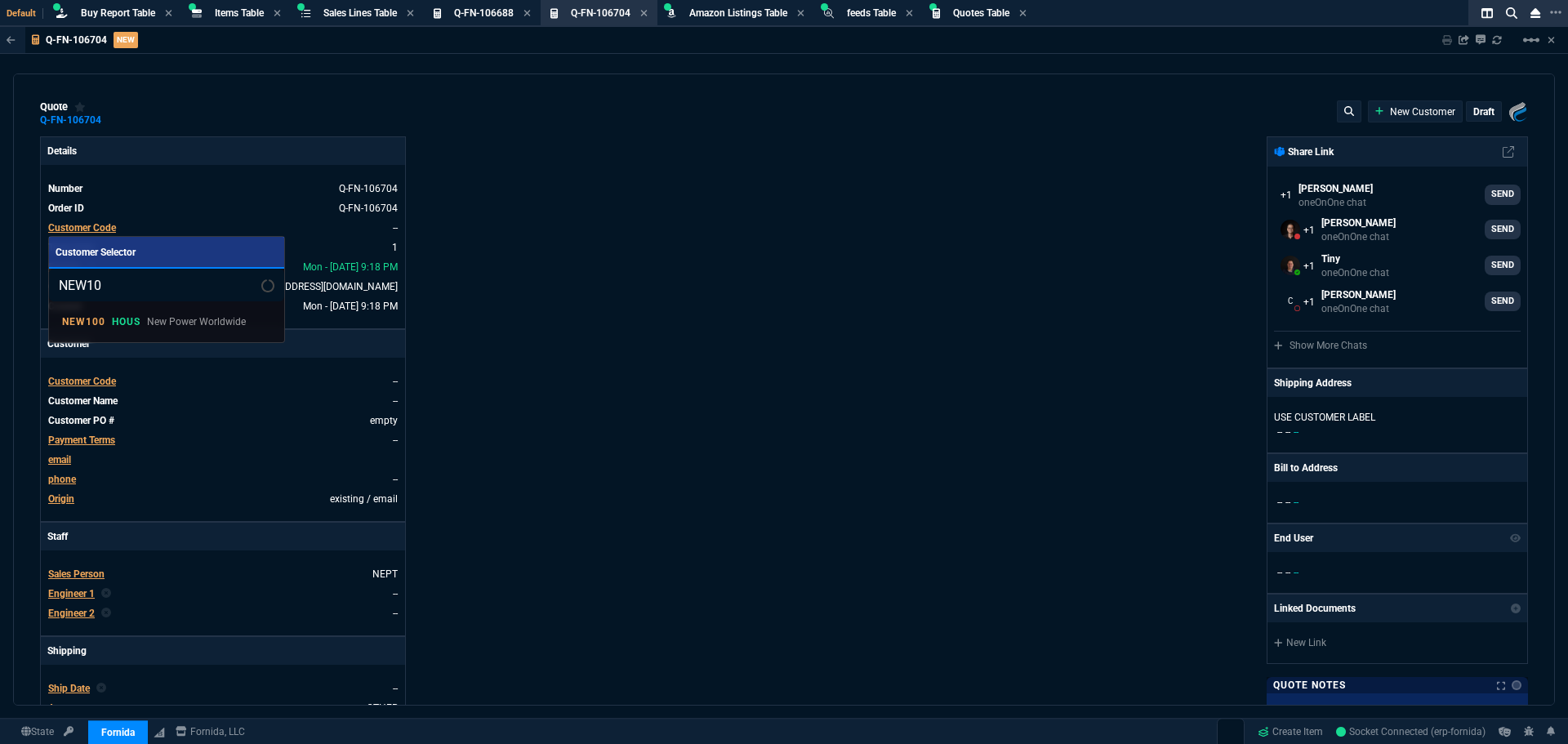
type input "NEW10"
click at [622, 283] on div at bounding box center [784, 372] width 1568 height 744
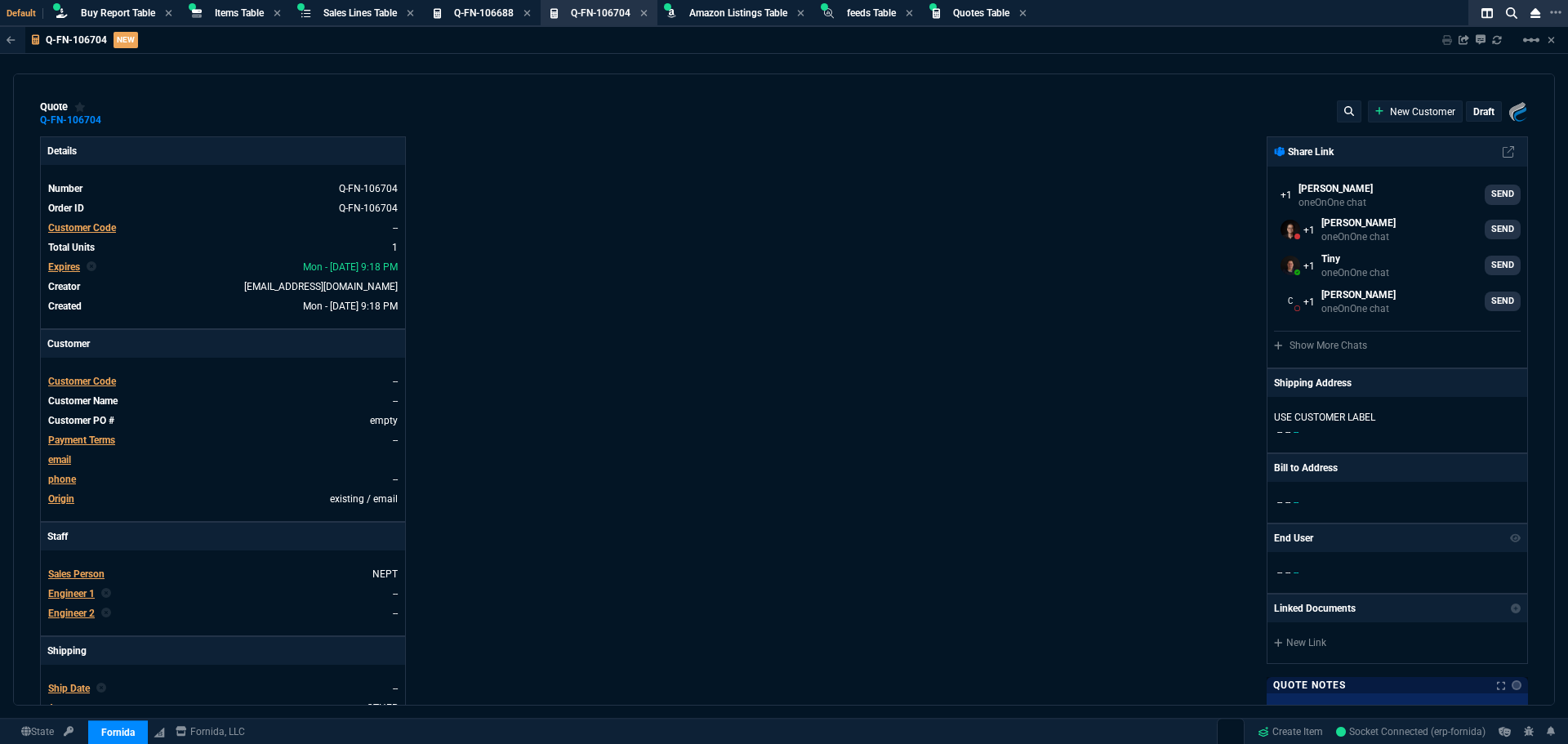
click at [97, 226] on span "Customer Code" at bounding box center [82, 227] width 67 height 12
type input "NEW102"
click at [586, 206] on div at bounding box center [784, 372] width 1568 height 744
click at [392, 226] on link "--" at bounding box center [394, 227] width 4 height 12
click at [392, 231] on link "--" at bounding box center [394, 227] width 4 height 12
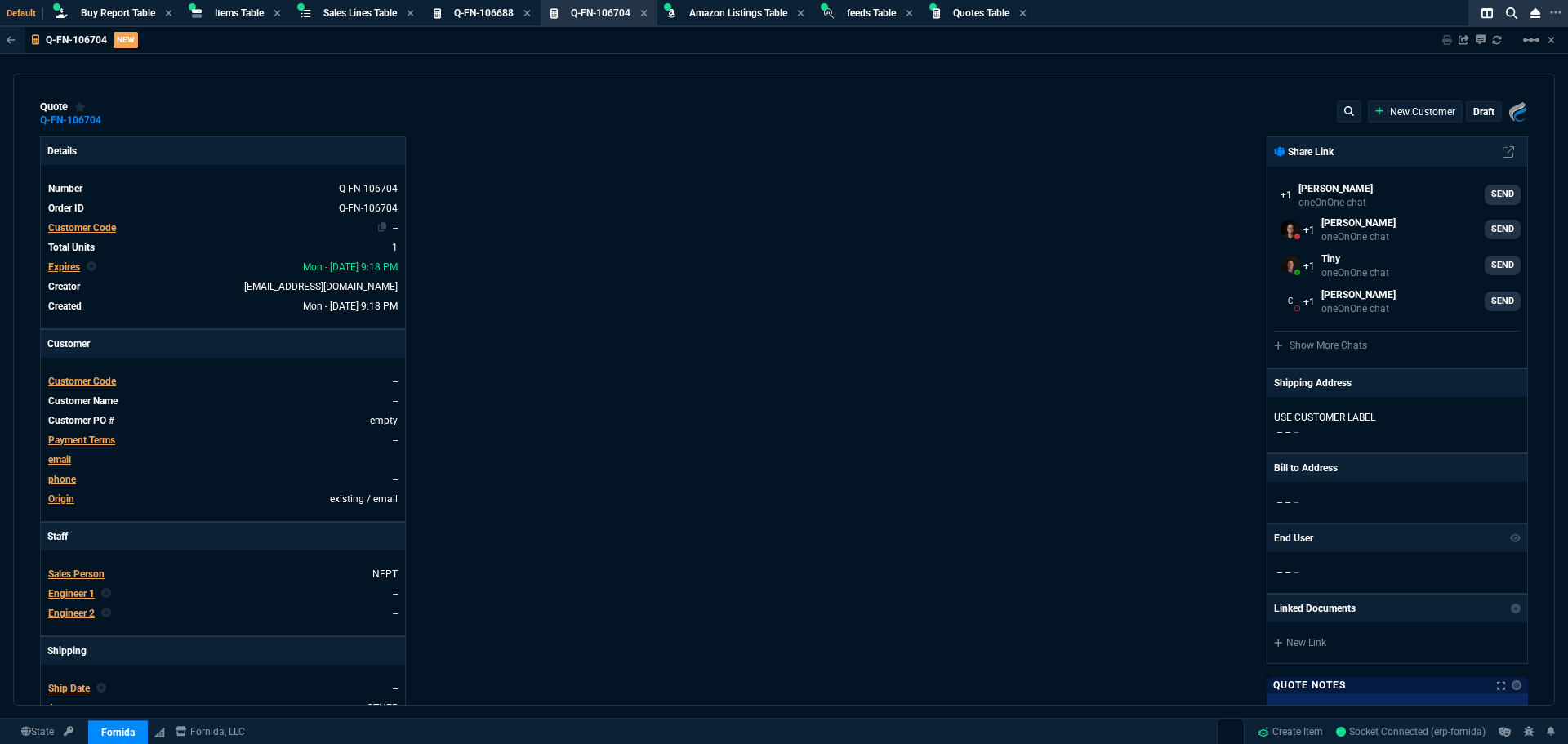
click at [393, 226] on link "--" at bounding box center [394, 227] width 4 height 12
click at [575, 158] on div "Details Number Q-FN-106704 Order ID Q-FN-106704 Customer Code -- Total Units 1 …" at bounding box center [412, 558] width 744 height 843
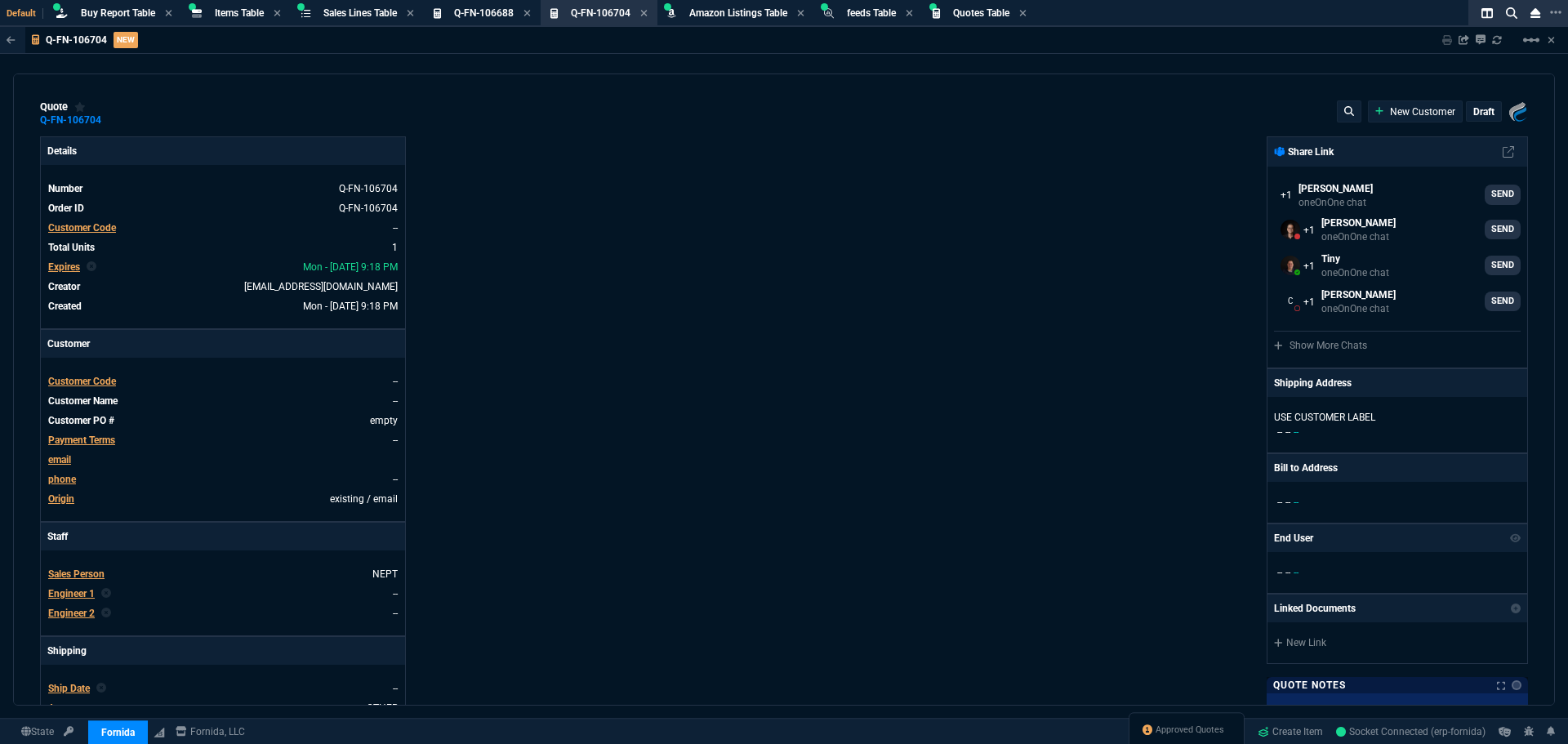
click at [835, 305] on div "Fornida, LLC [STREET_ADDRESS] Share Link [PERSON_NAME] oneOnOne chat SEND [PERS…" at bounding box center [1156, 558] width 744 height 843
click at [609, 195] on div "Details Number Q-FN-106704 Order ID Q-FN-106704 Customer Code -- Total Units 1 …" at bounding box center [412, 558] width 744 height 843
click at [607, 13] on span "Q-FN-106704" at bounding box center [601, 13] width 59 height 12
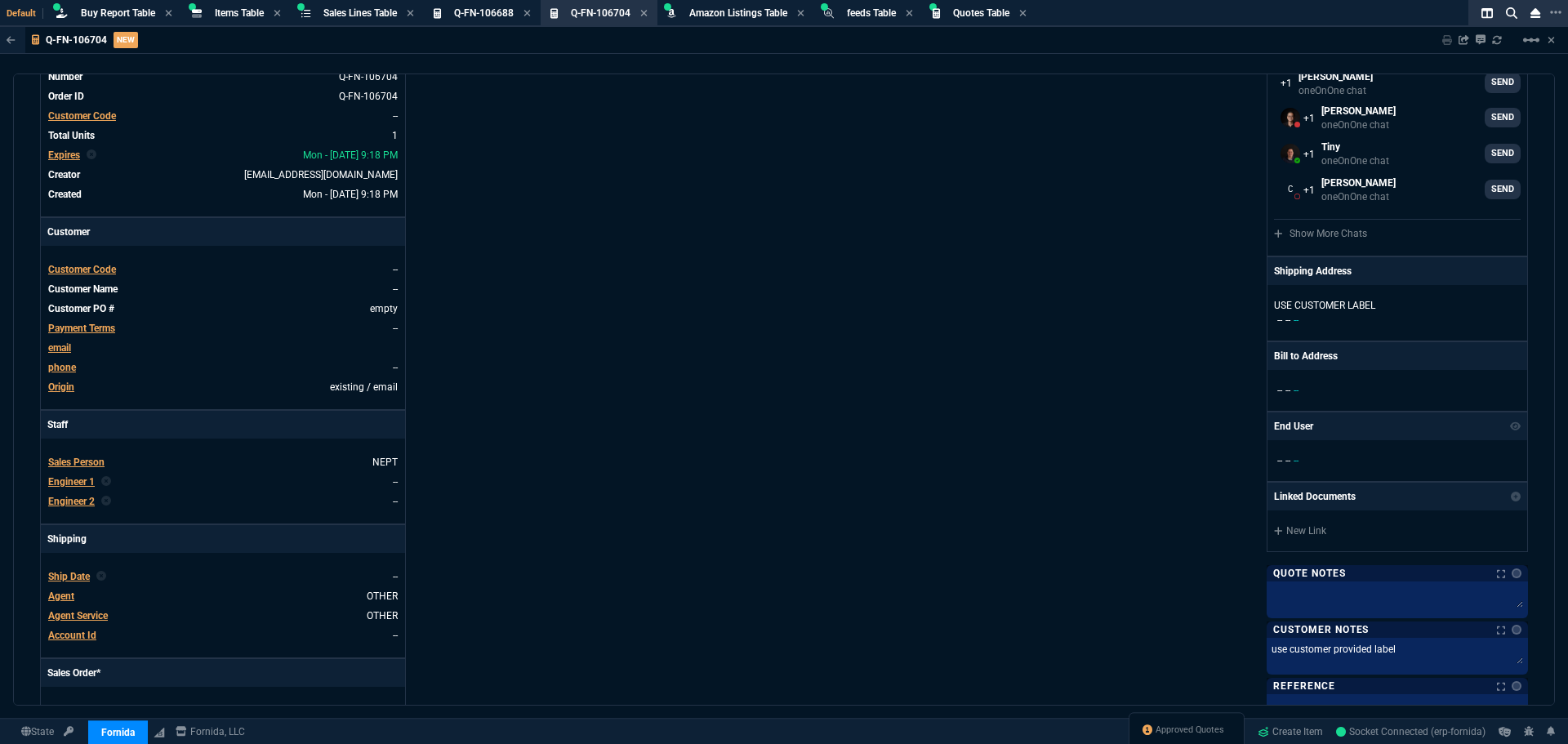
scroll to position [327, 0]
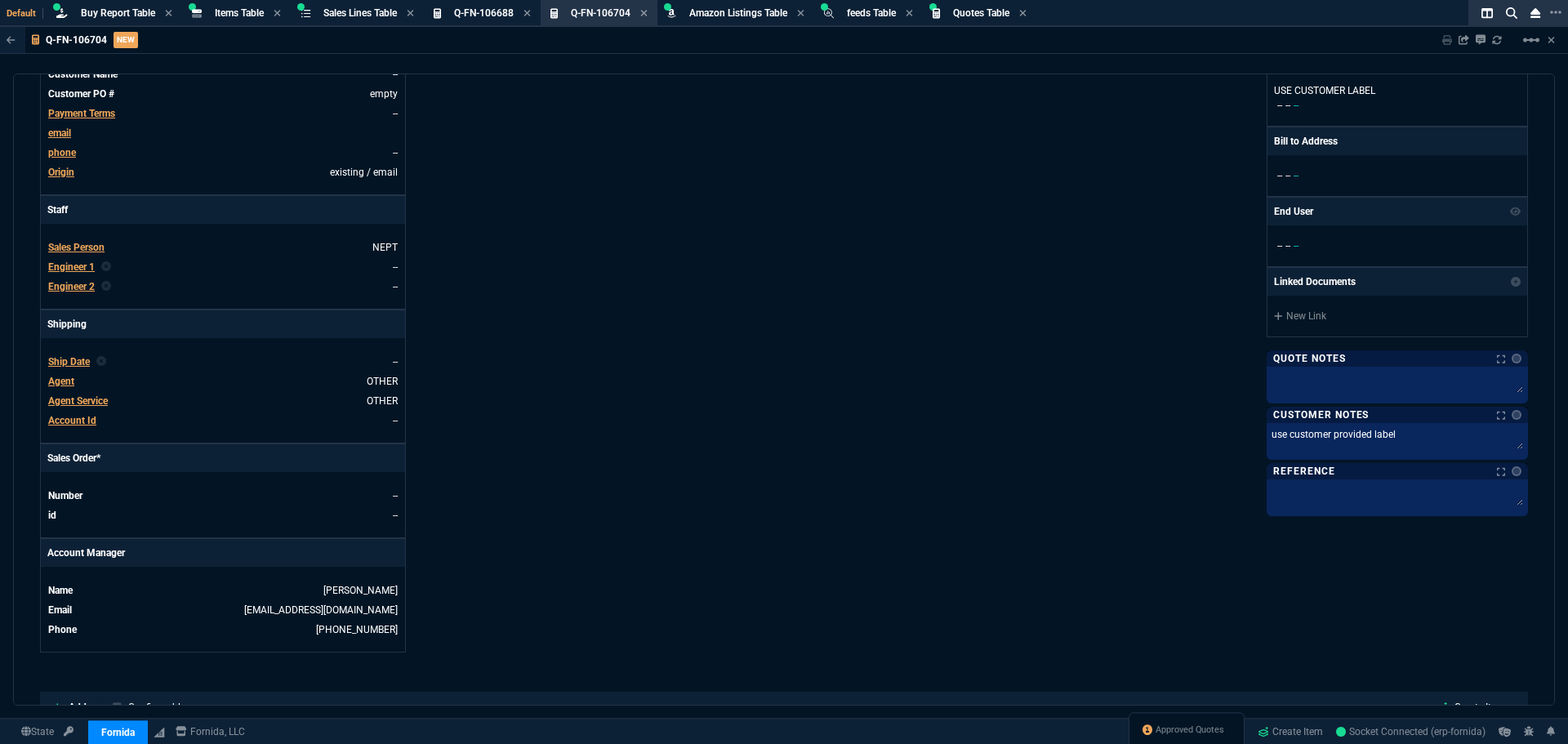
drag, startPoint x: 973, startPoint y: 317, endPoint x: 1050, endPoint y: 272, distance: 89.2
click at [973, 314] on div "Fornida, LLC [STREET_ADDRESS] Share Link [PERSON_NAME] oneOnOne chat SEND [PERS…" at bounding box center [1156, 231] width 744 height 843
click at [674, 252] on div "Details Number Q-FN-106704 Order ID Q-FN-106704 Customer Code -- Total Units 1 …" at bounding box center [412, 231] width 744 height 843
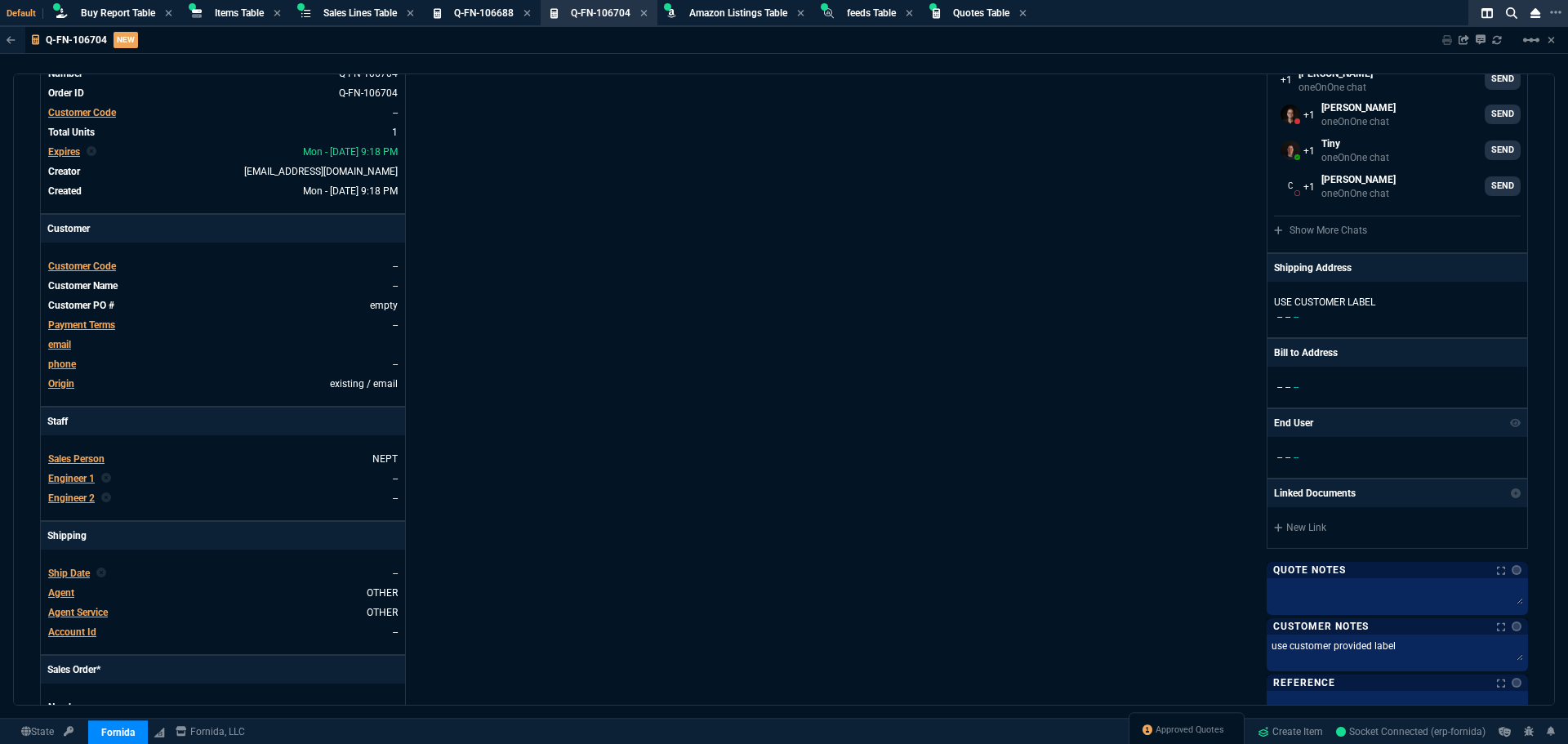
scroll to position [0, 0]
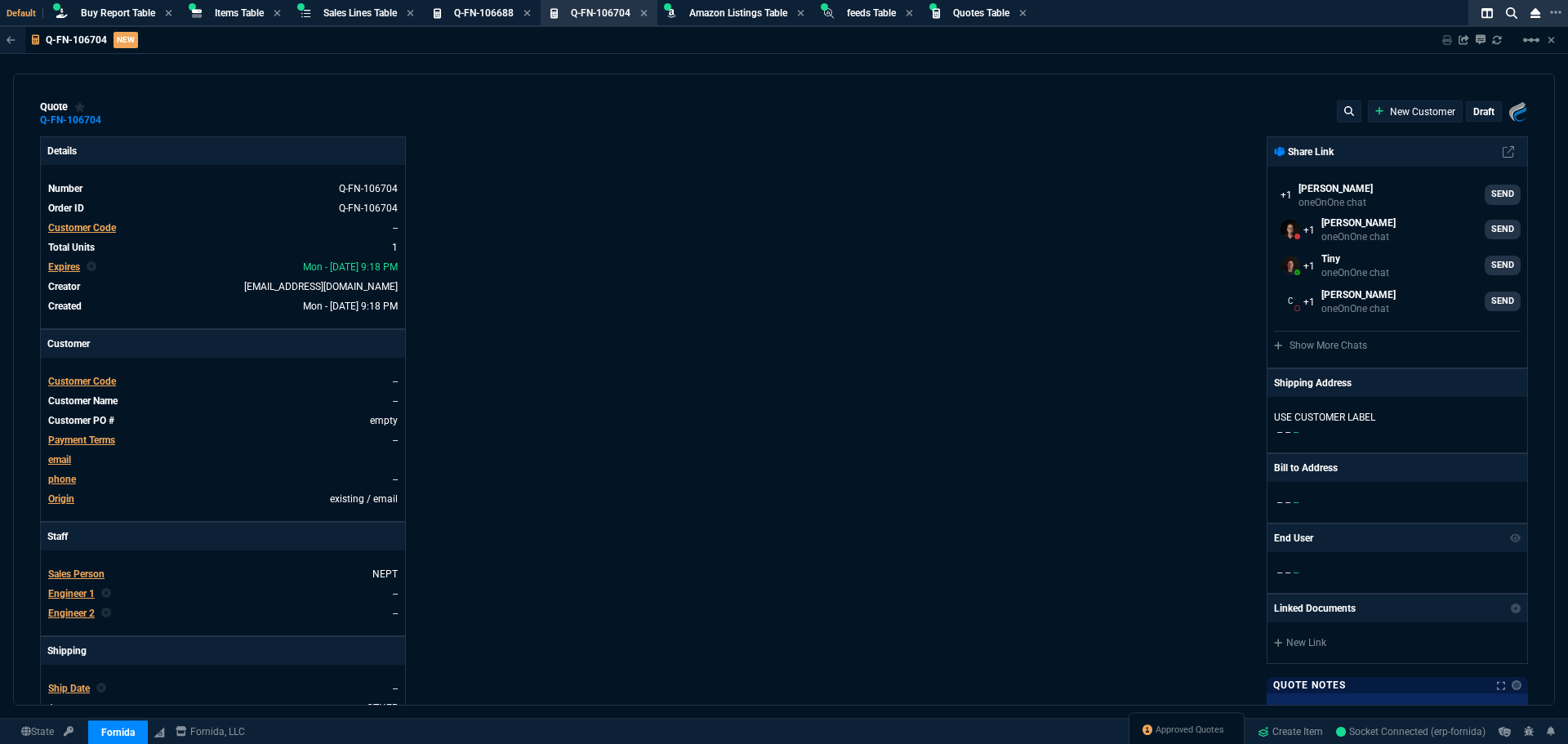
click at [1003, 252] on div "Fornida, LLC [STREET_ADDRESS] Share Link [PERSON_NAME] oneOnOne chat SEND [PERS…" at bounding box center [1156, 558] width 744 height 843
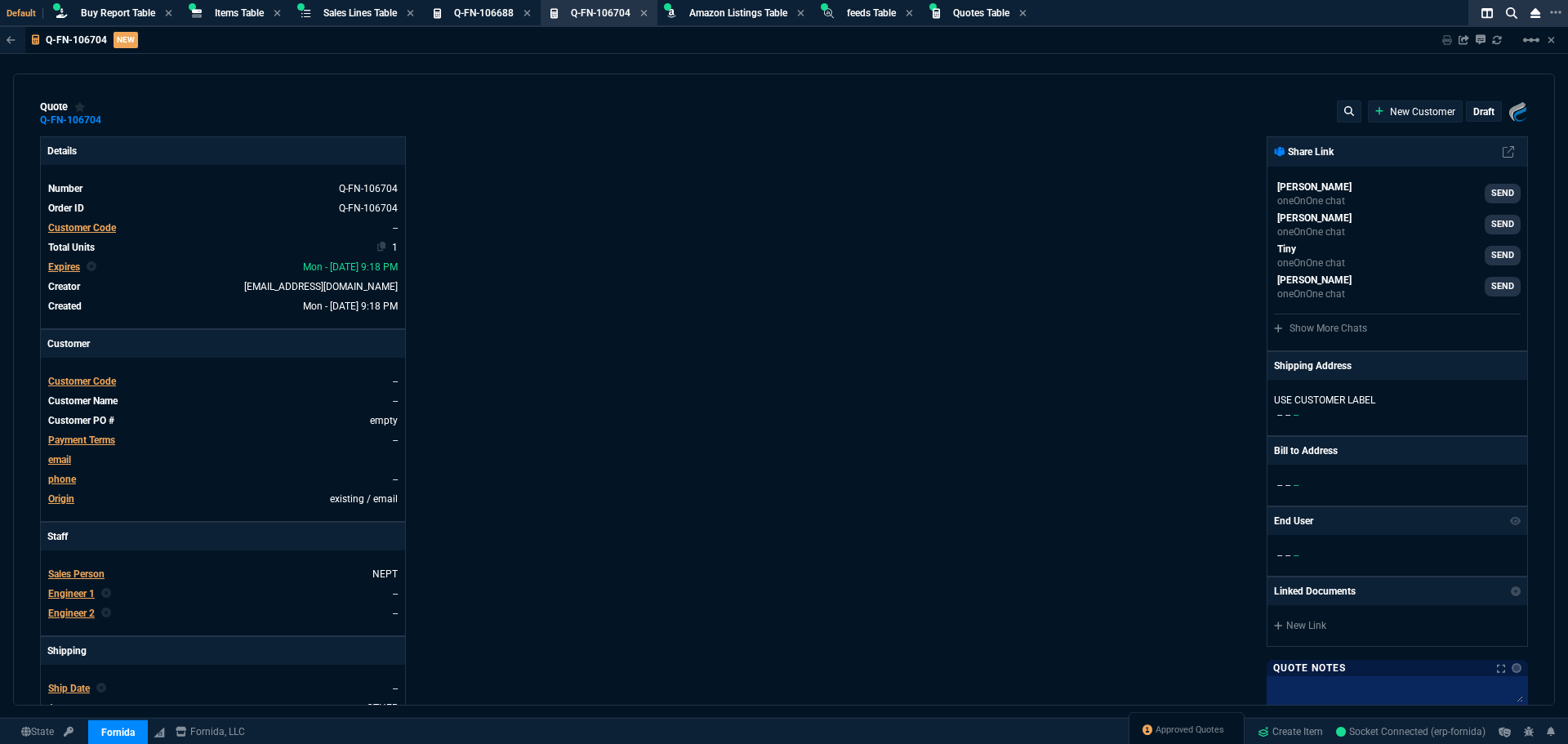
type input "31"
type input "20"
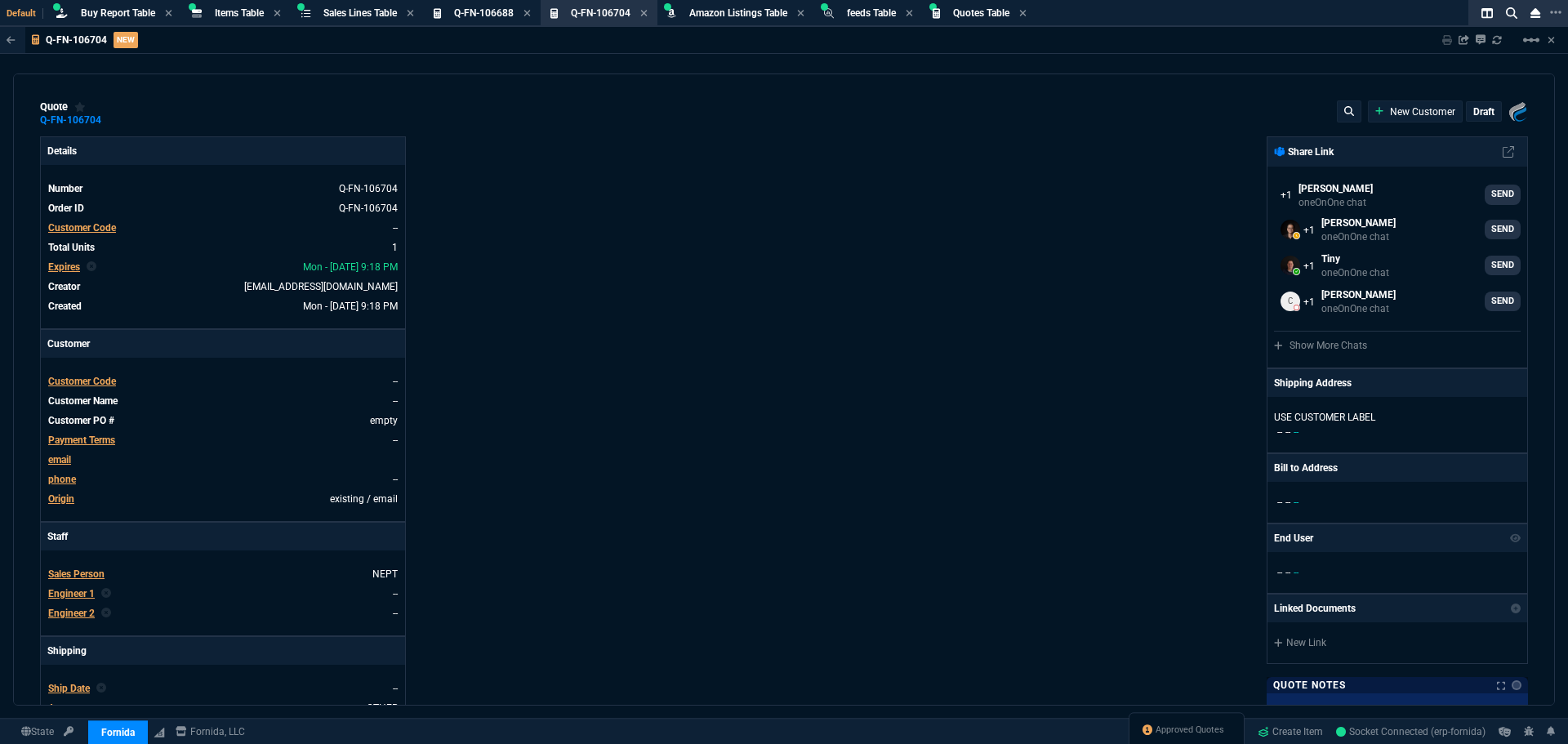
type input "406"
type input "84"
select select "8: NEPT"
click at [96, 226] on span "Customer Code" at bounding box center [82, 227] width 67 height 12
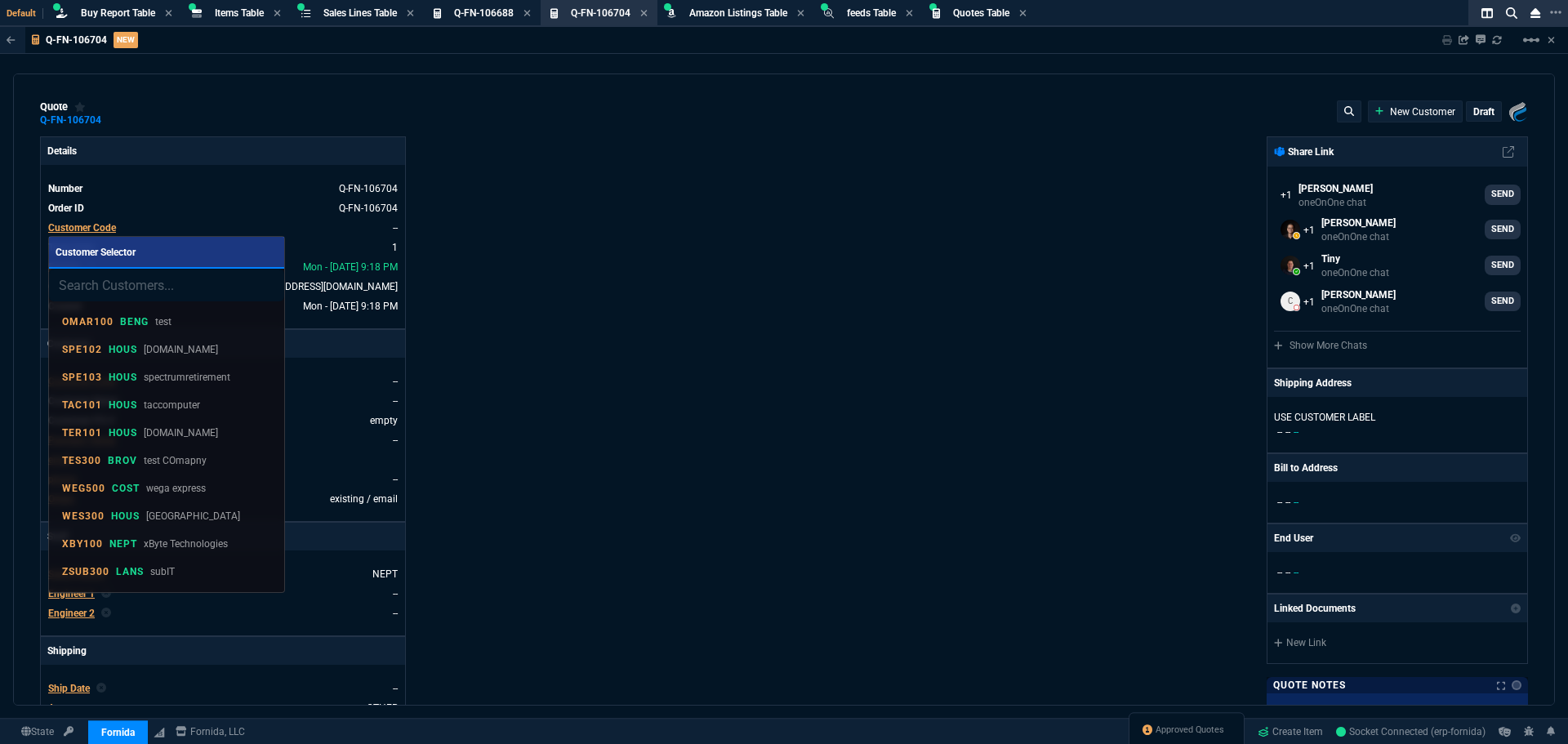
click at [192, 291] on input "search" at bounding box center [167, 285] width 235 height 32
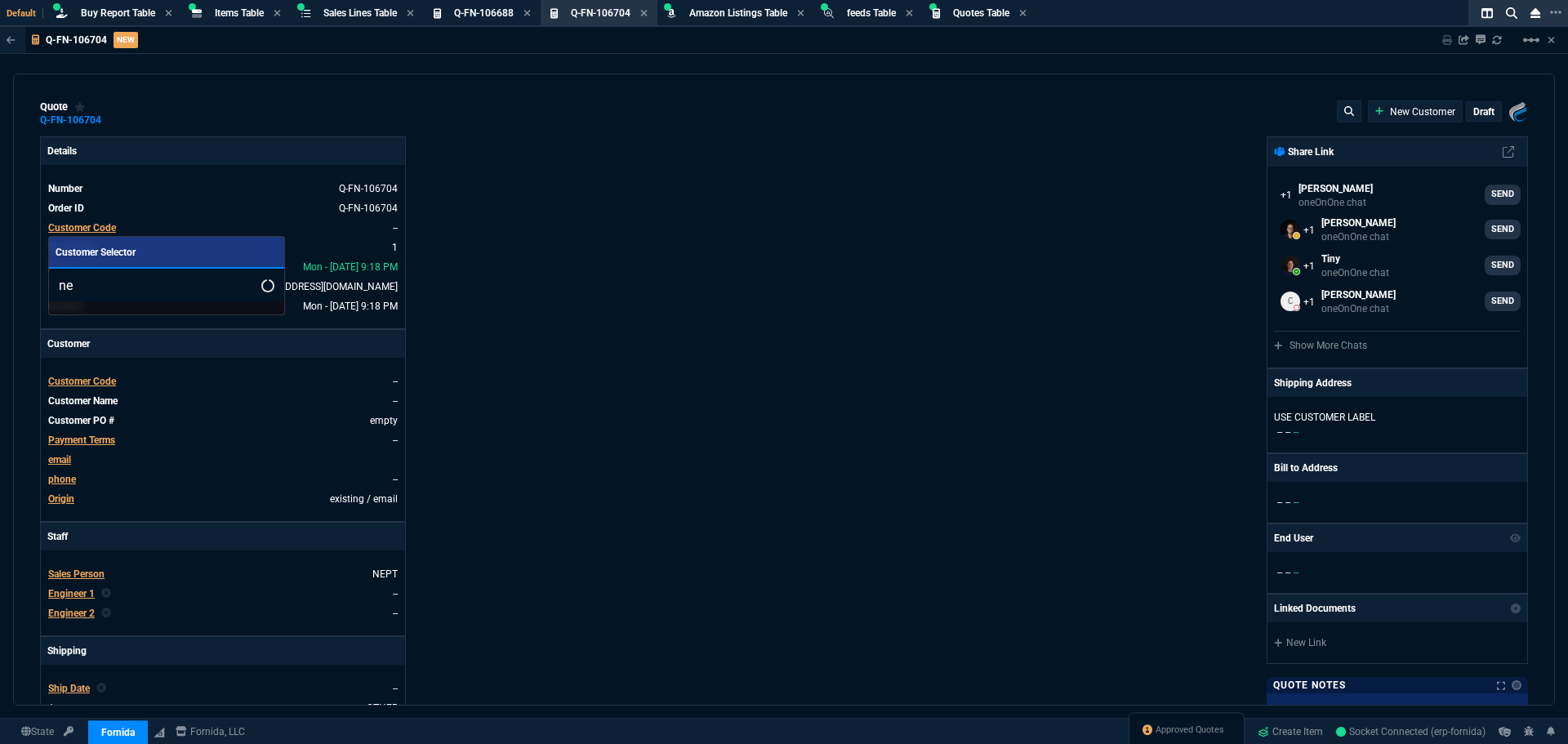
type input "n"
click at [684, 315] on div at bounding box center [784, 372] width 1568 height 744
click at [410, 104] on div "quote Q-FN-106704 New Customer draft Fornida, LLC [STREET_ADDRESS]" at bounding box center [784, 113] width 1488 height 26
drag, startPoint x: 940, startPoint y: 289, endPoint x: 960, endPoint y: 289, distance: 20.0
click at [940, 290] on div "Fornida, LLC [STREET_ADDRESS] Share Link [PERSON_NAME] oneOnOne chat SEND [PERS…" at bounding box center [1156, 558] width 744 height 843
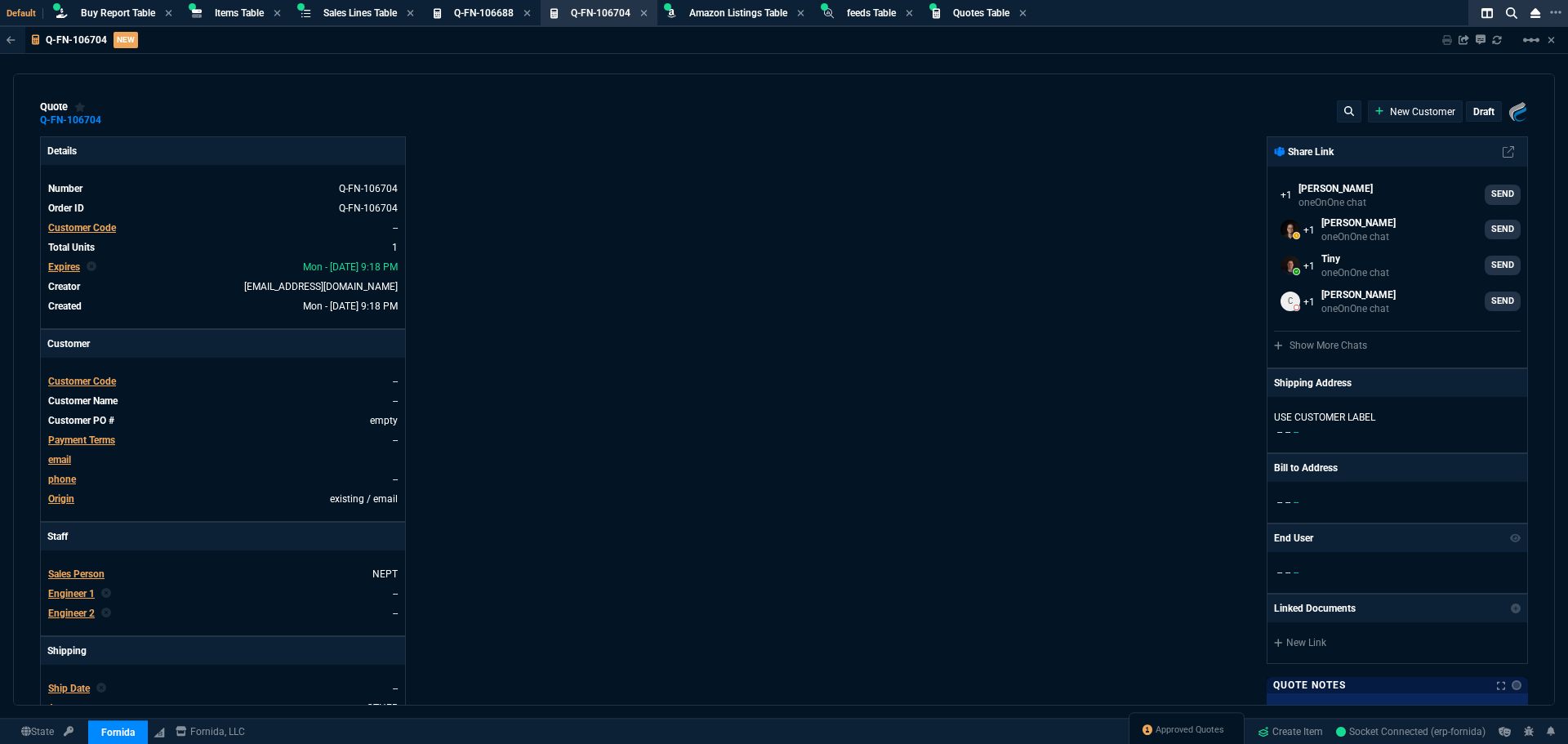
click at [503, 75] on div "quote Q-FN-106704 New Customer draft Fornida, LLC [STREET_ADDRESS] Details Numb…" at bounding box center [784, 390] width 1542 height 633
click at [1190, 731] on span "Approved Quotes" at bounding box center [1190, 731] width 68 height 13
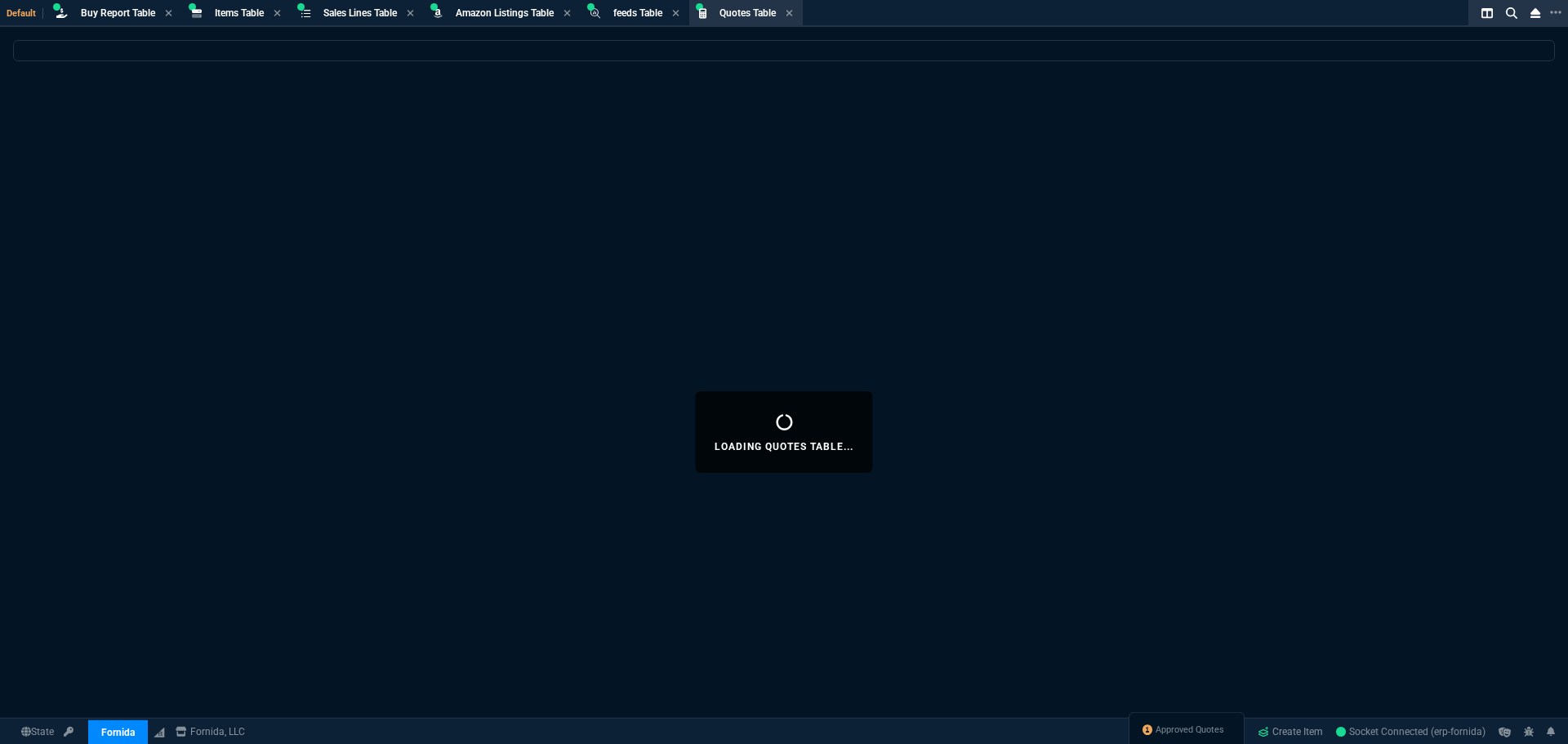
select select
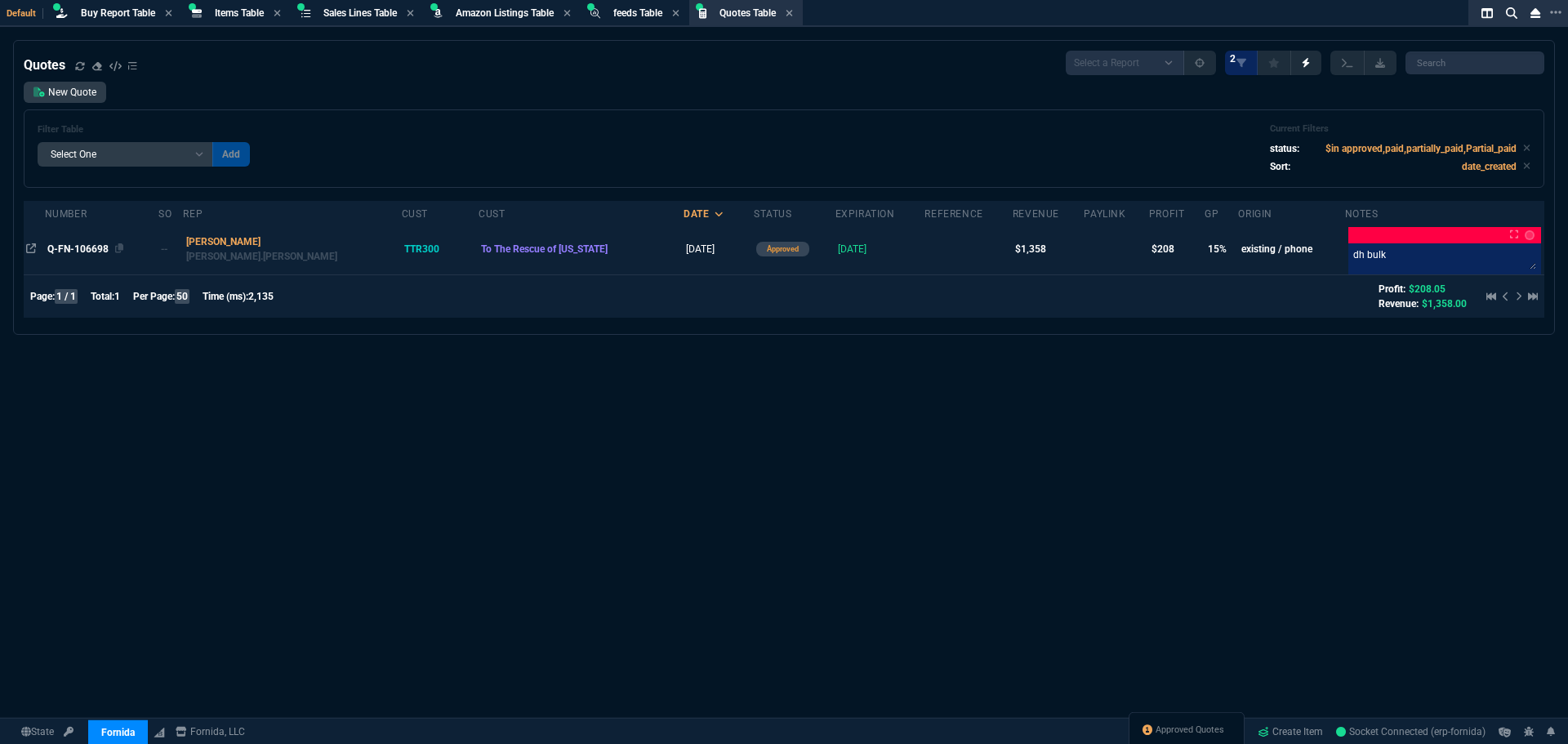
click at [89, 251] on span "Q-FN-106698" at bounding box center [78, 249] width 61 height 12
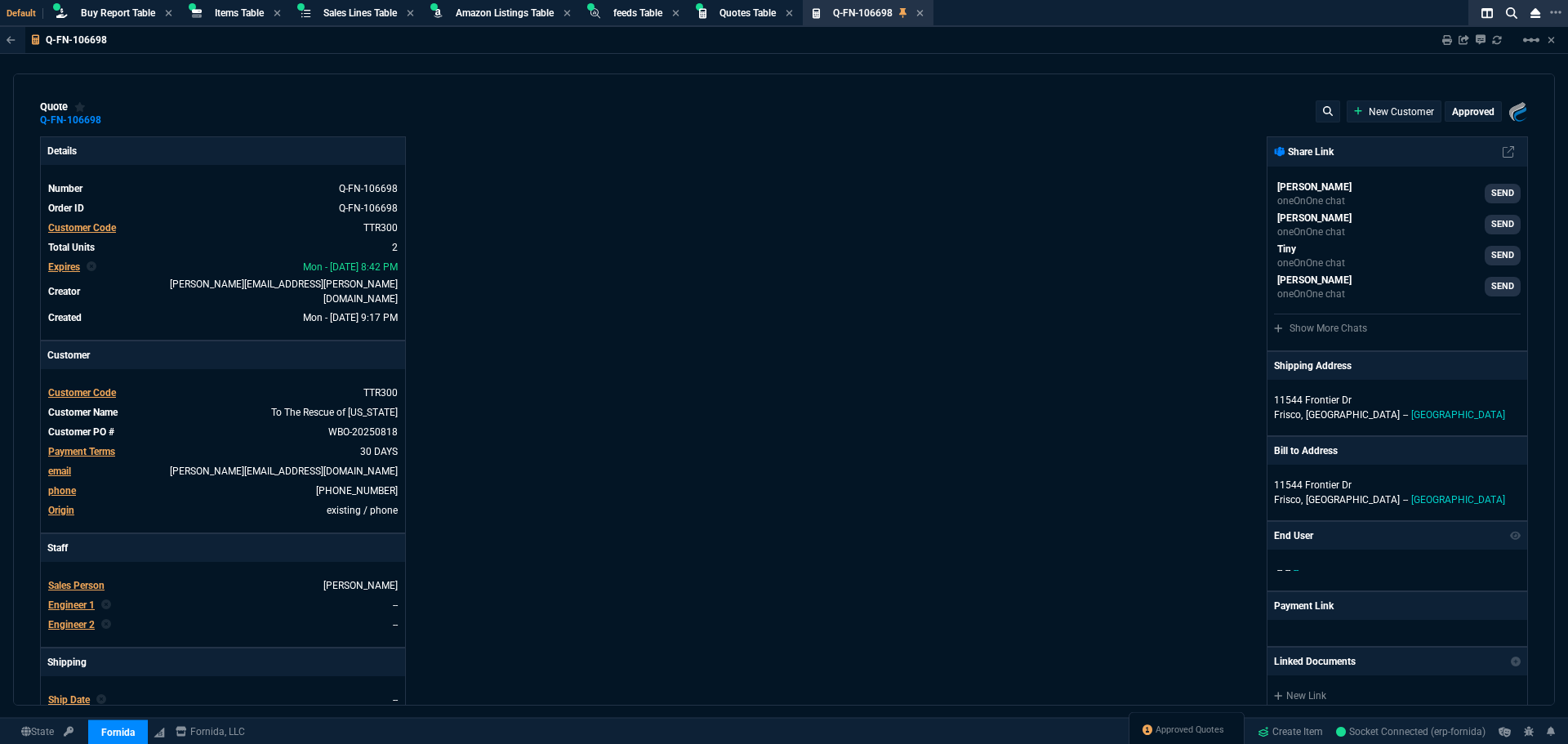
type input "20"
type input "134"
type input "895"
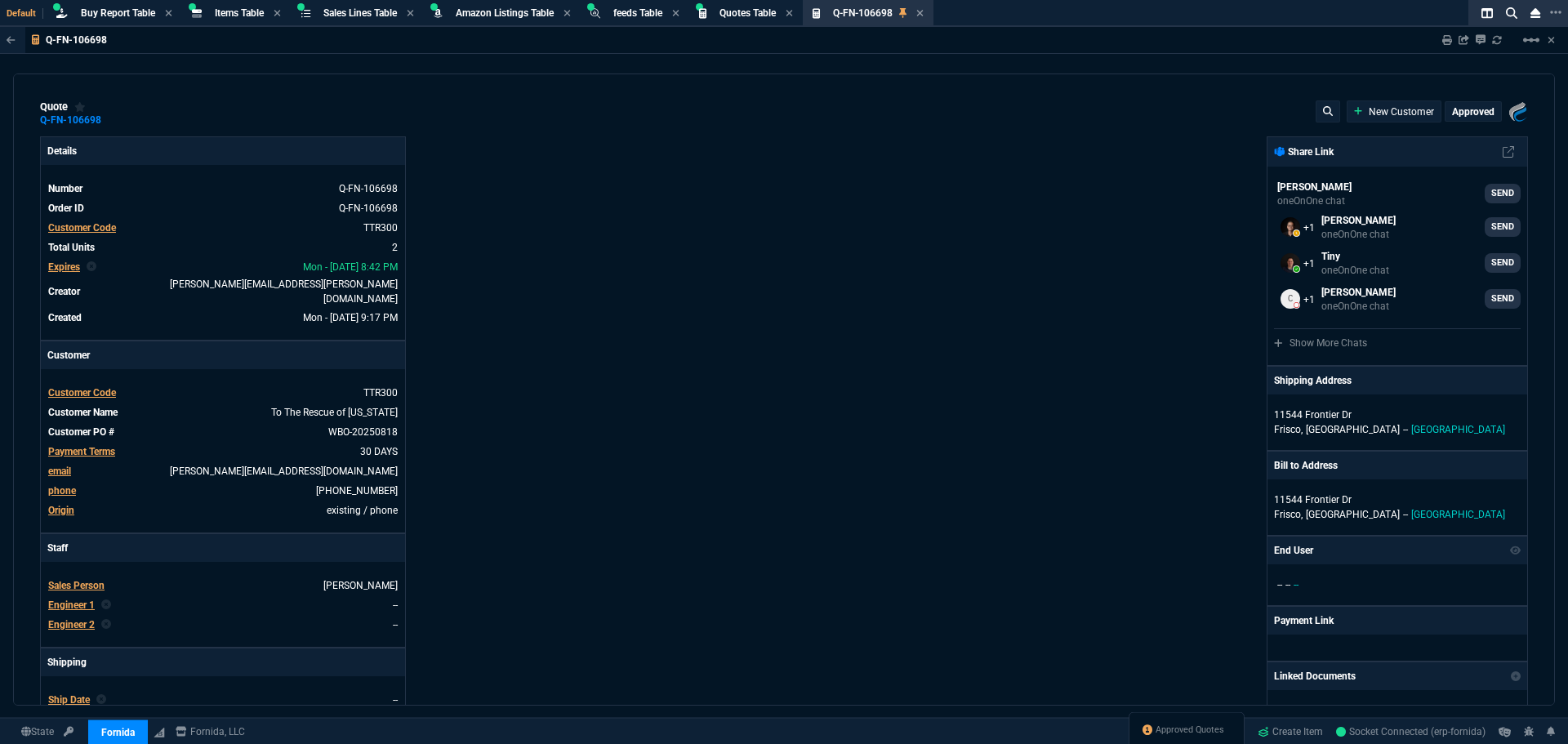
type input "24"
click at [923, 12] on icon at bounding box center [920, 13] width 7 height 10
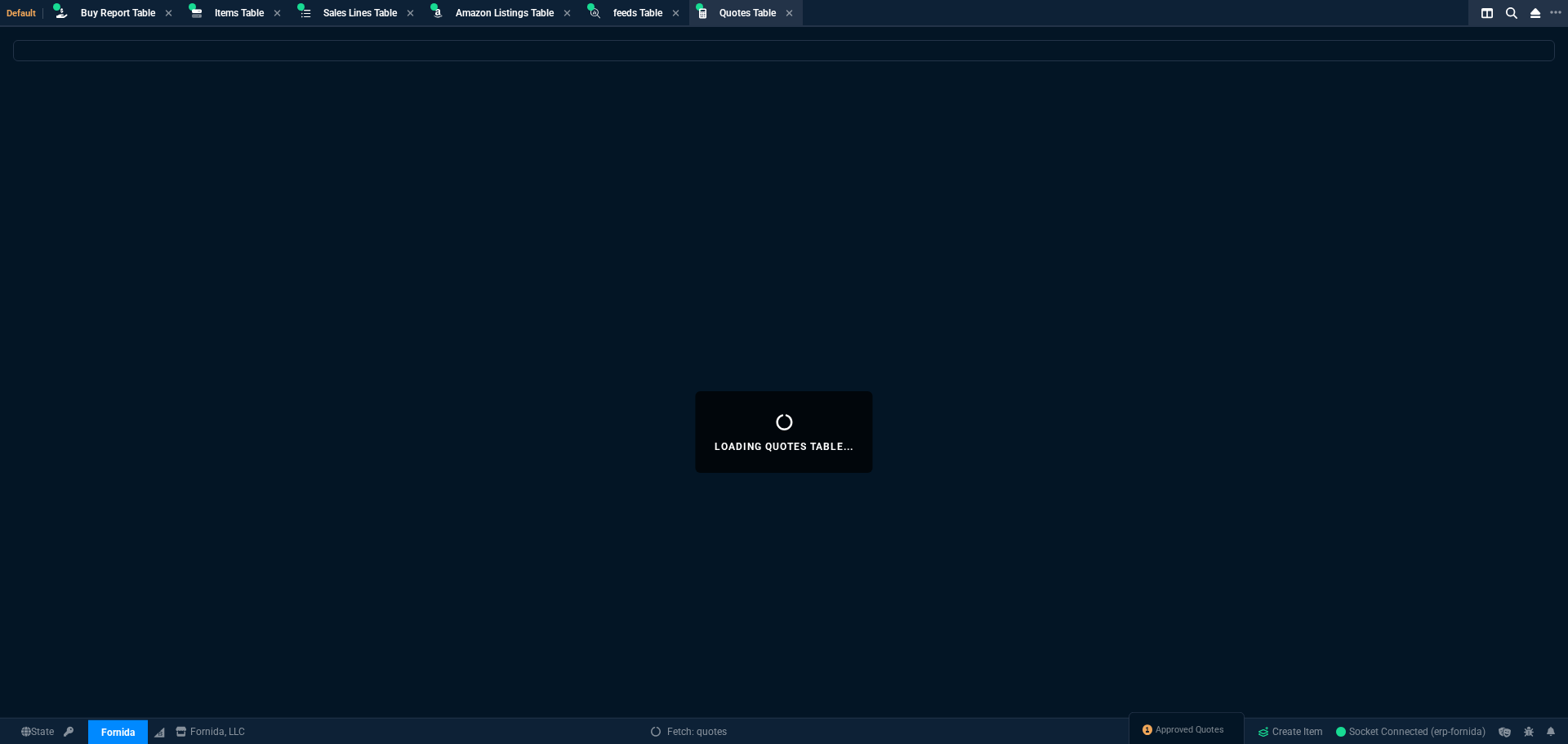
click at [631, 133] on div "Loading Quotes Table..." at bounding box center [784, 432] width 1568 height 784
select select
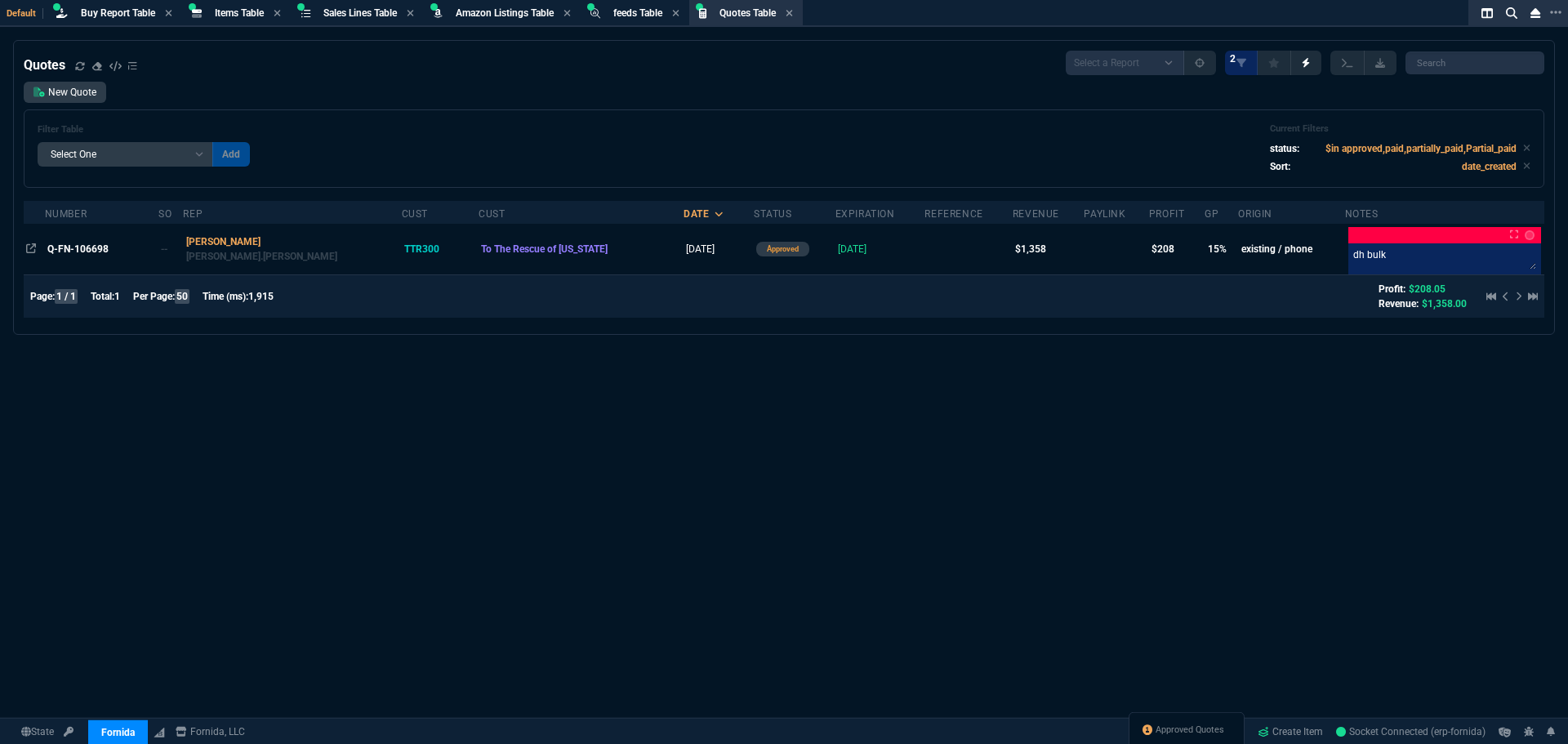
click at [598, 547] on div "Quotes Select a Report Fruit (MTD) APPROVED Quotes 2 New Quote Filter Table Sel…" at bounding box center [784, 432] width 1568 height 784
click at [110, 4] on div "Buy Report Table Loading..." at bounding box center [114, 13] width 129 height 21
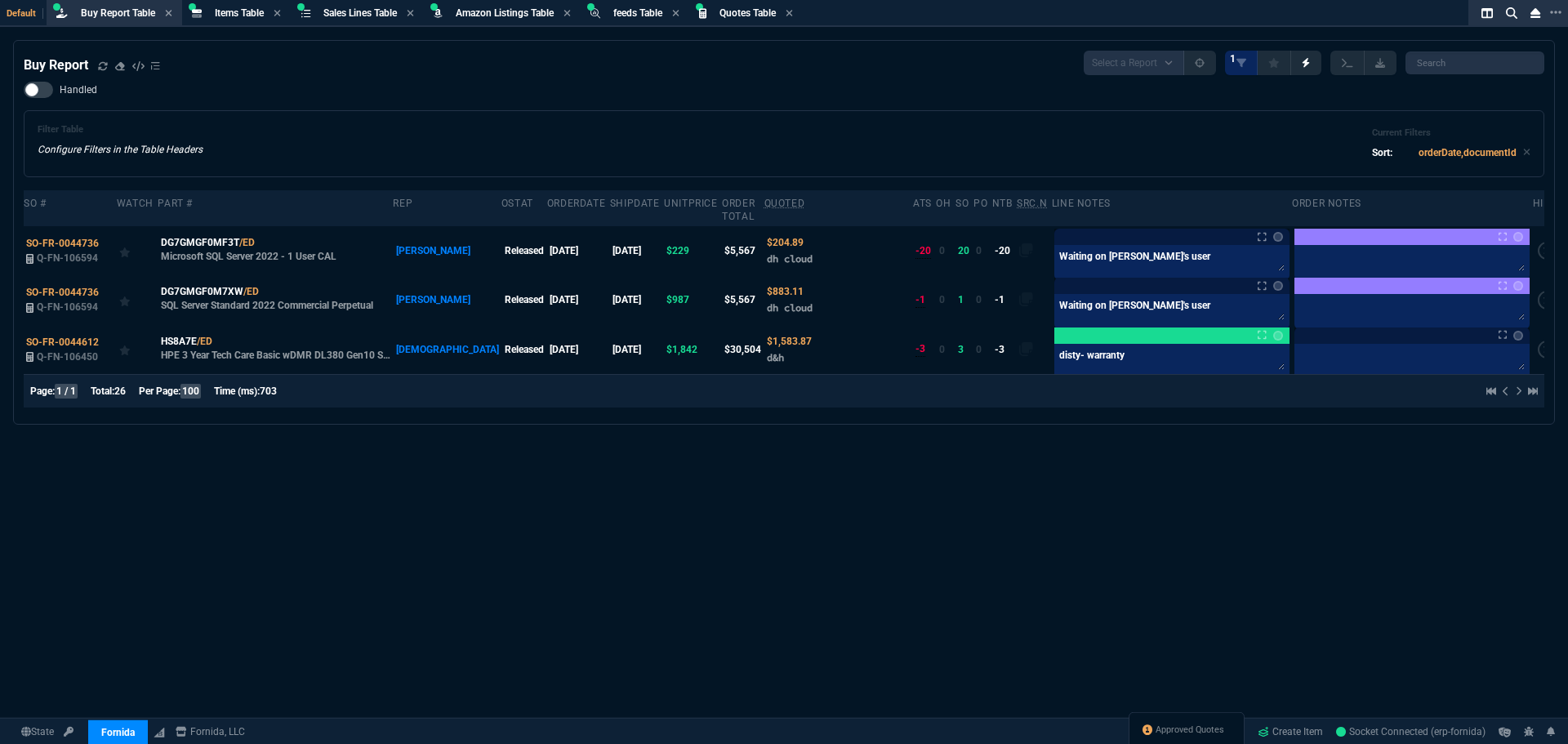
click at [796, 133] on div "Filter Table Configure Filters in the Table Headers Current Filters Sort: order…" at bounding box center [784, 144] width 1493 height 40
click at [807, 105] on div "Handled Filter Table Configure Filters in the Table Headers Current Filters Sor…" at bounding box center [783, 129] width 1520 height 95
click at [811, 112] on div "Filter Table Configure Filters in the Table Headers Current Filters Sort: order…" at bounding box center [783, 144] width 1520 height 67
click at [801, 111] on div "Filter Table Configure Filters in the Table Headers Current Filters Sort: order…" at bounding box center [783, 144] width 1520 height 67
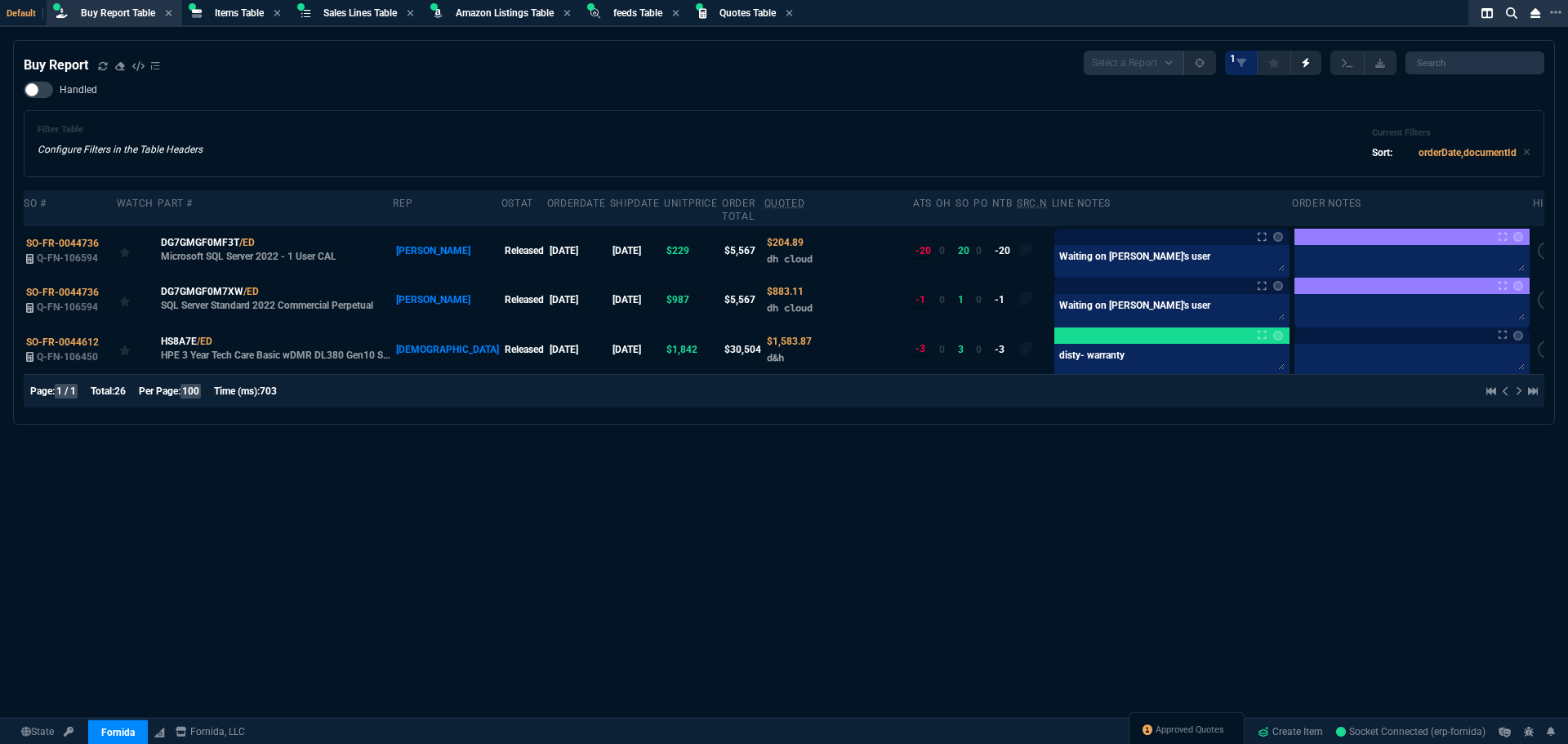
click at [824, 499] on div "Buy Report Select a Report Not Purchased 1 Handled Filter Table Configure Filte…" at bounding box center [784, 432] width 1568 height 784
click at [878, 622] on div "Buy Report Select a Report Not Purchased 1 Handled Filter Table Configure Filte…" at bounding box center [784, 432] width 1568 height 784
click at [79, 337] on span "SO-FR-0044612" at bounding box center [62, 342] width 73 height 12
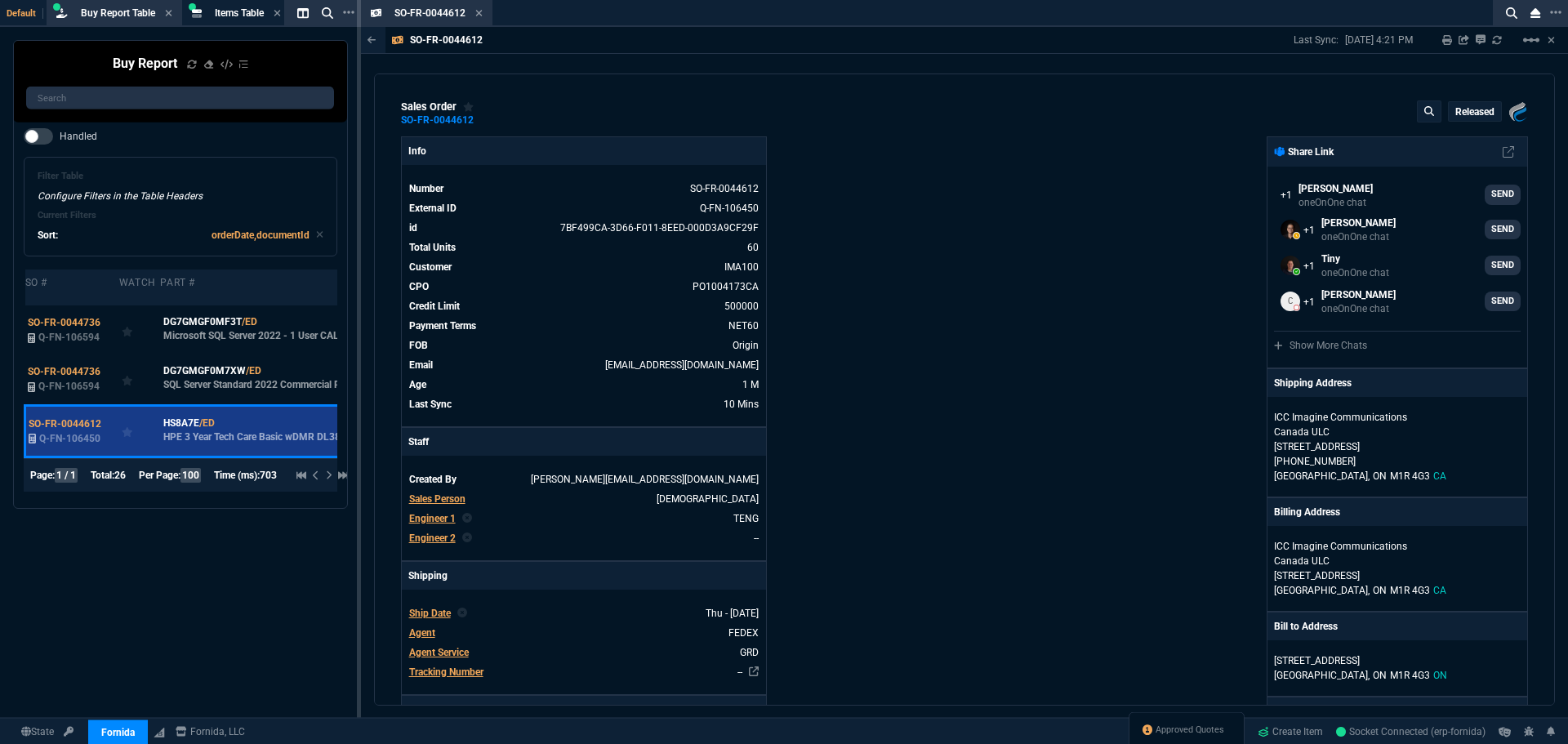
drag, startPoint x: 480, startPoint y: 13, endPoint x: 475, endPoint y: 35, distance: 22.6
click at [479, 13] on icon at bounding box center [479, 13] width 6 height 6
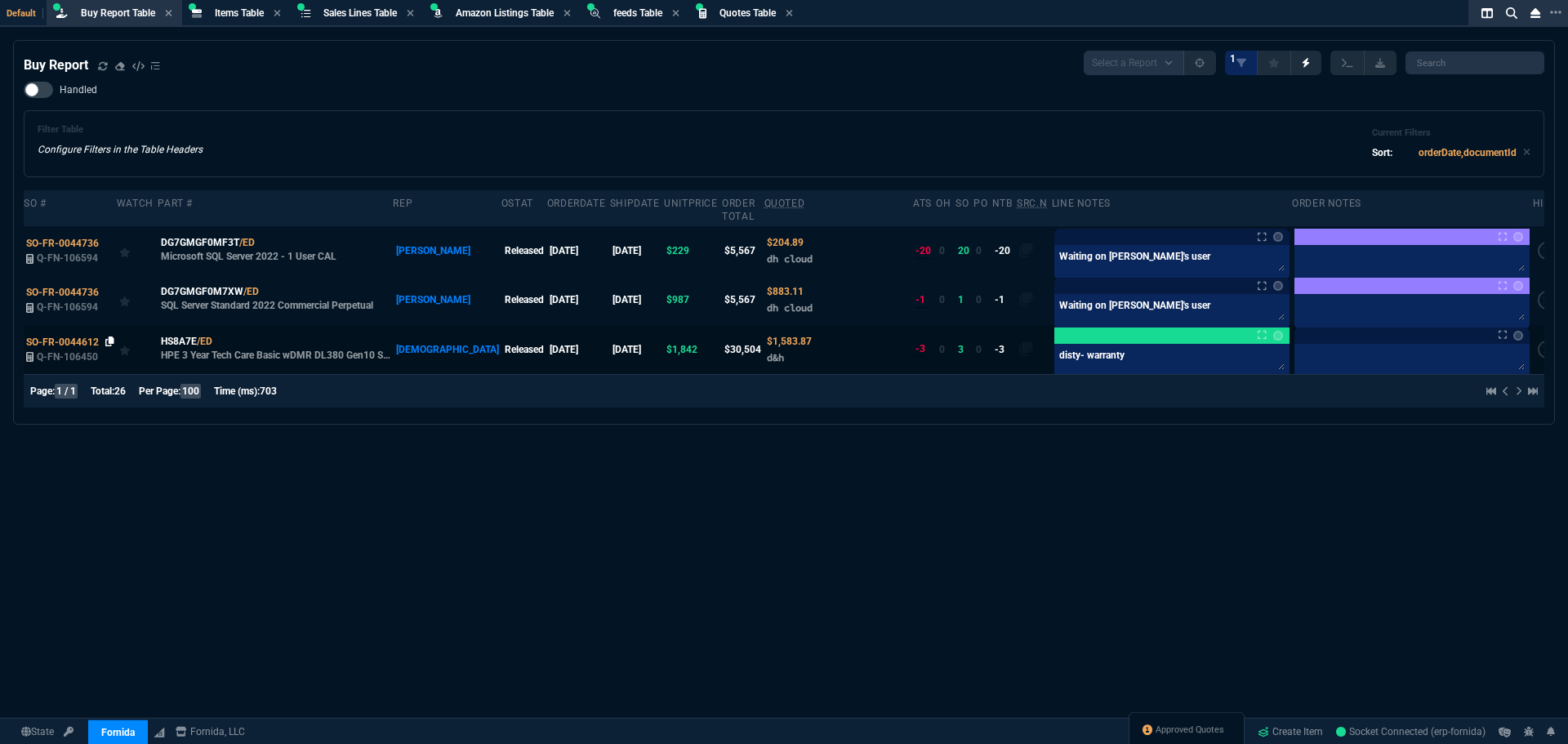
click at [106, 337] on icon at bounding box center [110, 341] width 9 height 10
drag, startPoint x: 83, startPoint y: 329, endPoint x: 128, endPoint y: 331, distance: 45.0
click at [83, 337] on span "SO-FR-0044612" at bounding box center [62, 342] width 73 height 12
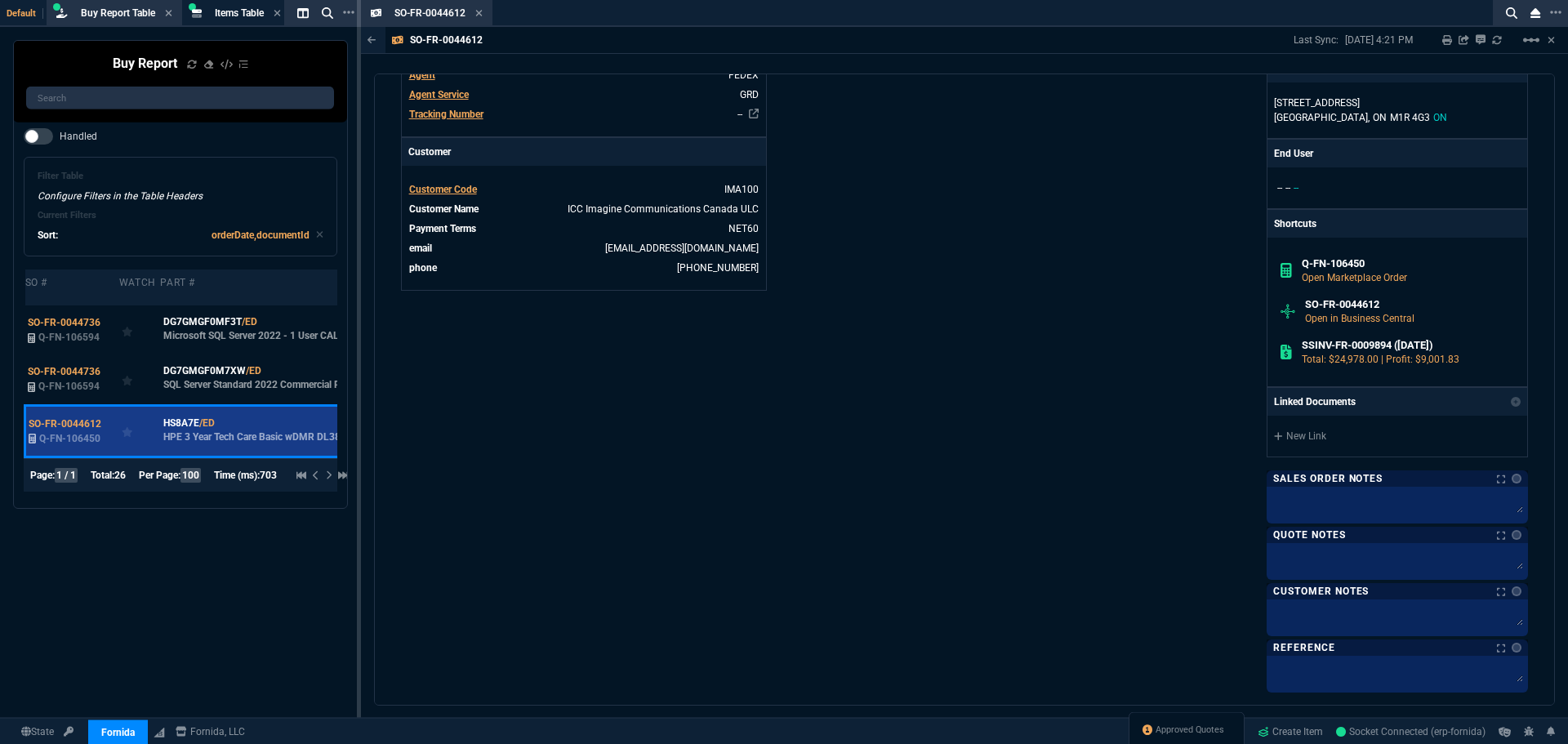
scroll to position [572, 0]
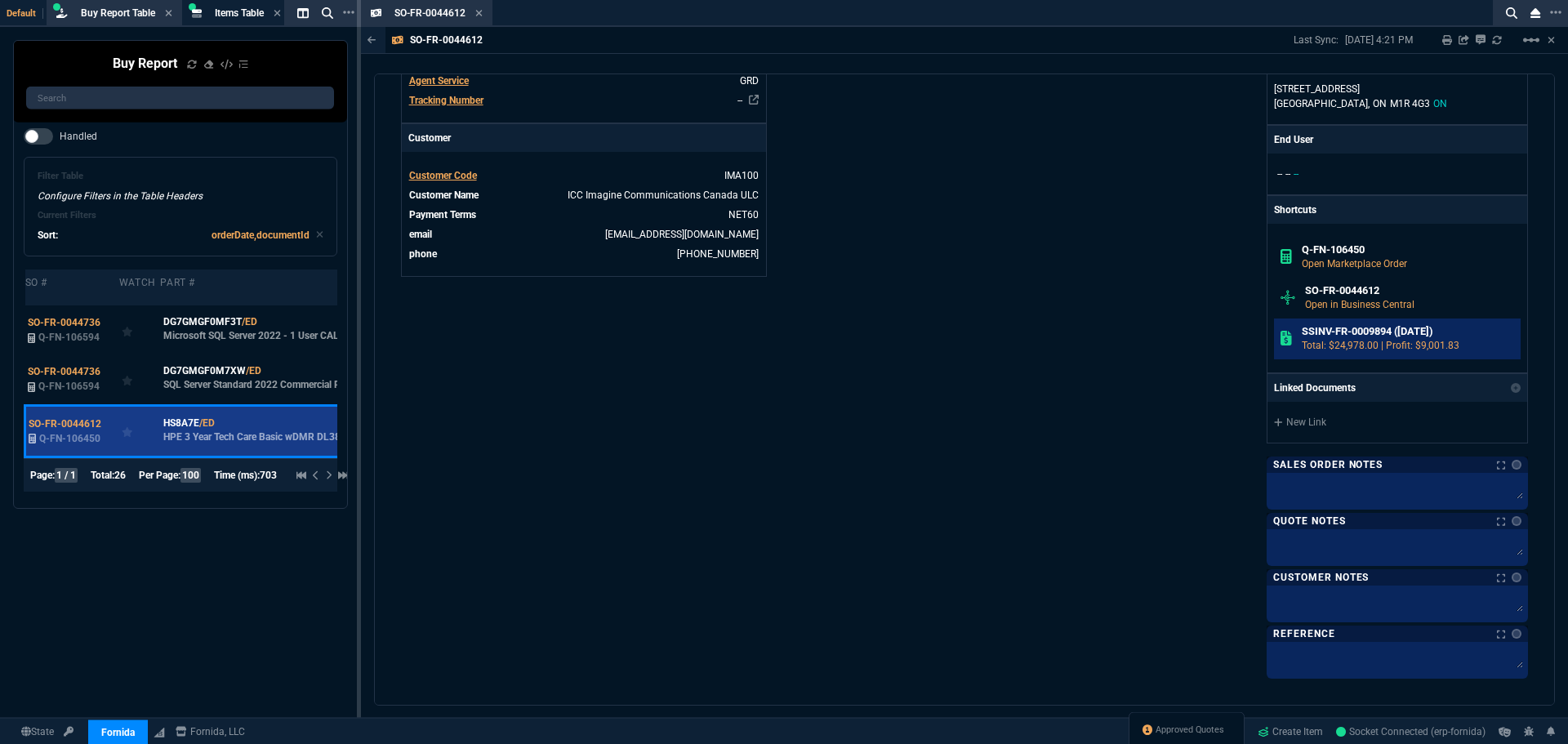
click at [1348, 341] on p "Total: $24,978.00 | Profit: $9,001.83" at bounding box center [1408, 345] width 213 height 14
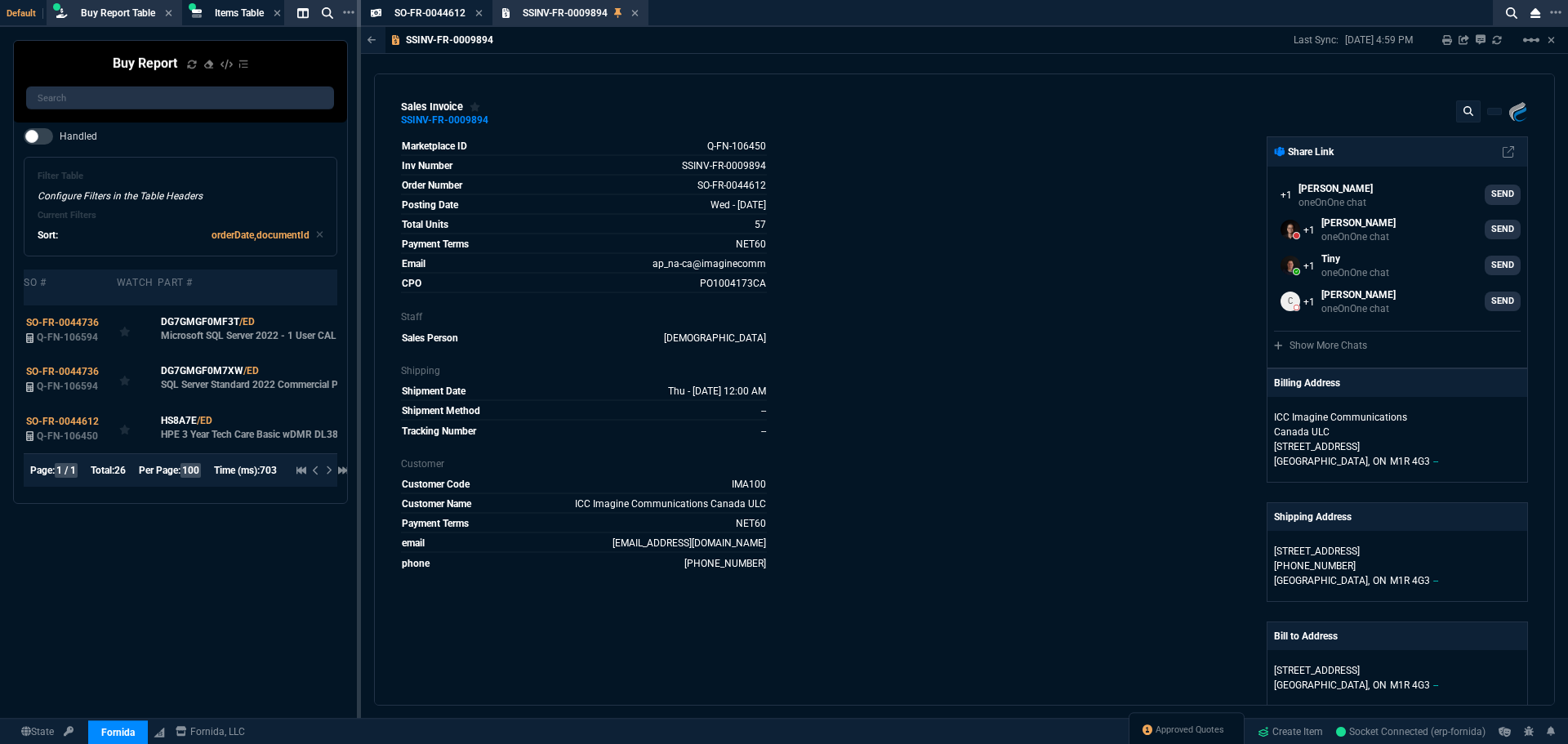
select select "8: NEPT"
click at [637, 13] on icon at bounding box center [635, 13] width 7 height 10
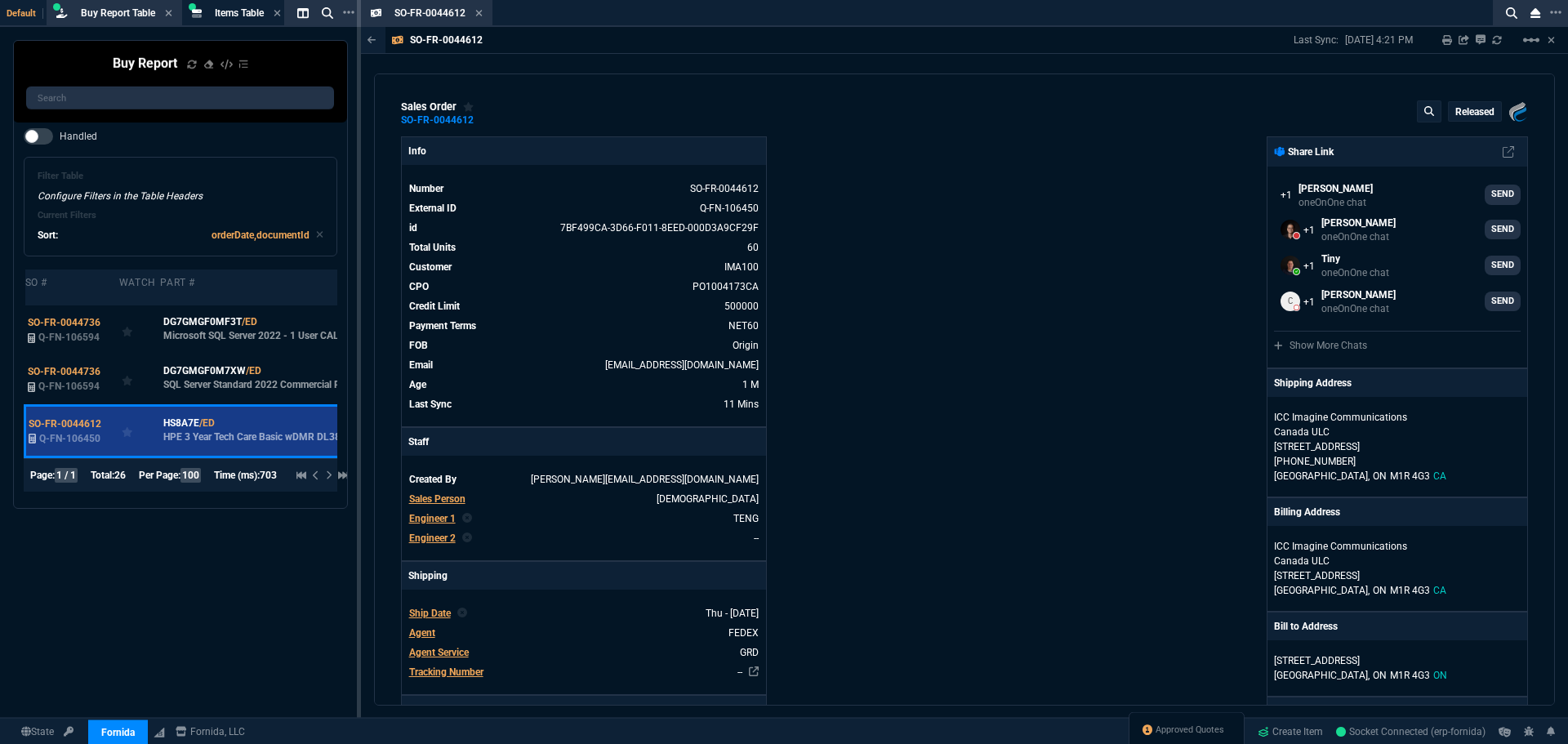
click at [480, 13] on icon at bounding box center [479, 13] width 6 height 6
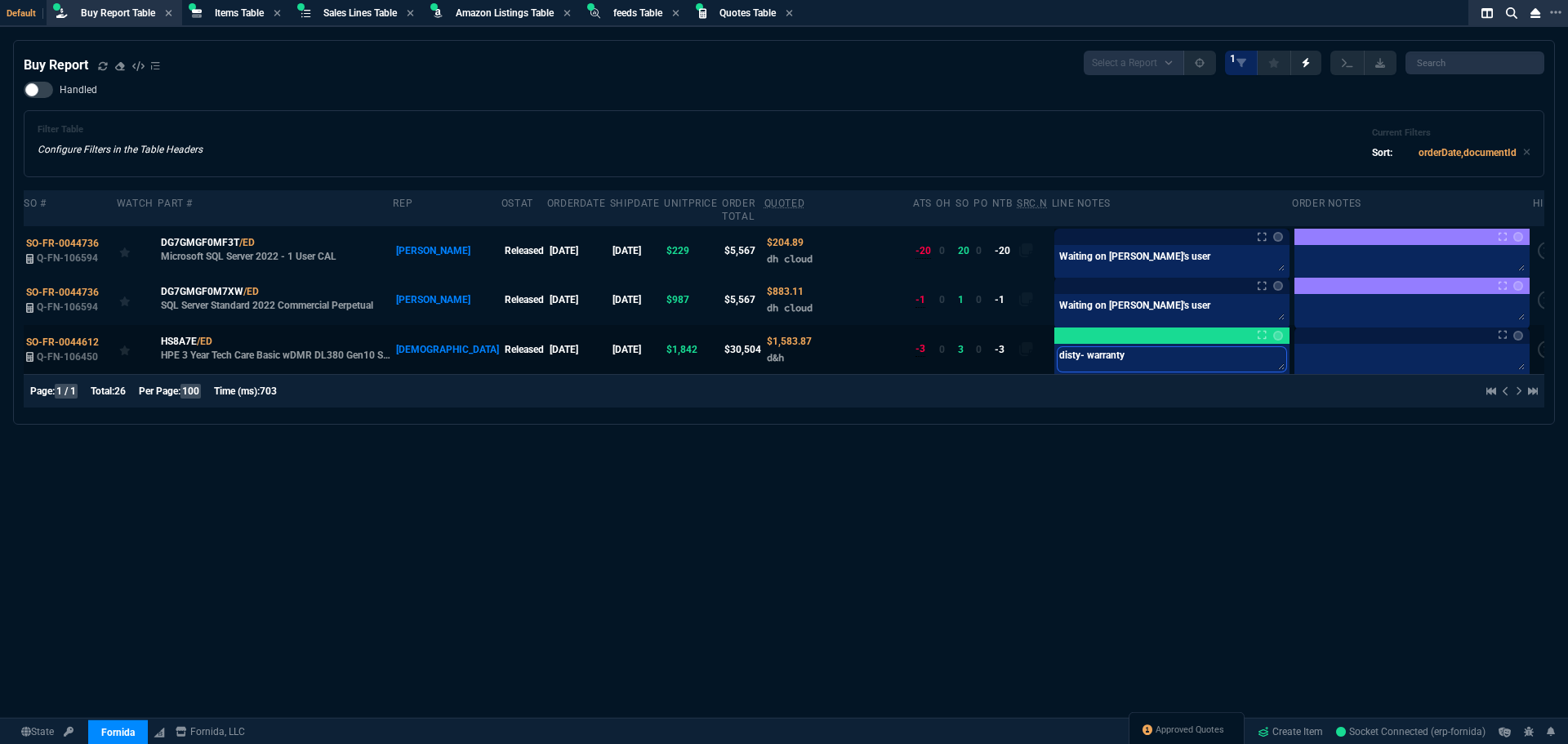
click at [1149, 347] on textarea "disty- warranty" at bounding box center [1172, 359] width 229 height 24
click at [663, 465] on div "Buy Report Select a Report Not Purchased 1 Handled Filter Table Configure Filte…" at bounding box center [784, 432] width 1568 height 784
click at [698, 475] on div "Buy Report Select a Report Not Purchased 1 Handled Filter Table Configure Filte…" at bounding box center [784, 432] width 1568 height 784
click at [733, 470] on div "Buy Report Select a Report Not Purchased 1 Handled Filter Table Configure Filte…" at bounding box center [784, 432] width 1568 height 784
click at [724, 495] on div "Buy Report Select a Report Not Purchased 1 Handled Filter Table Configure Filte…" at bounding box center [784, 432] width 1568 height 784
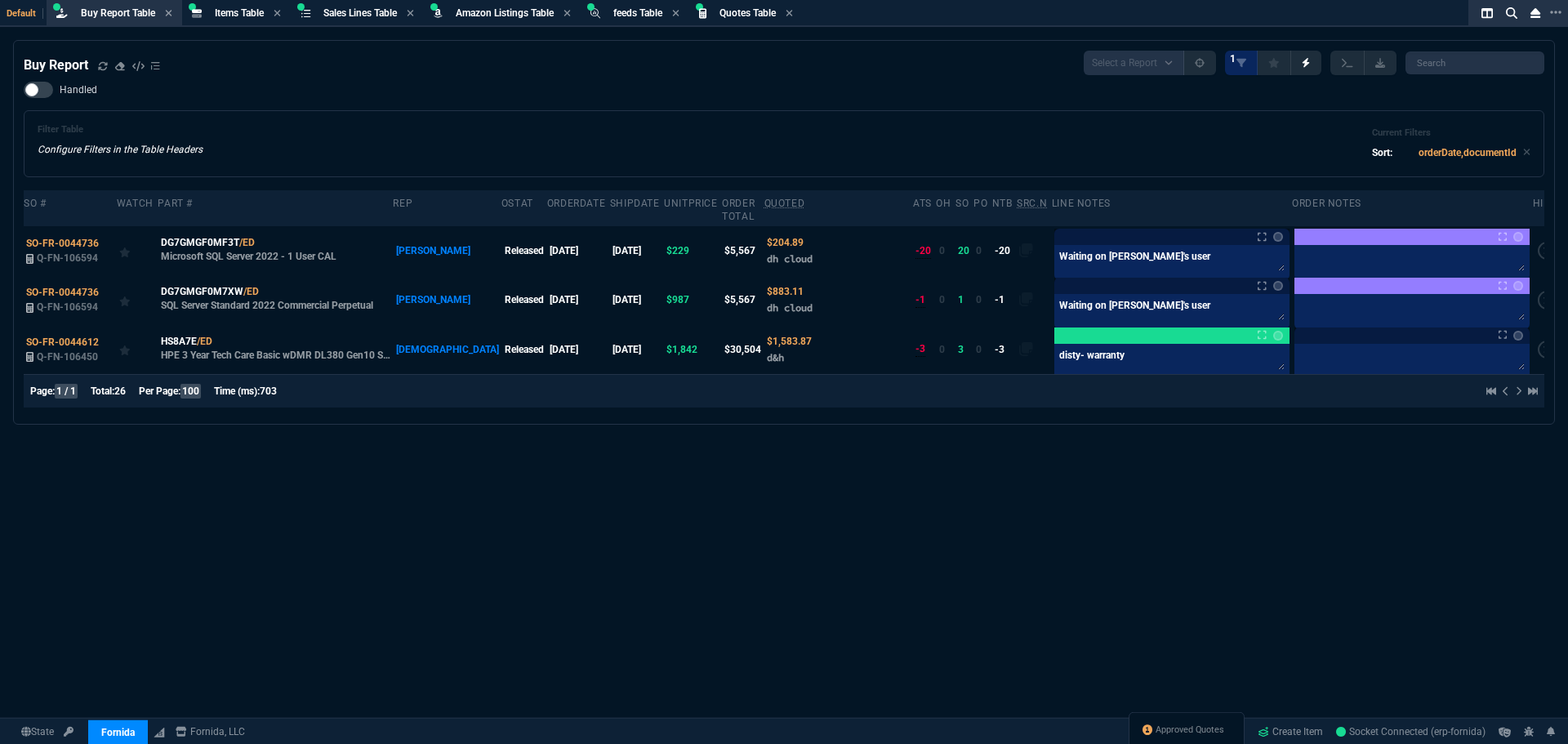
click at [323, 96] on div "Handled Filter Table Configure Filters in the Table Headers Current Filters Sor…" at bounding box center [783, 129] width 1520 height 95
click at [323, 98] on div "Handled Filter Table Configure Filters in the Table Headers Current Filters Sor…" at bounding box center [783, 129] width 1520 height 95
click at [963, 472] on div "Buy Report Select a Report Not Purchased 1 Handled Filter Table Configure Filte…" at bounding box center [784, 432] width 1568 height 784
click at [823, 131] on div "Filter Table Configure Filters in the Table Headers Current Filters Sort: order…" at bounding box center [784, 144] width 1493 height 40
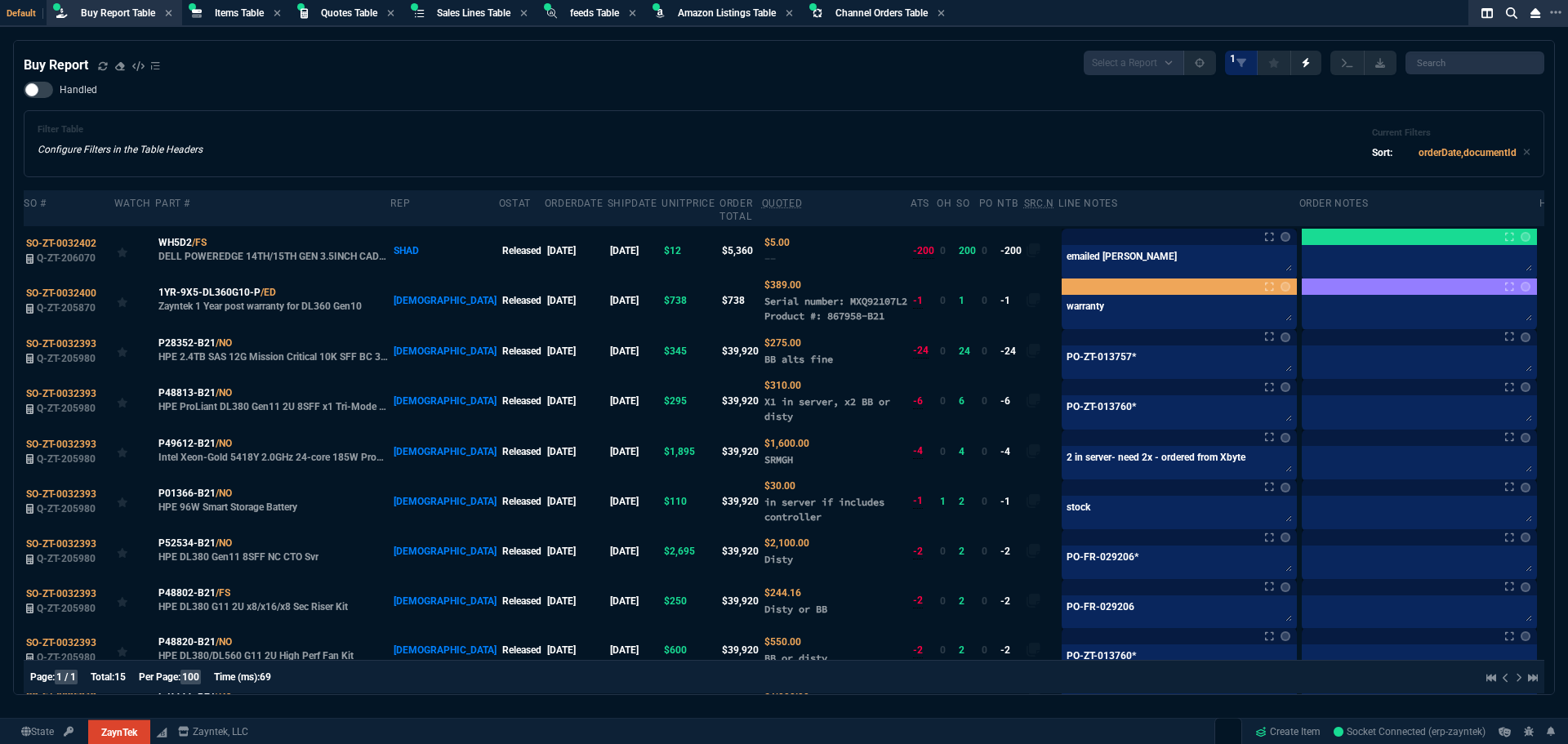
select select "8: NEPT"
